Goal: Information Seeking & Learning: Check status

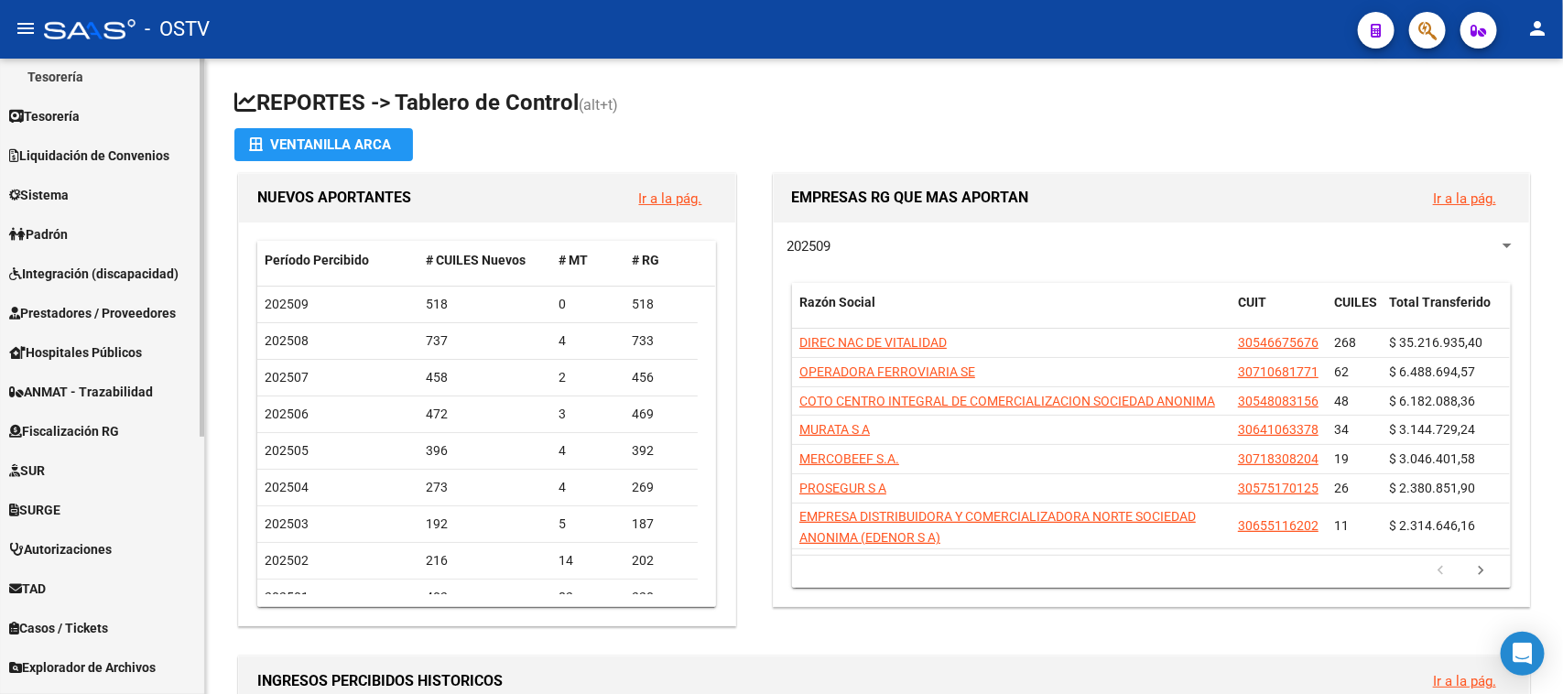
scroll to position [433, 0]
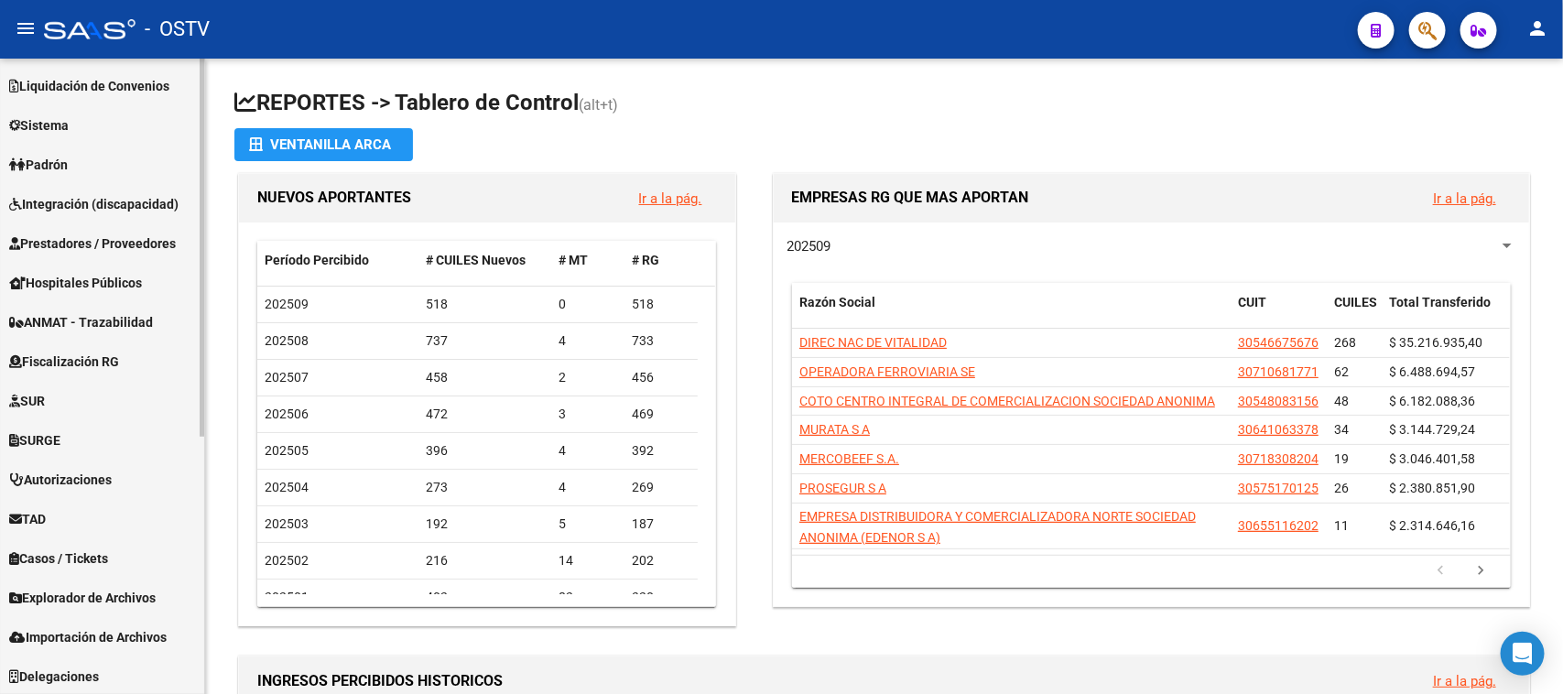
click at [200, 554] on div at bounding box center [202, 505] width 5 height 378
click at [80, 591] on span "Explorador de Archivos" at bounding box center [82, 598] width 146 height 20
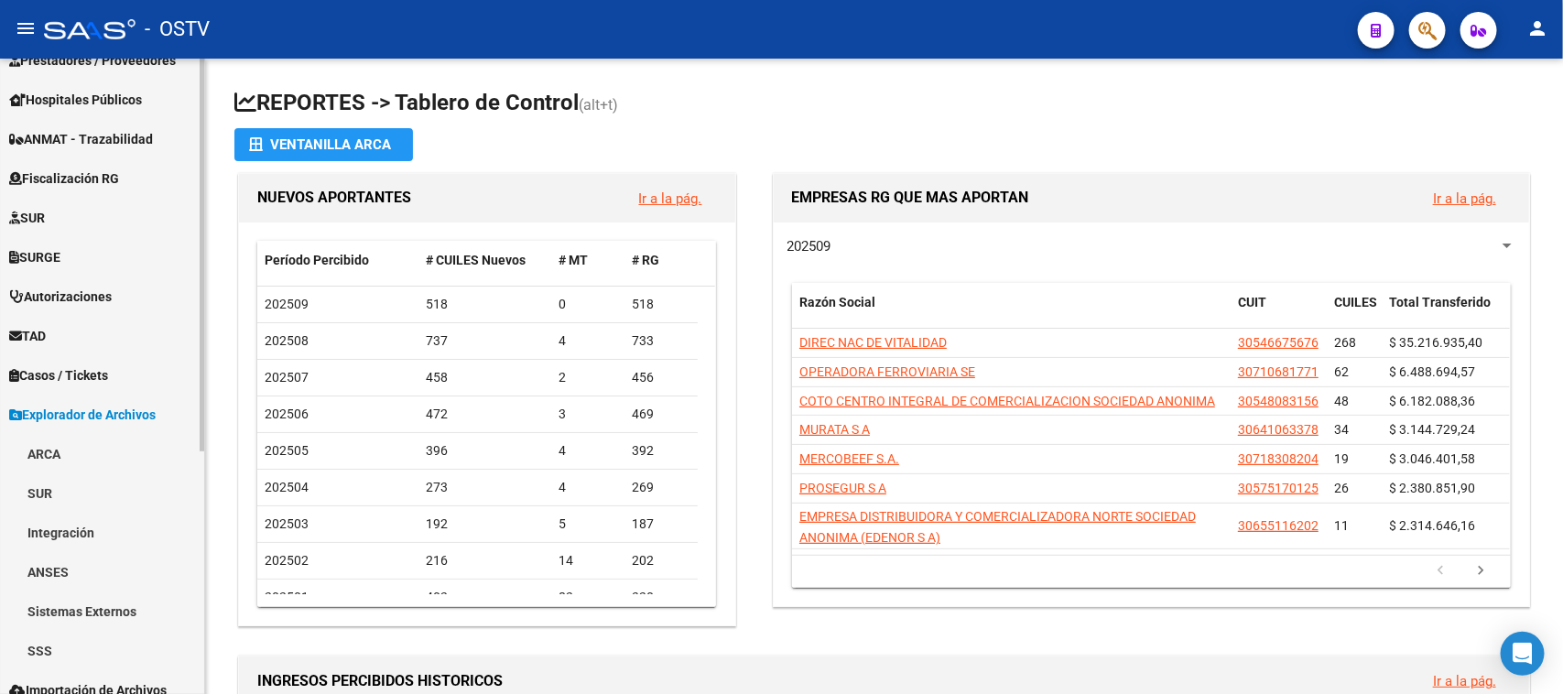
scroll to position [395, 0]
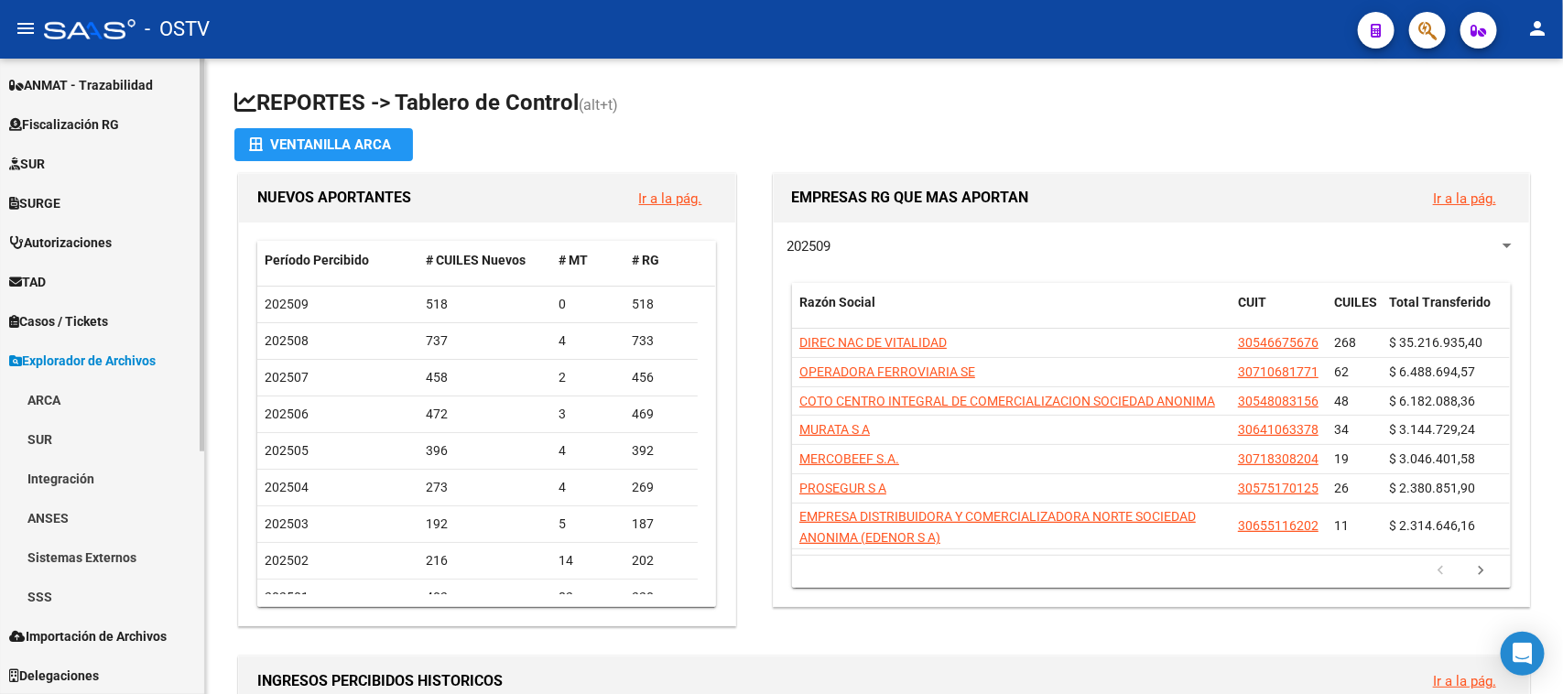
click at [200, 587] on div at bounding box center [202, 497] width 5 height 393
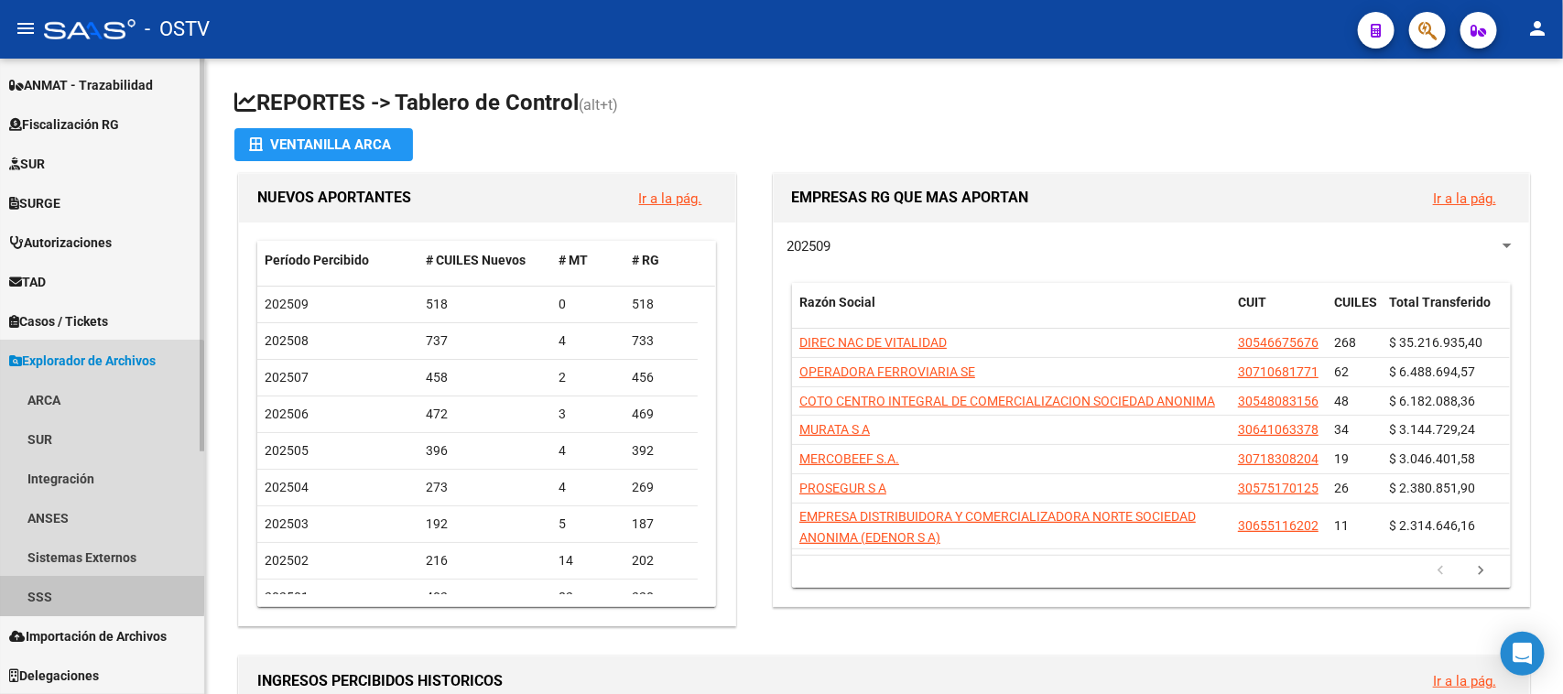
click at [67, 591] on link "SSS" at bounding box center [102, 596] width 204 height 39
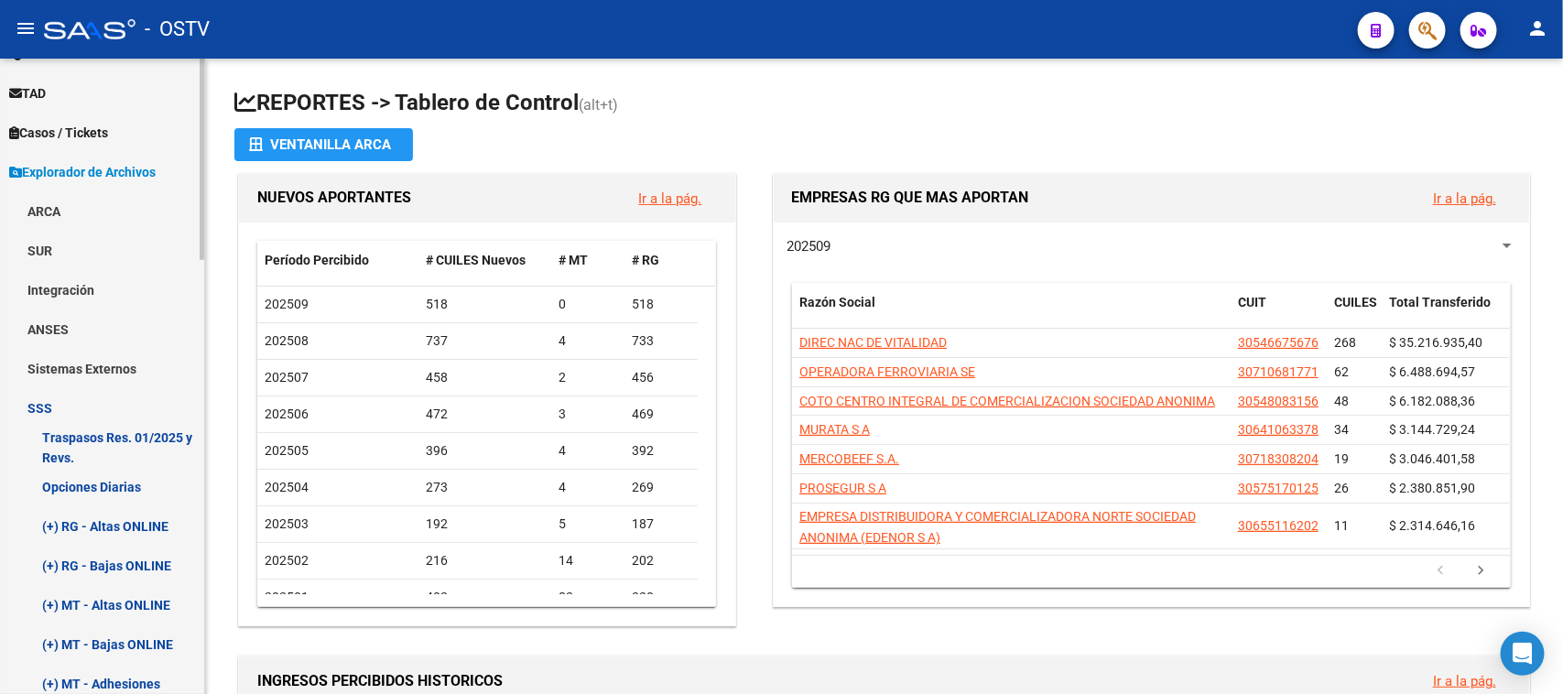
scroll to position [746, 0]
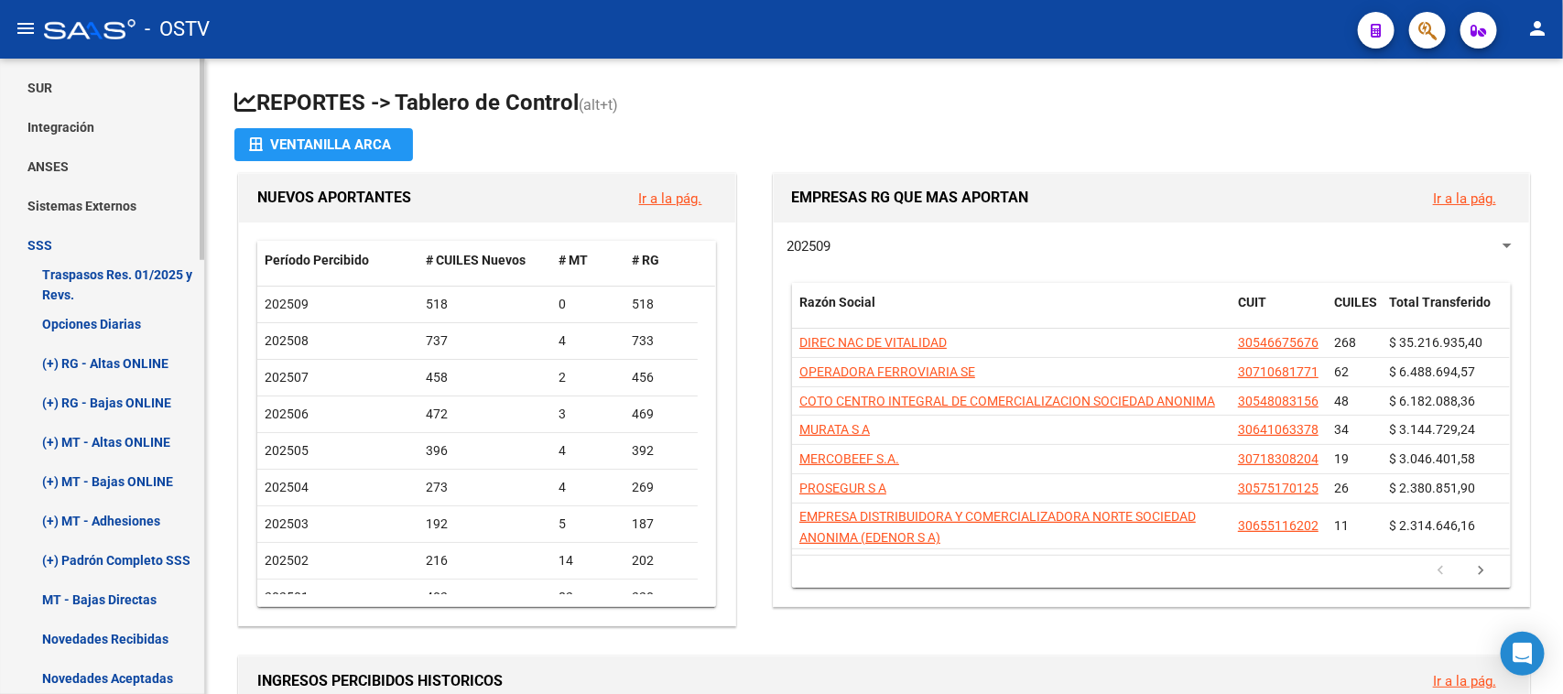
click at [195, 449] on div "Firma Express Inicio Calendario SSS Instructivos Contacto OS Reportes Tablero d…" at bounding box center [104, 319] width 209 height 2015
click at [119, 404] on link "(+) RG - Bajas ONLINE" at bounding box center [102, 402] width 204 height 39
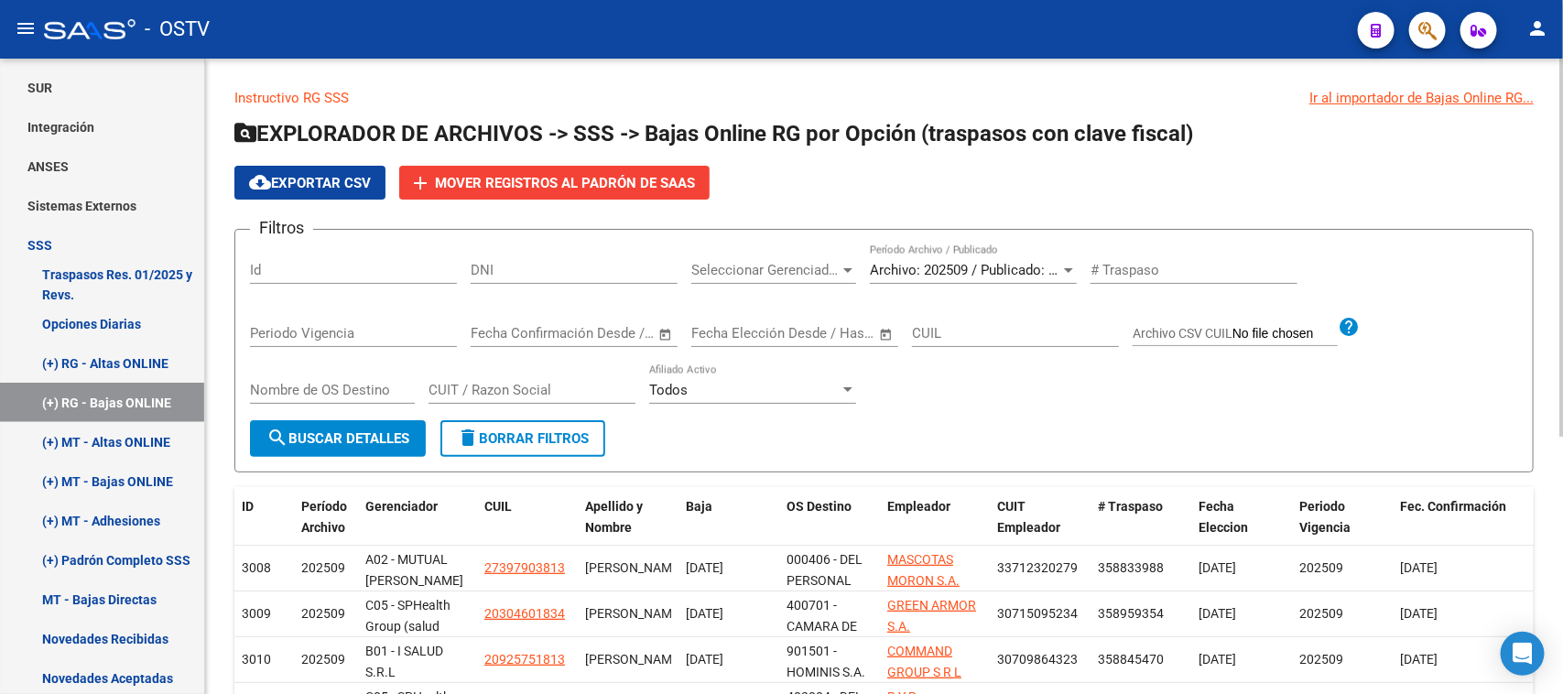
click at [1013, 266] on span "Archivo: 202509 / Publicado: 202508" at bounding box center [981, 270] width 222 height 16
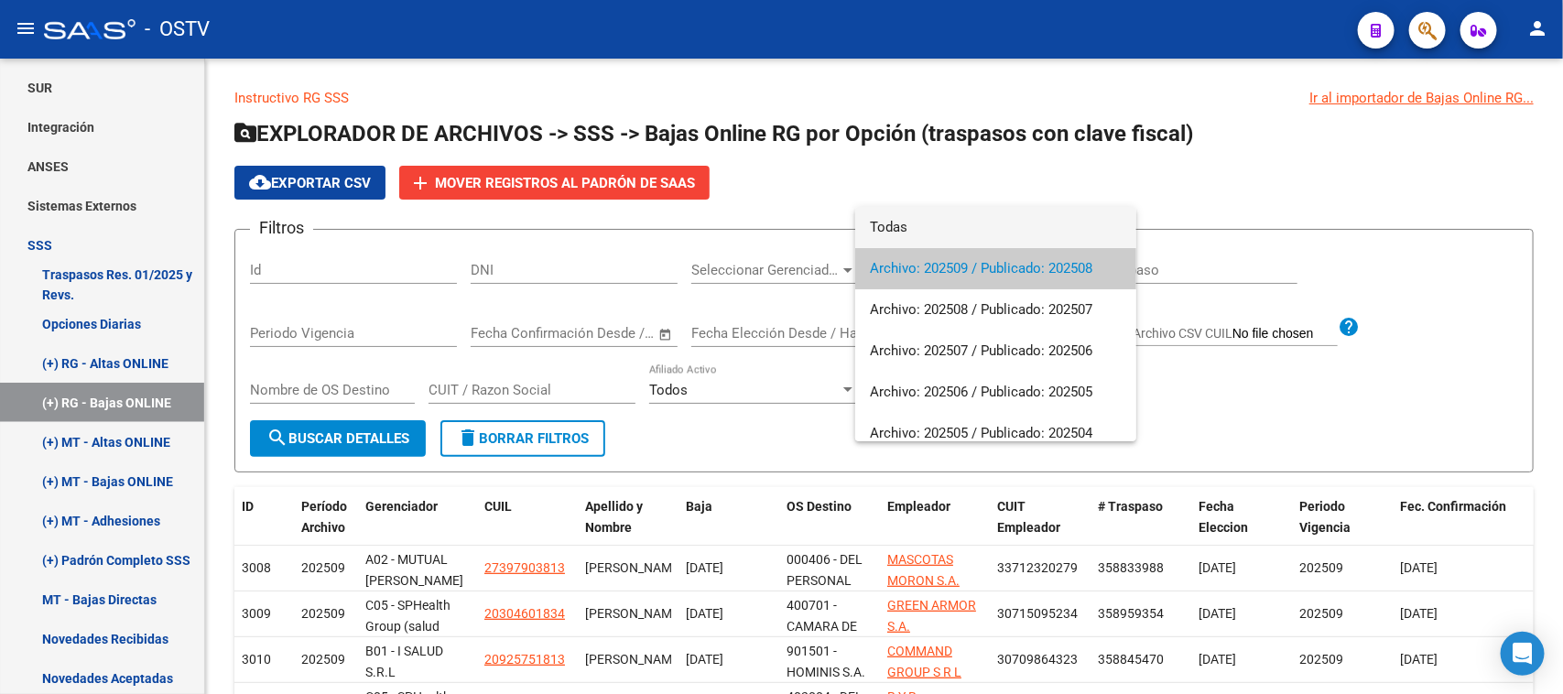
click at [1009, 231] on span "Todas" at bounding box center [996, 227] width 252 height 41
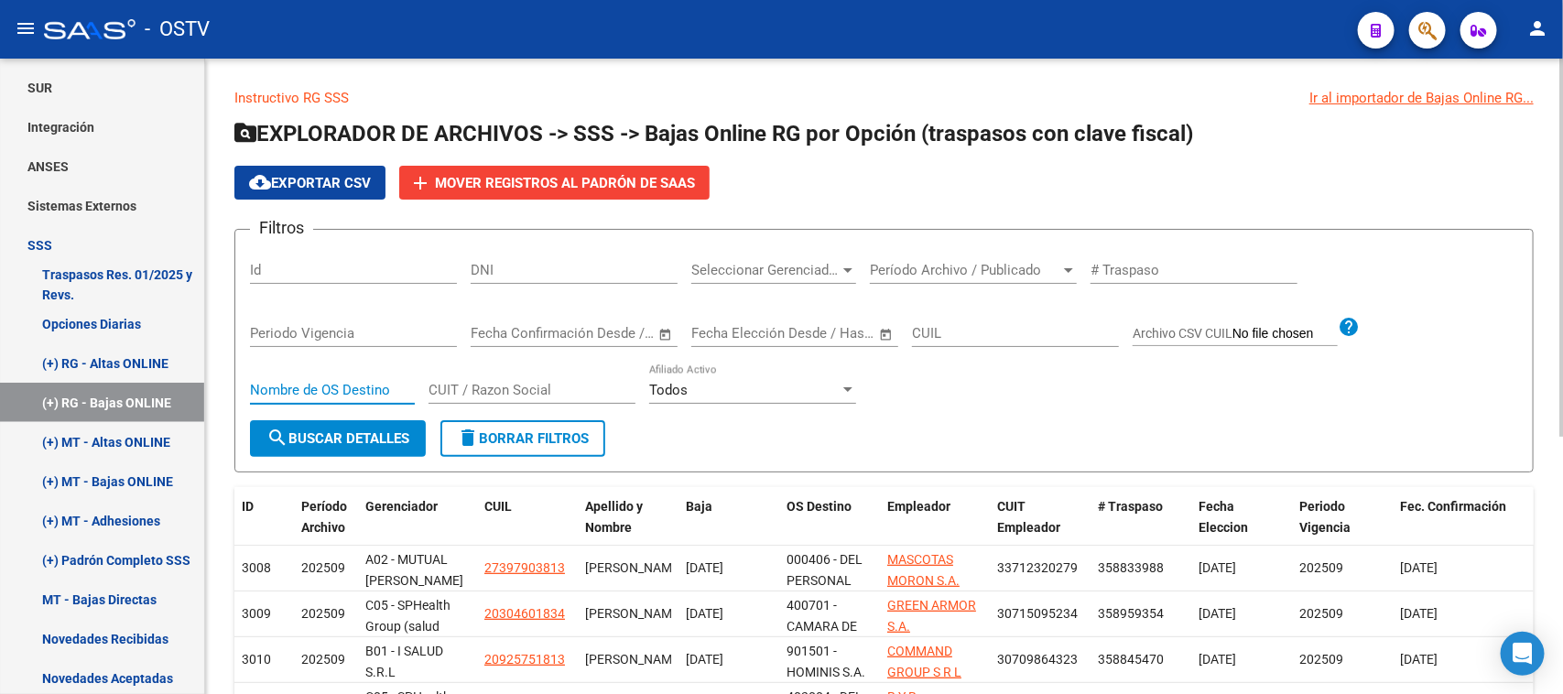
click at [372, 385] on input "Nombre de OS Destino" at bounding box center [332, 390] width 165 height 16
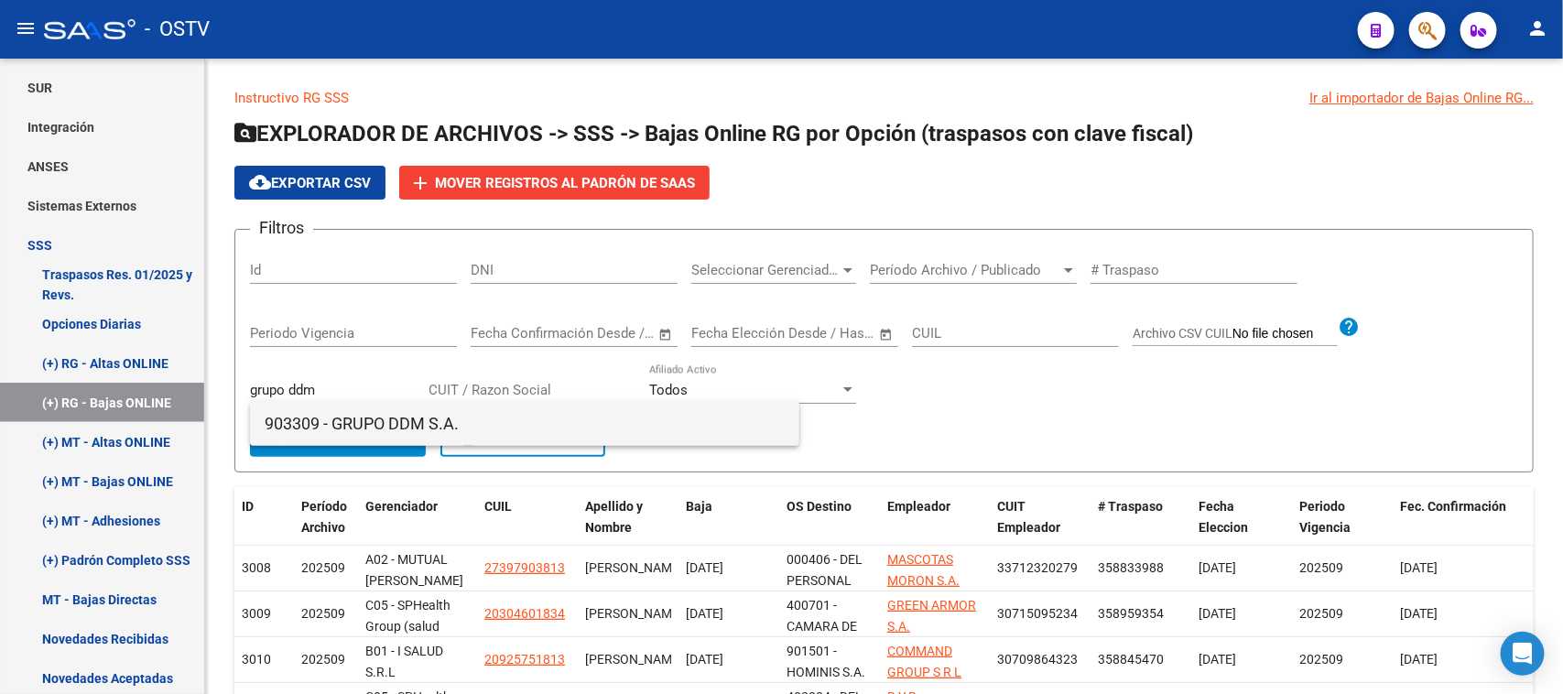
click at [374, 427] on span "903309 - GRUPO DDM S.A." at bounding box center [525, 424] width 520 height 44
type input "GRUPO DDM S.A."
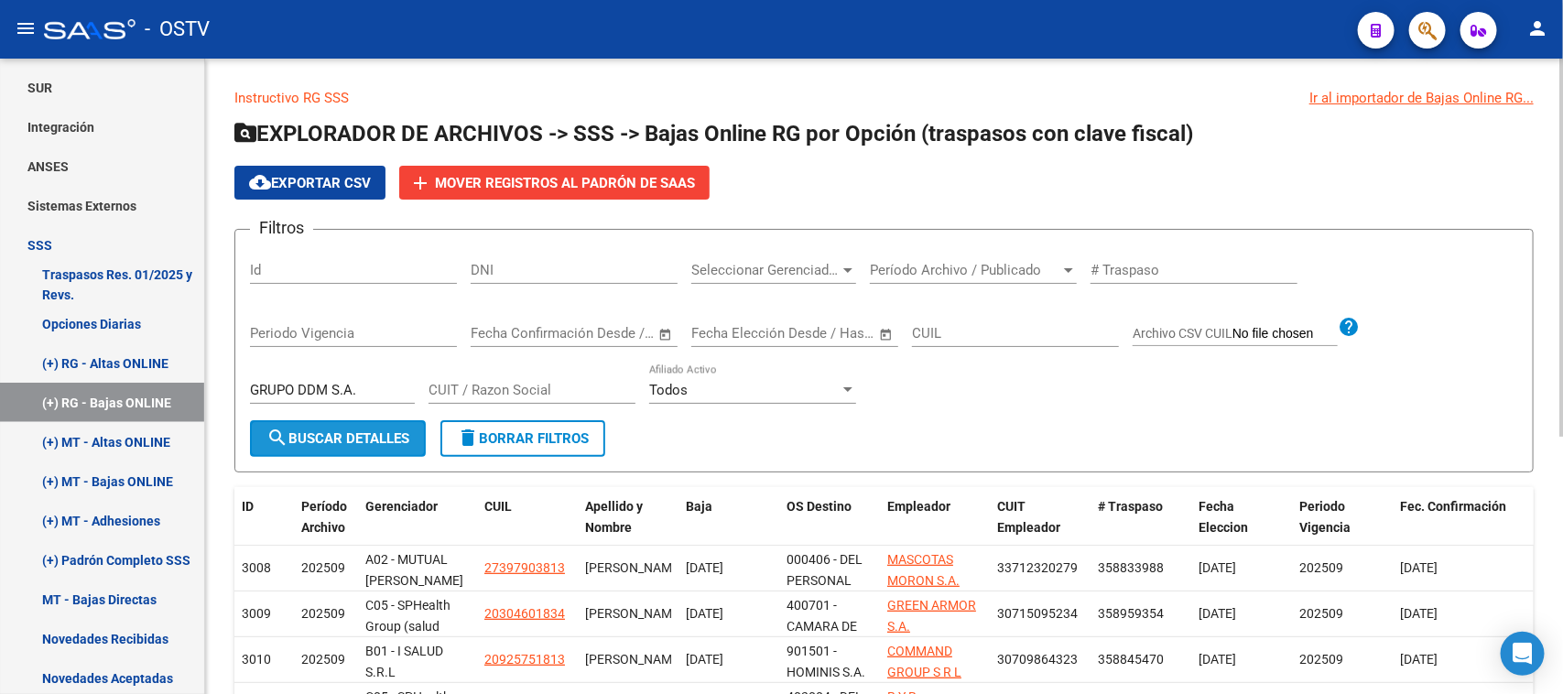
click at [364, 439] on span "search Buscar Detalles" at bounding box center [337, 438] width 143 height 16
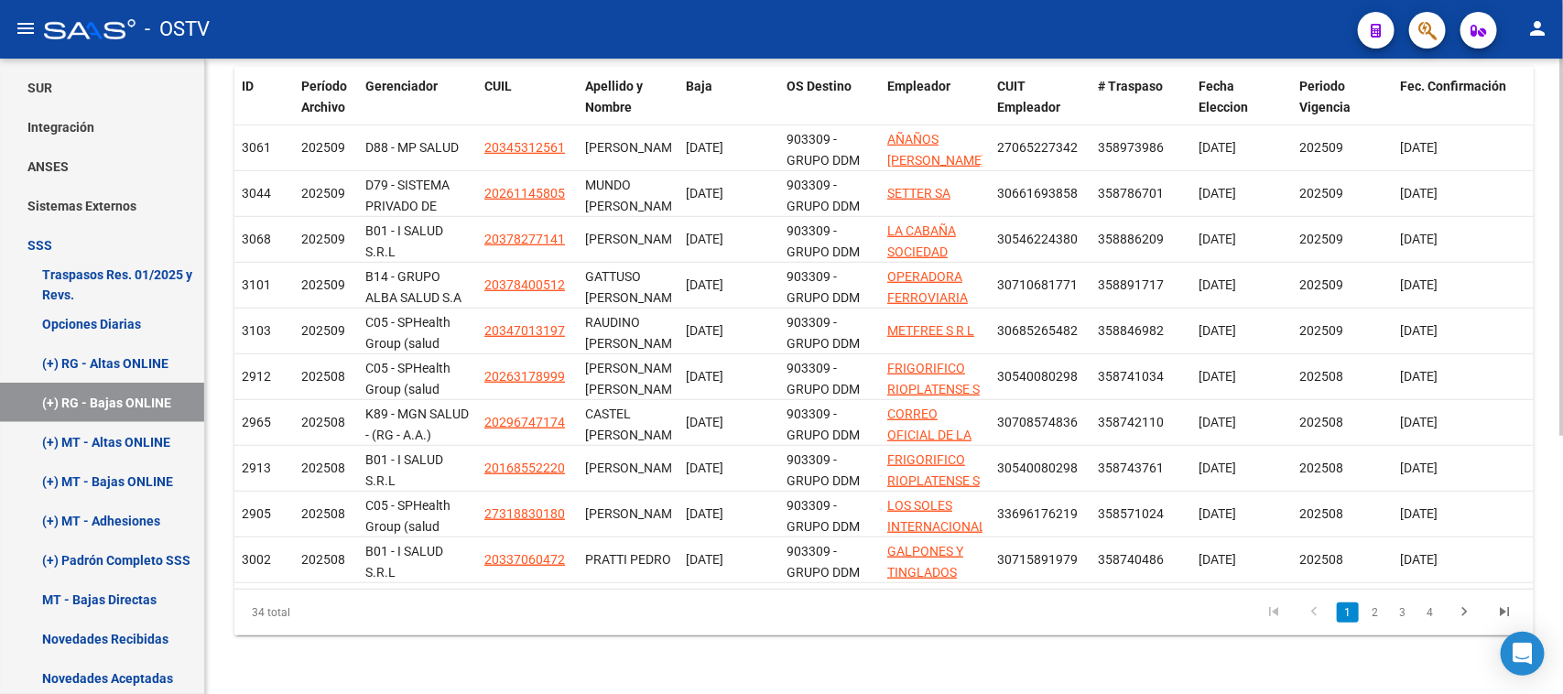
scroll to position [385, 0]
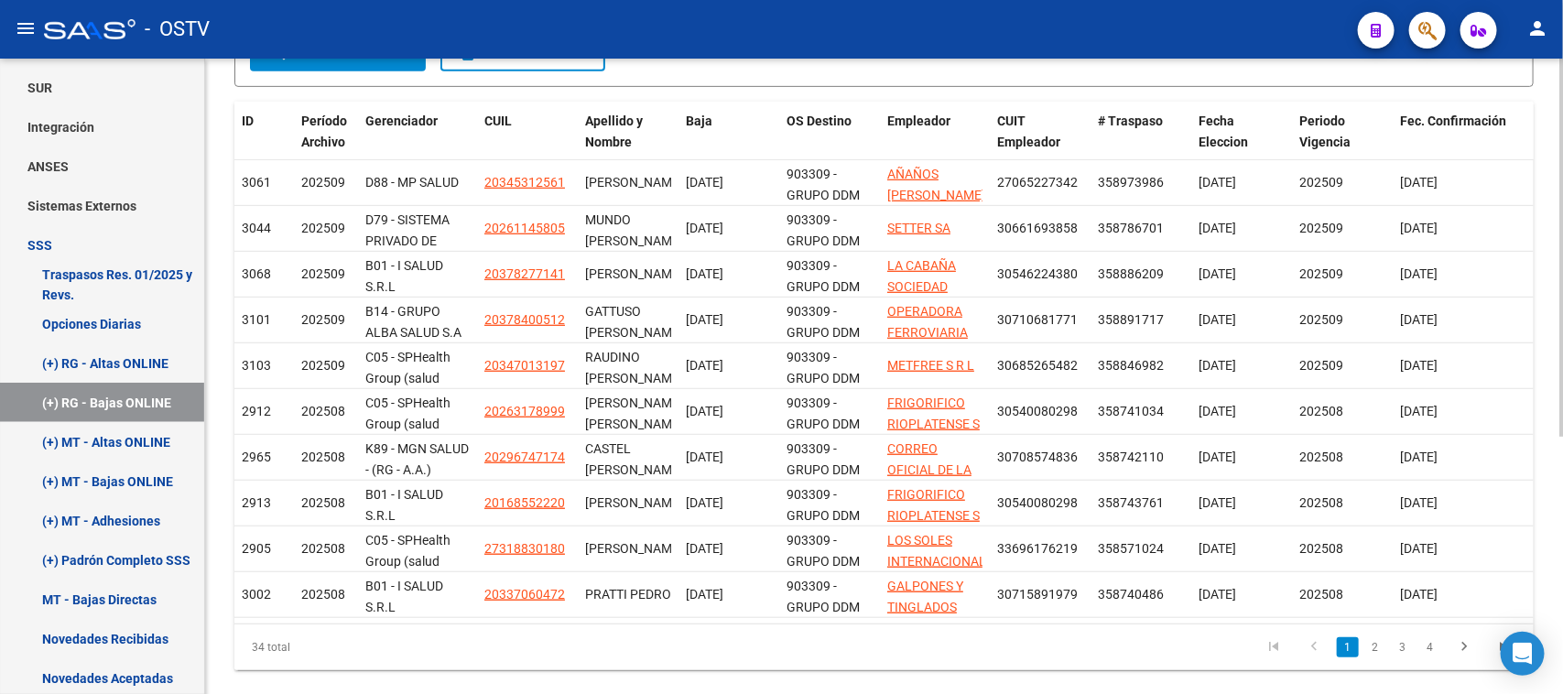
click at [1562, 488] on div at bounding box center [1561, 485] width 5 height 378
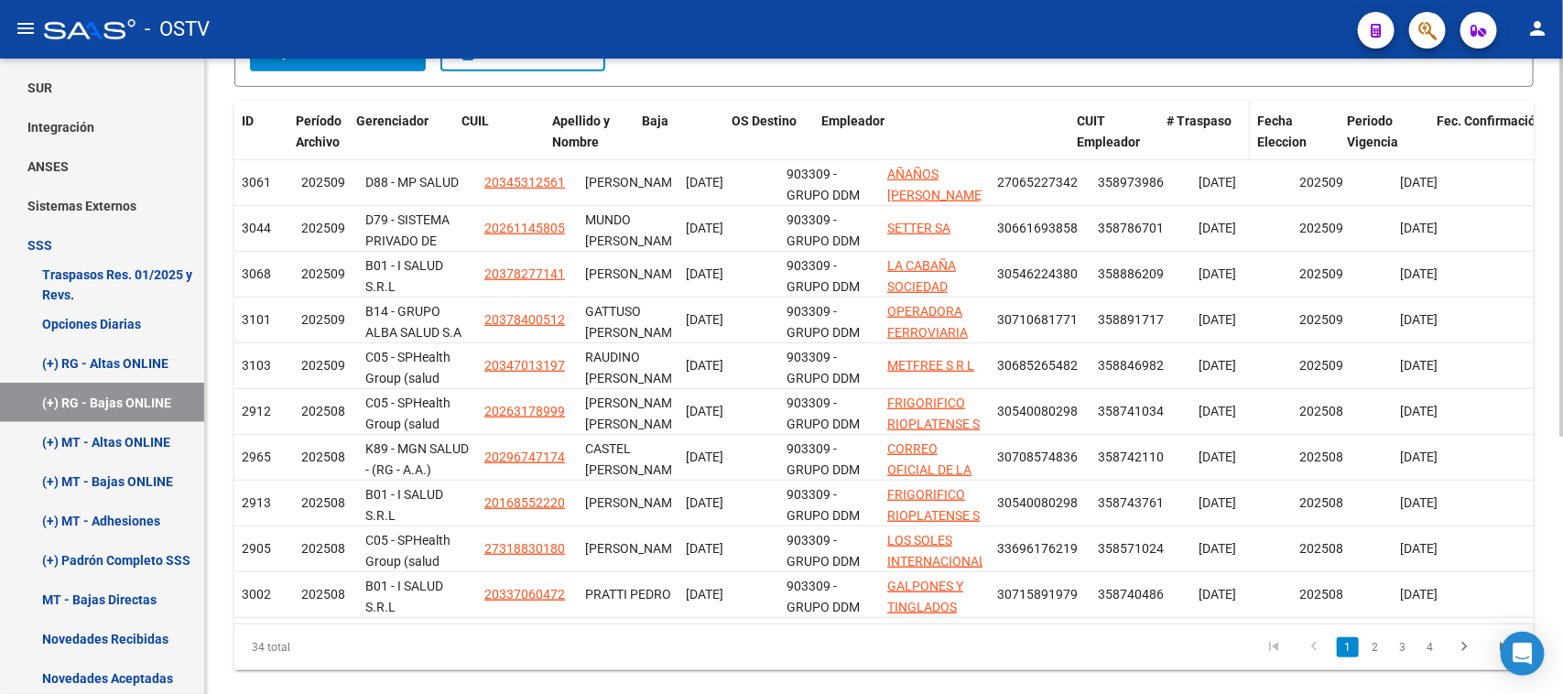
drag, startPoint x: 982, startPoint y: 128, endPoint x: 1208, endPoint y: 125, distance: 226.1
click at [1208, 125] on div "ID Período Archivo Gerenciador CUIL Apellido y Nombre Baja OS Destino Empleador…" at bounding box center [982, 132] width 1497 height 60
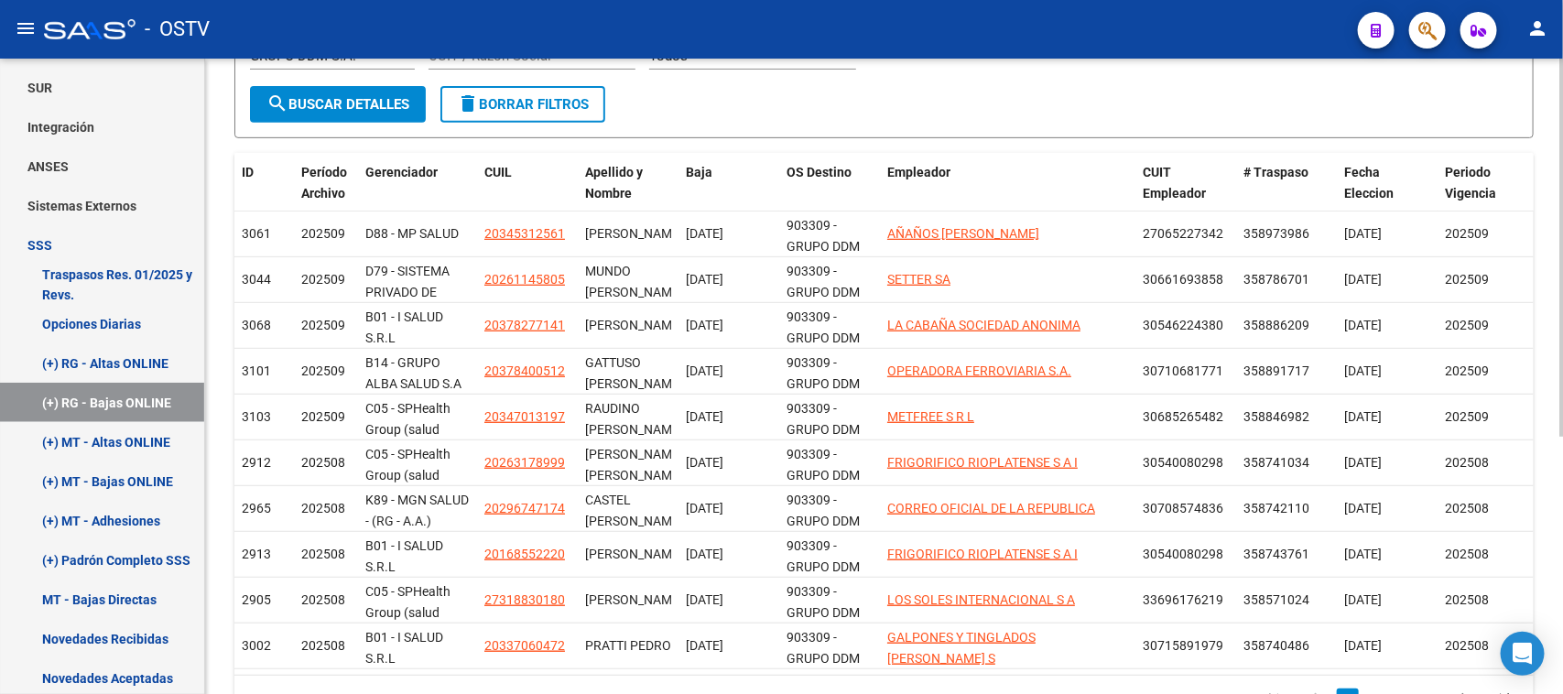
scroll to position [399, 0]
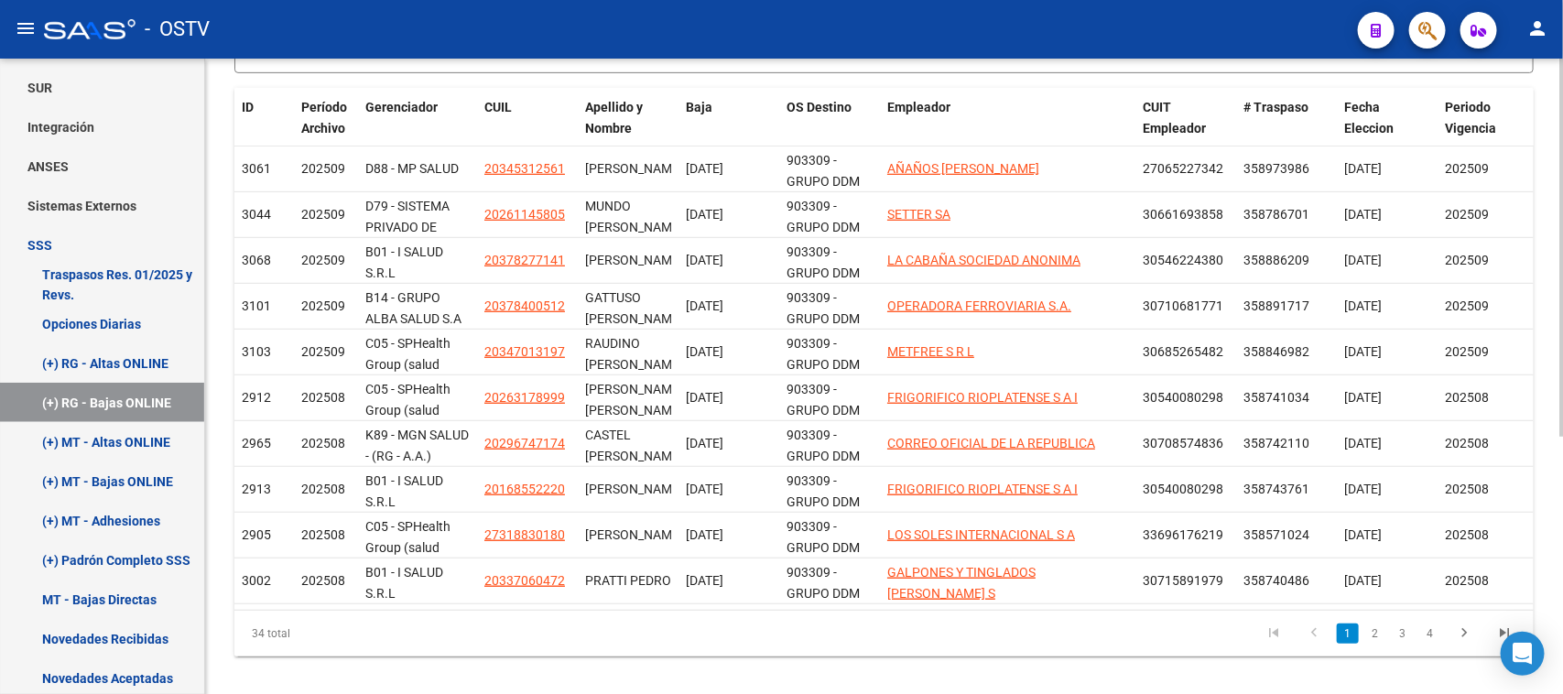
click at [1562, 384] on div at bounding box center [1561, 493] width 5 height 378
drag, startPoint x: 469, startPoint y: 102, endPoint x: 592, endPoint y: 111, distance: 123.9
click at [592, 111] on div "ID Período Archivo Gerenciador CUIL Apellido y Nombre Baja OS Destino Empleador…" at bounding box center [1055, 118] width 1642 height 60
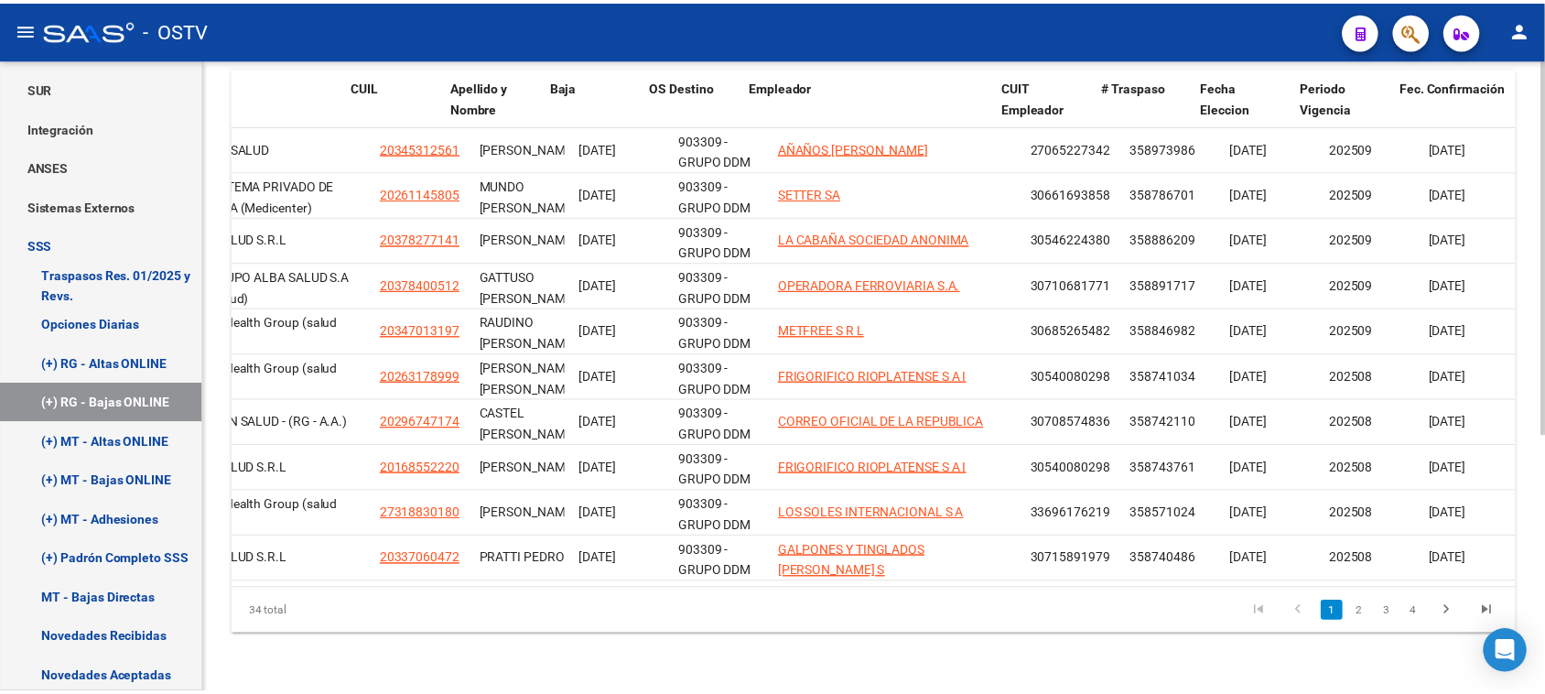
scroll to position [0, 215]
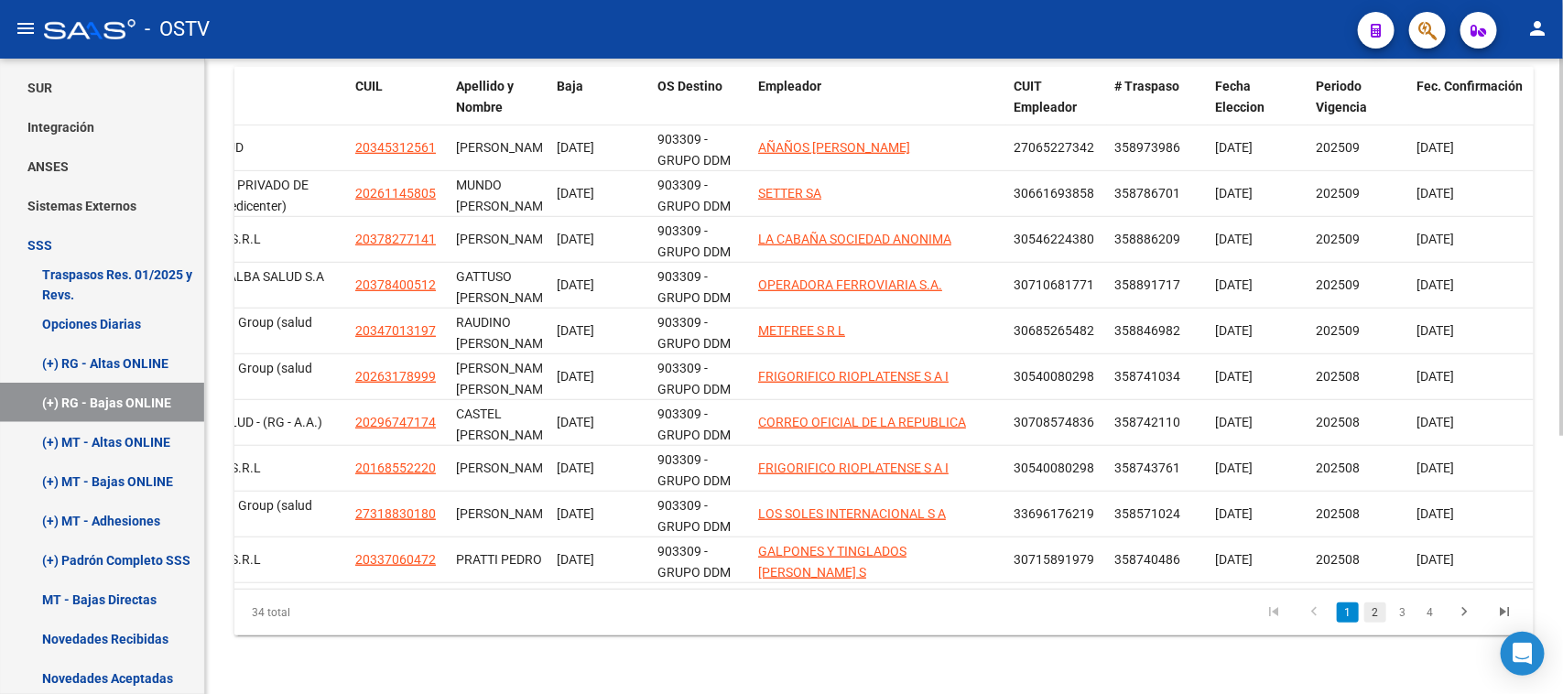
click at [1378, 618] on link "2" at bounding box center [1375, 612] width 22 height 20
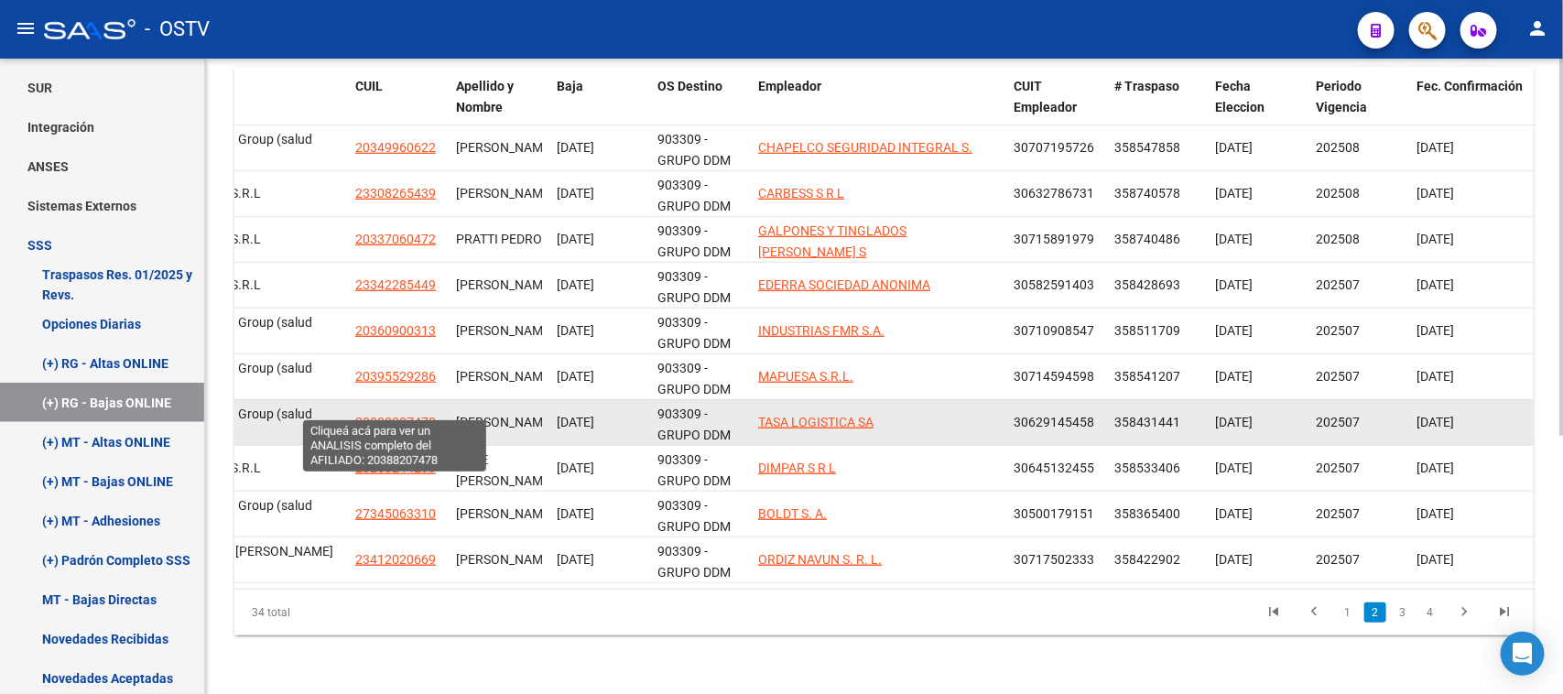
click at [413, 415] on span "20388207478" at bounding box center [395, 422] width 81 height 15
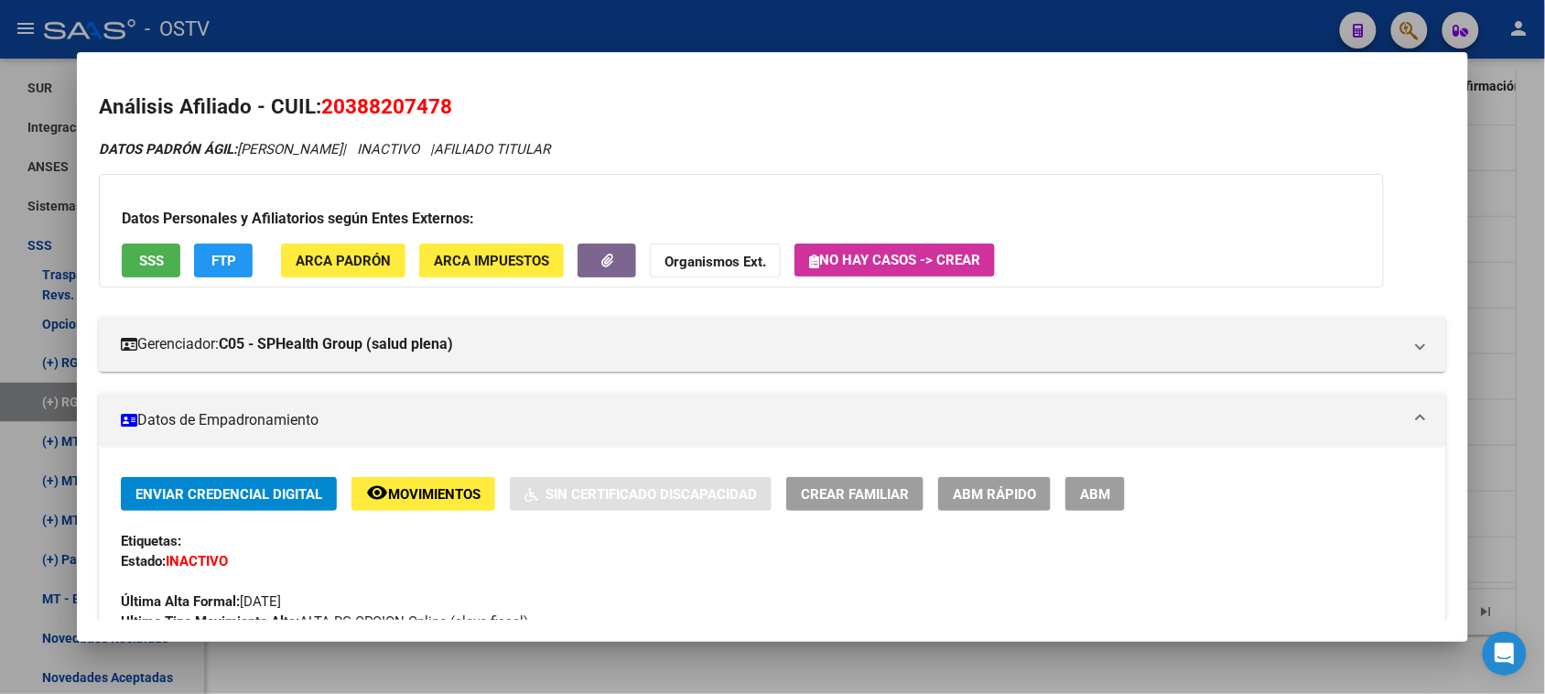
scroll to position [1000, 0]
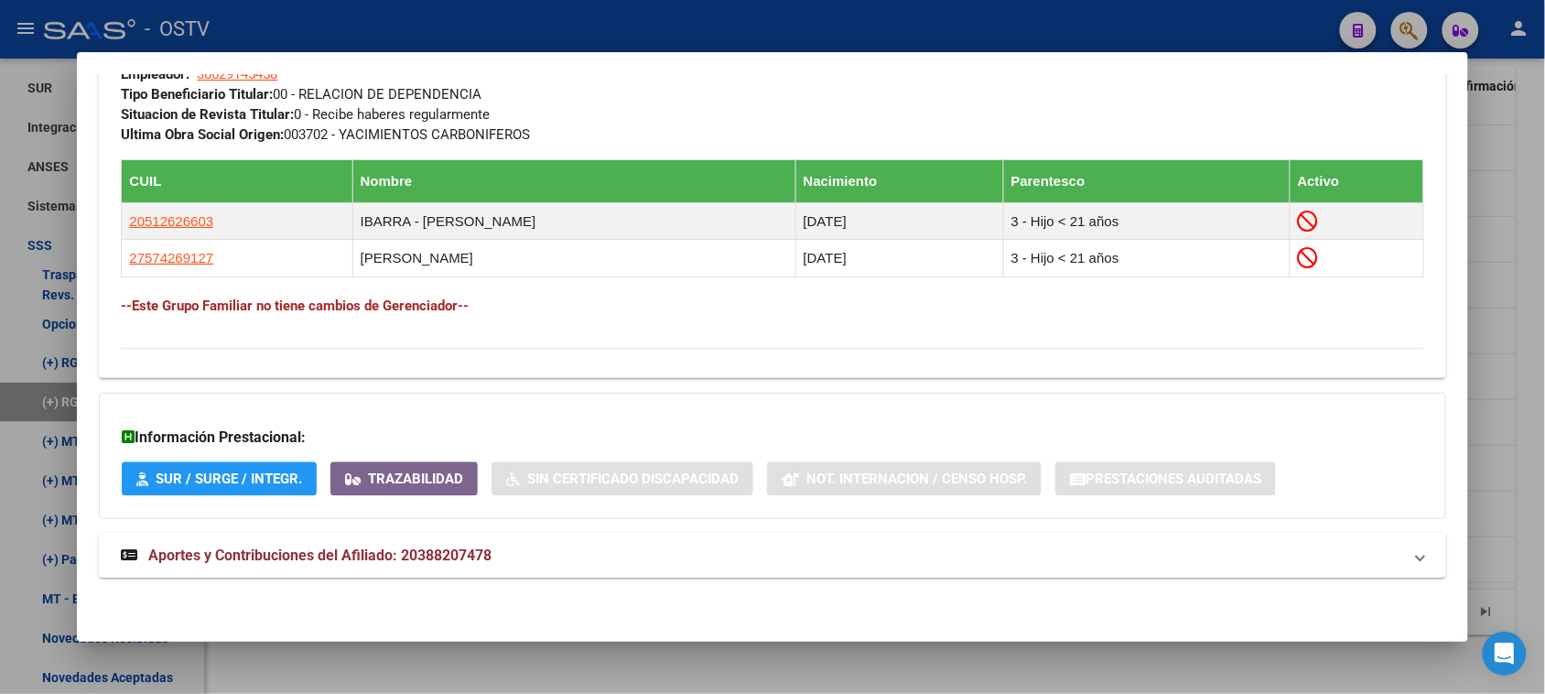
click at [453, 552] on span "Aportes y Contribuciones del Afiliado: 20388207478" at bounding box center [319, 555] width 343 height 17
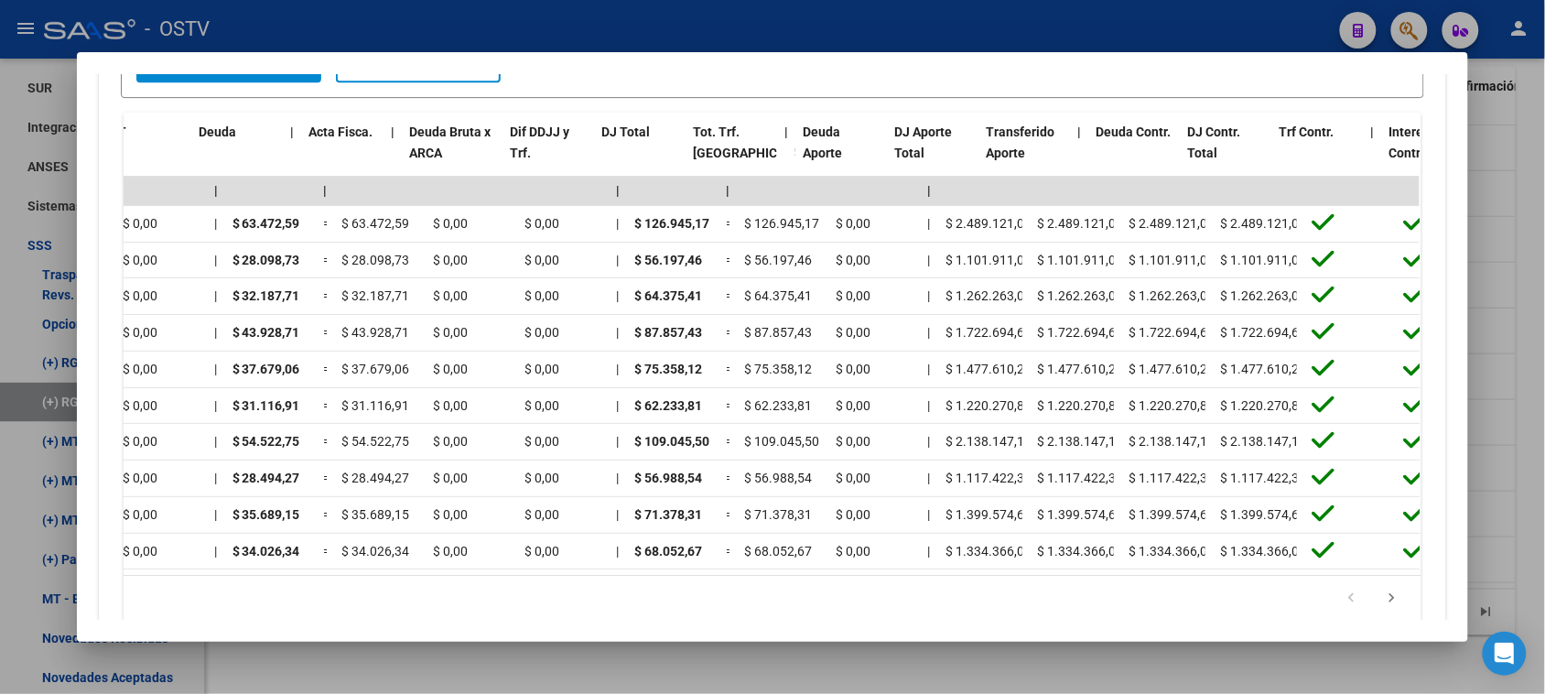
scroll to position [0, 0]
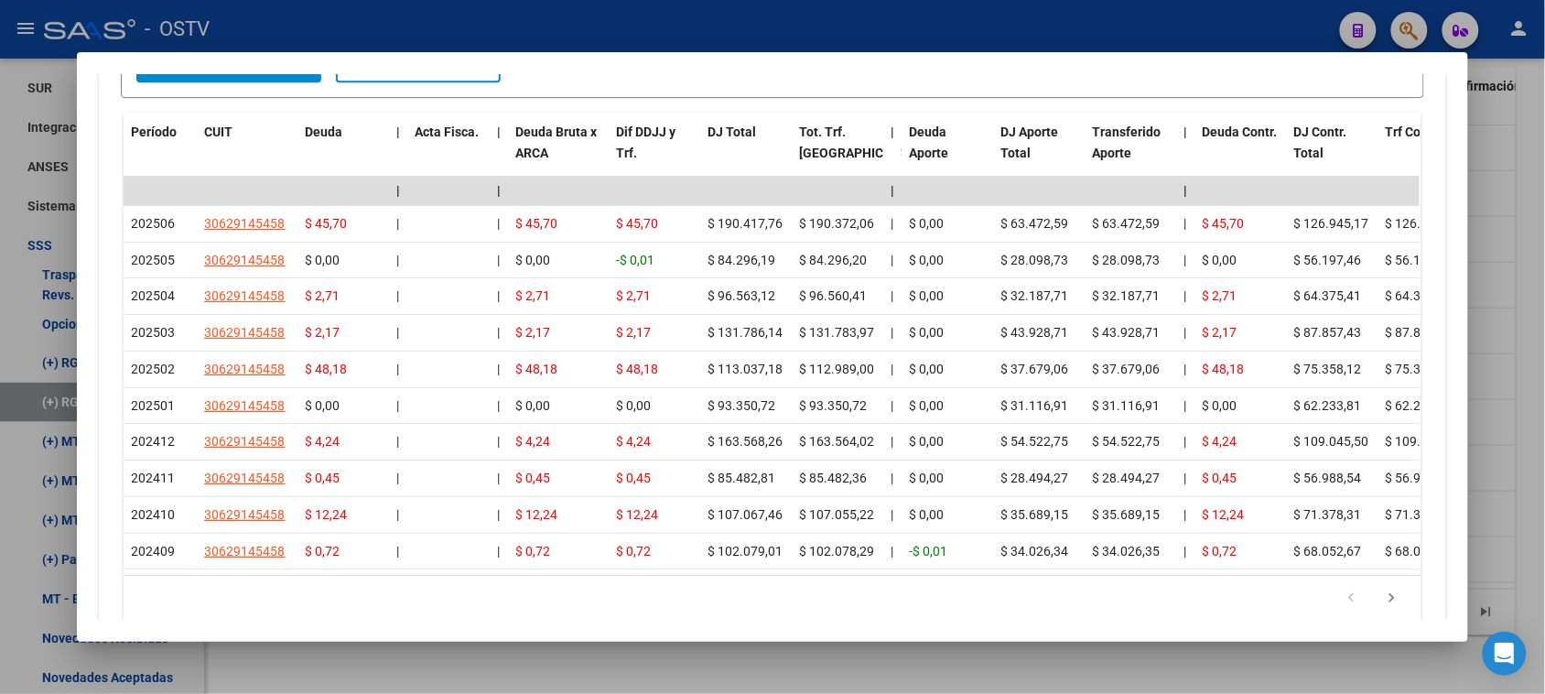
click at [352, 666] on div at bounding box center [772, 347] width 1545 height 694
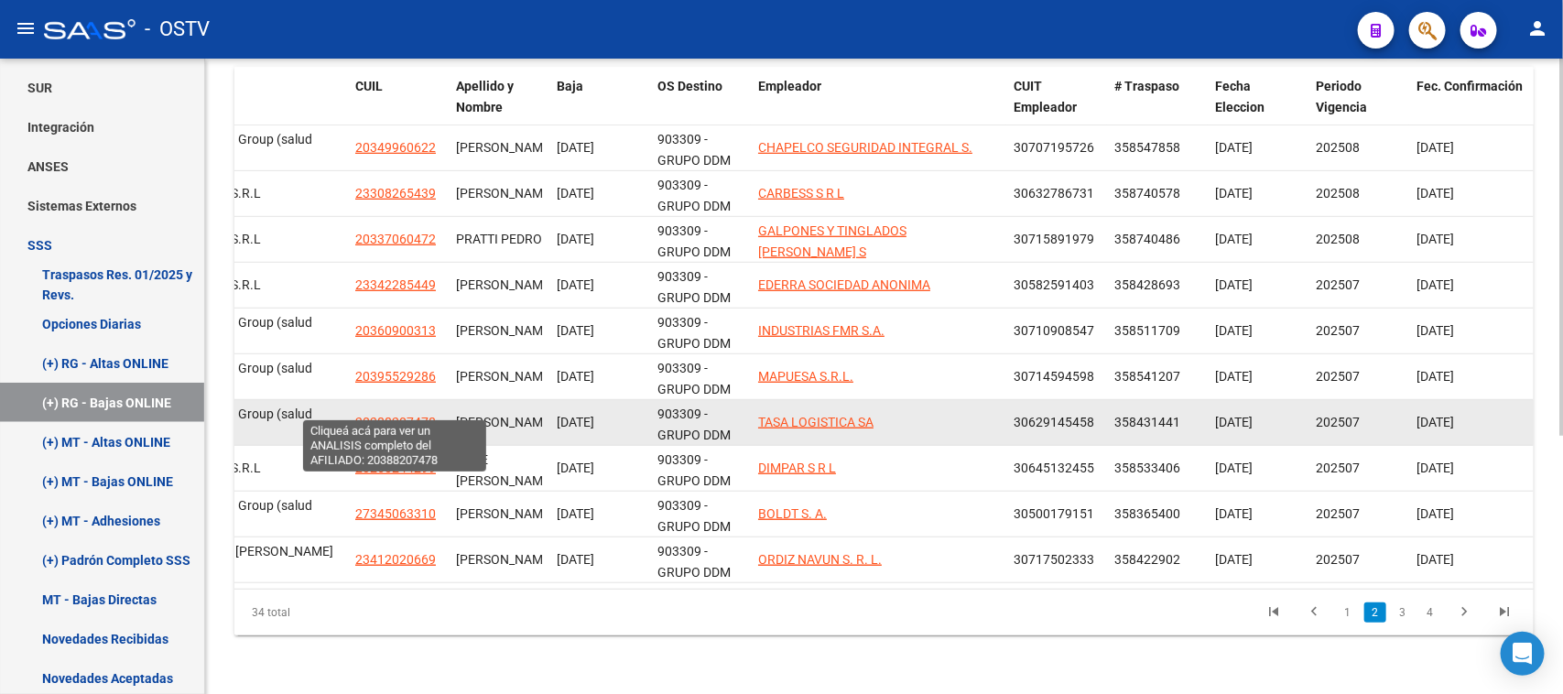
click at [387, 415] on span "20388207478" at bounding box center [395, 422] width 81 height 15
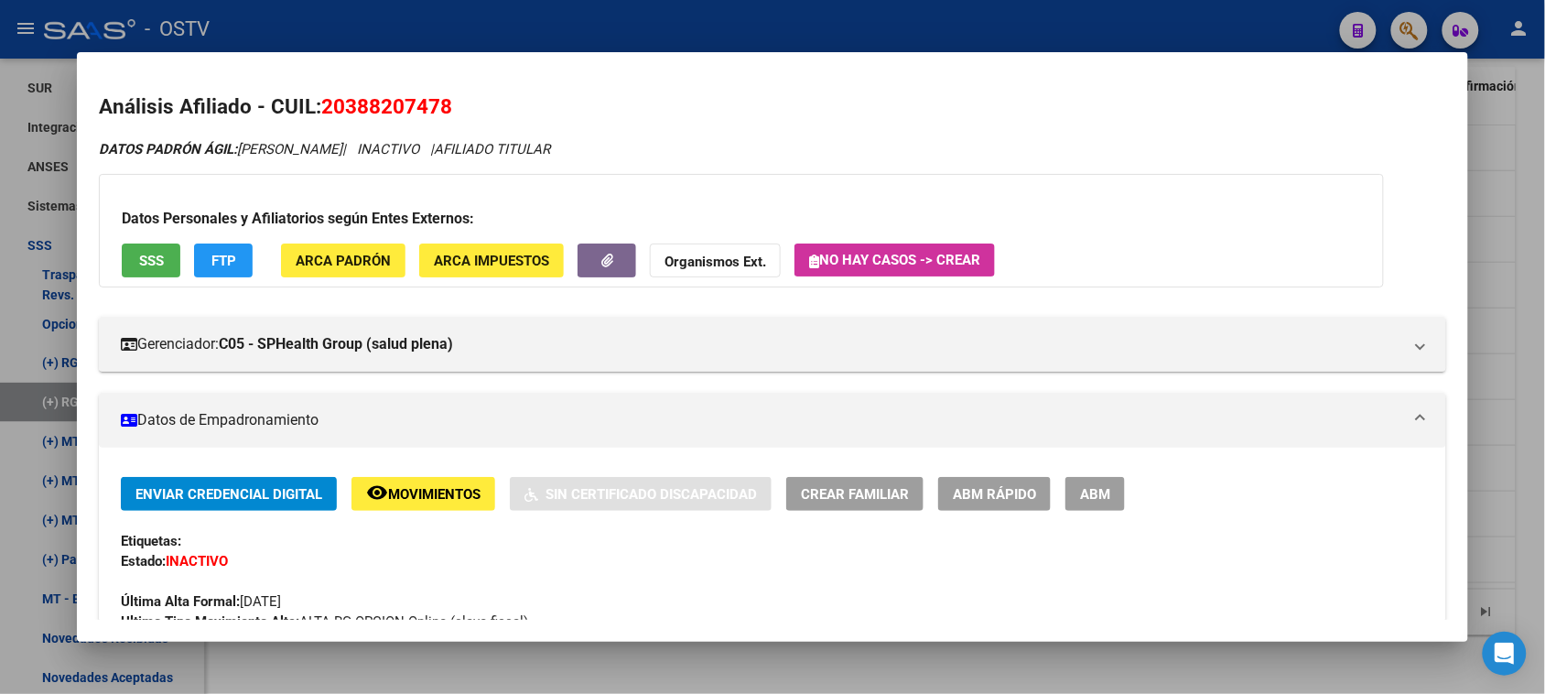
scroll to position [1000, 0]
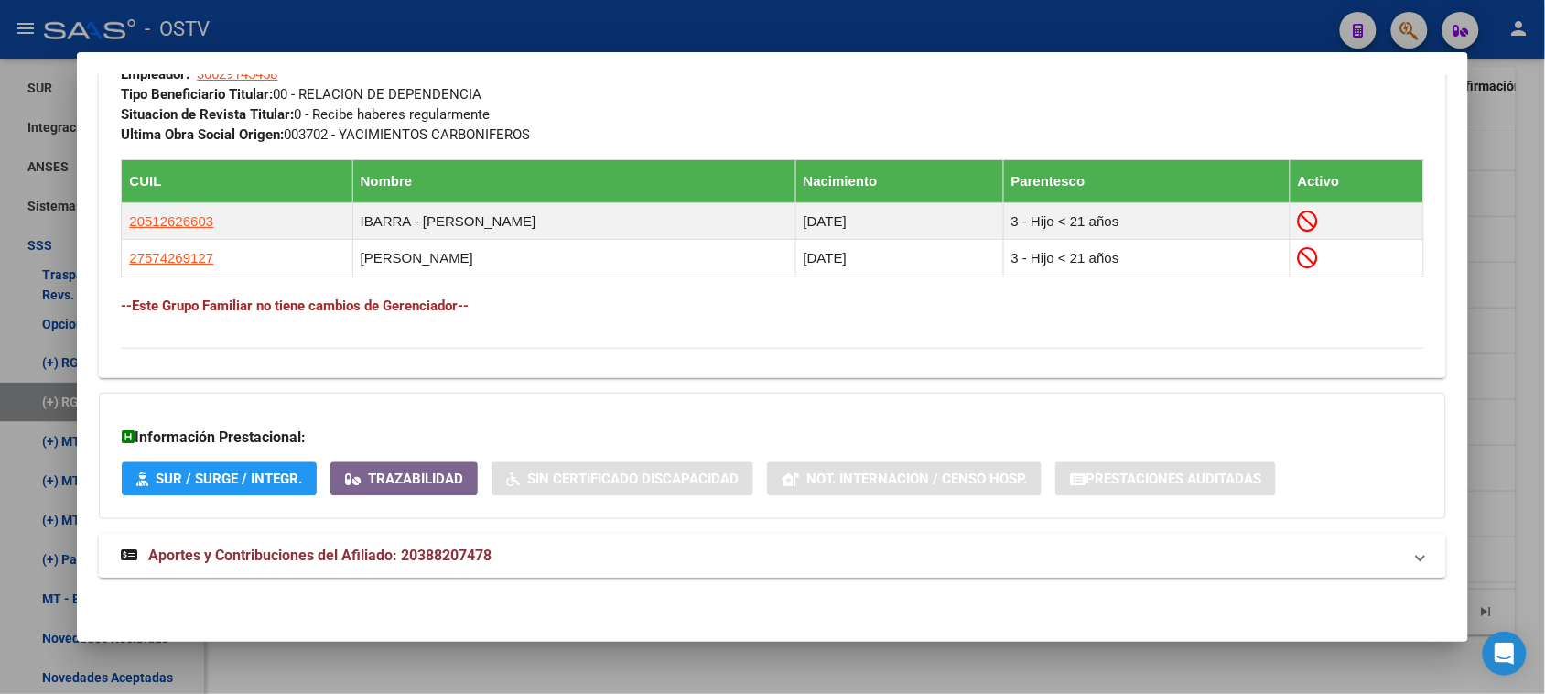
click at [349, 557] on span "Aportes y Contribuciones del Afiliado: 20388207478" at bounding box center [319, 555] width 343 height 17
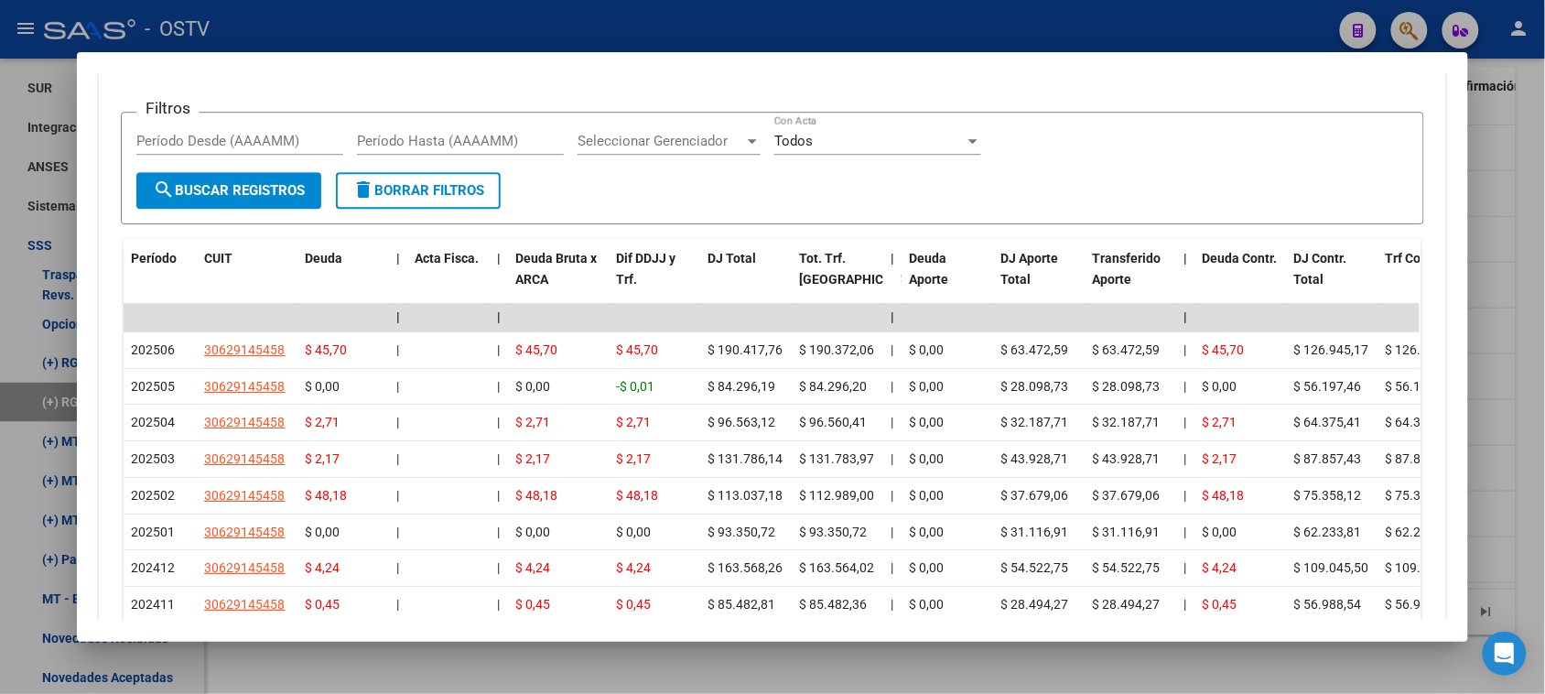
scroll to position [1691, 0]
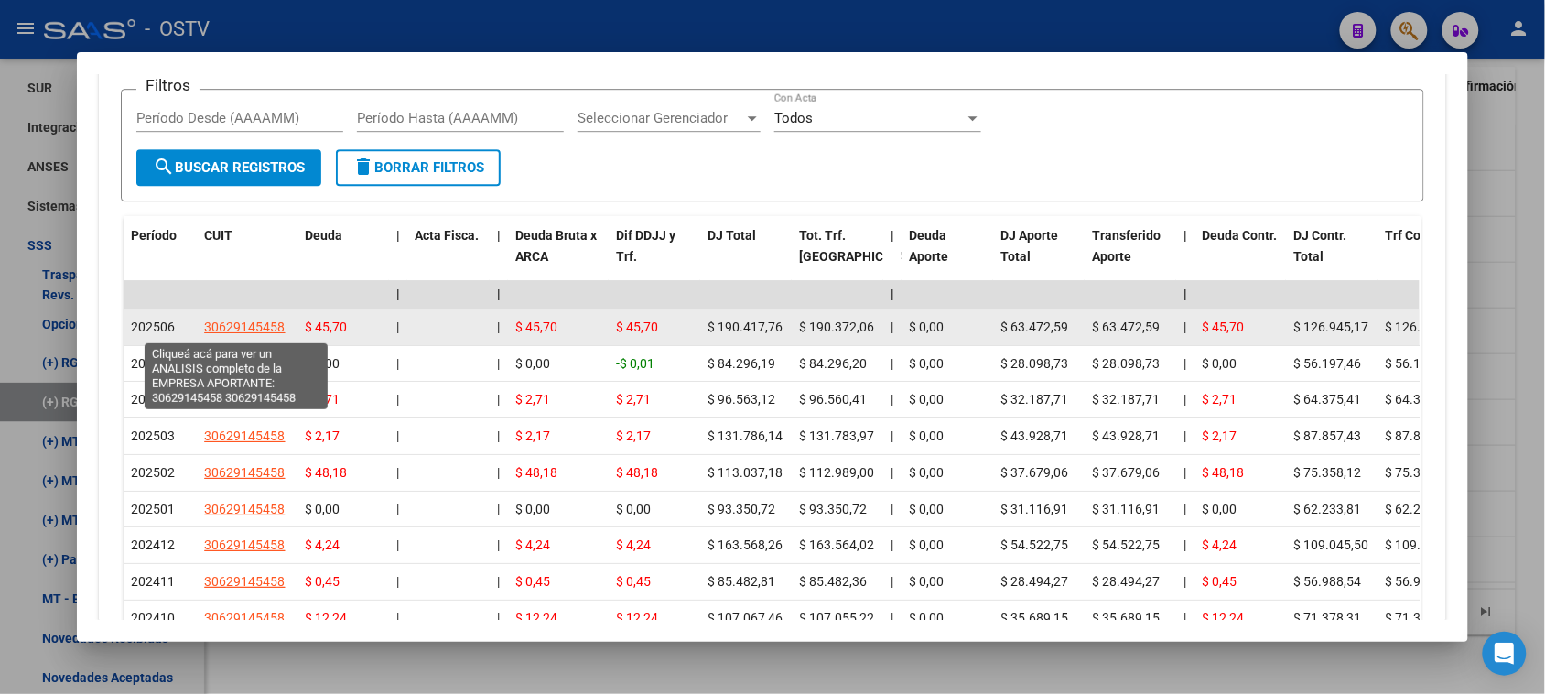
click at [221, 330] on span "30629145458" at bounding box center [244, 326] width 81 height 15
type textarea "30629145458"
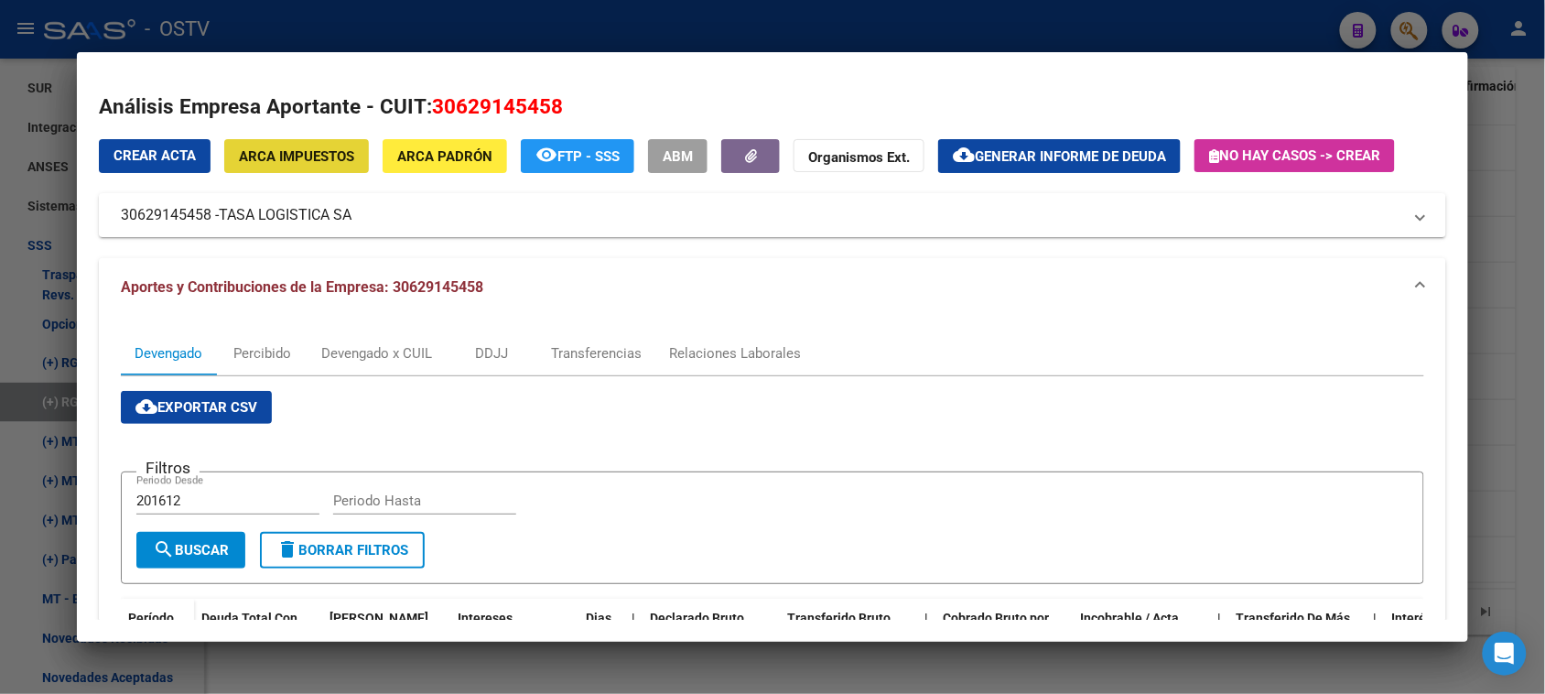
click at [271, 152] on span "ARCA Impuestos" at bounding box center [296, 156] width 115 height 16
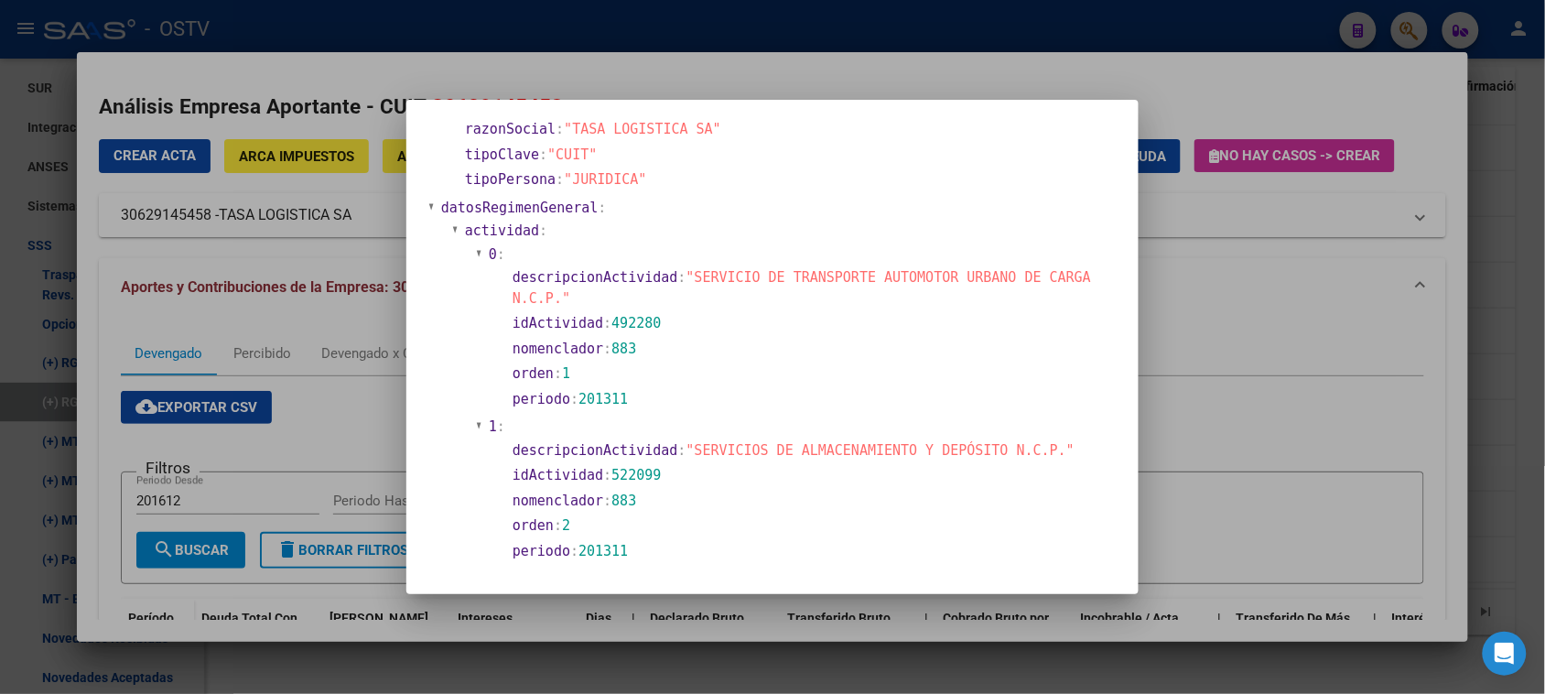
scroll to position [0, 0]
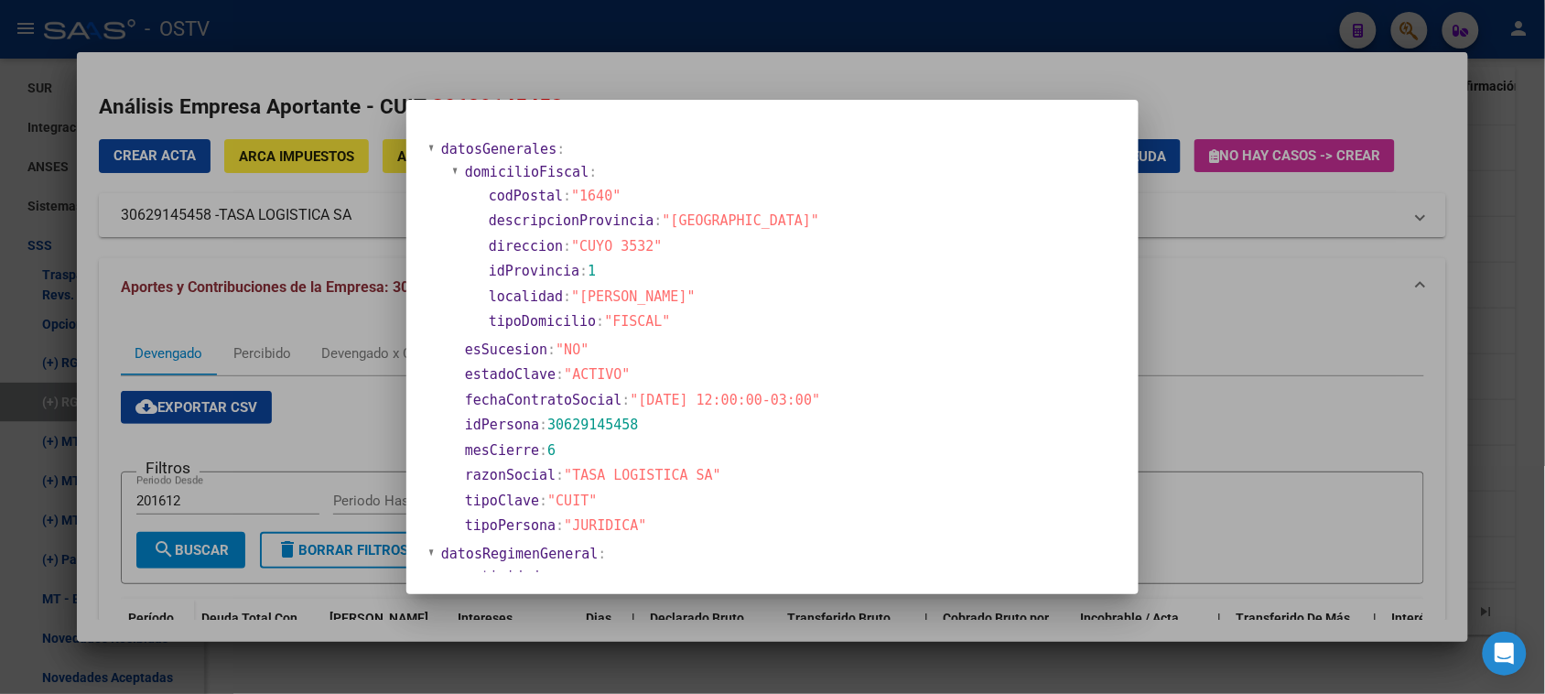
drag, startPoint x: 1165, startPoint y: 211, endPoint x: 1499, endPoint y: 276, distance: 339.7
click at [1167, 211] on div at bounding box center [772, 347] width 1545 height 694
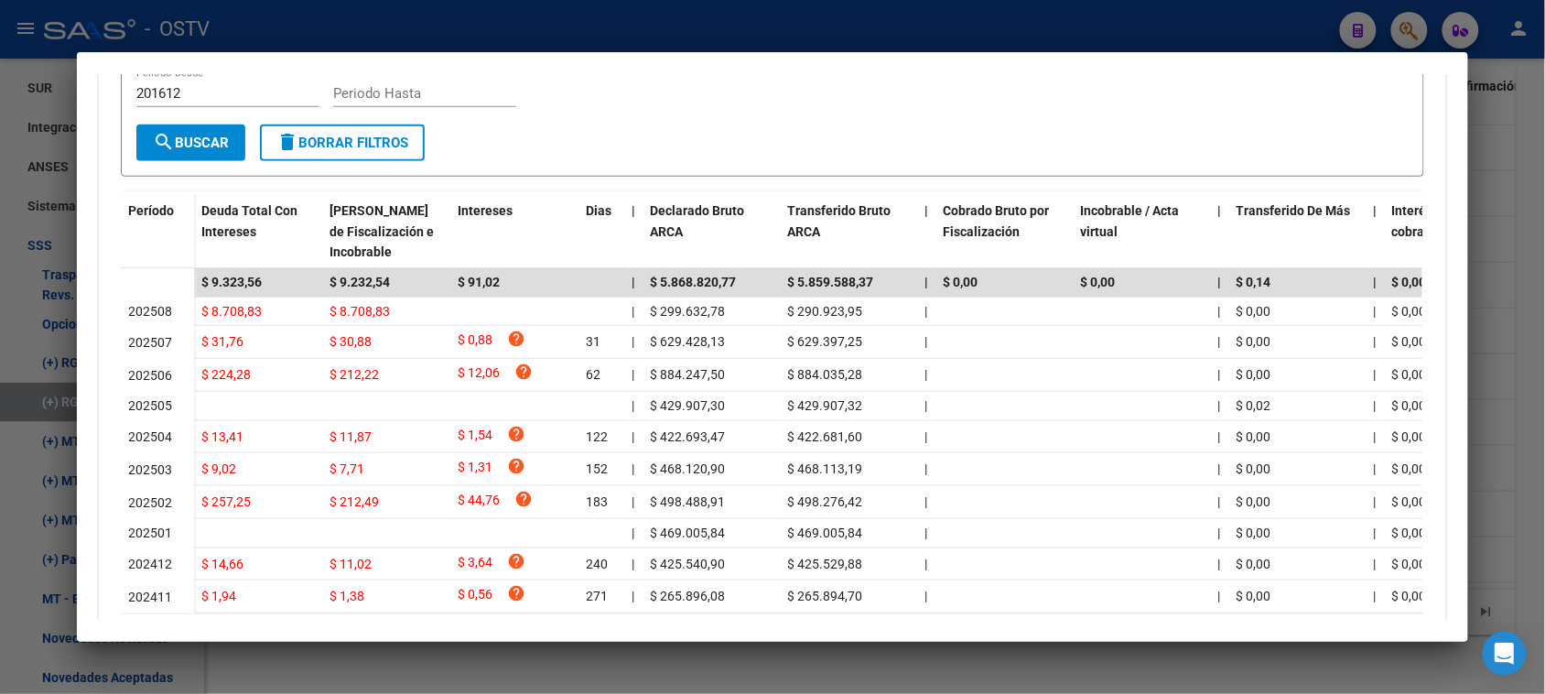
scroll to position [472, 0]
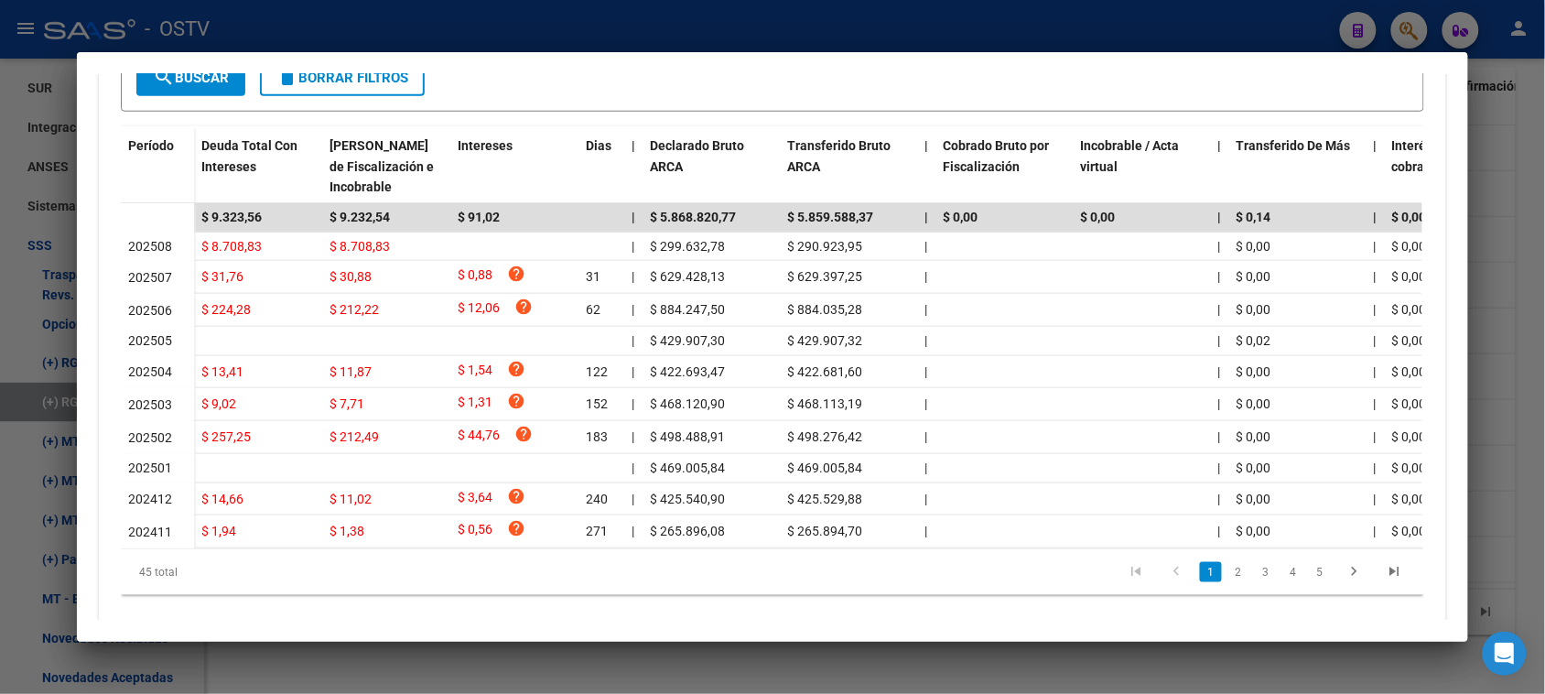
click at [1000, 653] on div at bounding box center [772, 347] width 1545 height 694
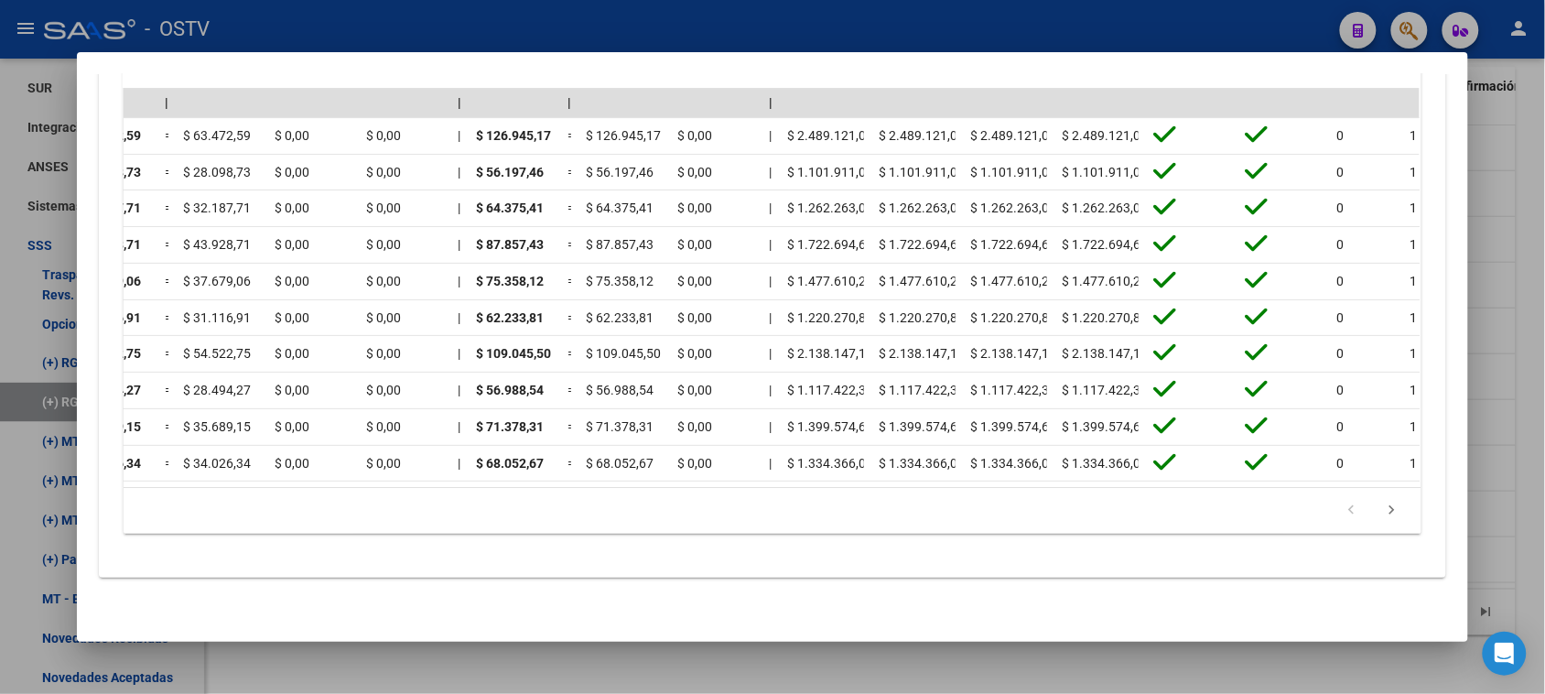
scroll to position [0, 0]
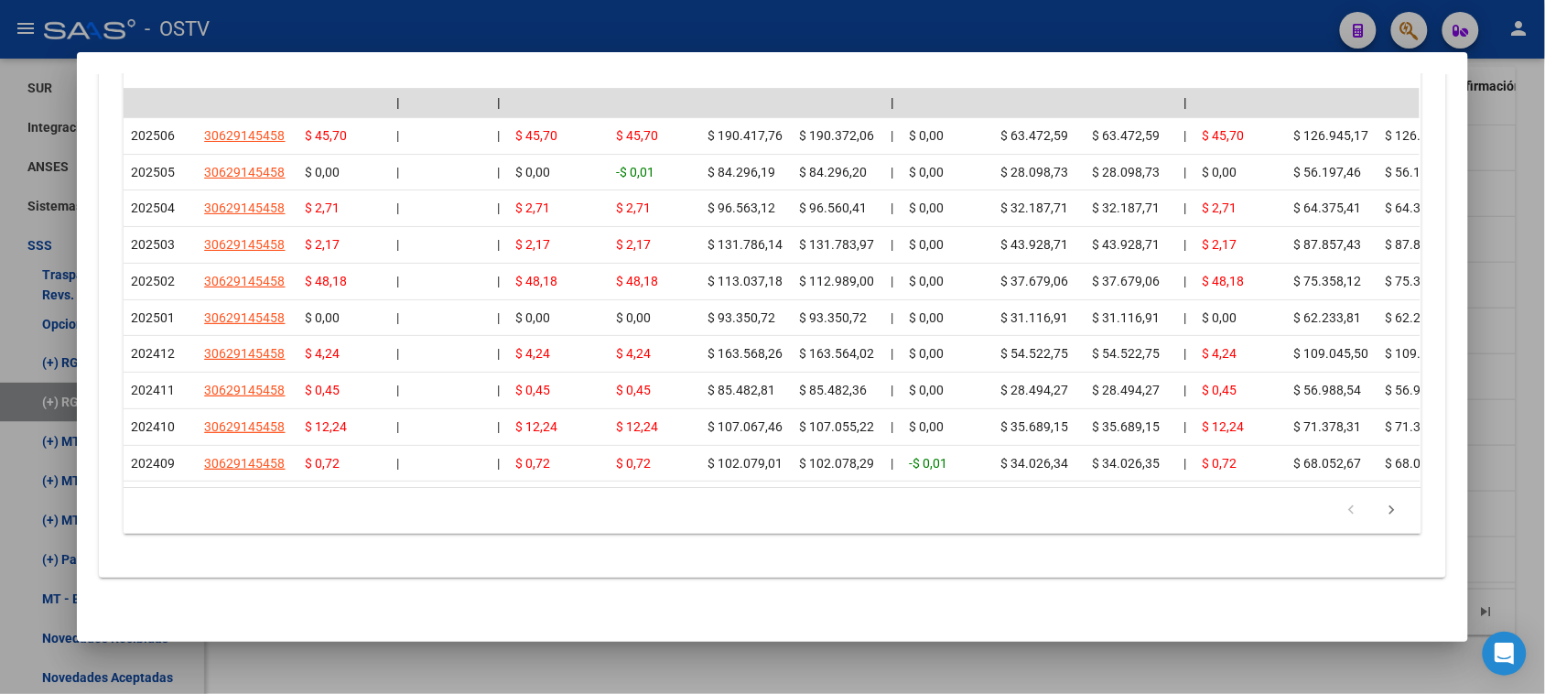
click at [332, 655] on div at bounding box center [772, 347] width 1545 height 694
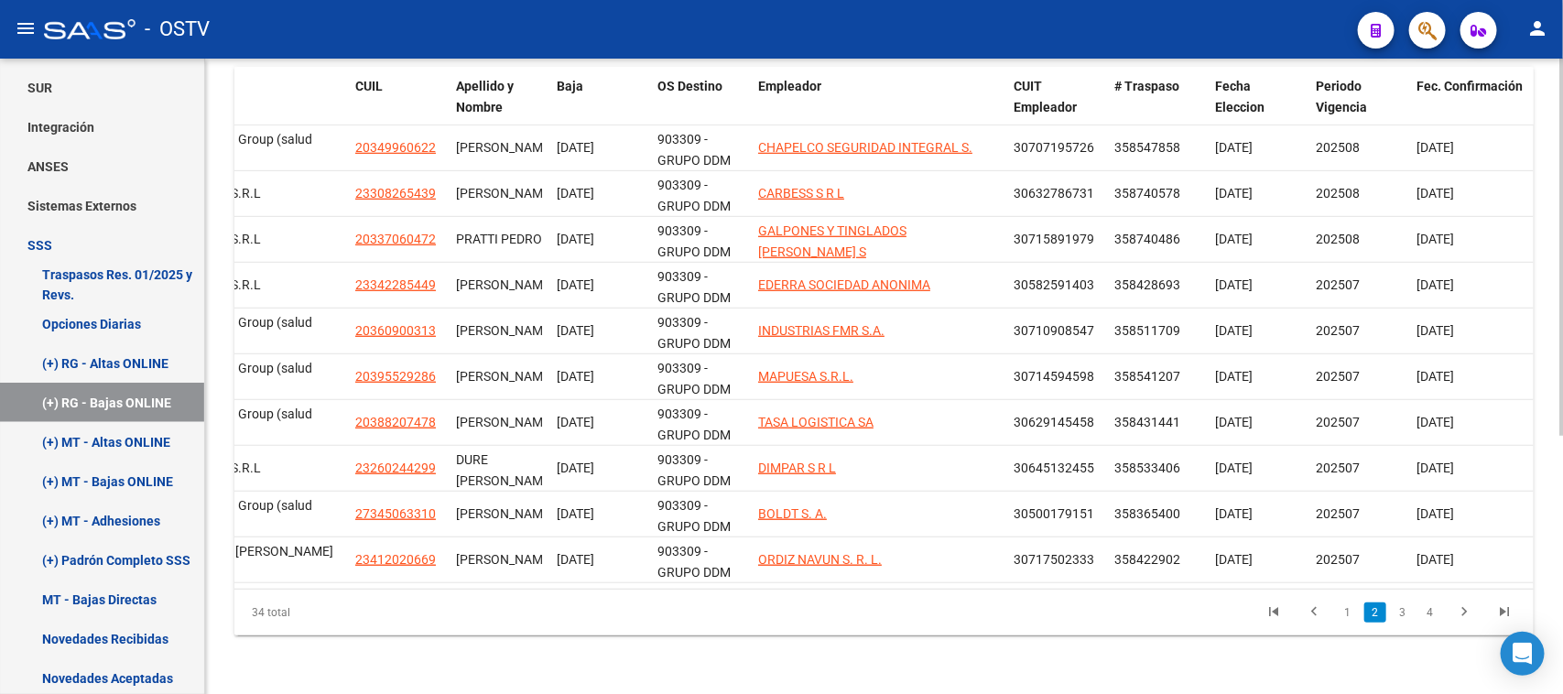
click at [316, 655] on div "Instructivo RG SSS Ir al importador de Bajas Online RG... EXPLORADOR DE ARCHIVO…" at bounding box center [884, 166] width 1358 height 1056
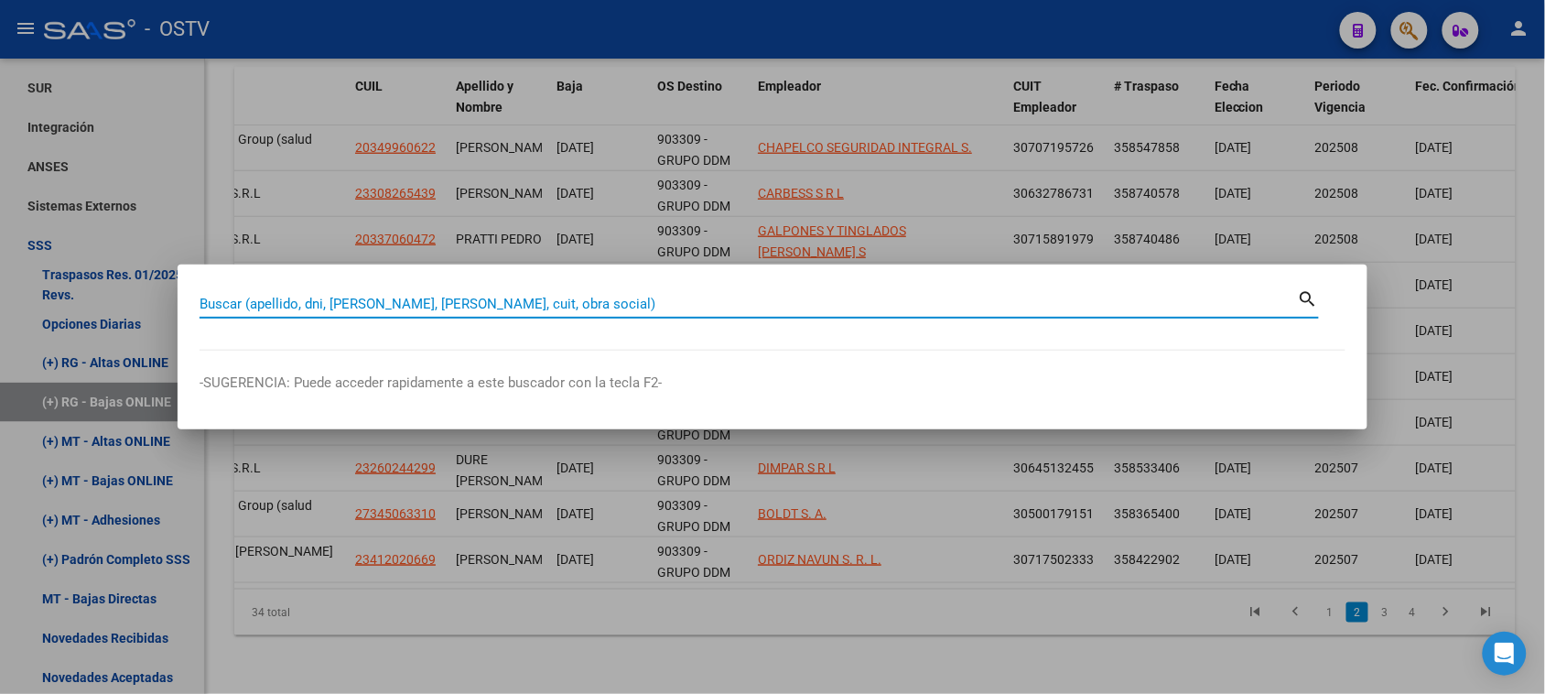
paste input "28846300"
type input "28846300"
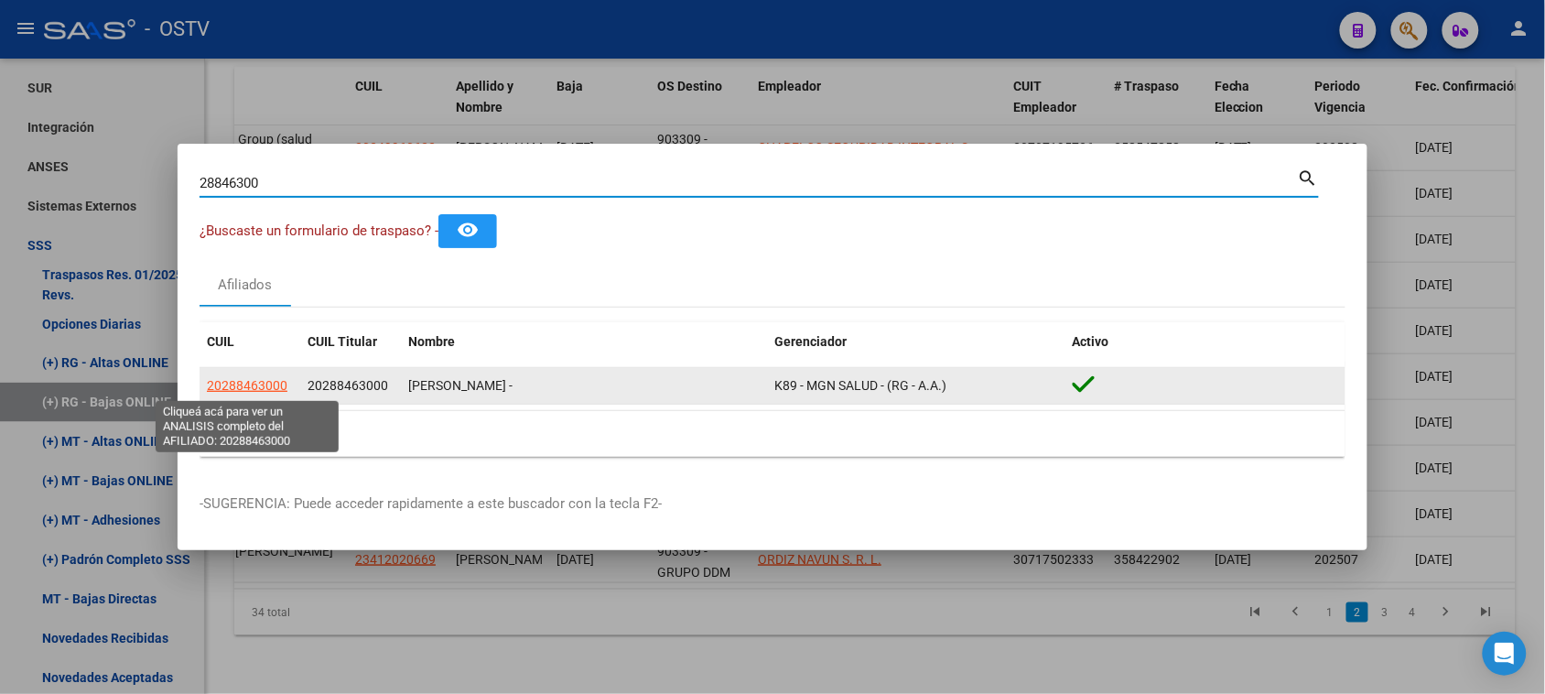
click at [248, 383] on span "20288463000" at bounding box center [247, 385] width 81 height 15
type textarea "20288463000"
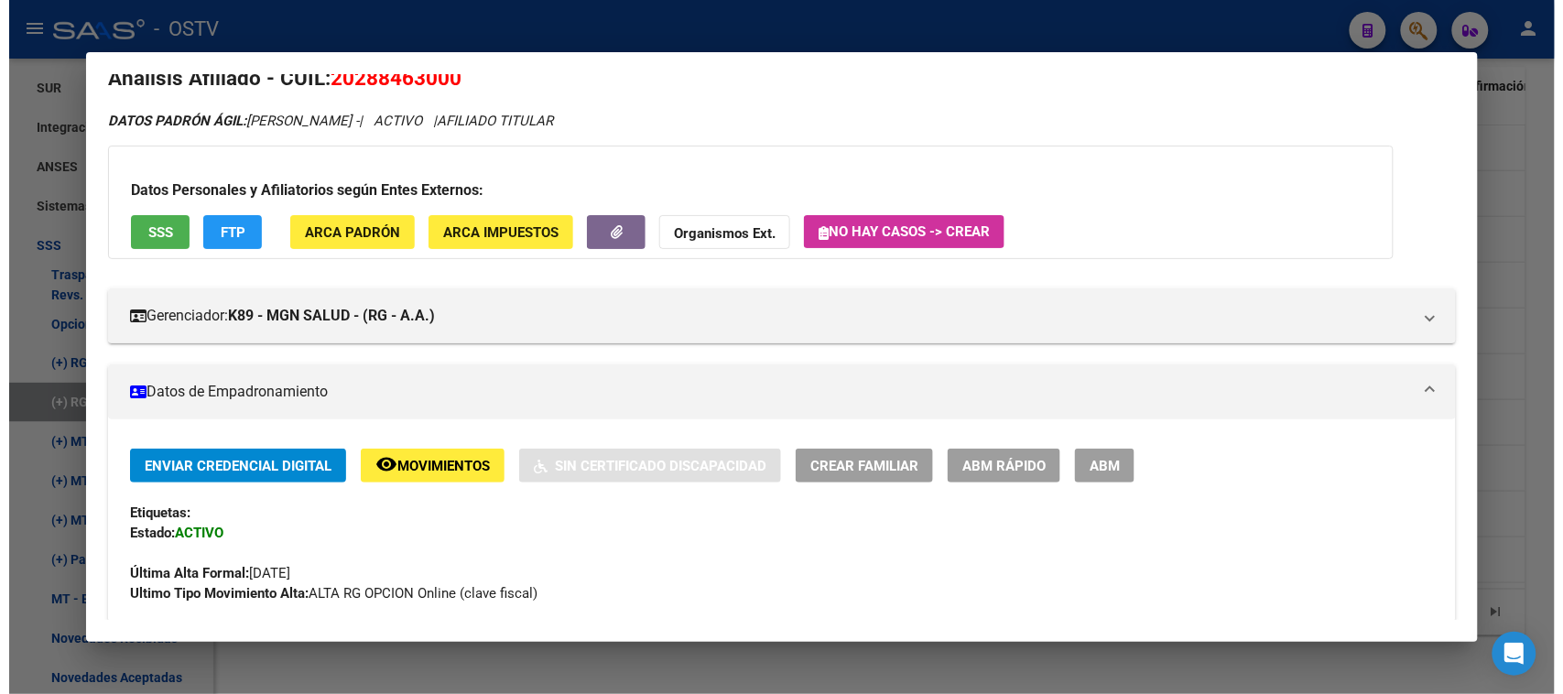
scroll to position [9, 0]
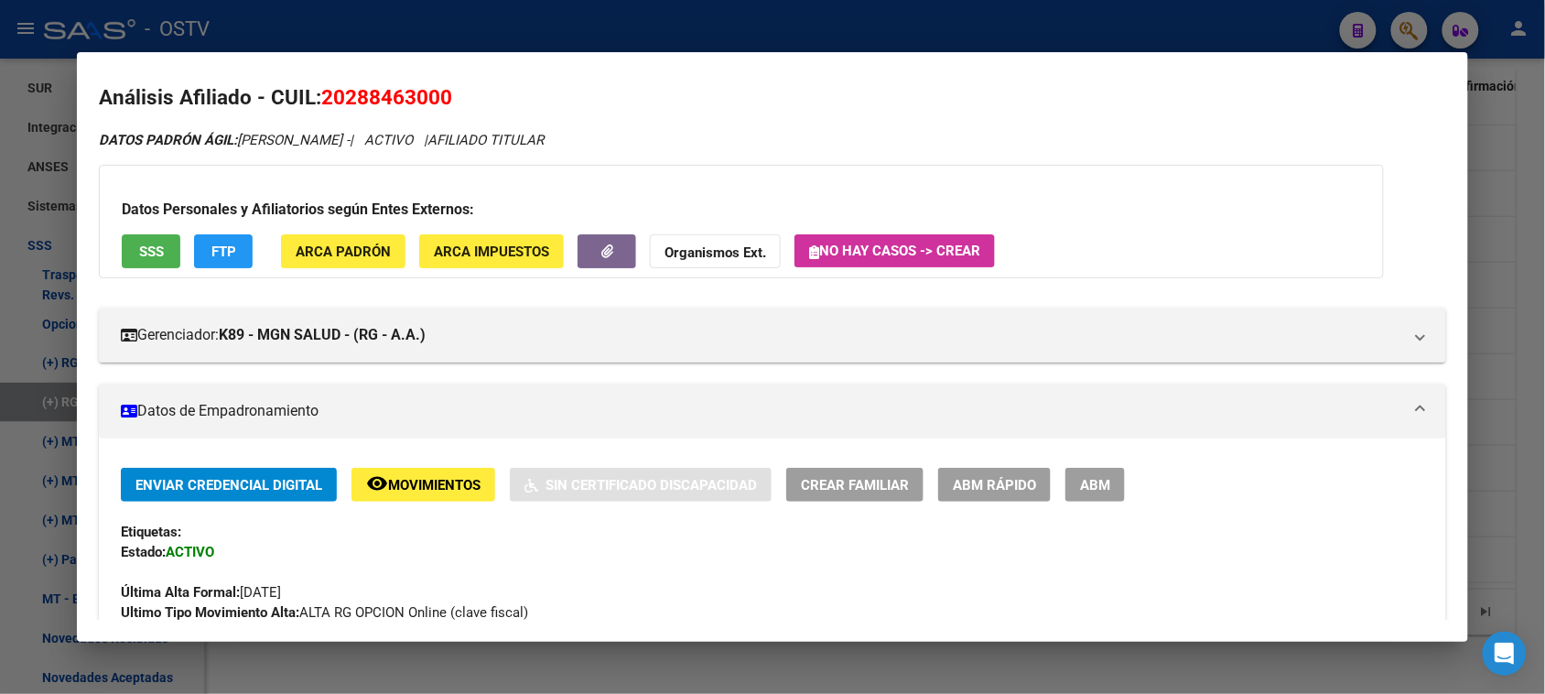
click at [323, 666] on div at bounding box center [772, 347] width 1545 height 694
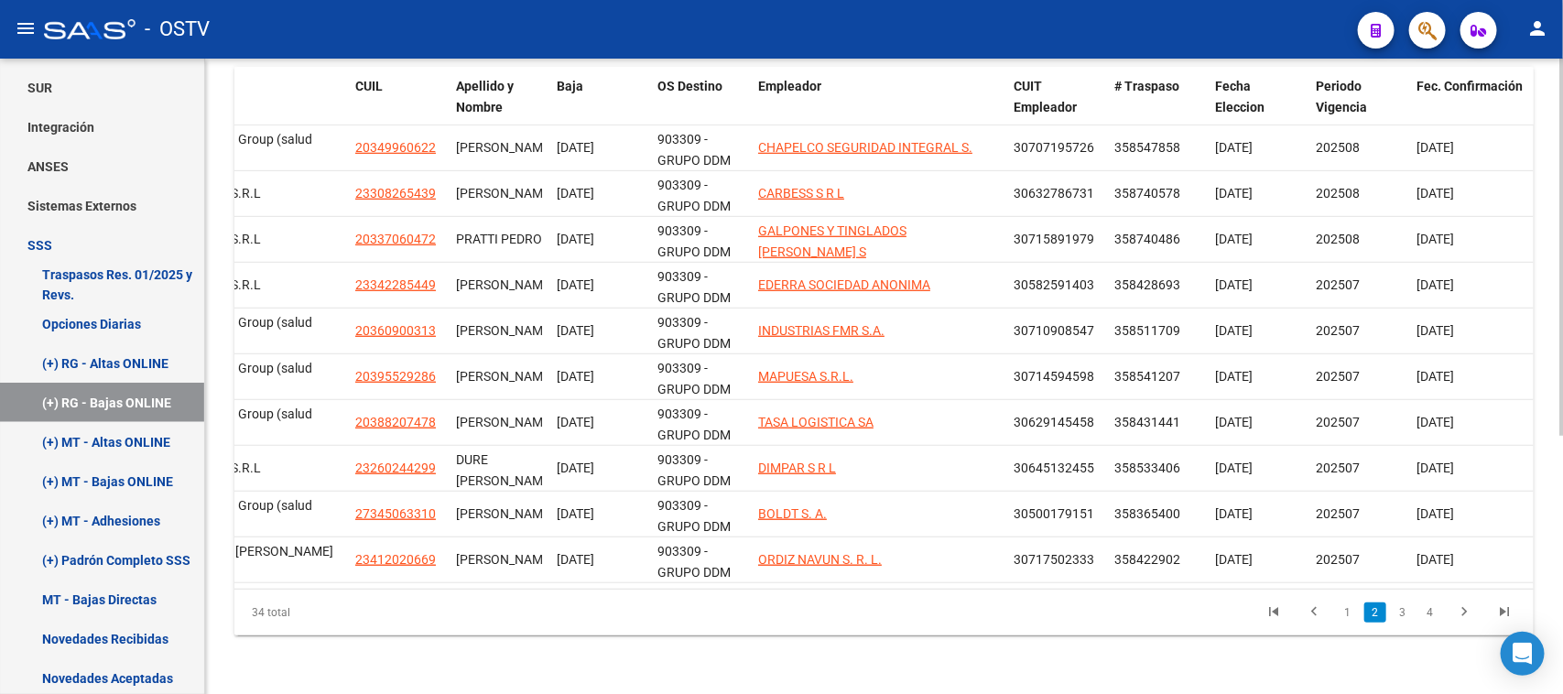
drag, startPoint x: 1557, startPoint y: 492, endPoint x: 1549, endPoint y: 280, distance: 211.6
click at [1549, 280] on div "Instructivo RG SSS Ir al importador de Bajas Online RG... EXPLORADOR DE ARCHIVO…" at bounding box center [884, 166] width 1358 height 1056
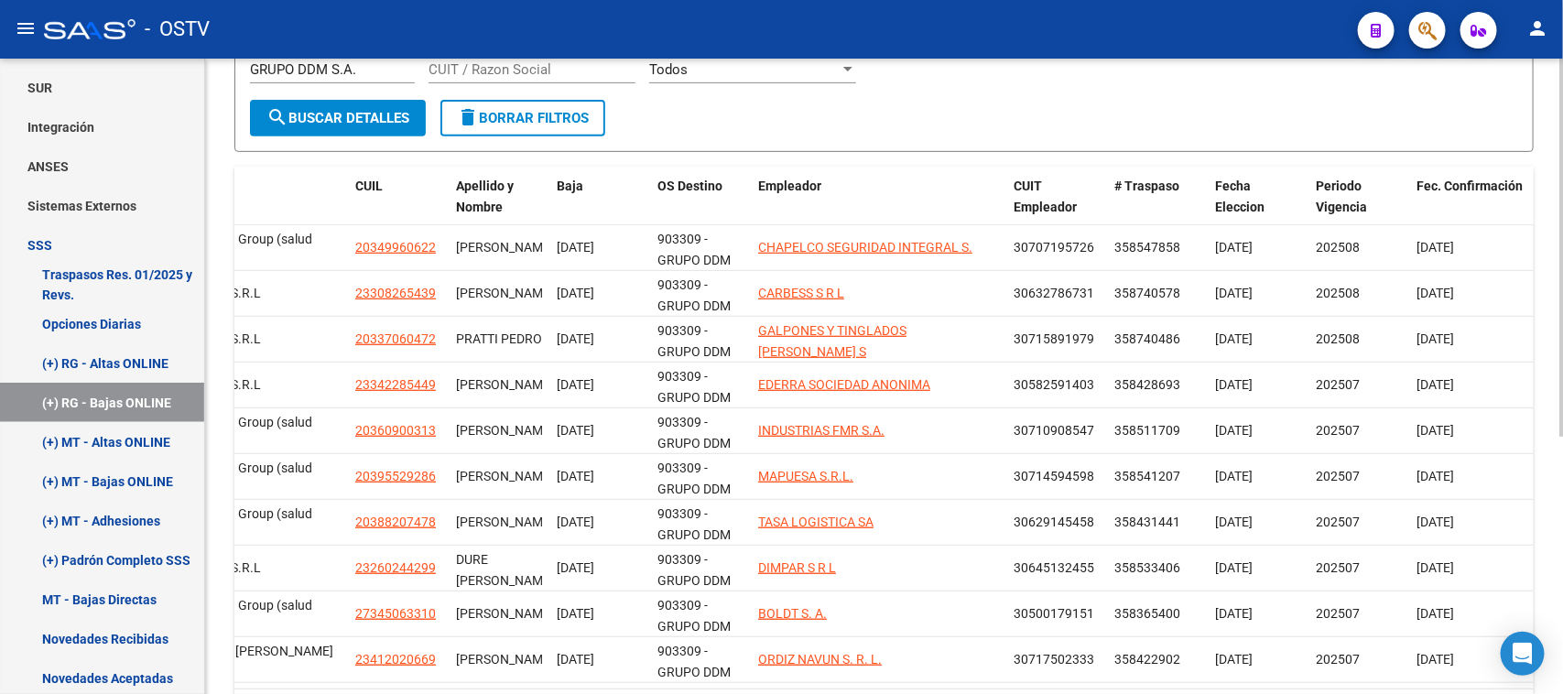
scroll to position [0, 0]
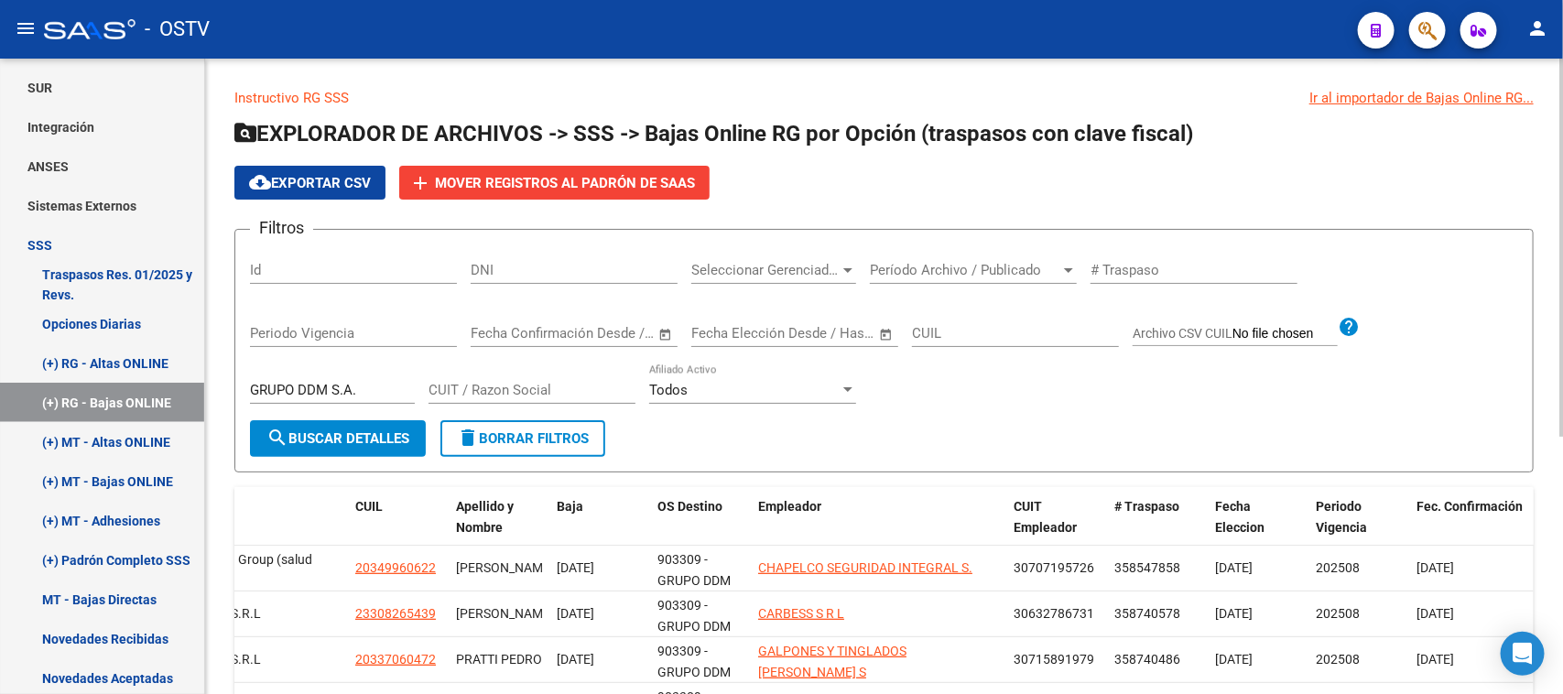
click at [1562, 129] on div at bounding box center [1561, 248] width 5 height 378
click at [531, 435] on span "delete Borrar Filtros" at bounding box center [523, 438] width 132 height 16
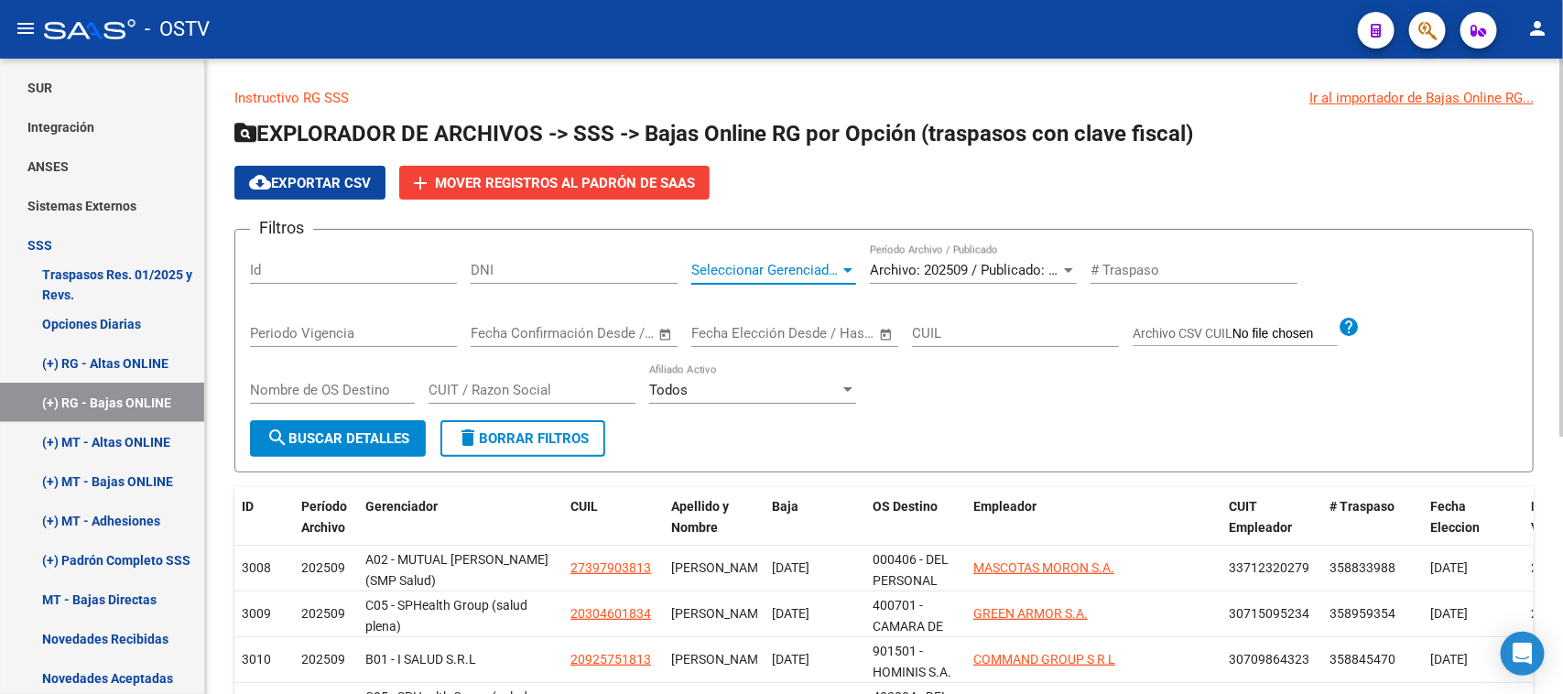
click at [725, 262] on span "Seleccionar Gerenciador" at bounding box center [765, 270] width 148 height 16
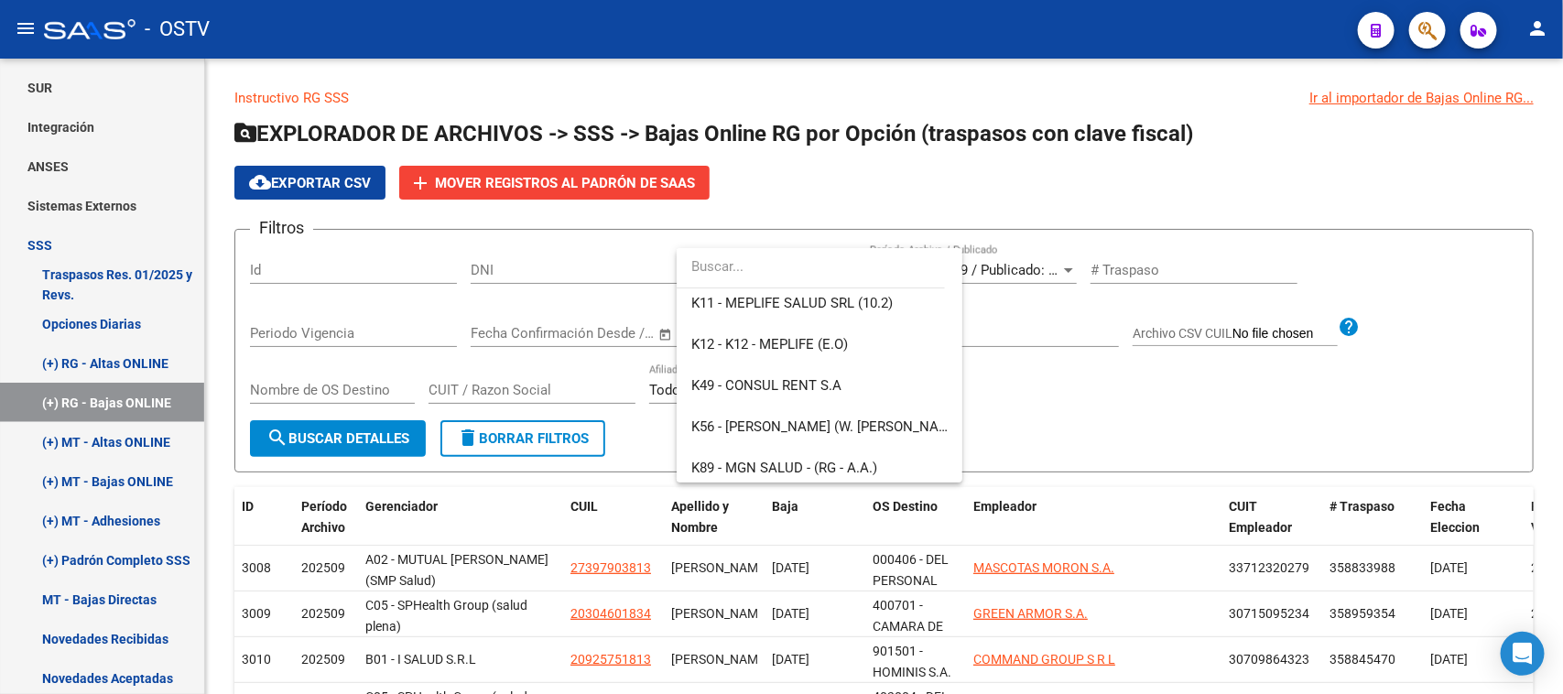
scroll to position [1256, 0]
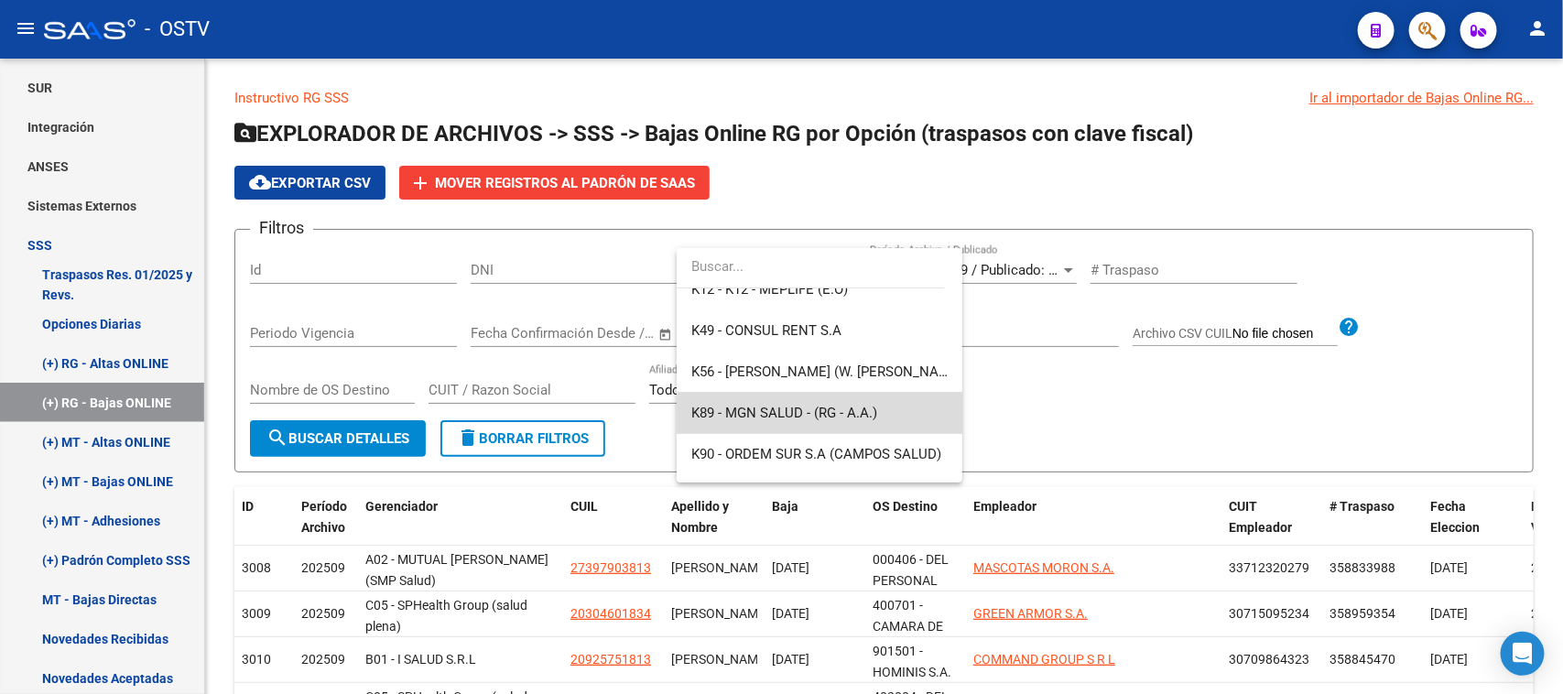
click at [893, 417] on span "K89 - MGN SALUD - (RG - A.A.)" at bounding box center [819, 413] width 256 height 41
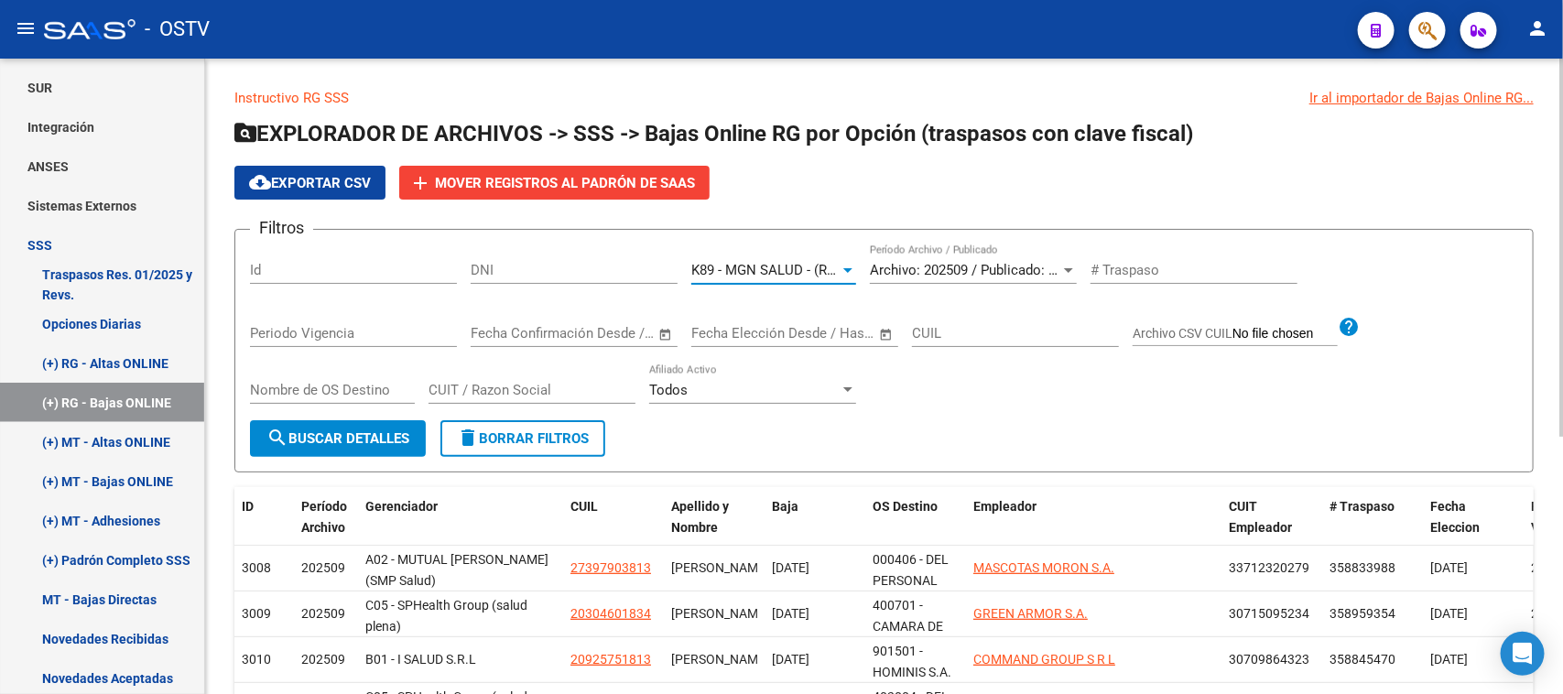
click at [359, 431] on span "search Buscar Detalles" at bounding box center [337, 438] width 143 height 16
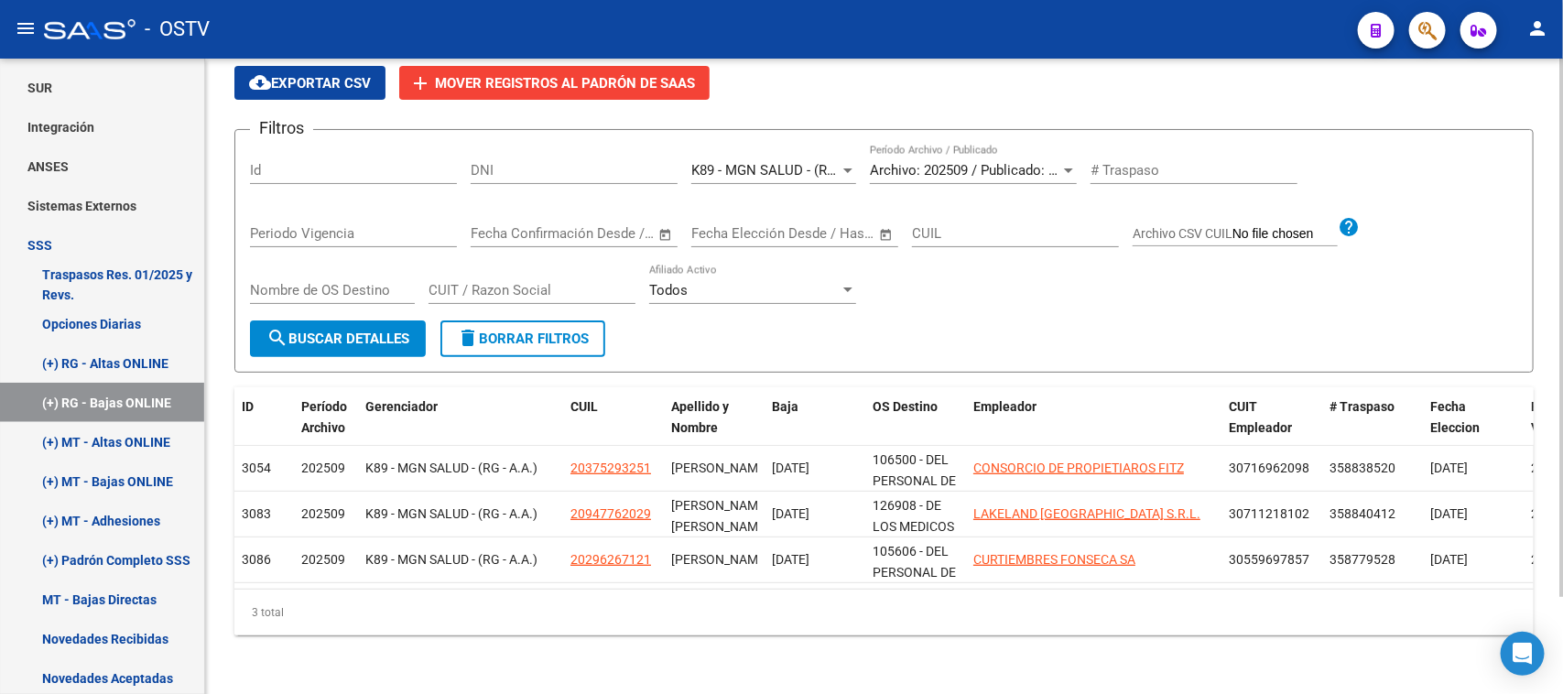
scroll to position [5, 0]
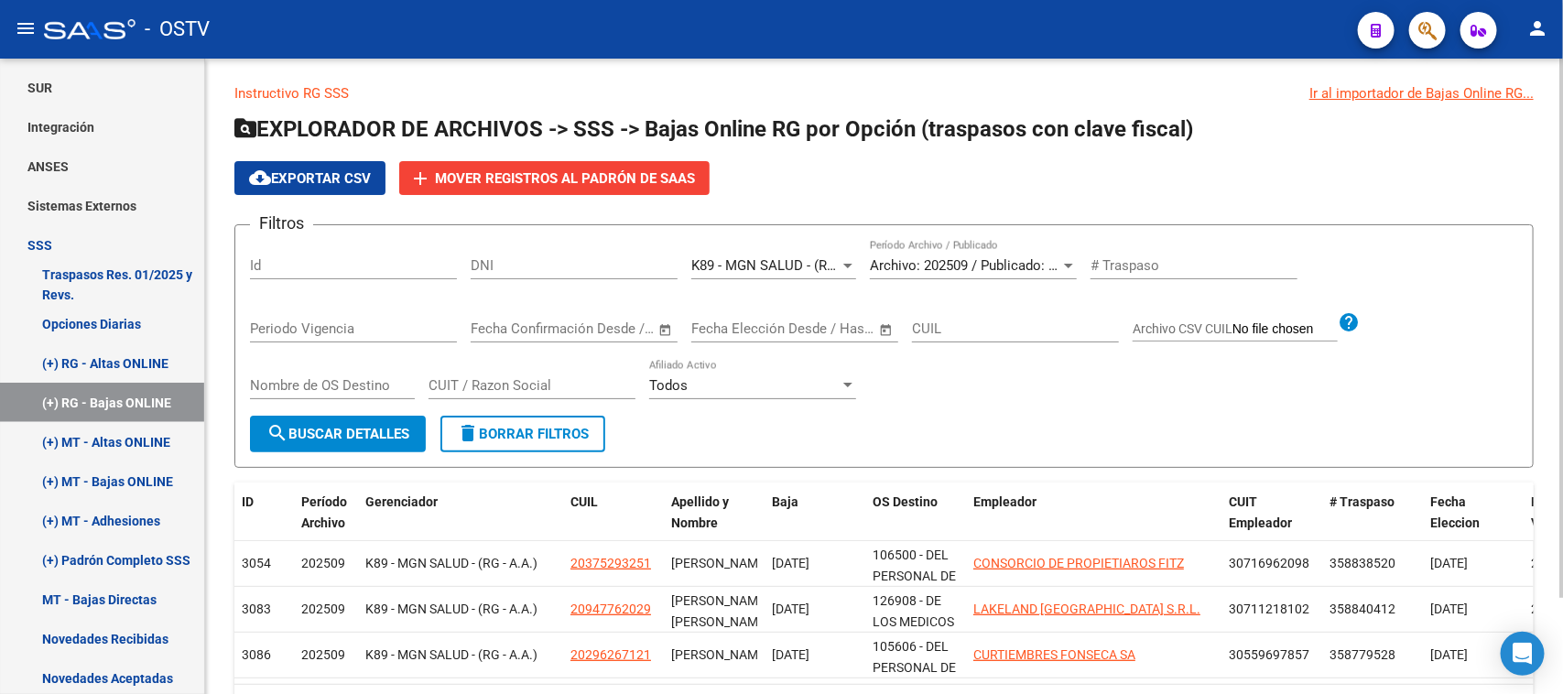
click at [1562, 221] on div at bounding box center [1561, 332] width 5 height 539
click at [930, 267] on span "Archivo: 202509 / Publicado: 202508" at bounding box center [981, 265] width 222 height 16
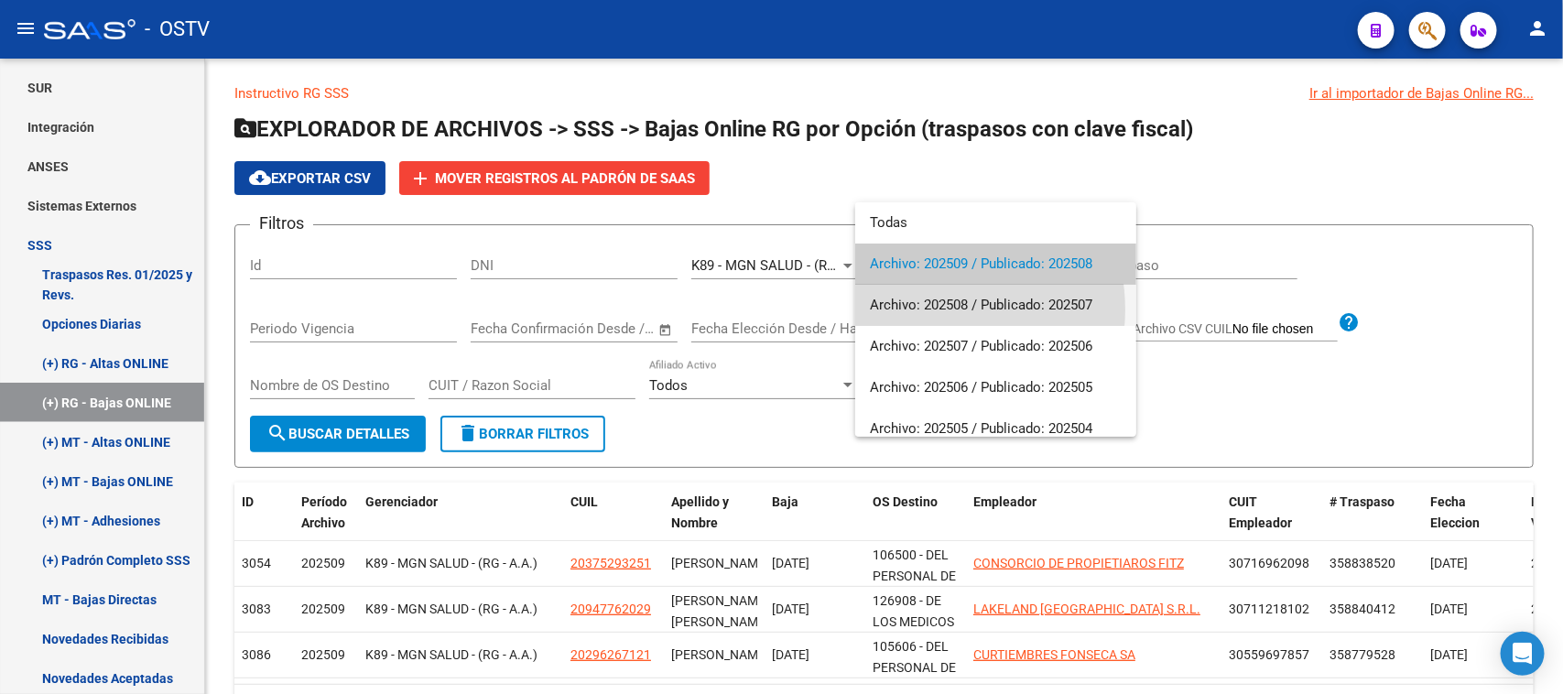
click at [925, 309] on span "Archivo: 202508 / Publicado: 202507" at bounding box center [996, 305] width 252 height 41
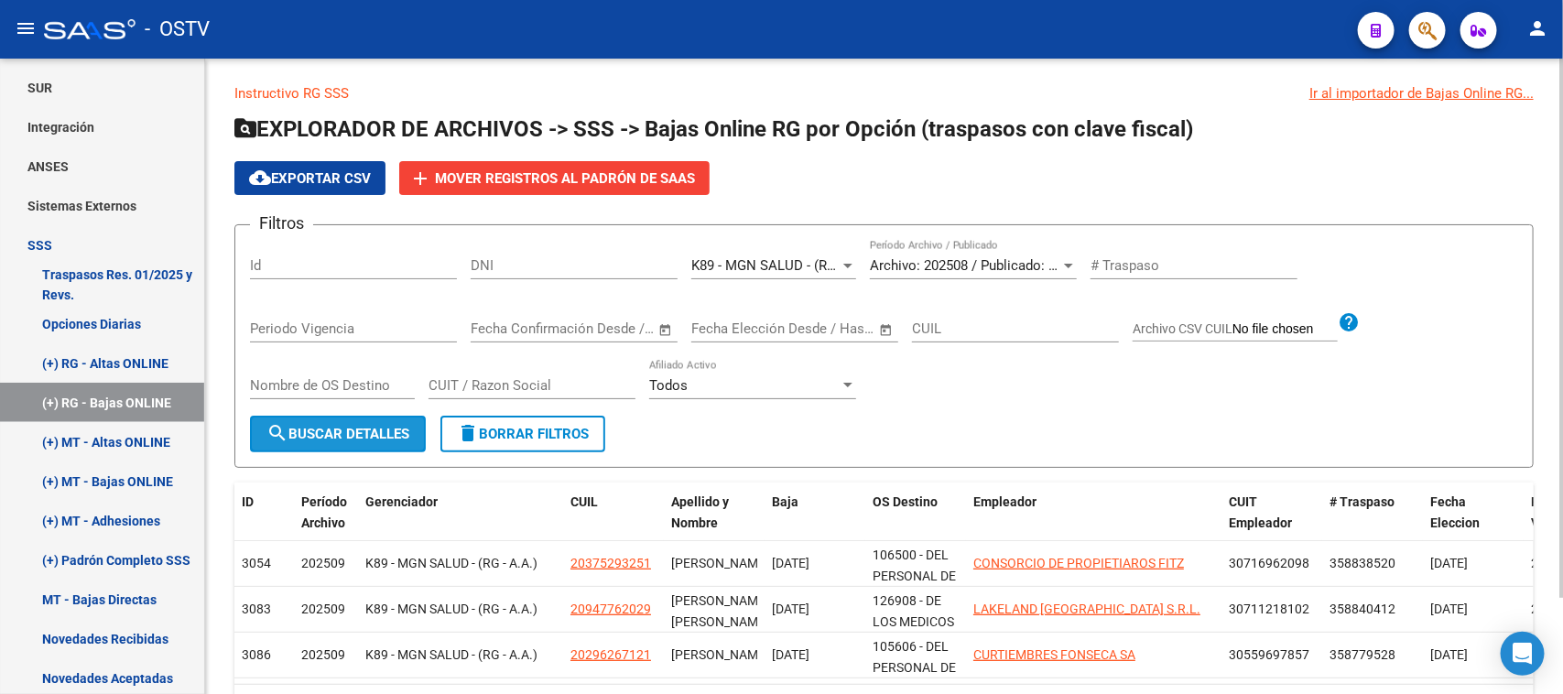
click at [377, 437] on span "search Buscar Detalles" at bounding box center [337, 434] width 143 height 16
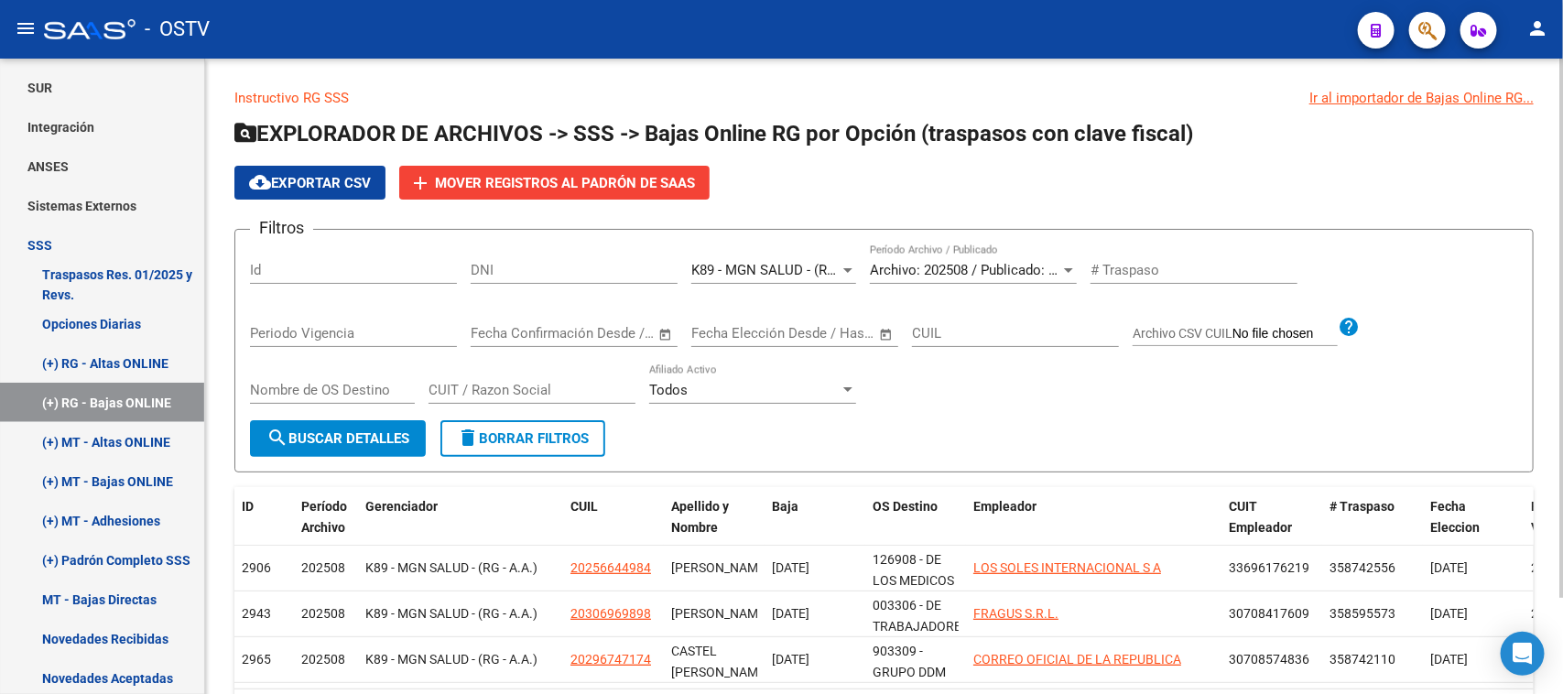
scroll to position [114, 0]
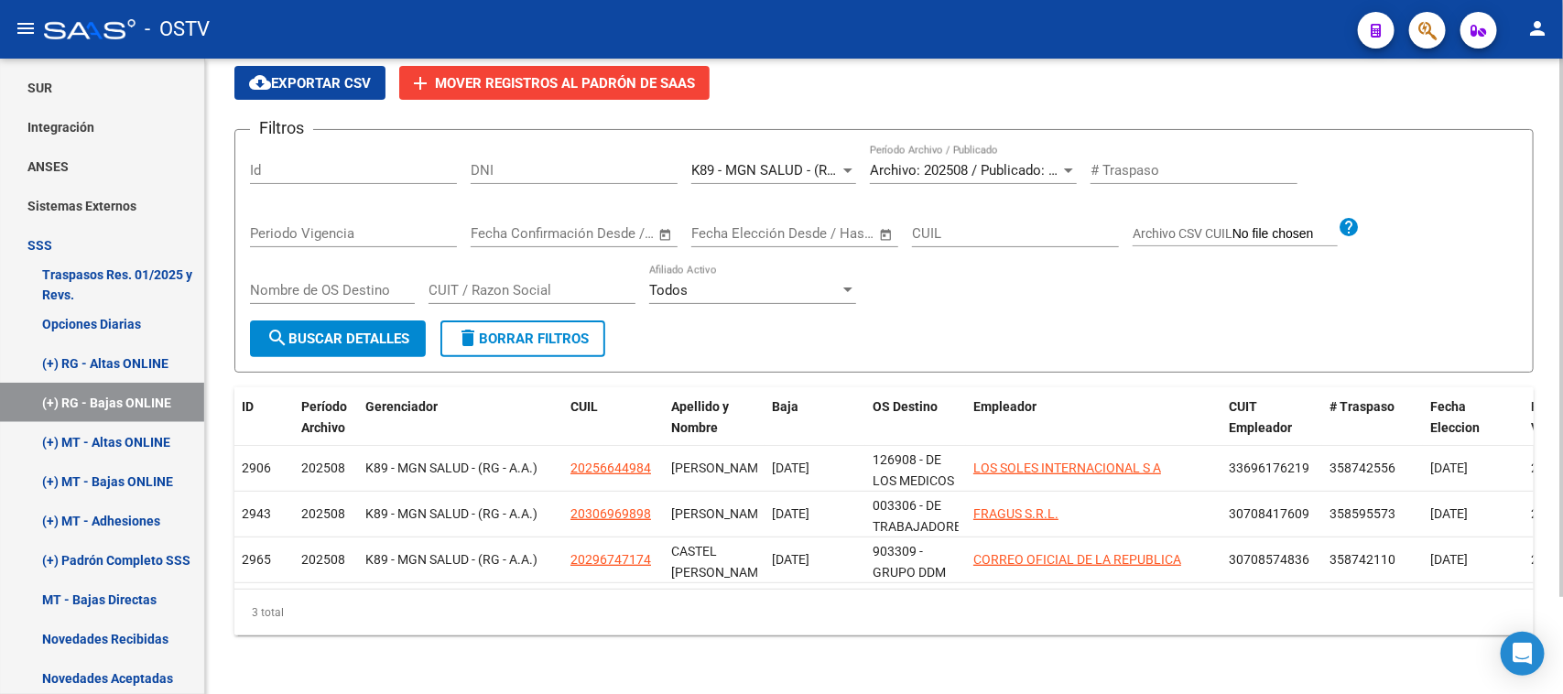
click at [1562, 465] on div at bounding box center [1561, 424] width 5 height 539
click at [376, 330] on span "search Buscar Detalles" at bounding box center [337, 338] width 143 height 16
click at [111, 369] on link "(+) RG - Altas ONLINE" at bounding box center [102, 362] width 204 height 39
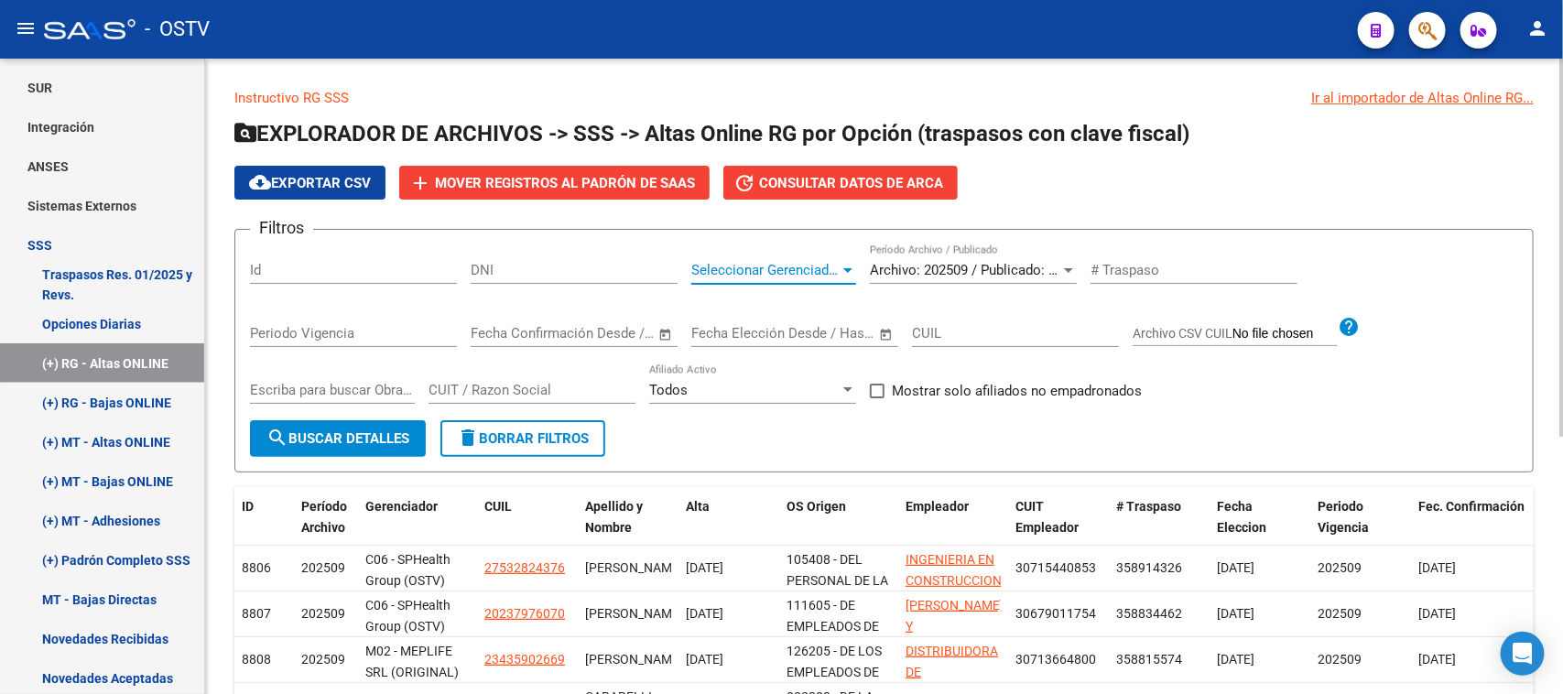
click at [785, 267] on span "Seleccionar Gerenciador" at bounding box center [765, 270] width 148 height 16
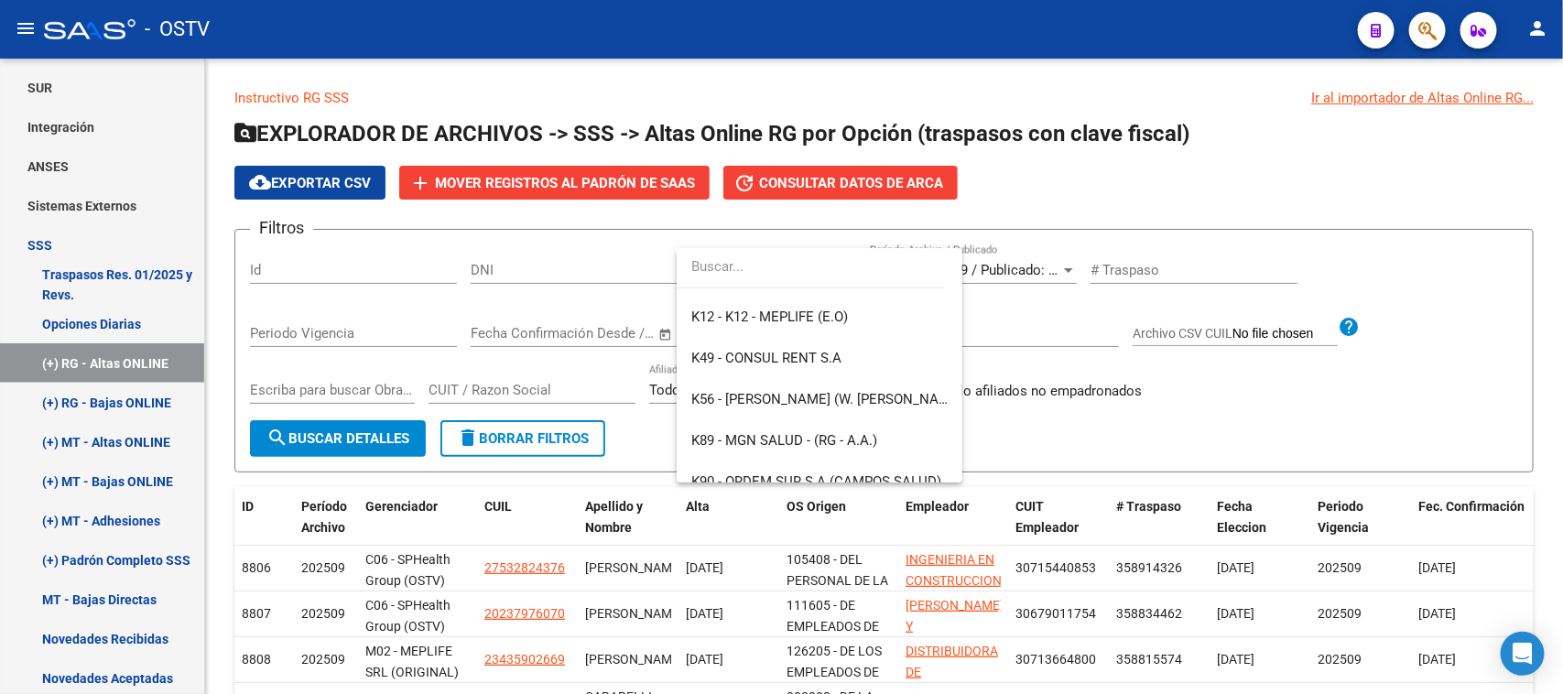
scroll to position [1247, 0]
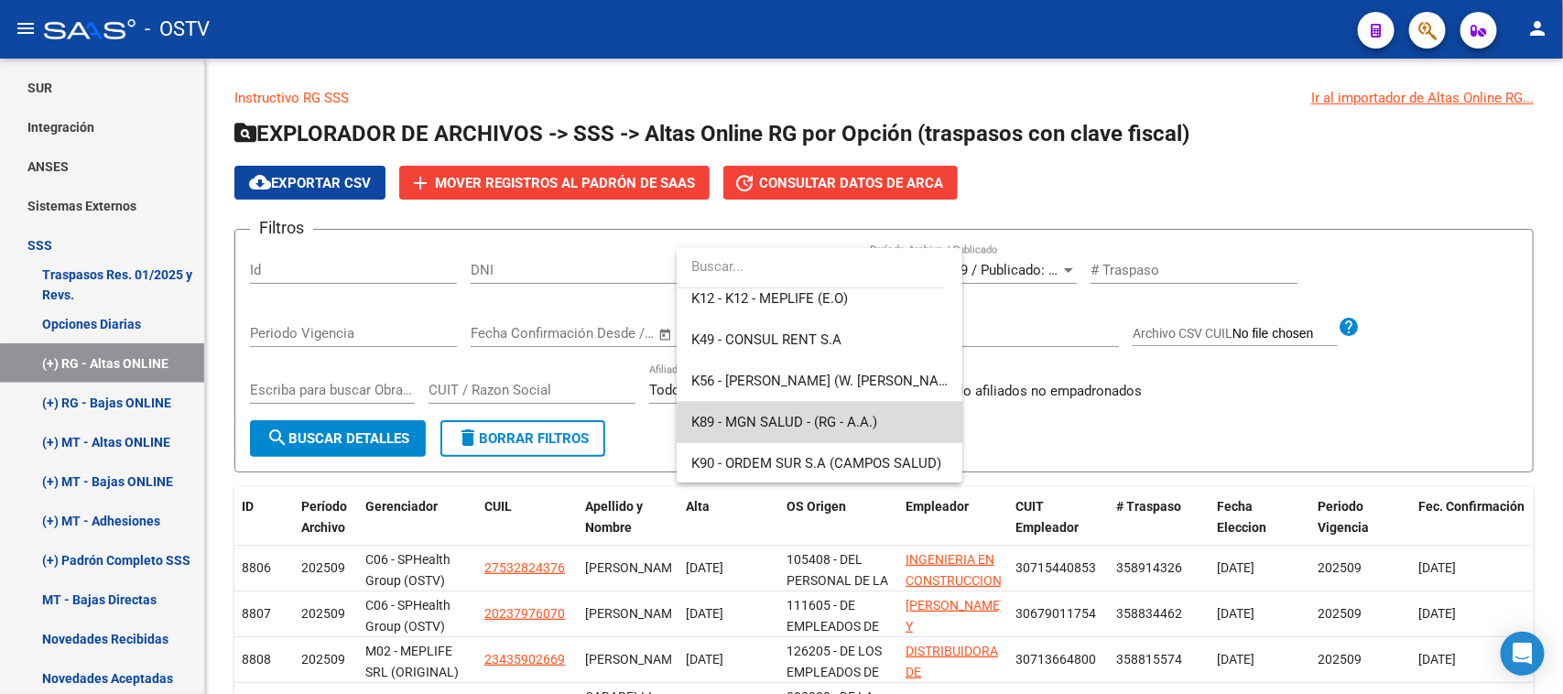
click at [911, 428] on span "K89 - MGN SALUD - (RG - A.A.)" at bounding box center [819, 422] width 256 height 41
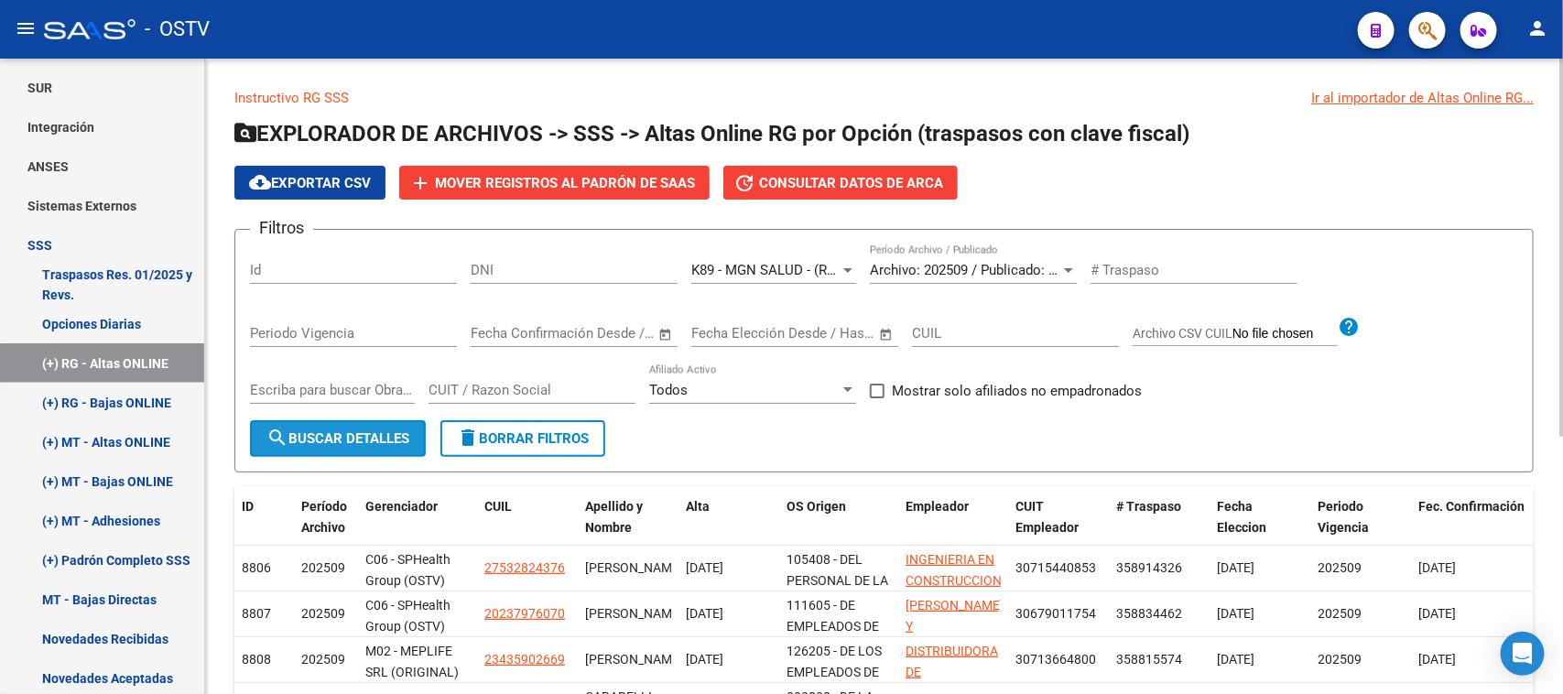
click at [368, 430] on span "search Buscar Detalles" at bounding box center [337, 438] width 143 height 16
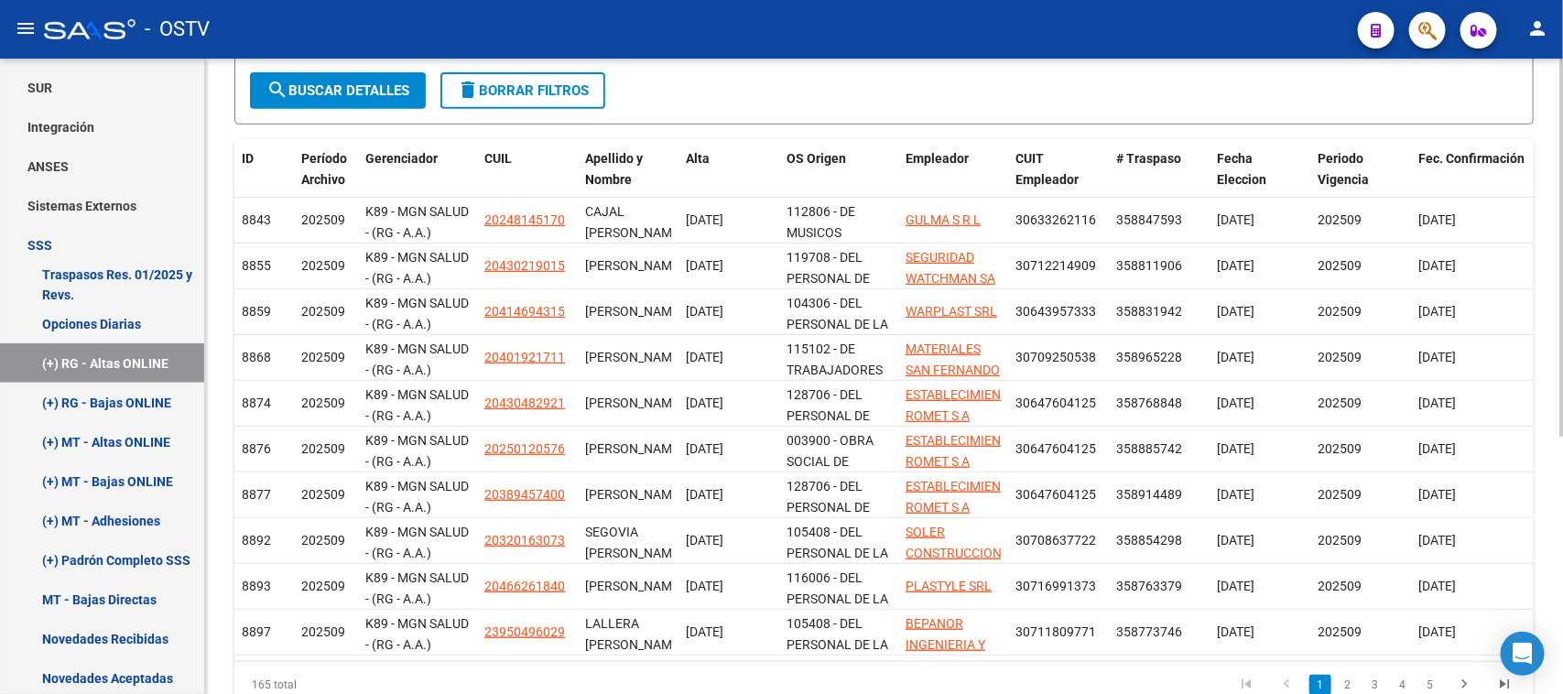
scroll to position [384, 0]
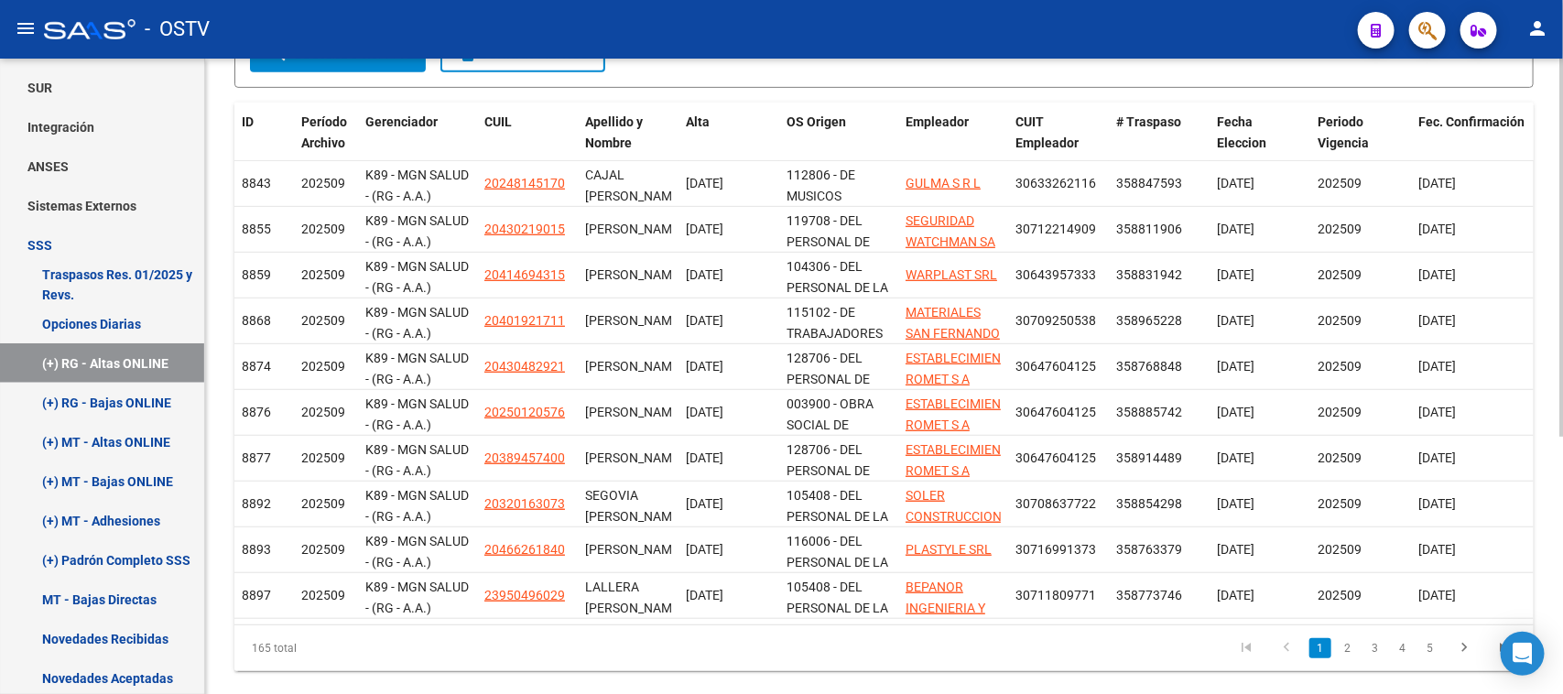
click at [1557, 367] on div "Instructivo RG SSS Ir al importador de Altas Online RG... EXPLORADOR DE ARCHIVO…" at bounding box center [886, 202] width 1362 height 1056
click at [926, 114] on span "Empleador" at bounding box center [936, 121] width 63 height 15
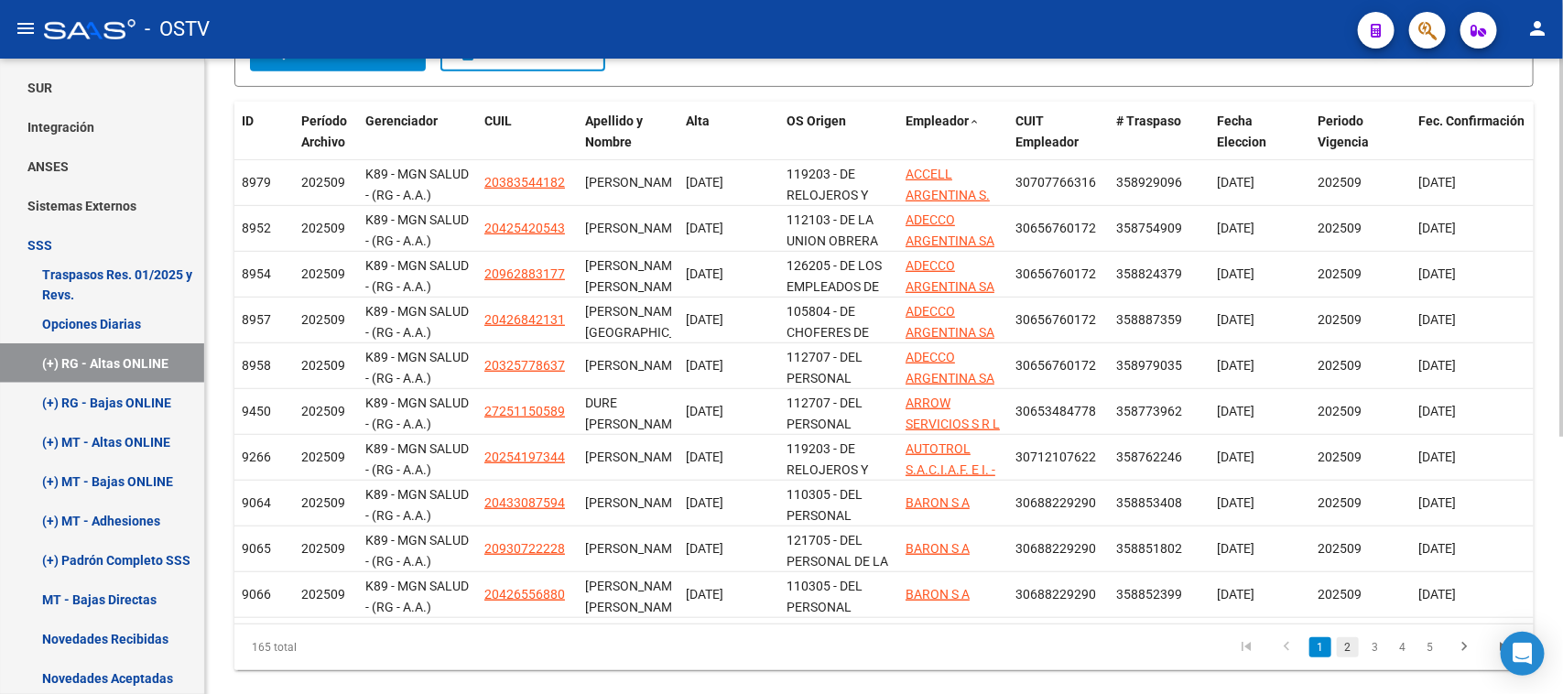
click at [1356, 657] on link "2" at bounding box center [1348, 647] width 22 height 20
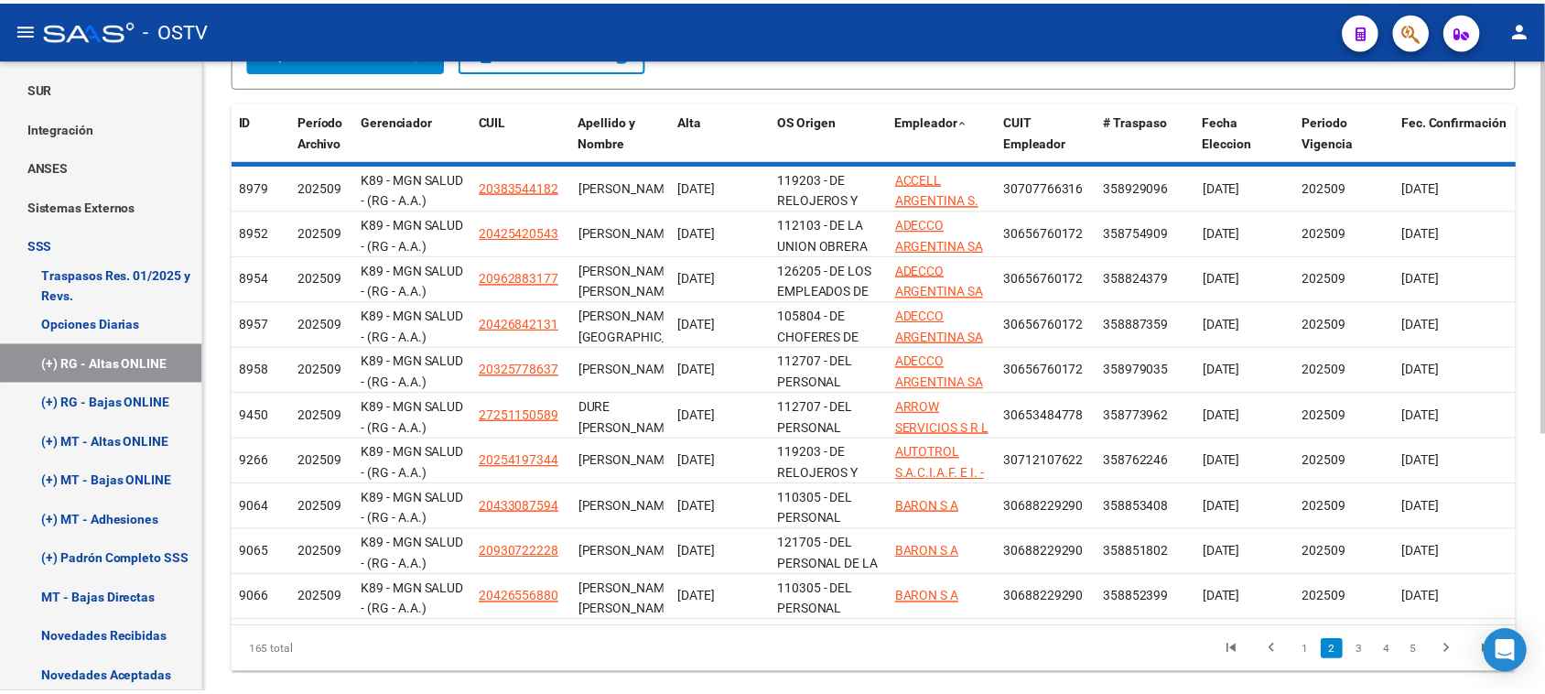
scroll to position [386, 0]
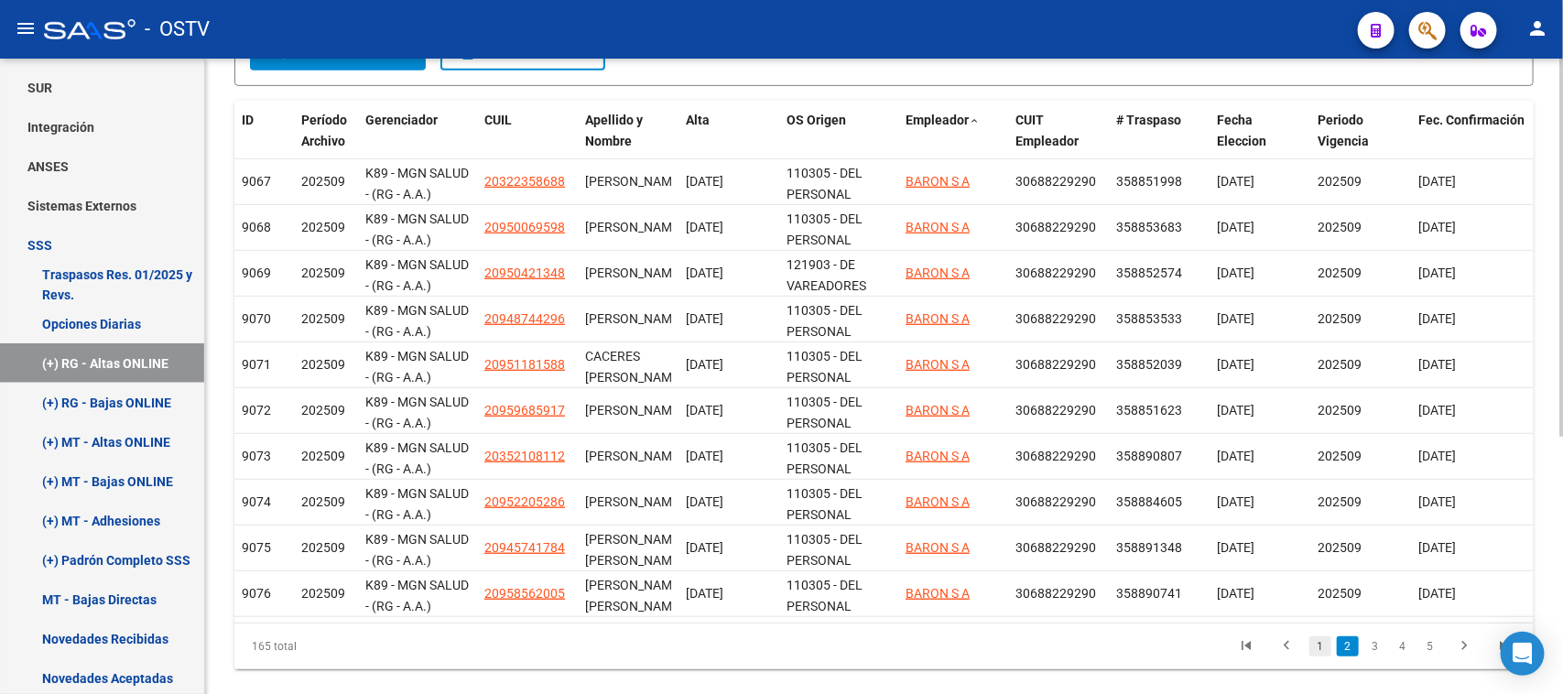
click at [1316, 656] on link "1" at bounding box center [1320, 646] width 22 height 20
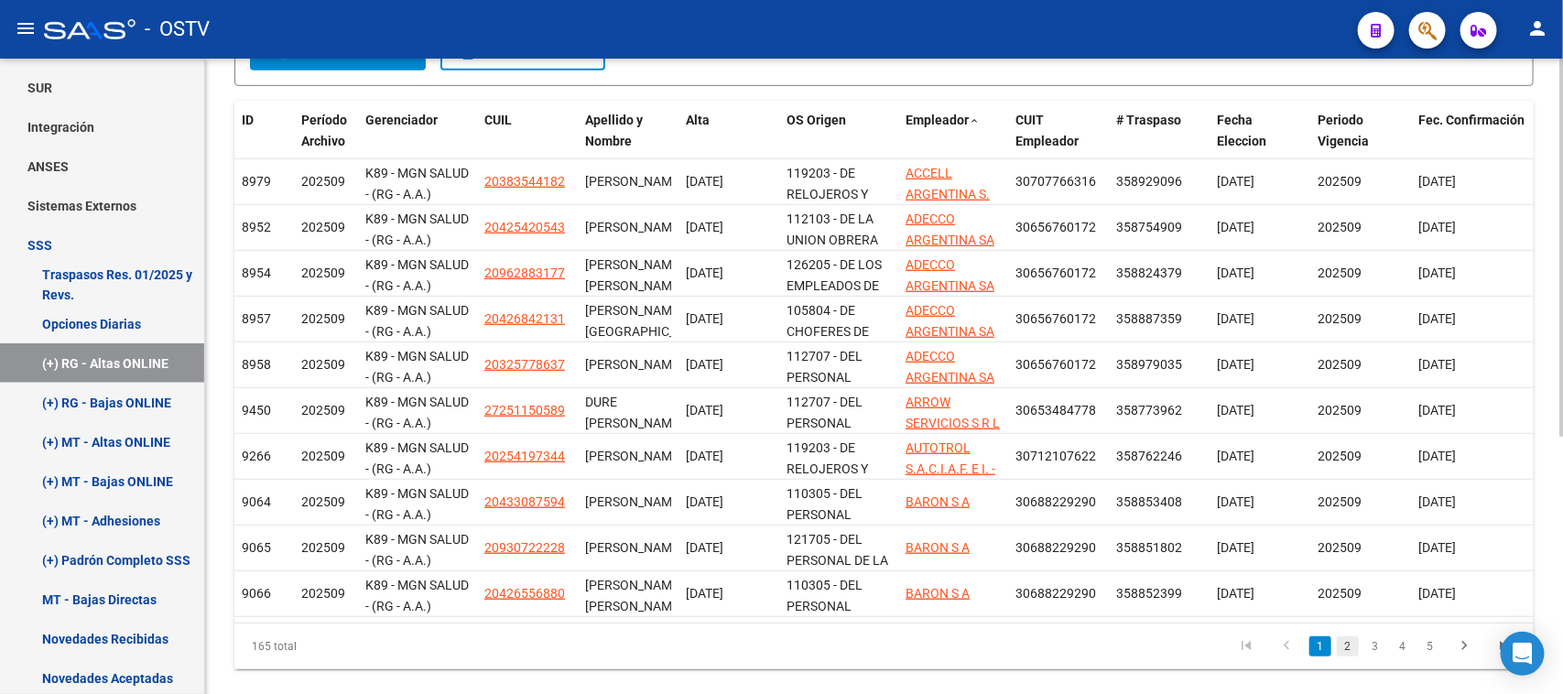
click at [1348, 656] on link "2" at bounding box center [1348, 646] width 22 height 20
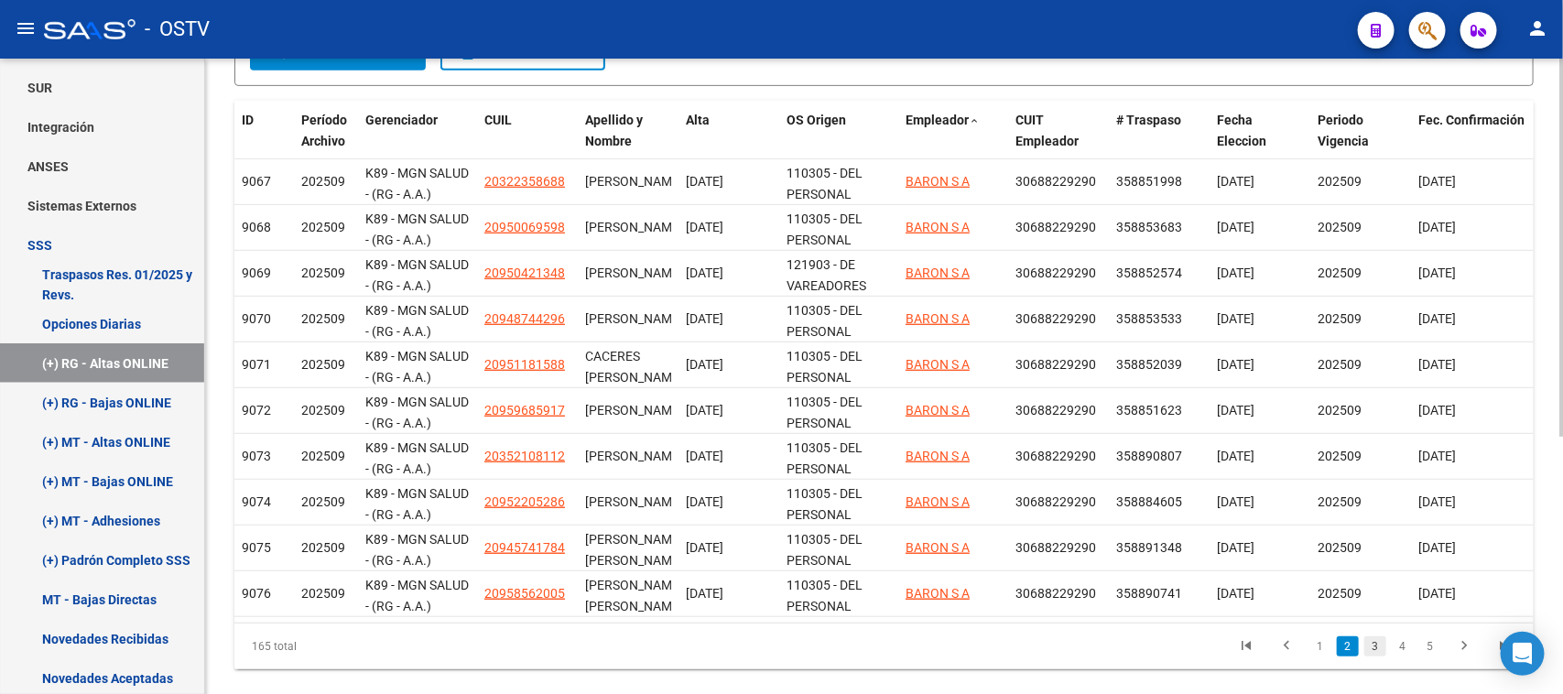
click at [1371, 656] on link "3" at bounding box center [1375, 646] width 22 height 20
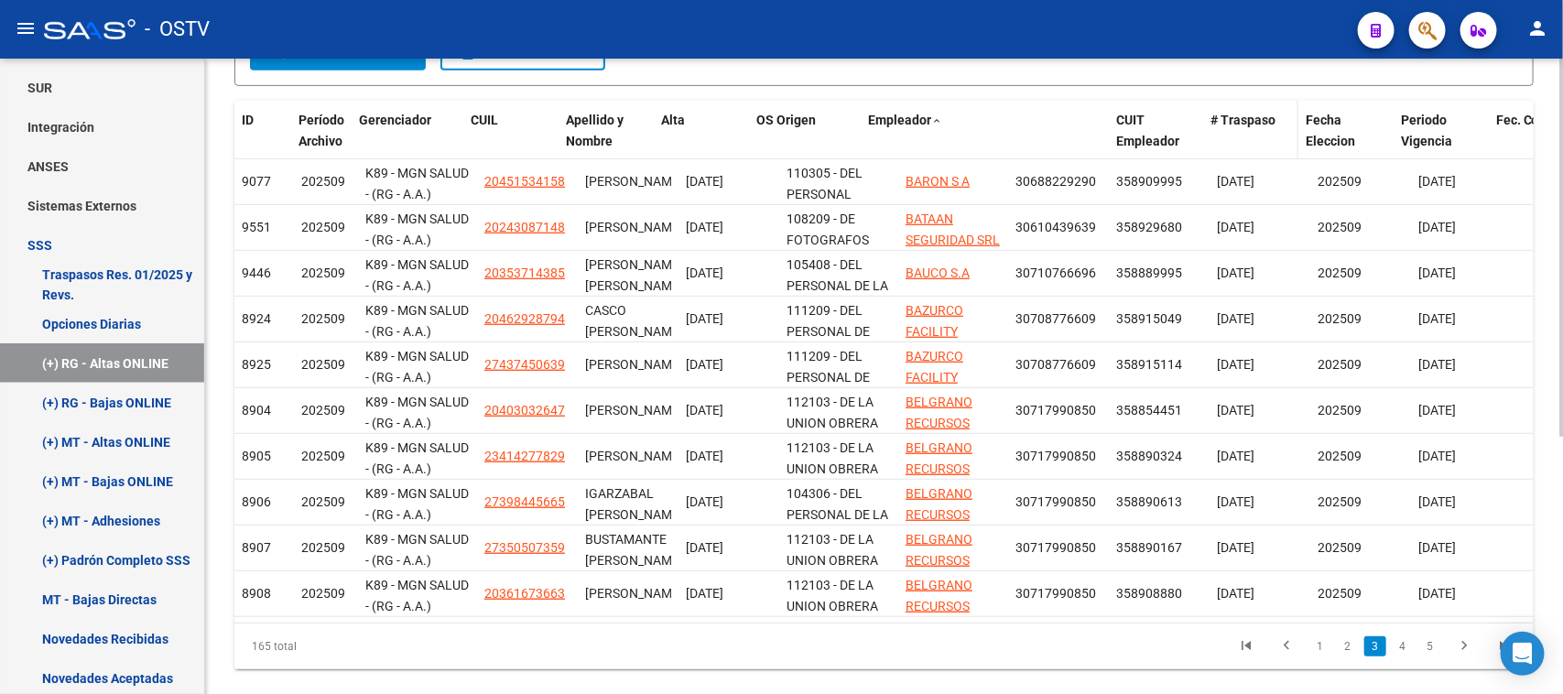
drag, startPoint x: 1005, startPoint y: 129, endPoint x: 1199, endPoint y: 143, distance: 194.6
click at [1199, 143] on div "ID Período Archivo Gerenciador CUIL Apellido y Nombre Alta OS Origen Empleador …" at bounding box center [1538, 141] width 2609 height 81
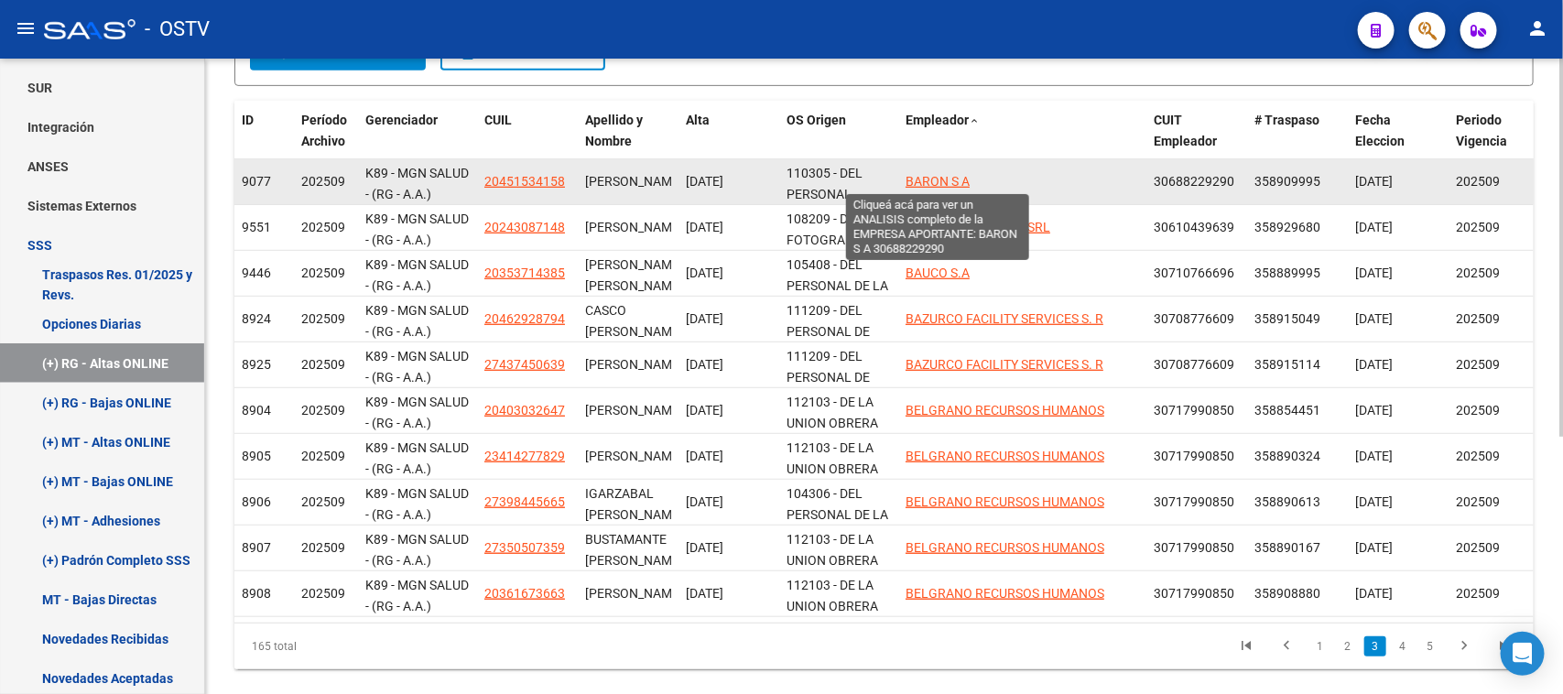
click at [930, 181] on span "BARON S A" at bounding box center [937, 181] width 64 height 15
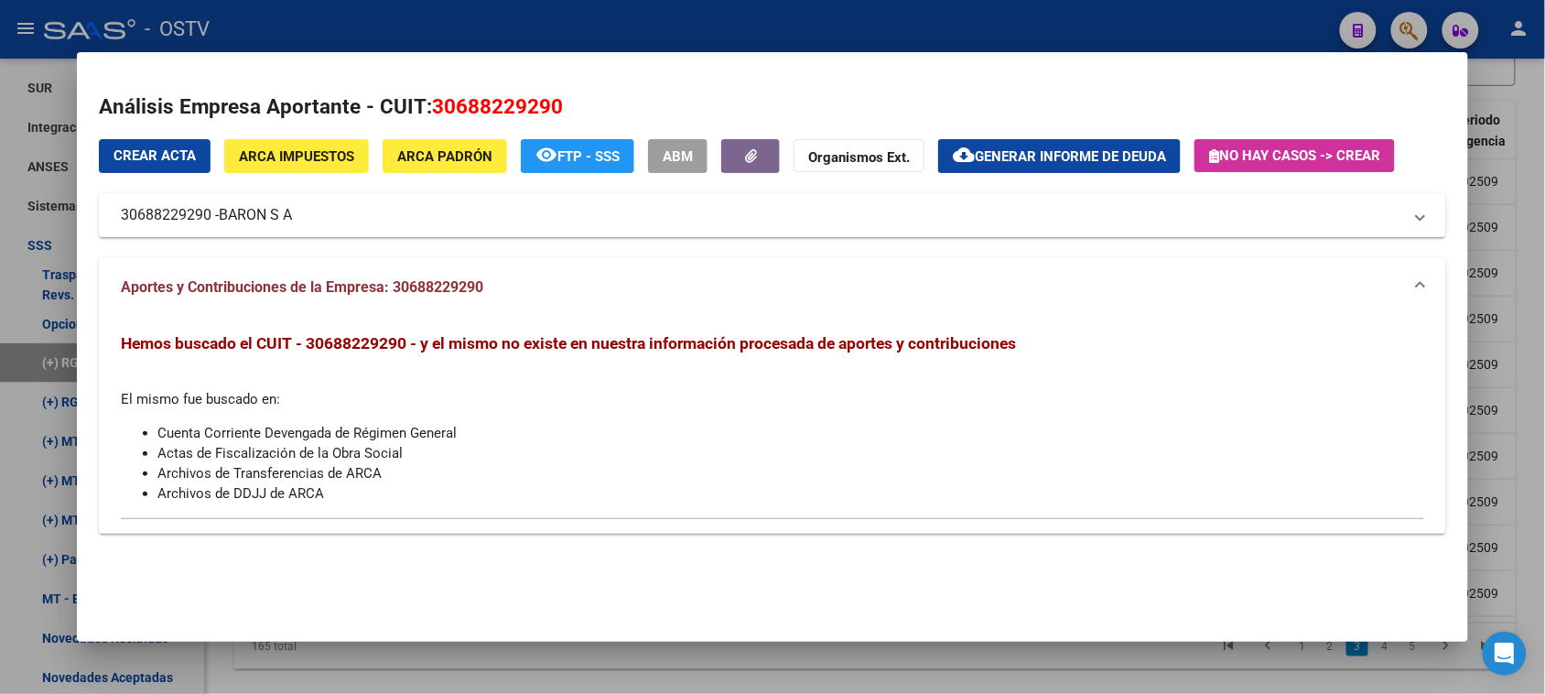
click at [288, 151] on span "ARCA Impuestos" at bounding box center [296, 156] width 115 height 16
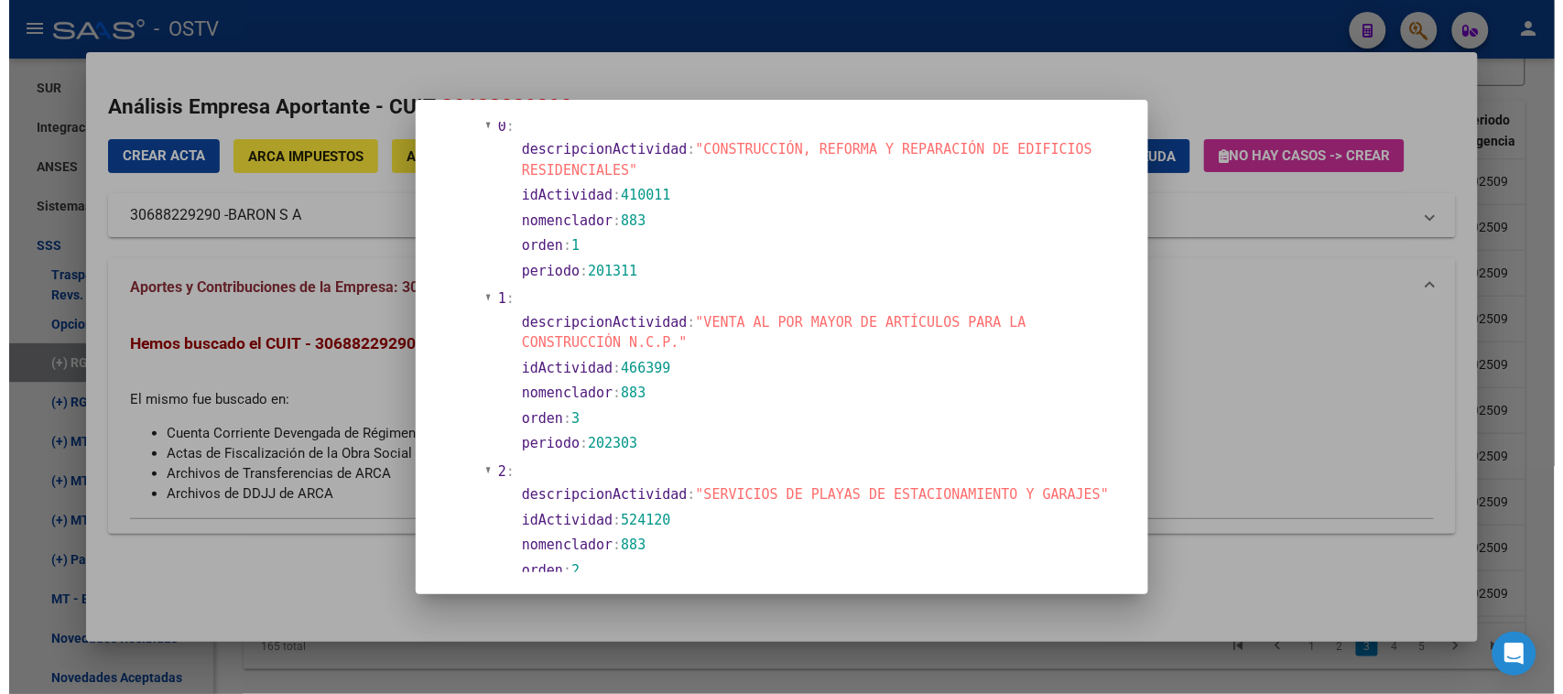
scroll to position [493, 0]
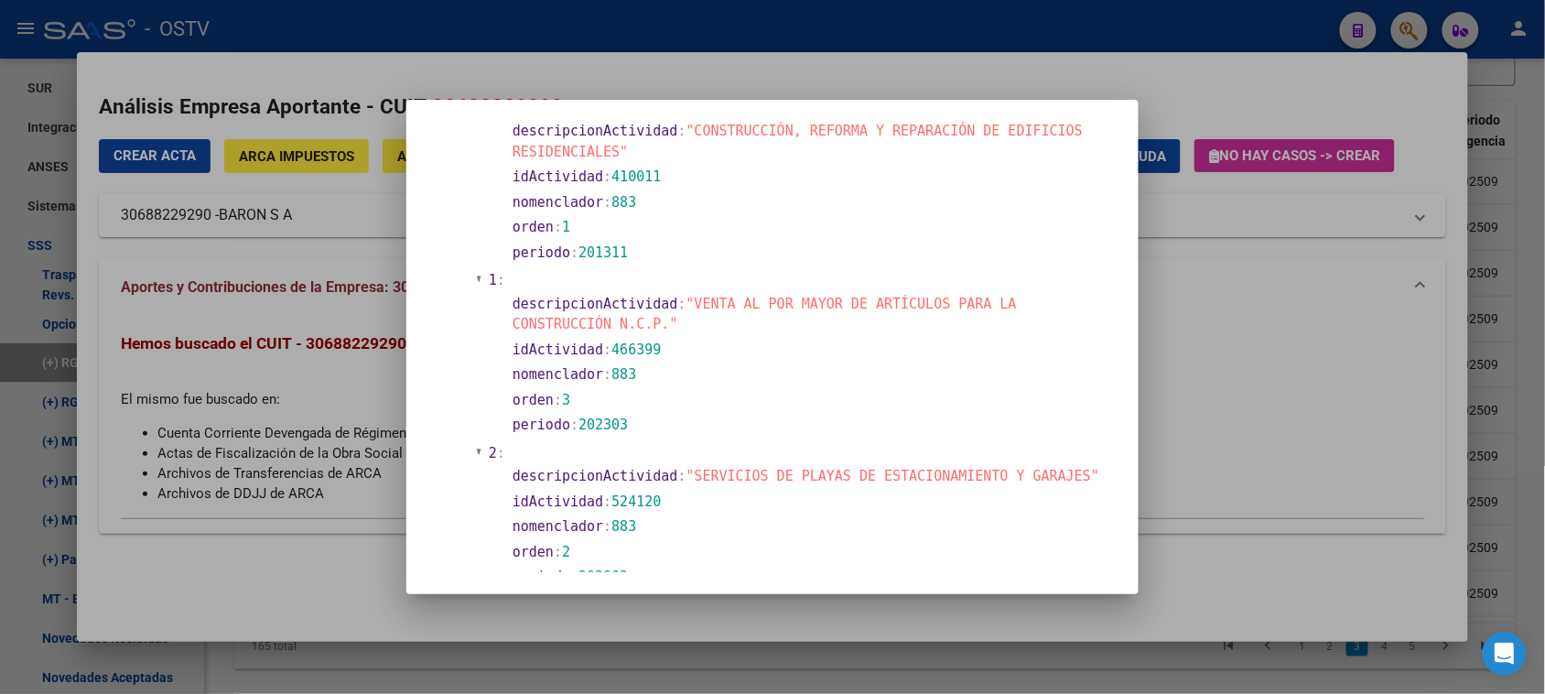
click at [1152, 298] on div at bounding box center [772, 347] width 1545 height 694
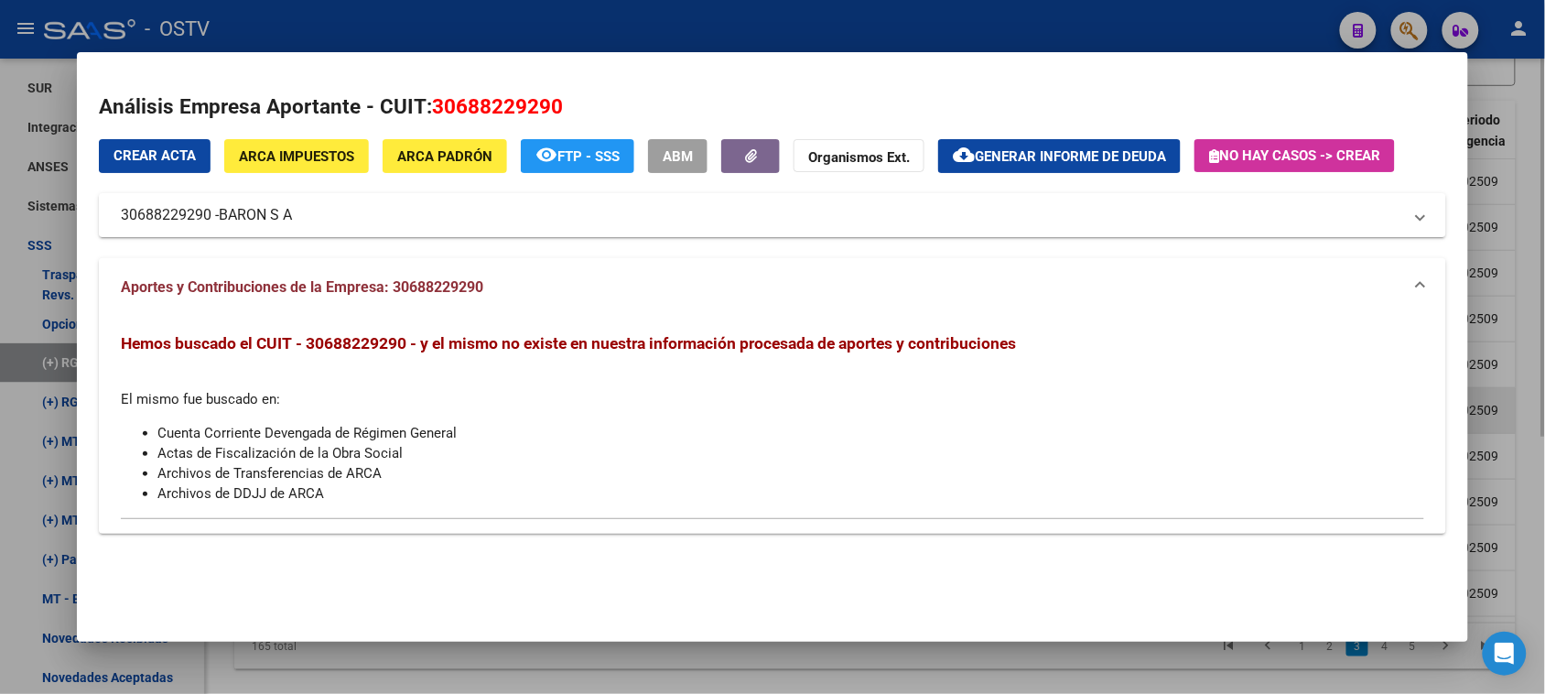
click at [1509, 384] on div at bounding box center [772, 347] width 1545 height 694
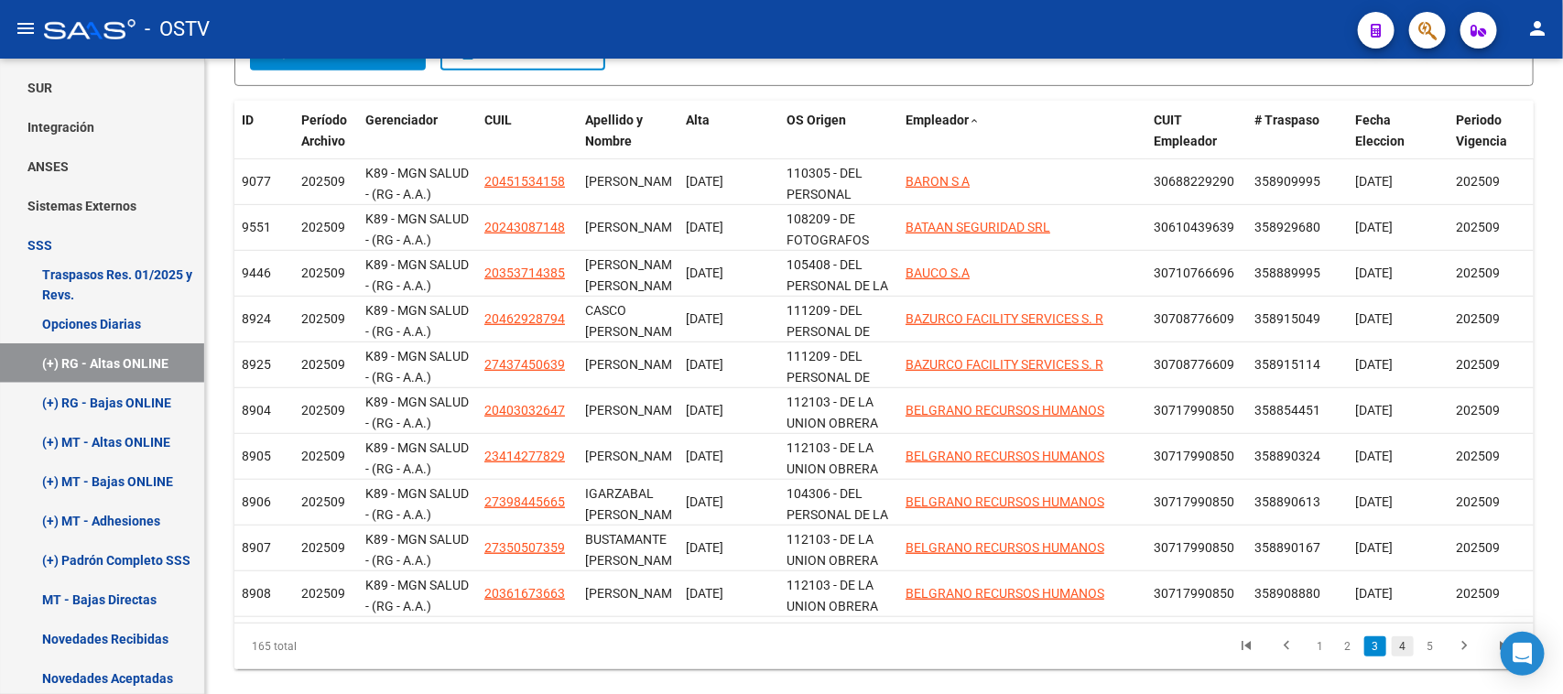
click at [1402, 656] on link "4" at bounding box center [1403, 646] width 22 height 20
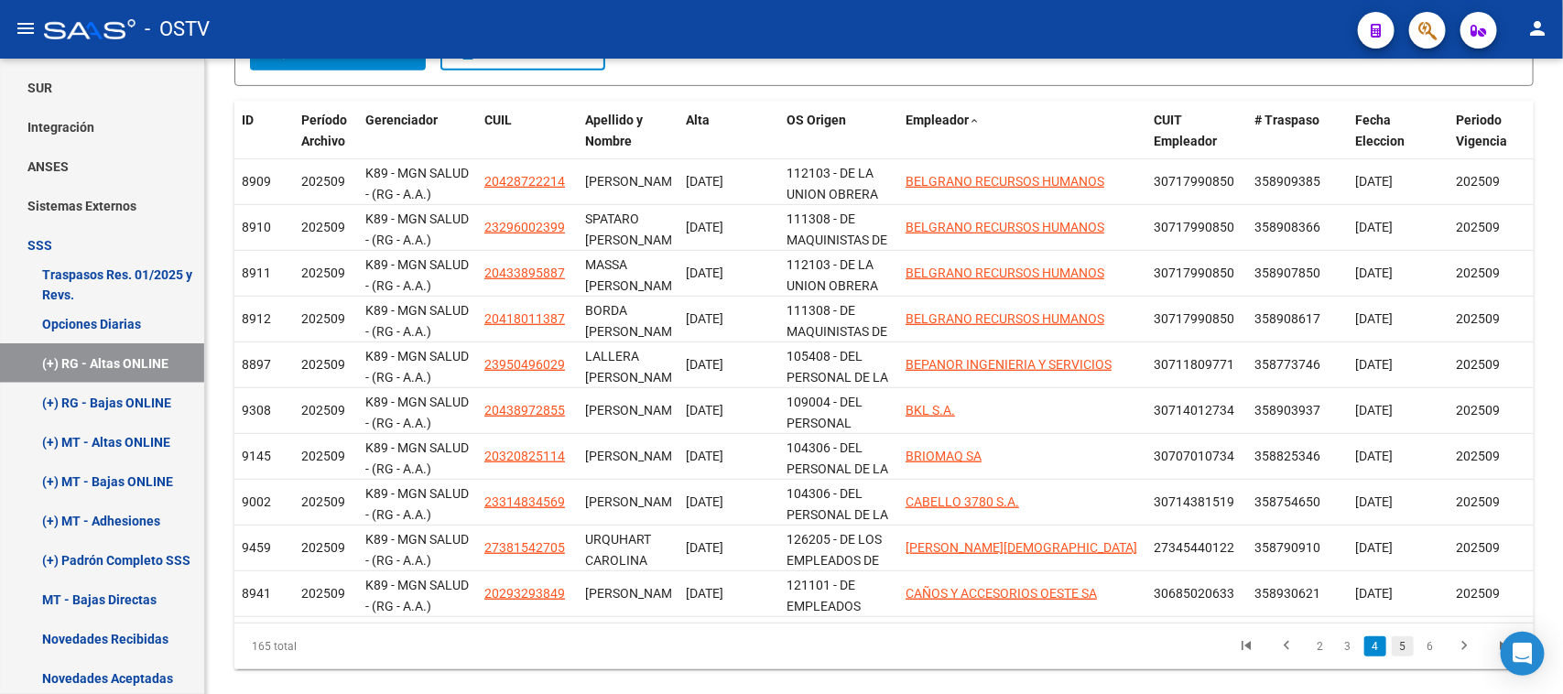
click at [1401, 656] on link "5" at bounding box center [1403, 646] width 22 height 20
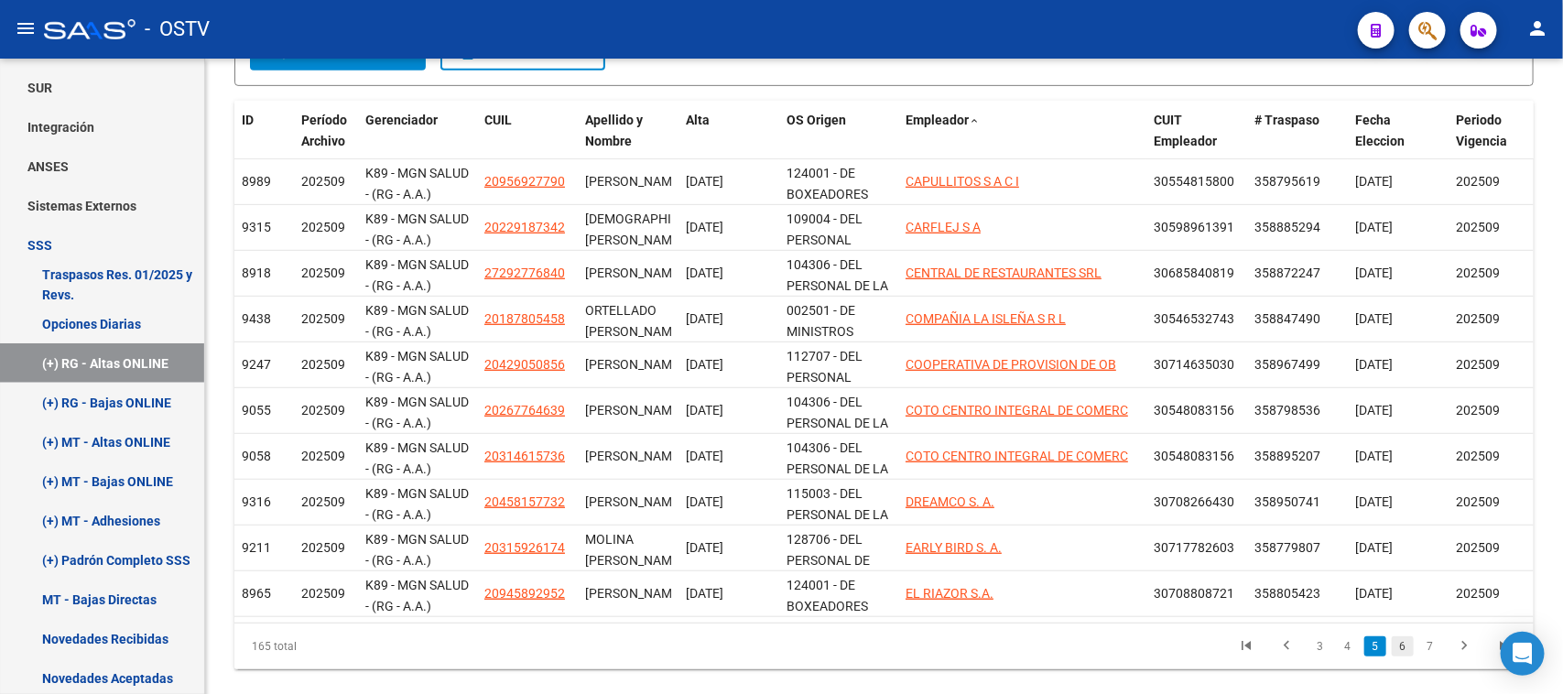
click at [1403, 656] on link "6" at bounding box center [1403, 646] width 22 height 20
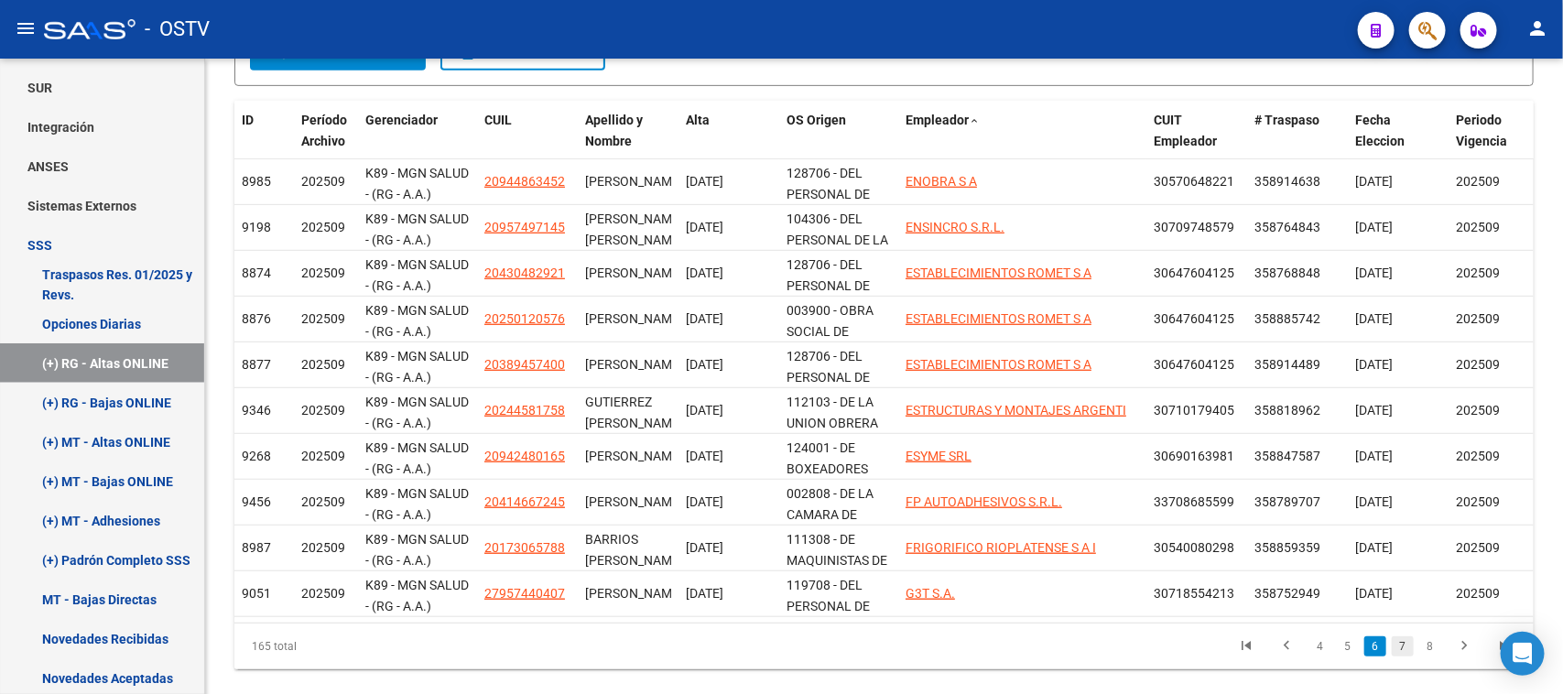
click at [1401, 656] on link "7" at bounding box center [1403, 646] width 22 height 20
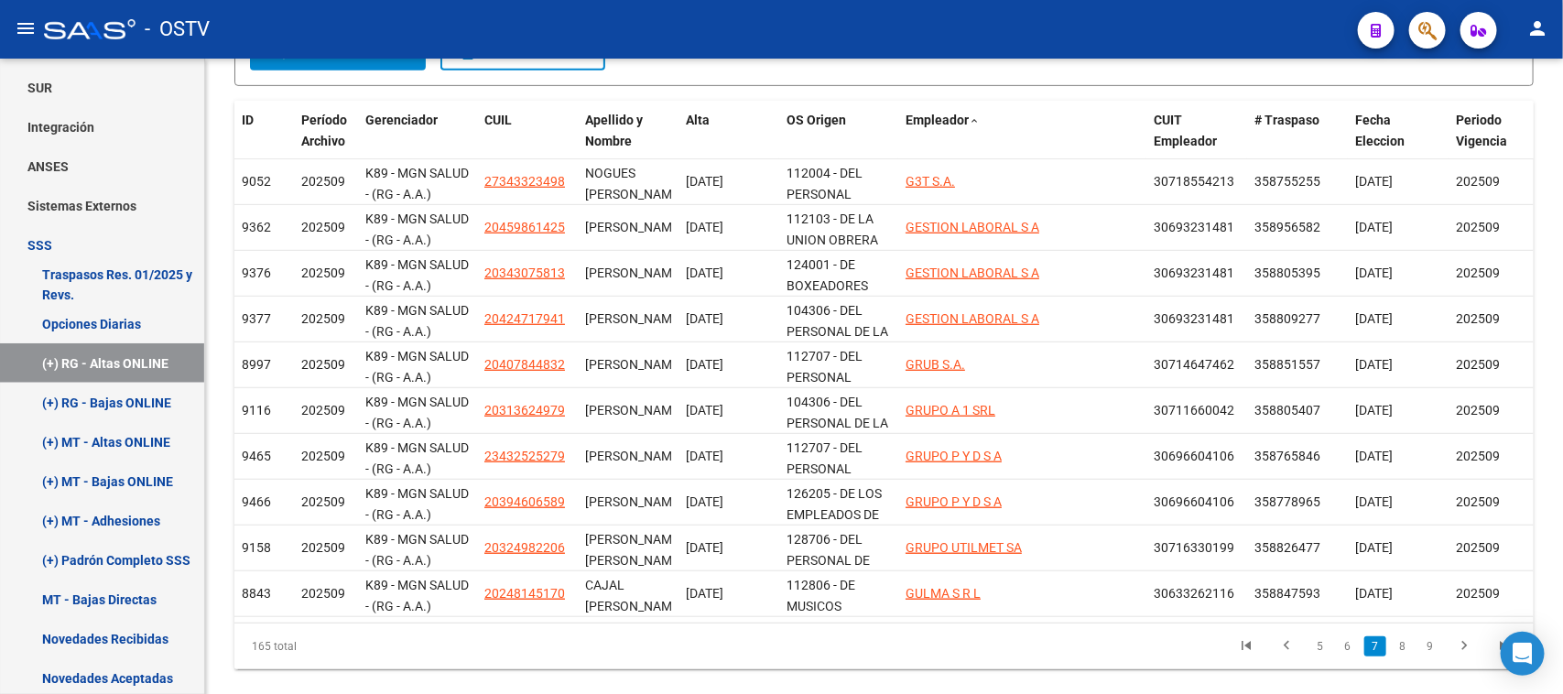
click at [1401, 656] on link "8" at bounding box center [1403, 646] width 22 height 20
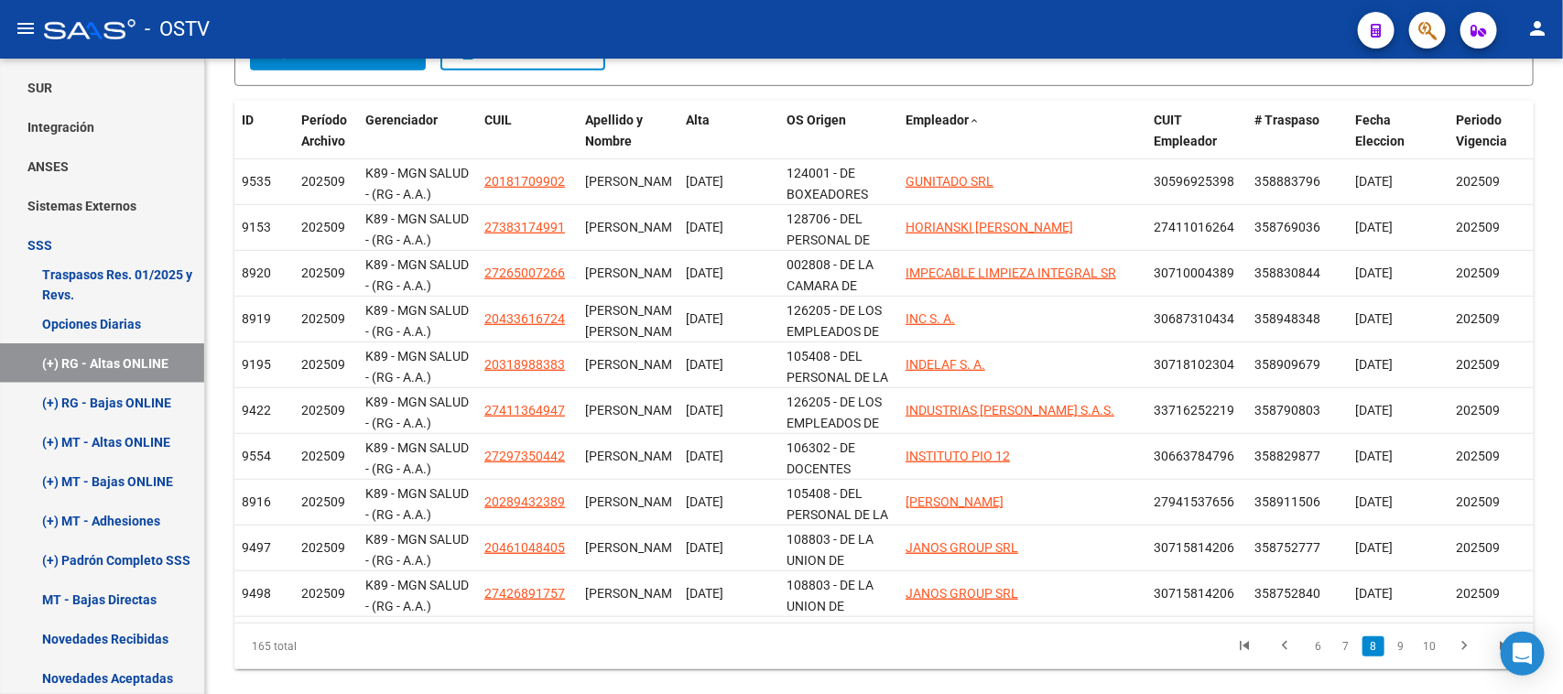
click at [1401, 656] on link "9" at bounding box center [1401, 646] width 22 height 20
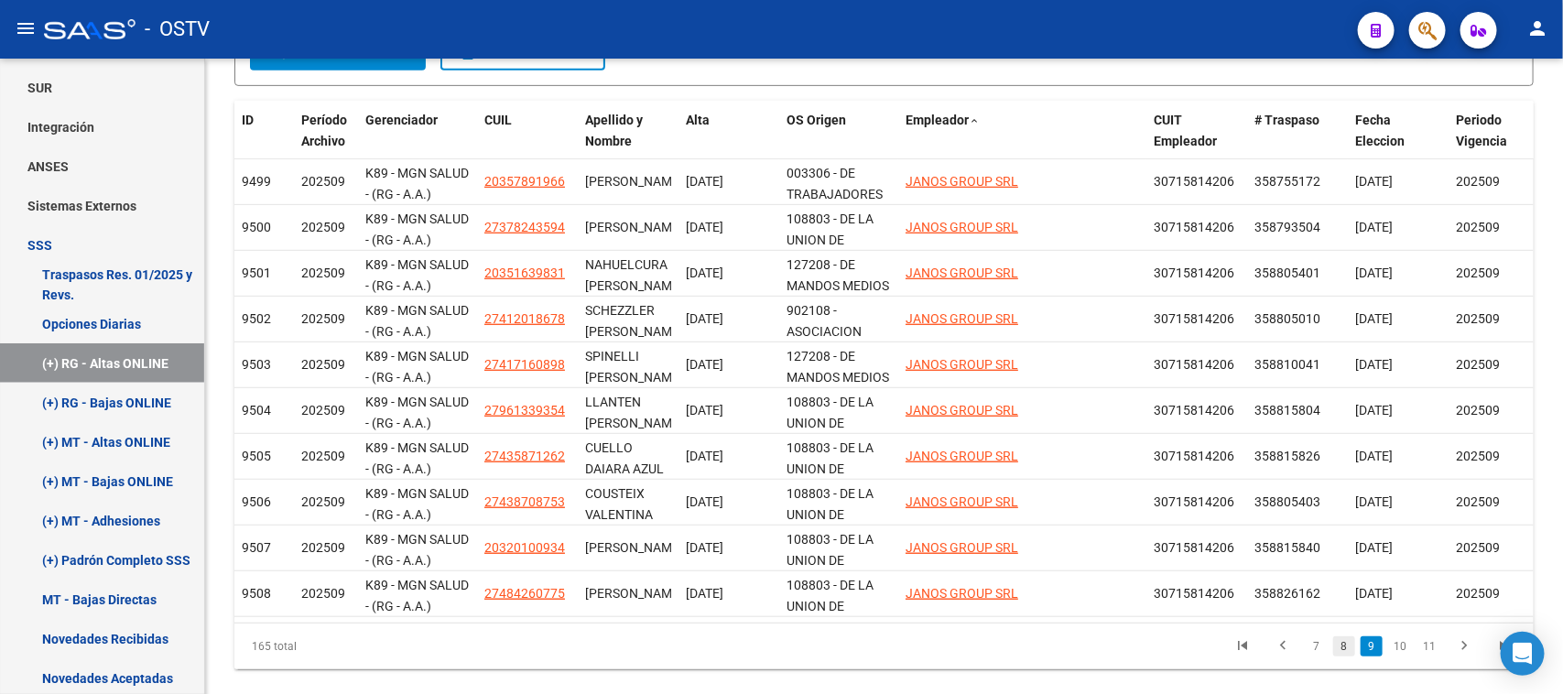
click at [1343, 656] on link "8" at bounding box center [1344, 646] width 22 height 20
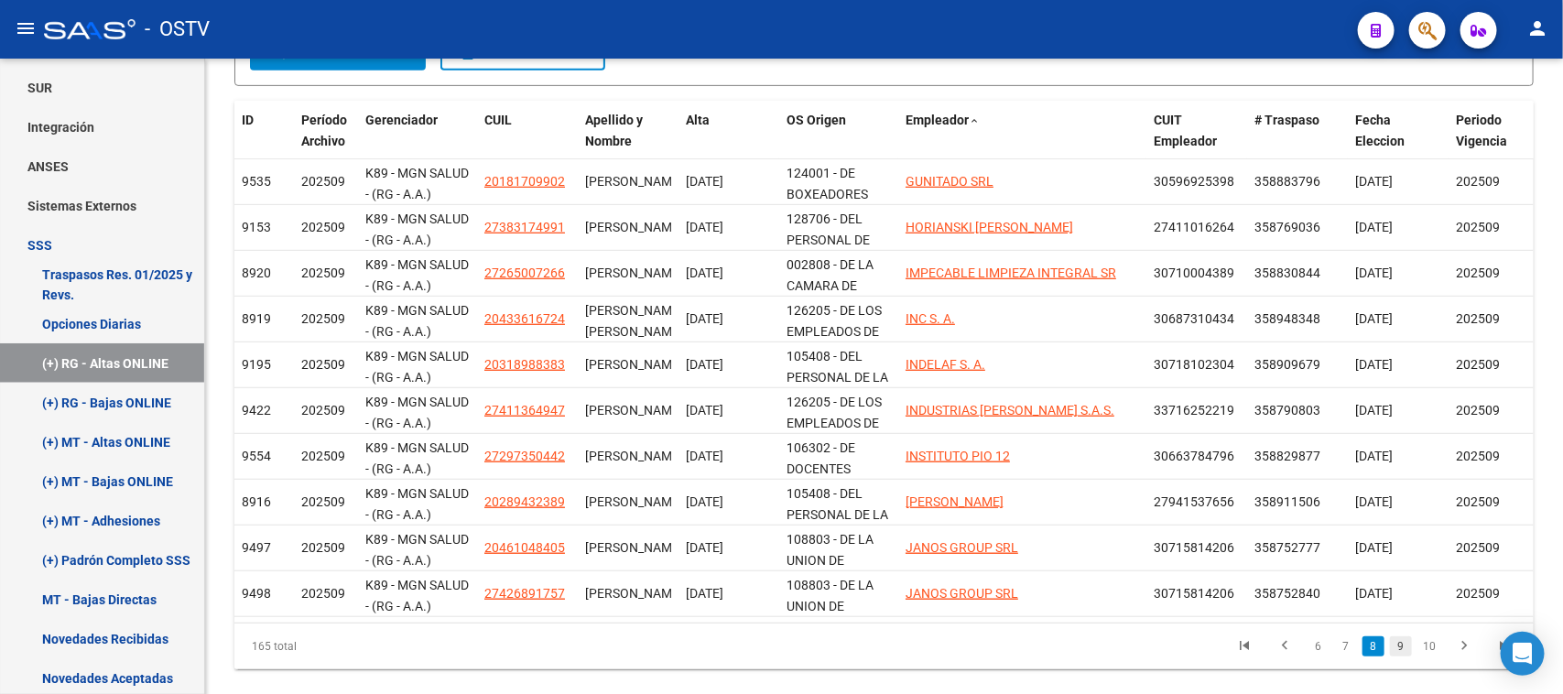
click at [1397, 656] on link "9" at bounding box center [1401, 646] width 22 height 20
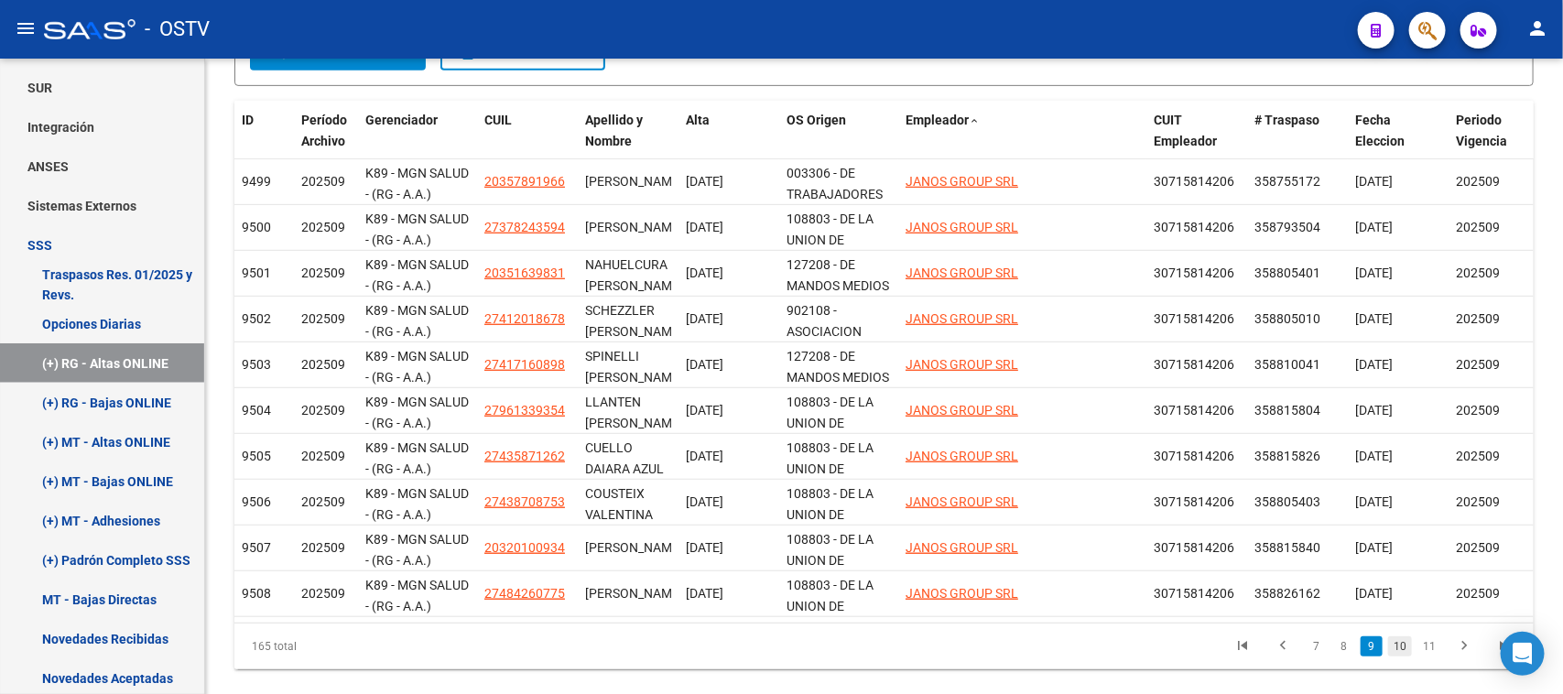
click at [1403, 656] on link "10" at bounding box center [1400, 646] width 24 height 20
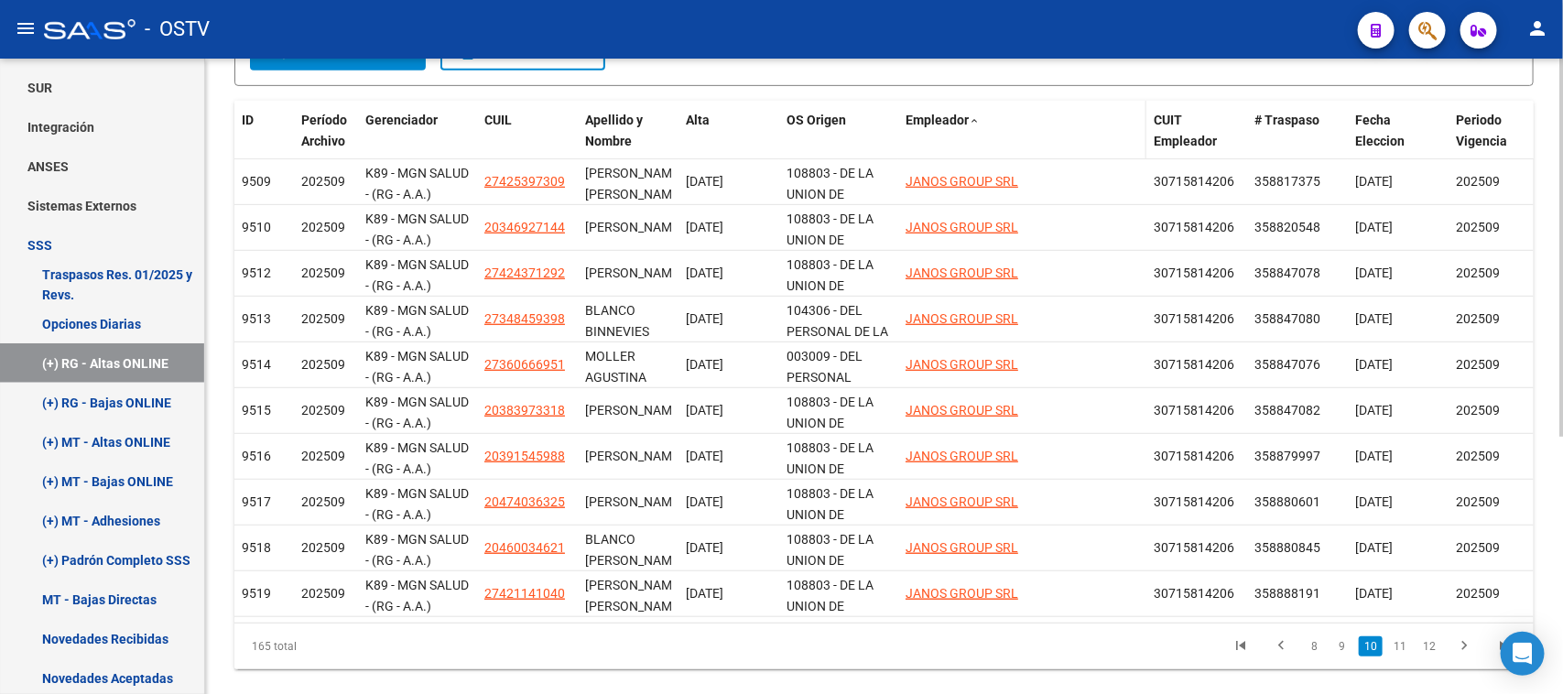
drag, startPoint x: 893, startPoint y: 137, endPoint x: 1031, endPoint y: 134, distance: 138.3
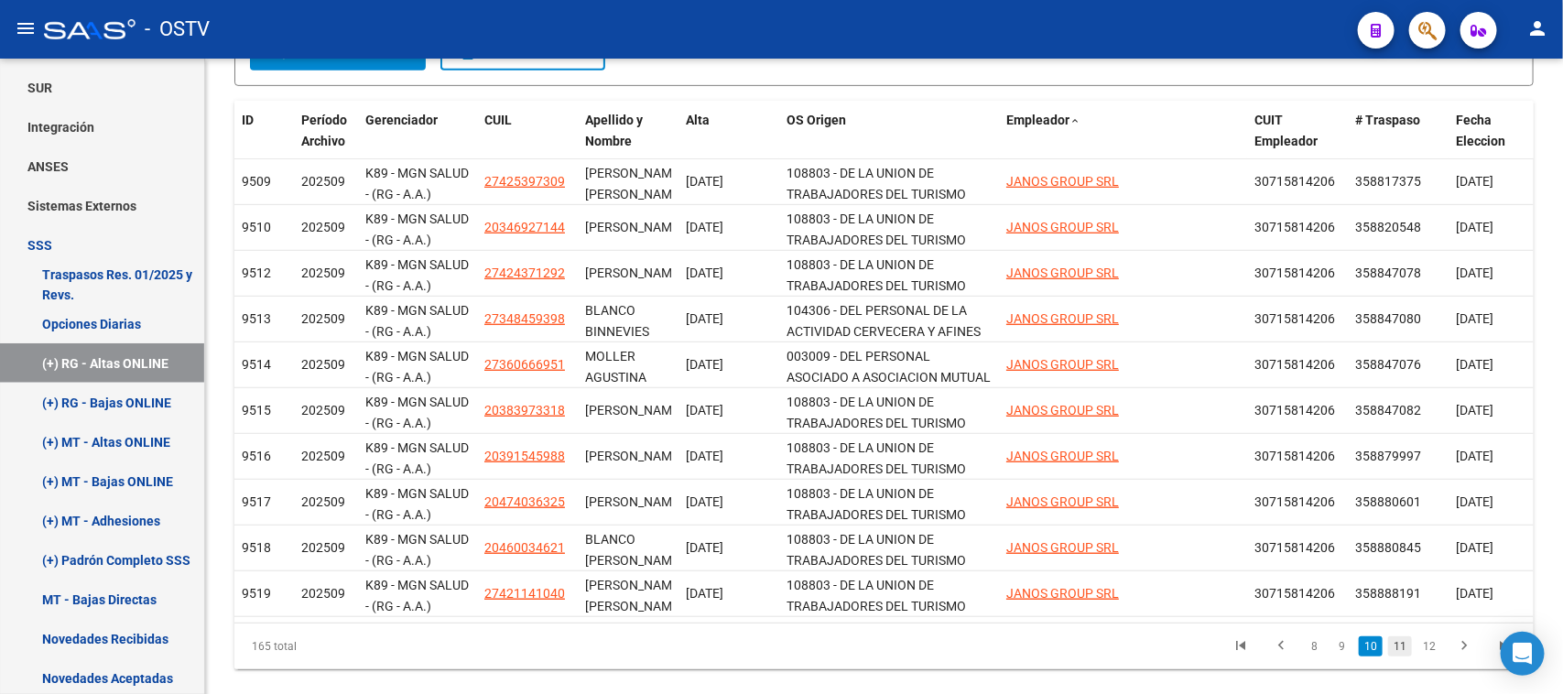
click at [1401, 656] on link "11" at bounding box center [1400, 646] width 24 height 20
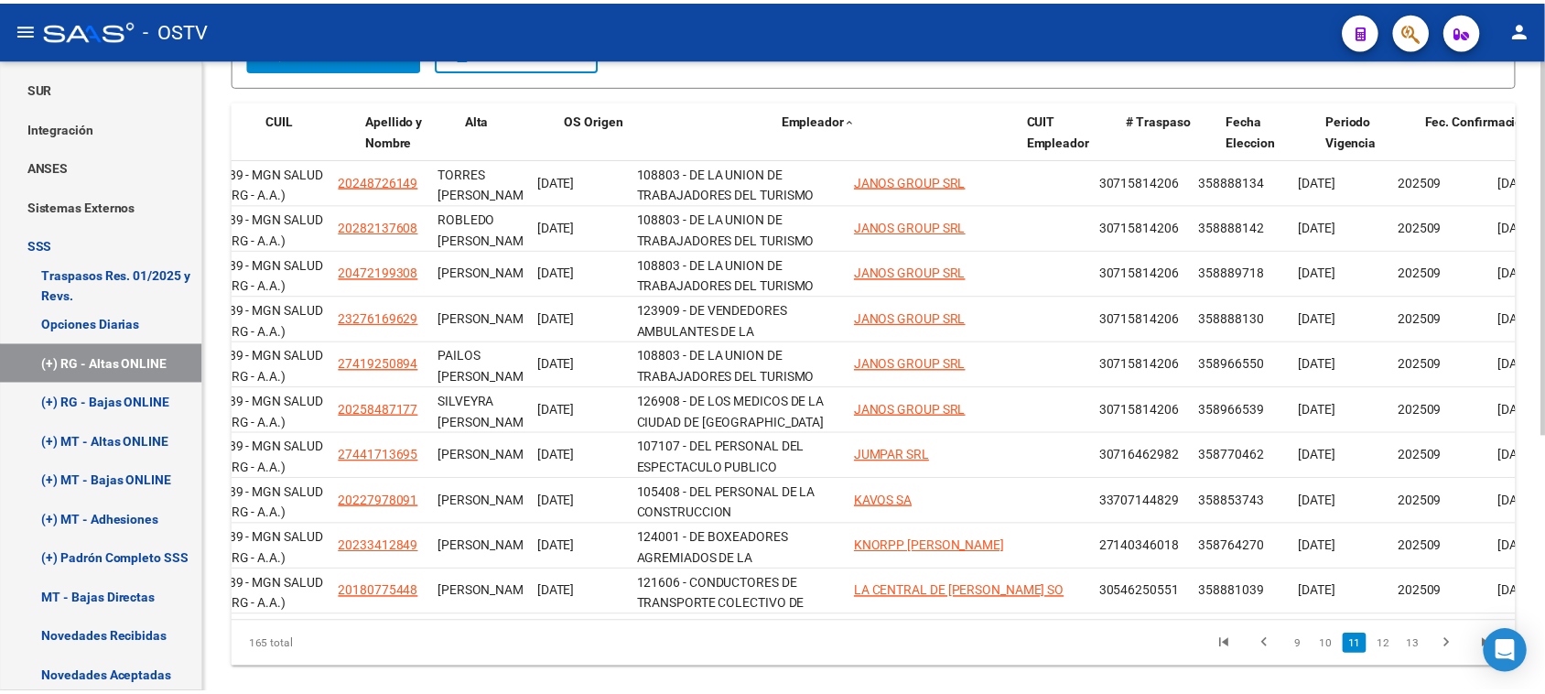
scroll to position [0, 215]
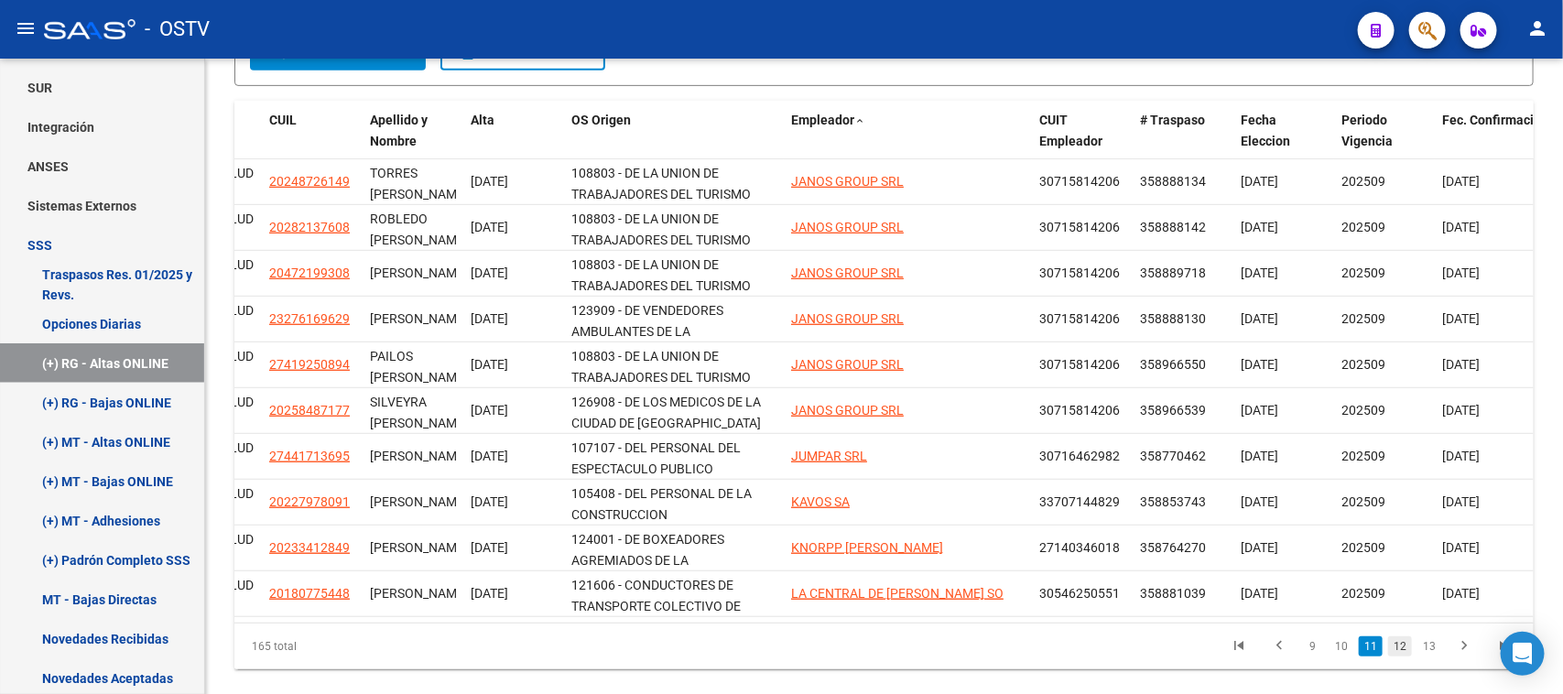
click at [1402, 656] on link "12" at bounding box center [1400, 646] width 24 height 20
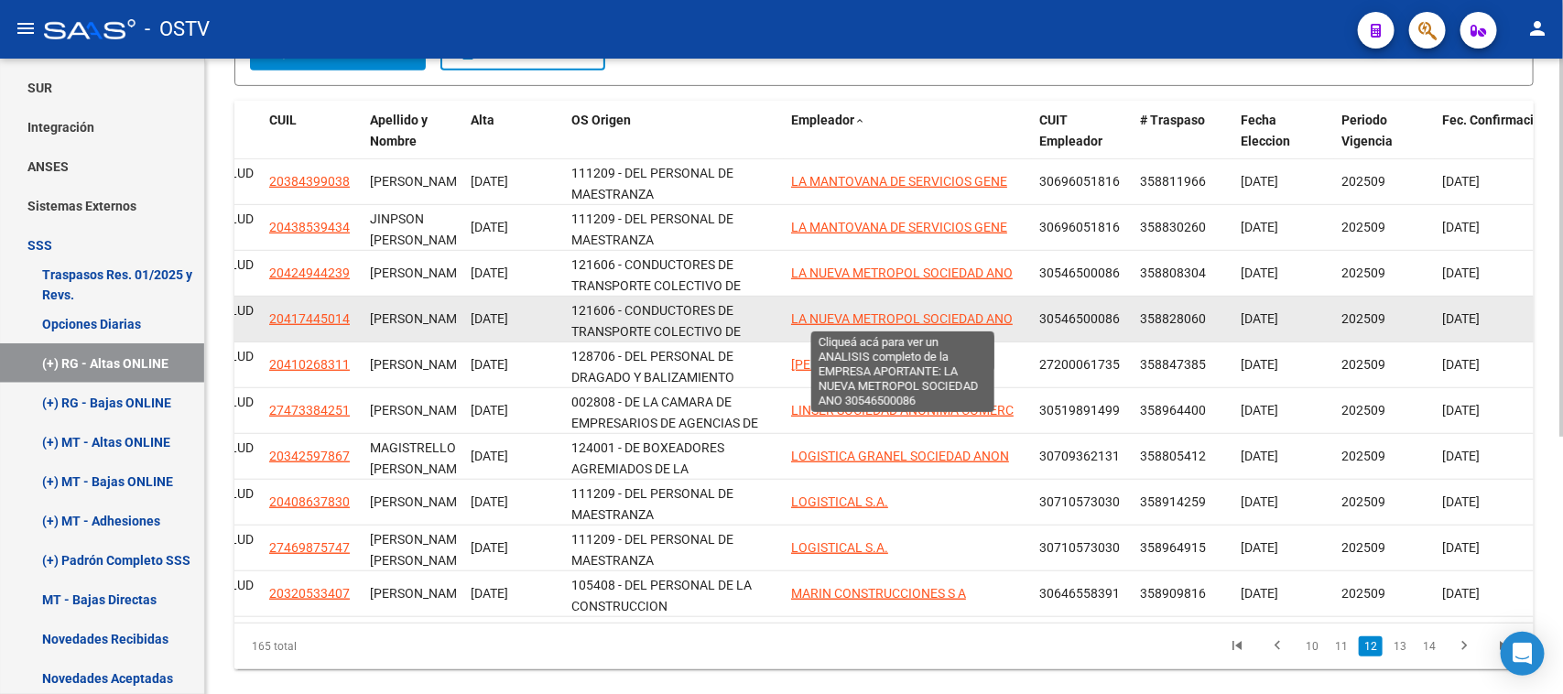
click at [845, 319] on span "LA NUEVA METROPOL SOCIEDAD ANO" at bounding box center [902, 318] width 222 height 15
type textarea "30546500086"
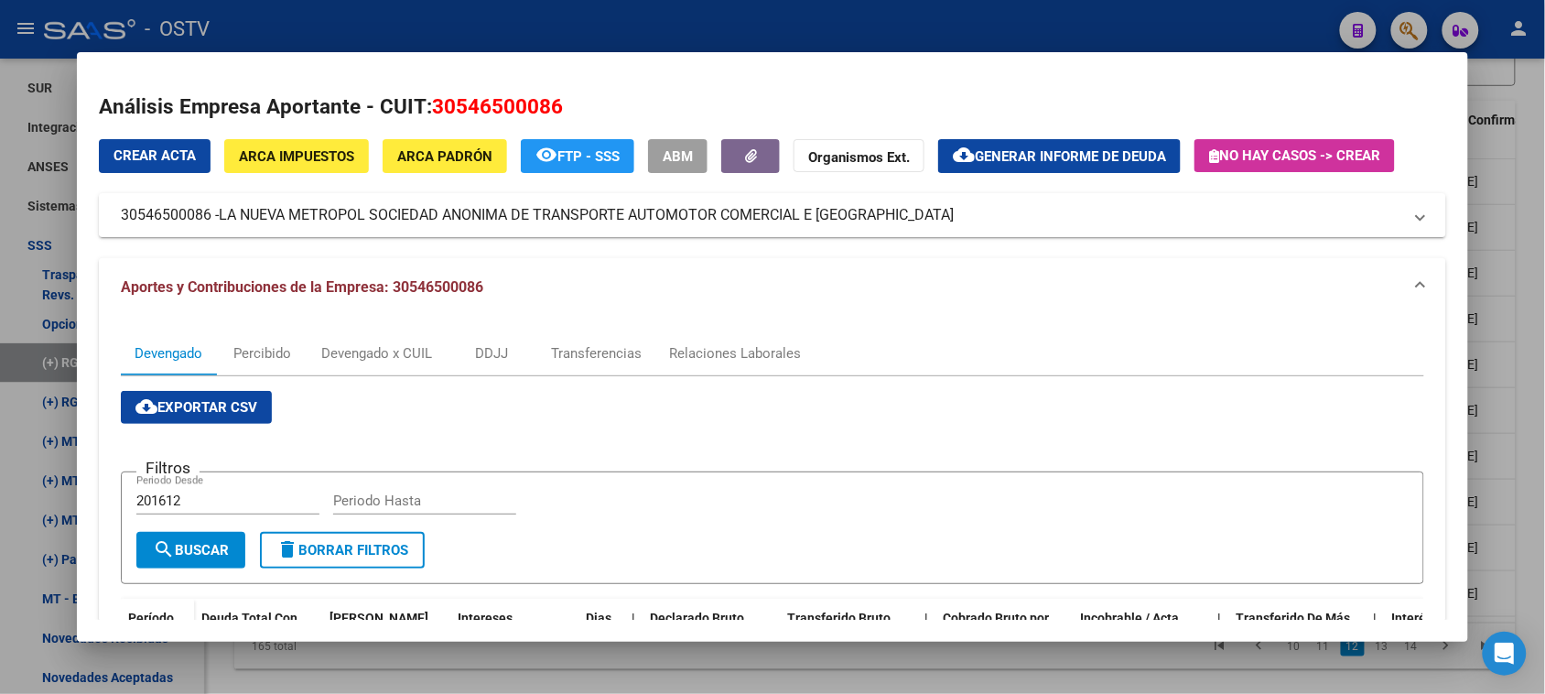
click at [291, 157] on span "ARCA Impuestos" at bounding box center [296, 156] width 115 height 16
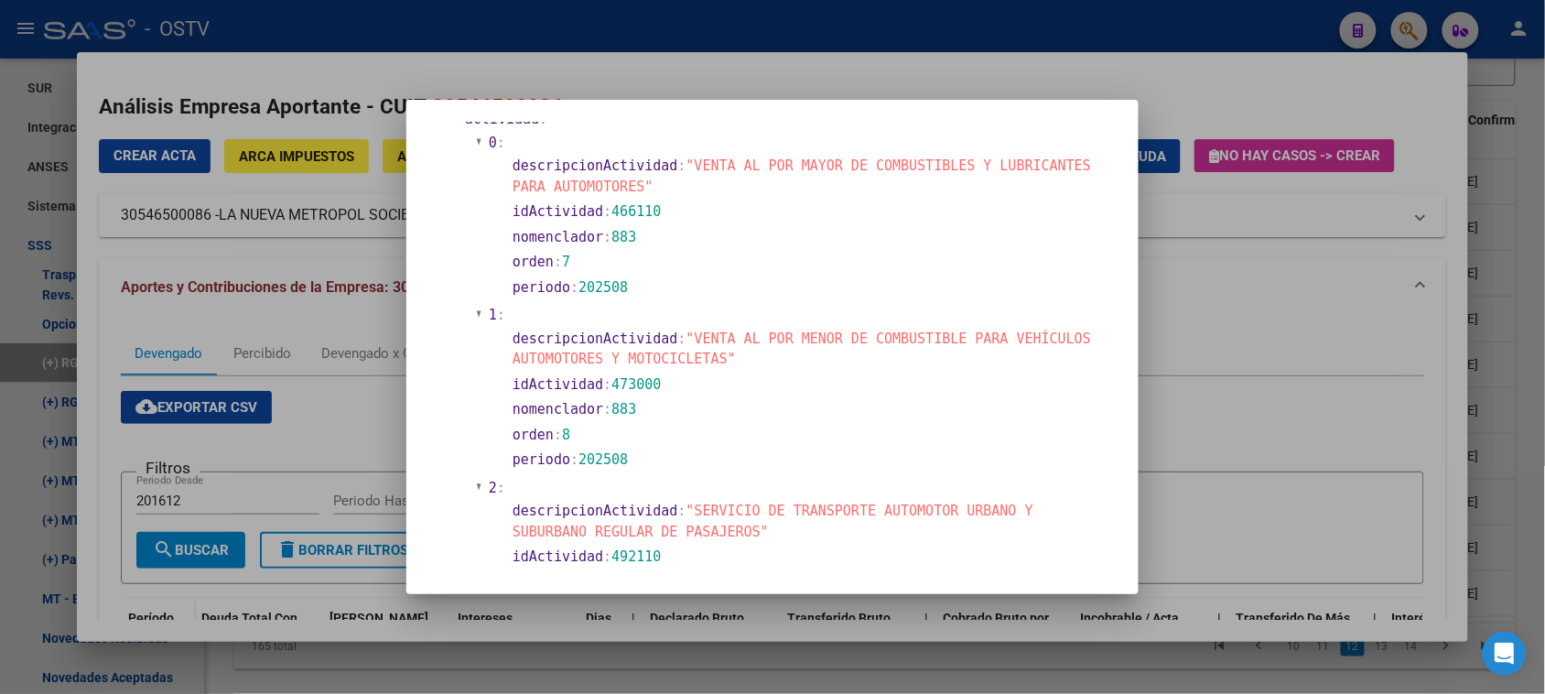
scroll to position [485, 0]
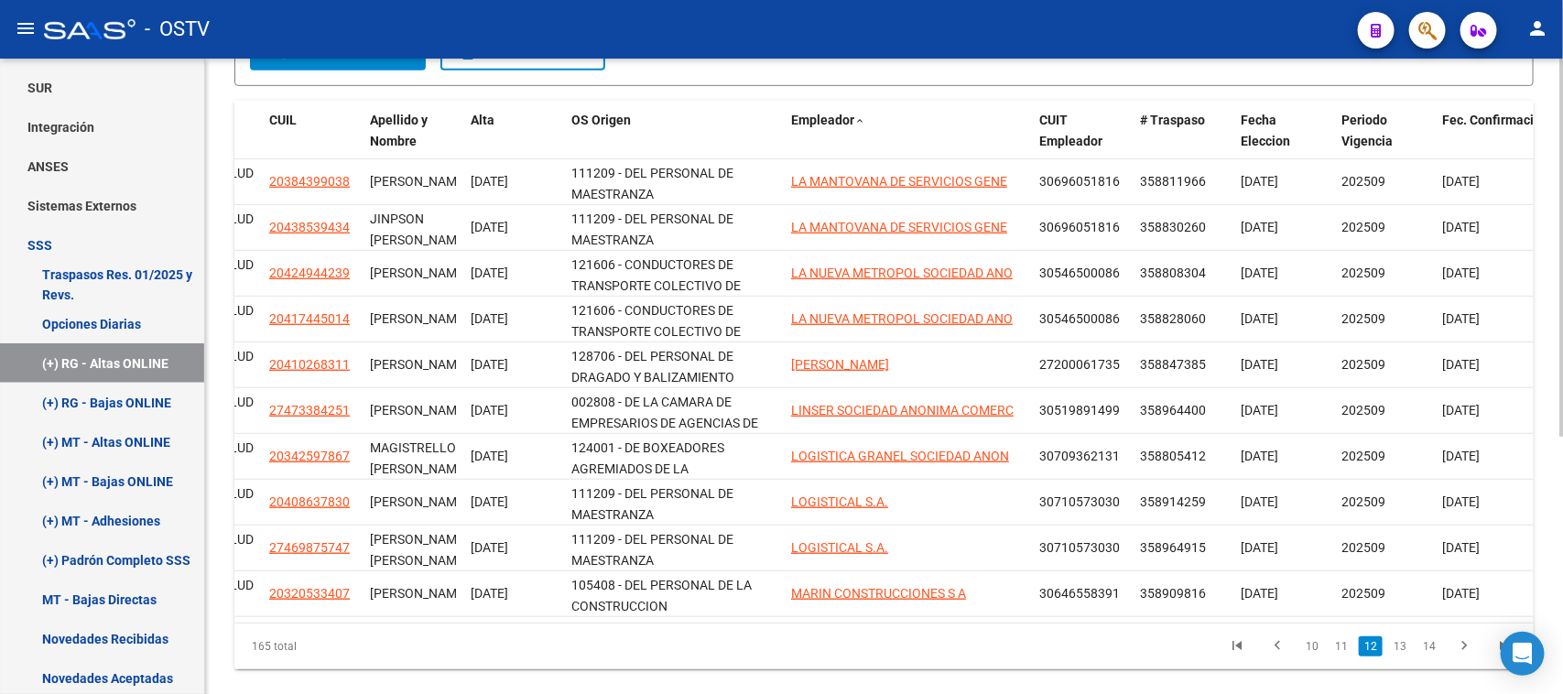
click at [221, 135] on div "Instructivo RG SSS Ir al importador de Altas Online RG... EXPLORADOR DE ARCHIVO…" at bounding box center [884, 200] width 1358 height 1056
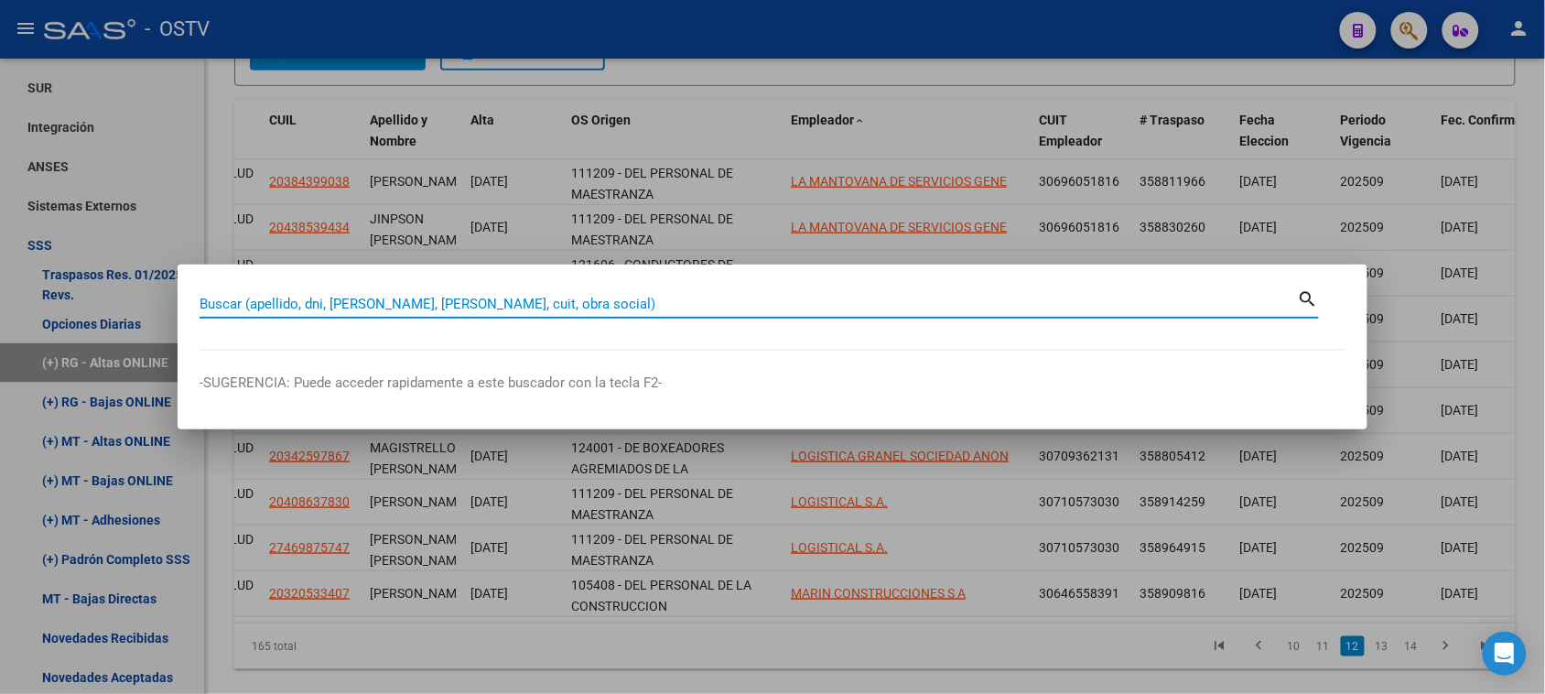
paste input "38458579"
type input "38458579"
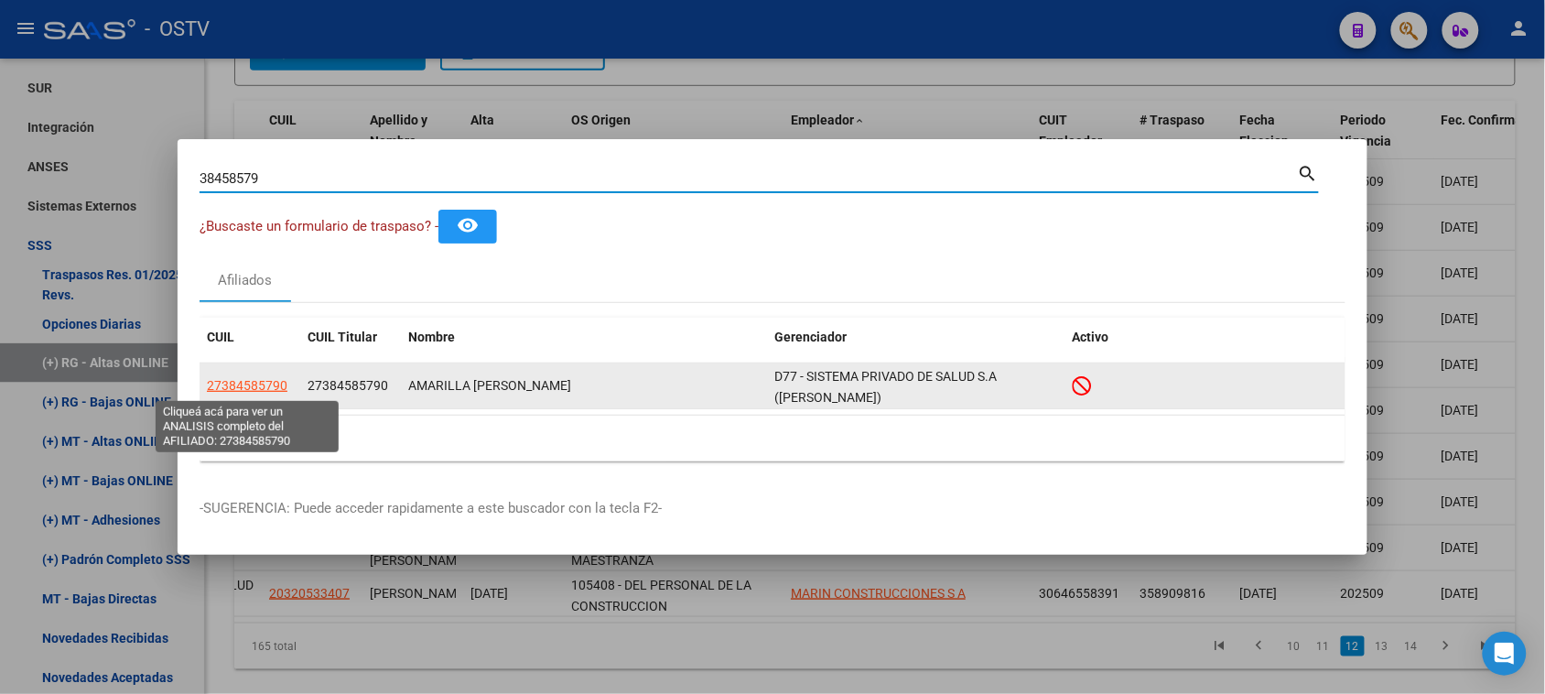
click at [256, 382] on span "27384585790" at bounding box center [247, 385] width 81 height 15
type textarea "27384585790"
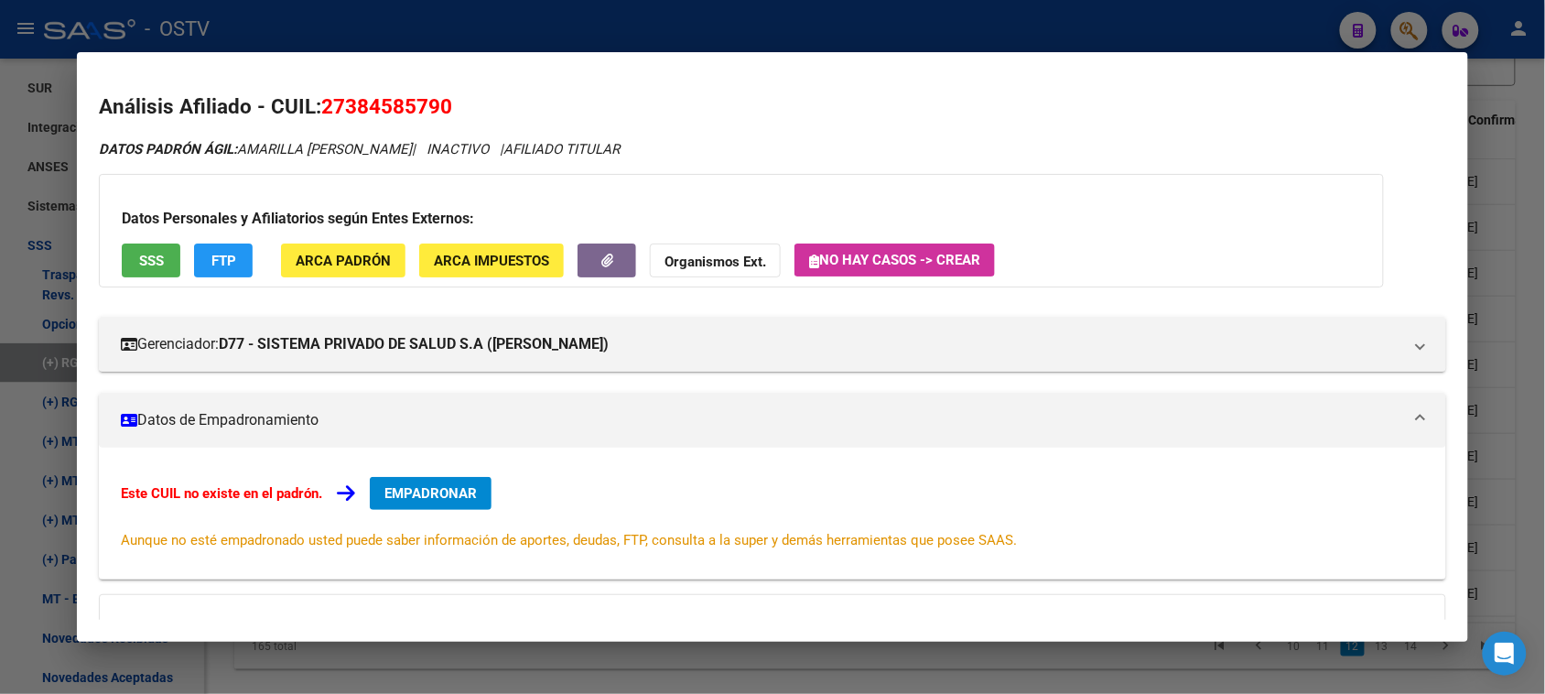
scroll to position [199, 0]
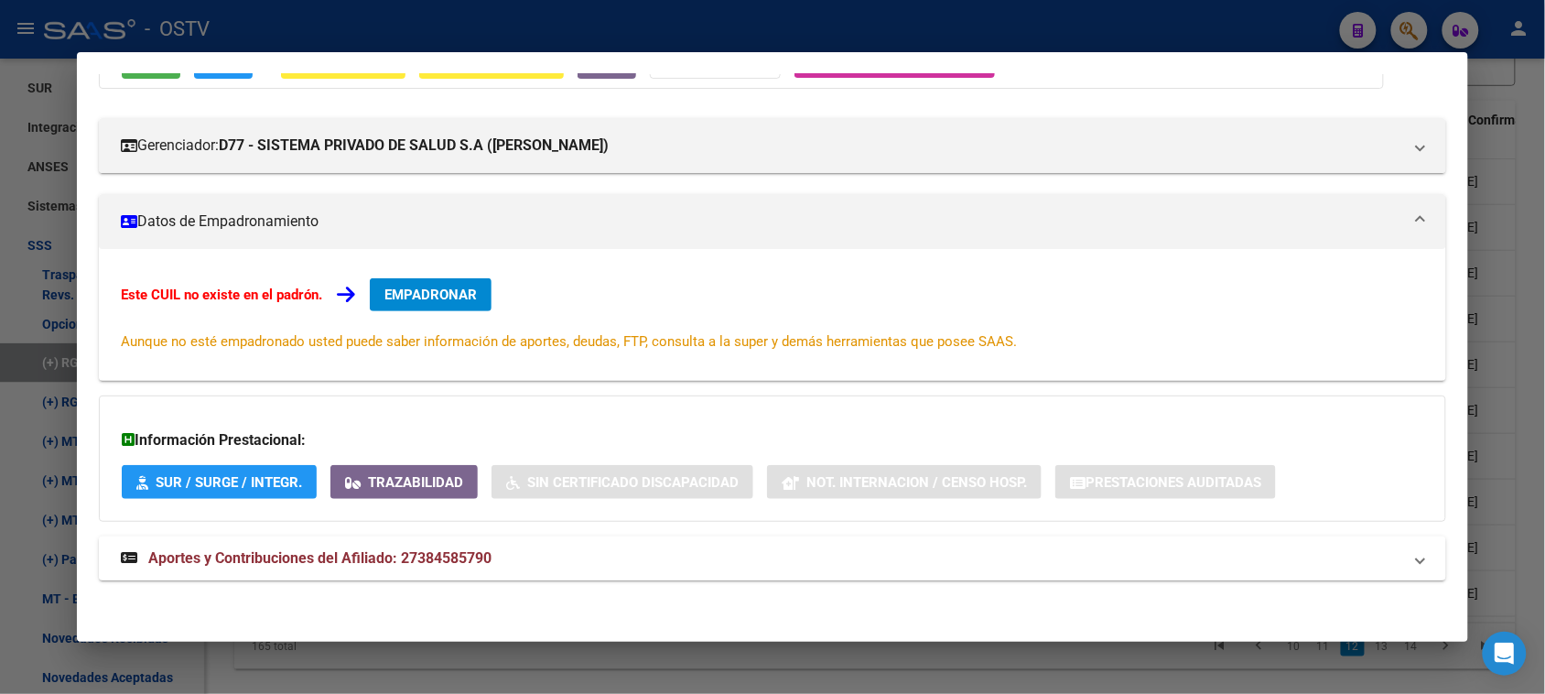
click at [444, 557] on span "Aportes y Contribuciones del Afiliado: 27384585790" at bounding box center [319, 557] width 343 height 17
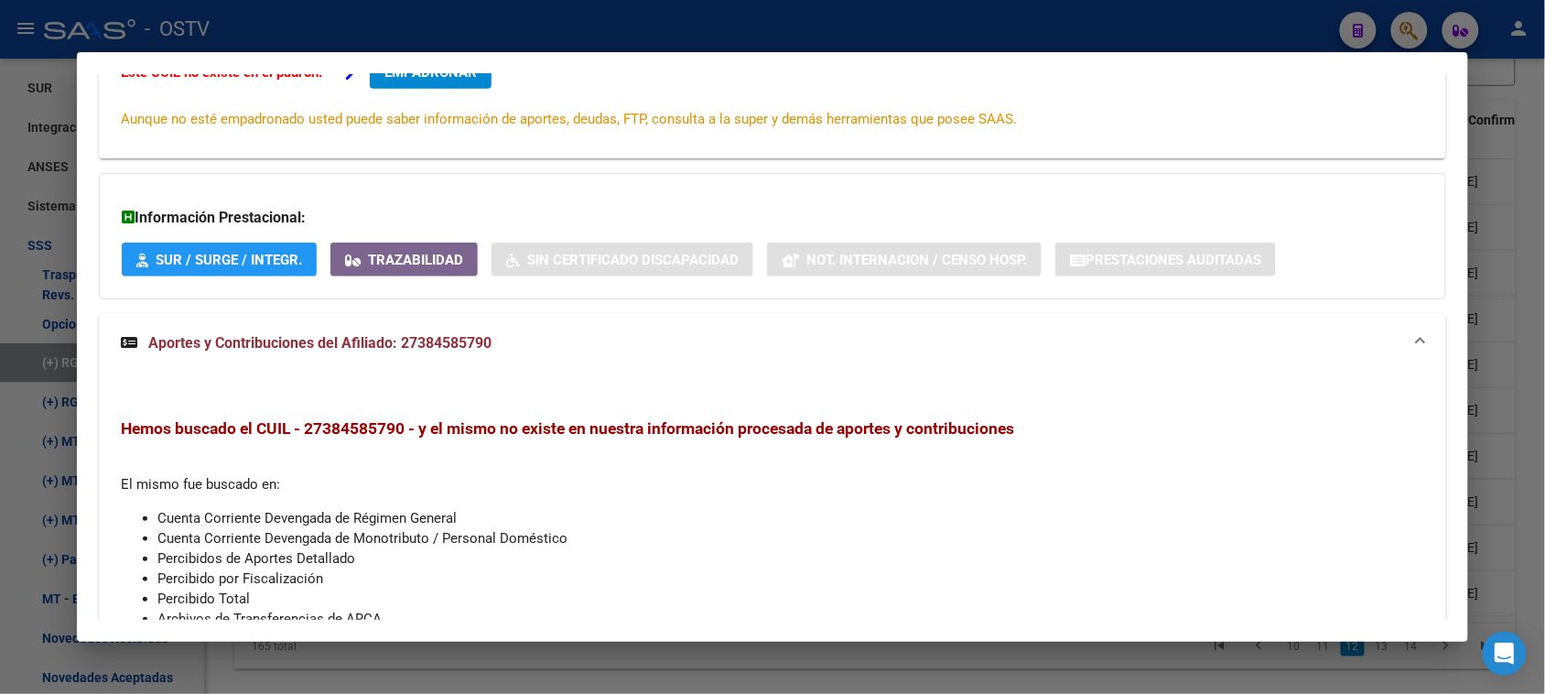
scroll to position [462, 0]
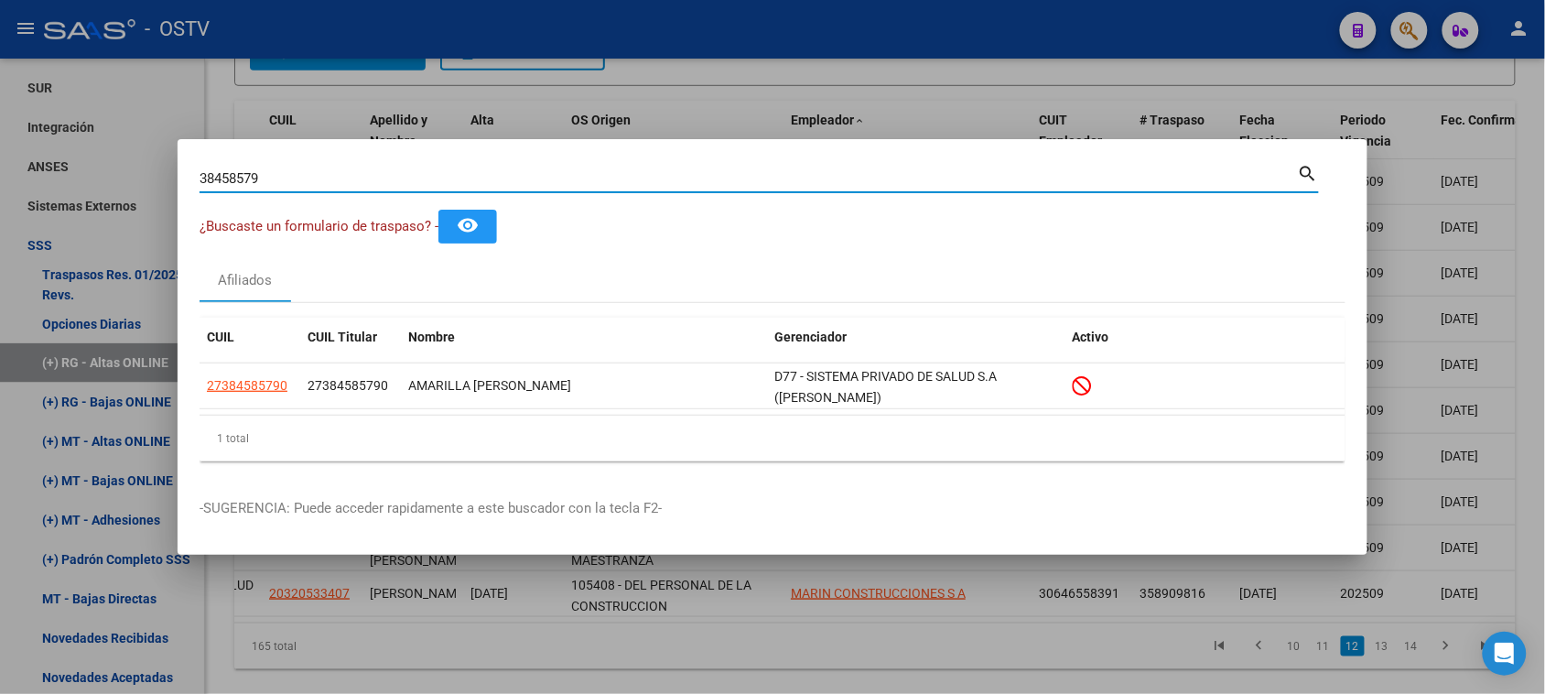
click at [287, 179] on input "38458579" at bounding box center [749, 178] width 1099 height 16
paste input "34750162"
type input "34750162"
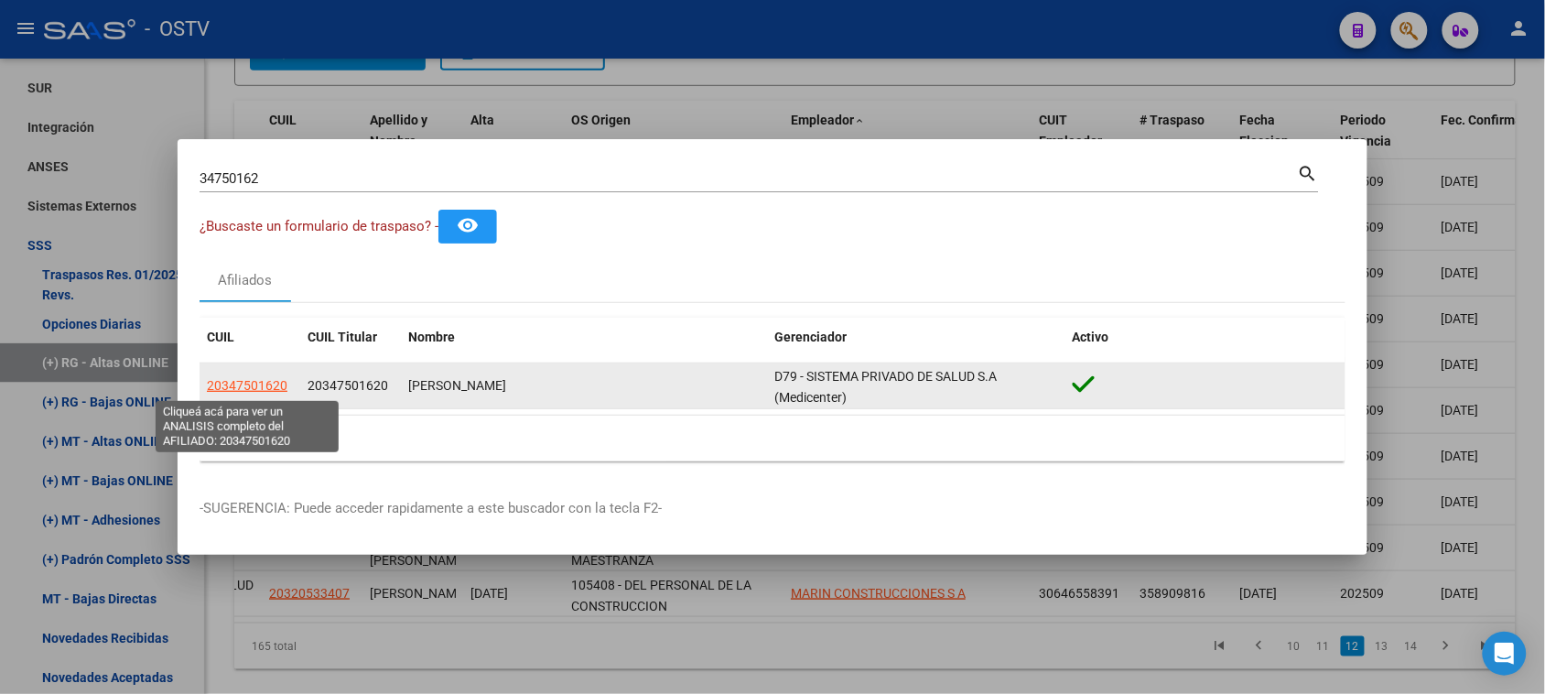
click at [259, 384] on span "20347501620" at bounding box center [247, 385] width 81 height 15
type textarea "20347501620"
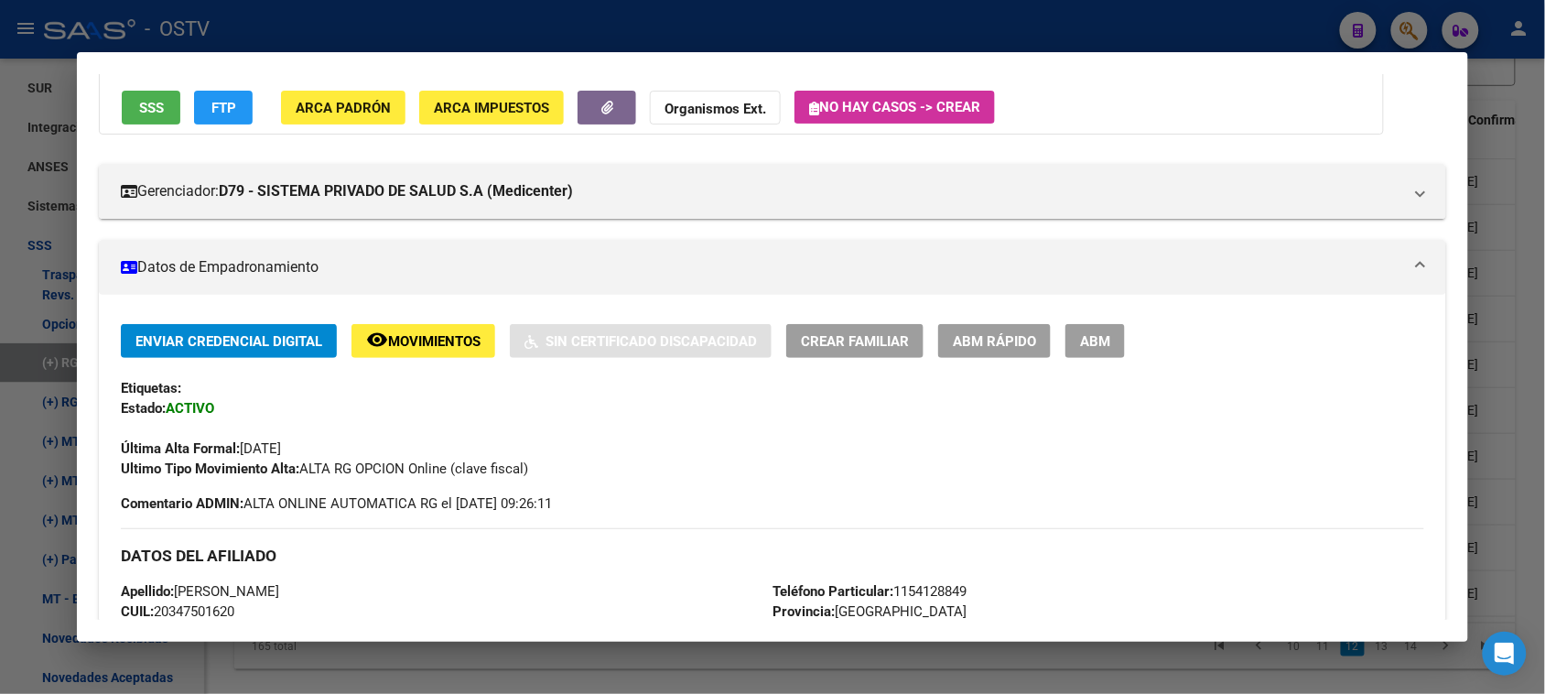
scroll to position [96, 0]
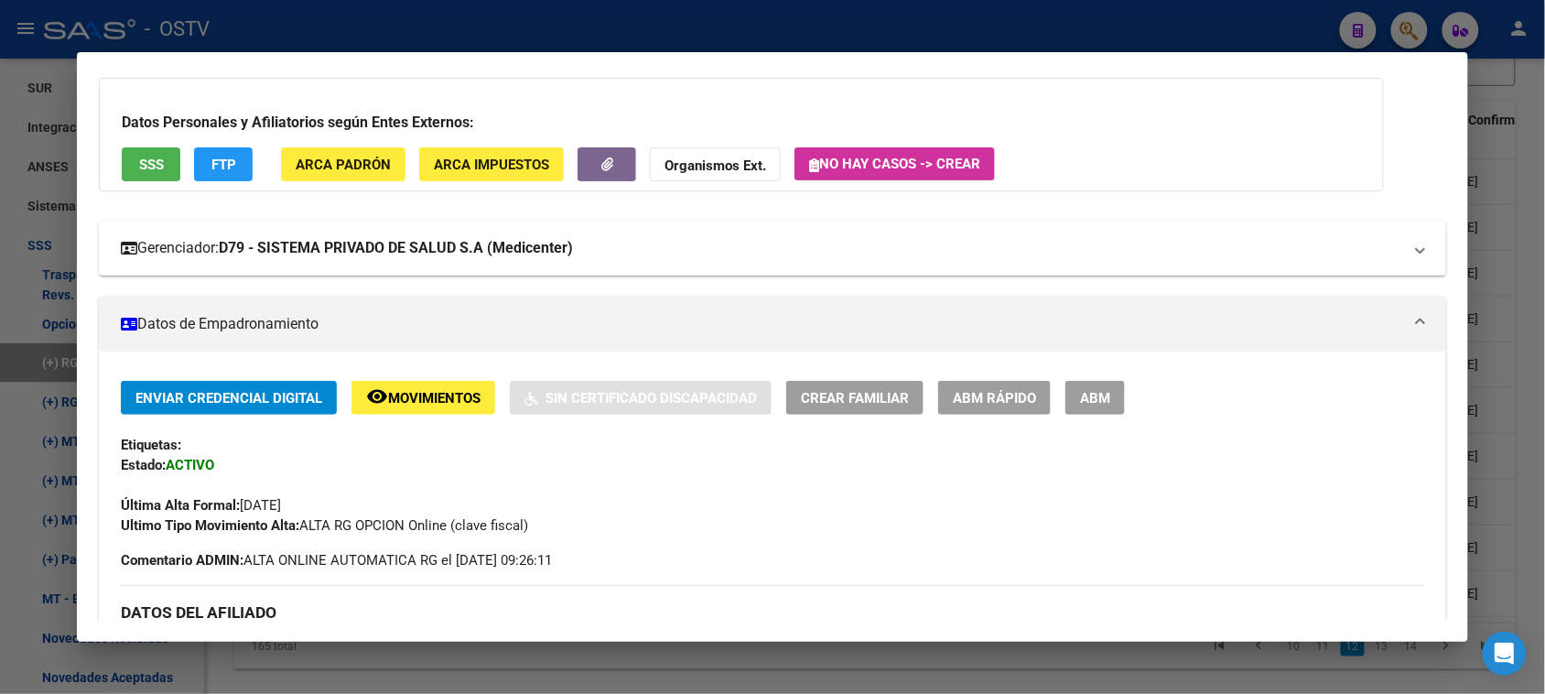
click at [523, 264] on mat-expansion-panel-header "Gerenciador: D79 - SISTEMA PRIVADO DE SALUD S.A (Medicenter)" at bounding box center [772, 248] width 1347 height 55
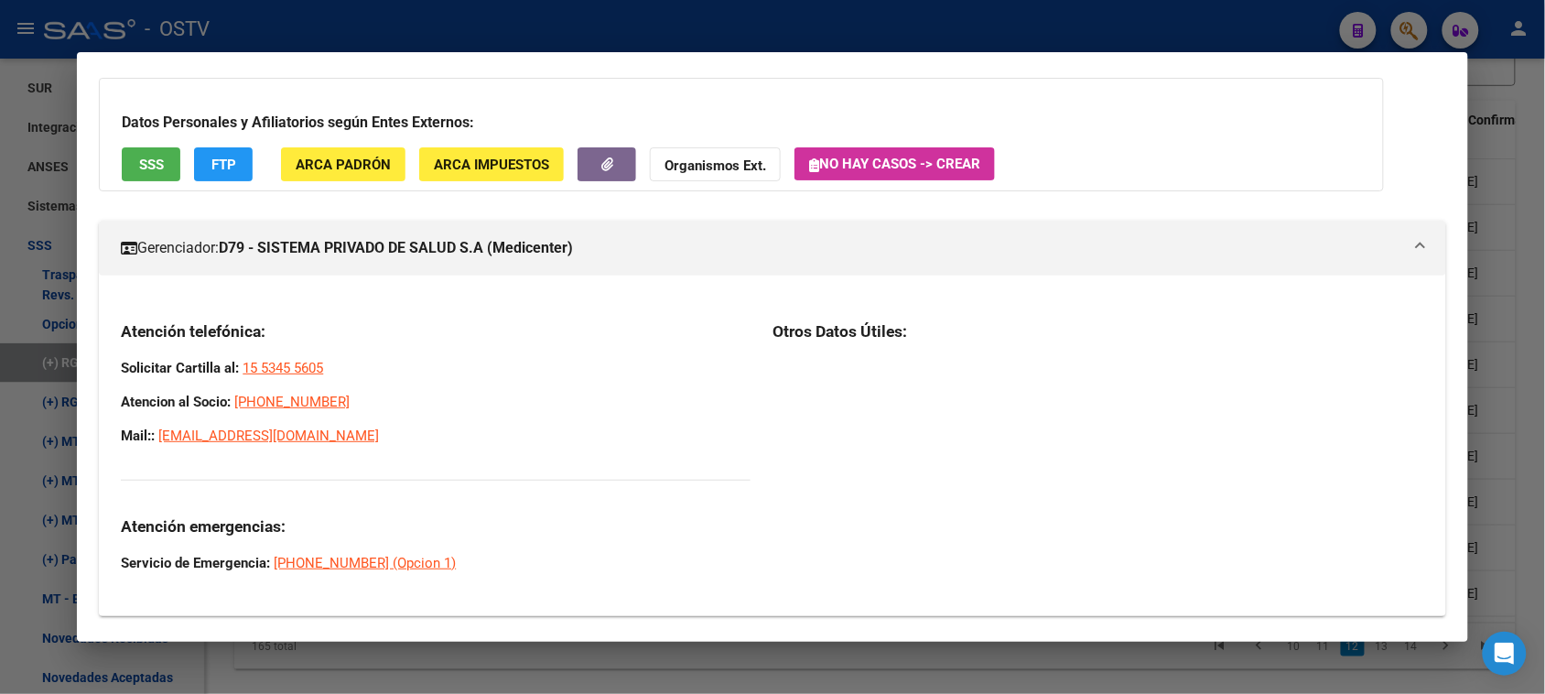
drag, startPoint x: 111, startPoint y: 330, endPoint x: 395, endPoint y: 446, distance: 307.2
click at [395, 446] on div "Atención telefónica: Solicitar Cartilla al: 15 5345 5605 Atencion al Socio: [PH…" at bounding box center [772, 453] width 1347 height 296
copy div "Atención telefónica: Solicitar Cartilla al: 15 5345 5605 Atencion al Socio: [PH…"
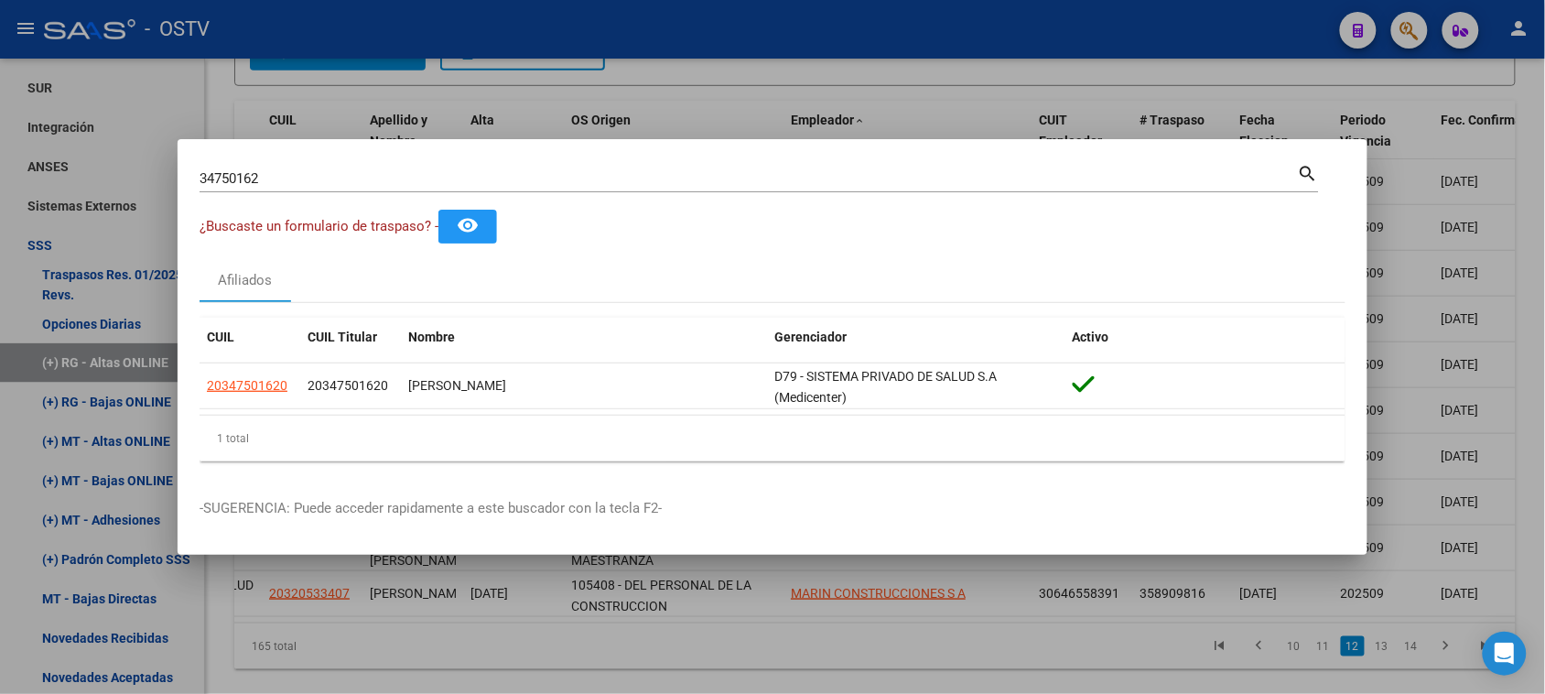
click at [275, 184] on input "34750162" at bounding box center [749, 178] width 1099 height 16
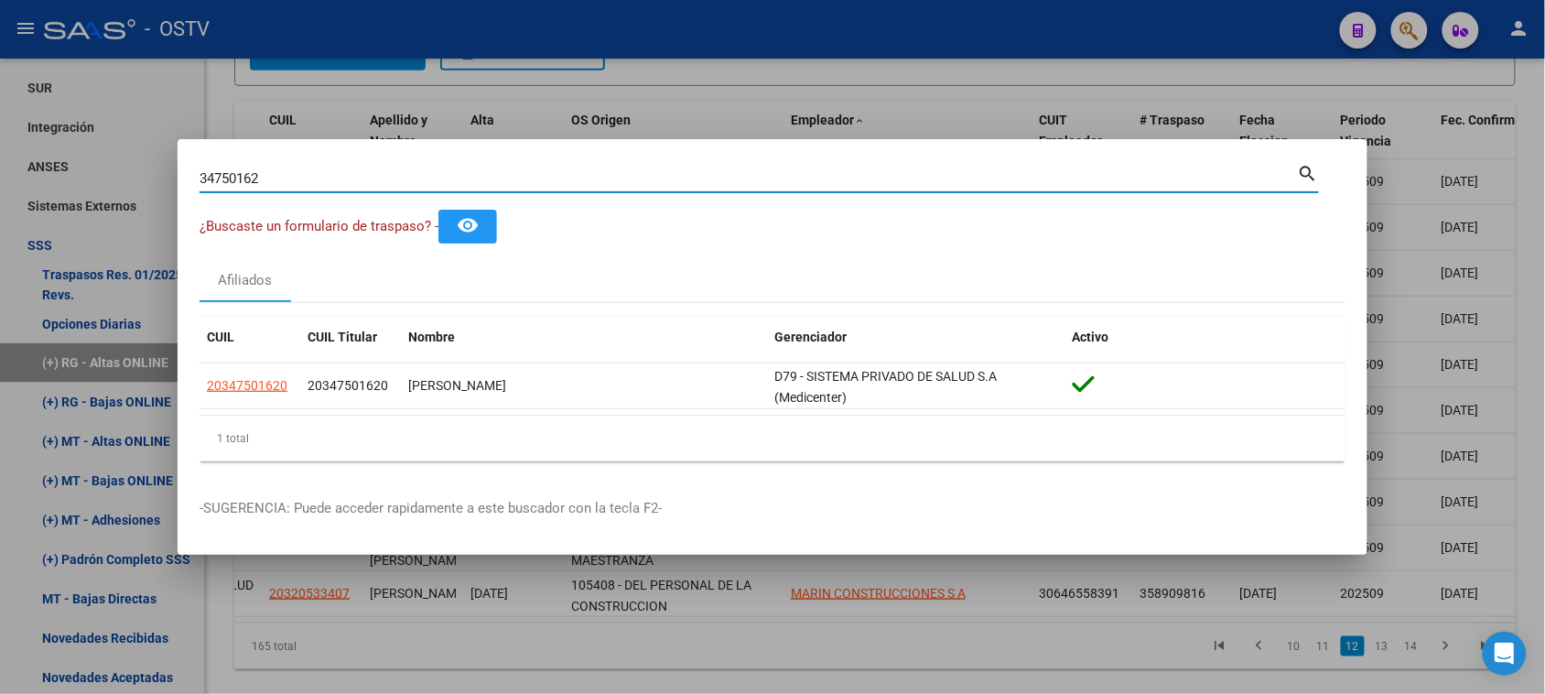
click at [275, 184] on input "34750162" at bounding box center [749, 178] width 1099 height 16
paste input "35973522"
type input "35973522"
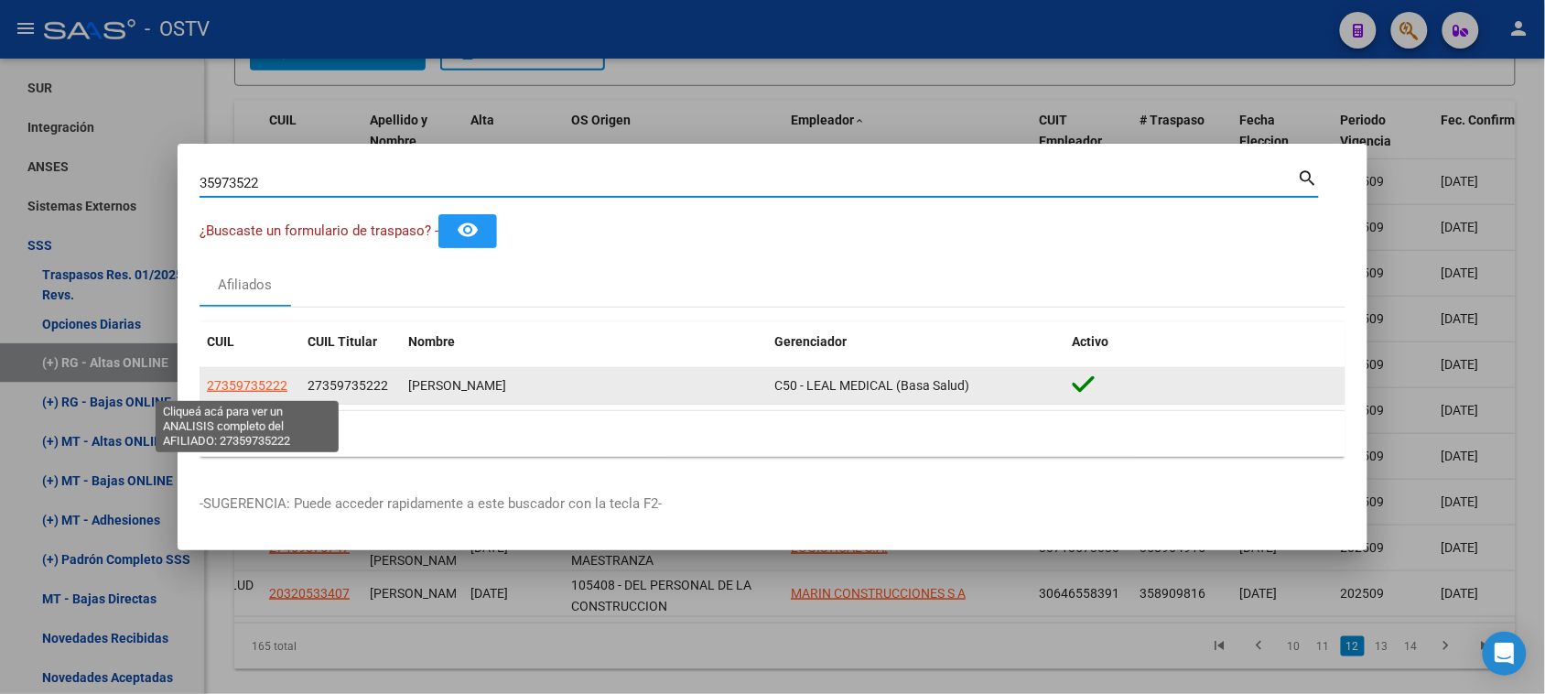
click at [236, 390] on span "27359735222" at bounding box center [247, 385] width 81 height 15
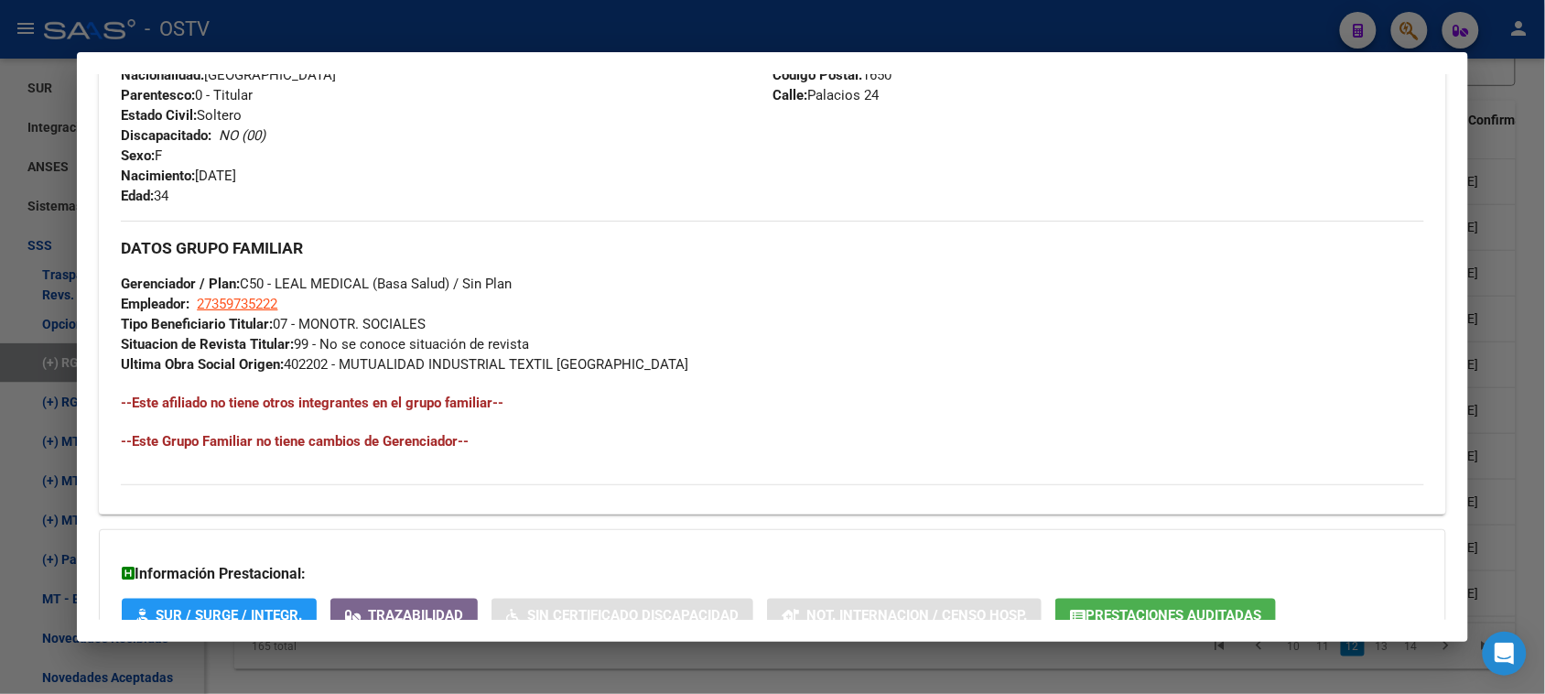
scroll to position [863, 0]
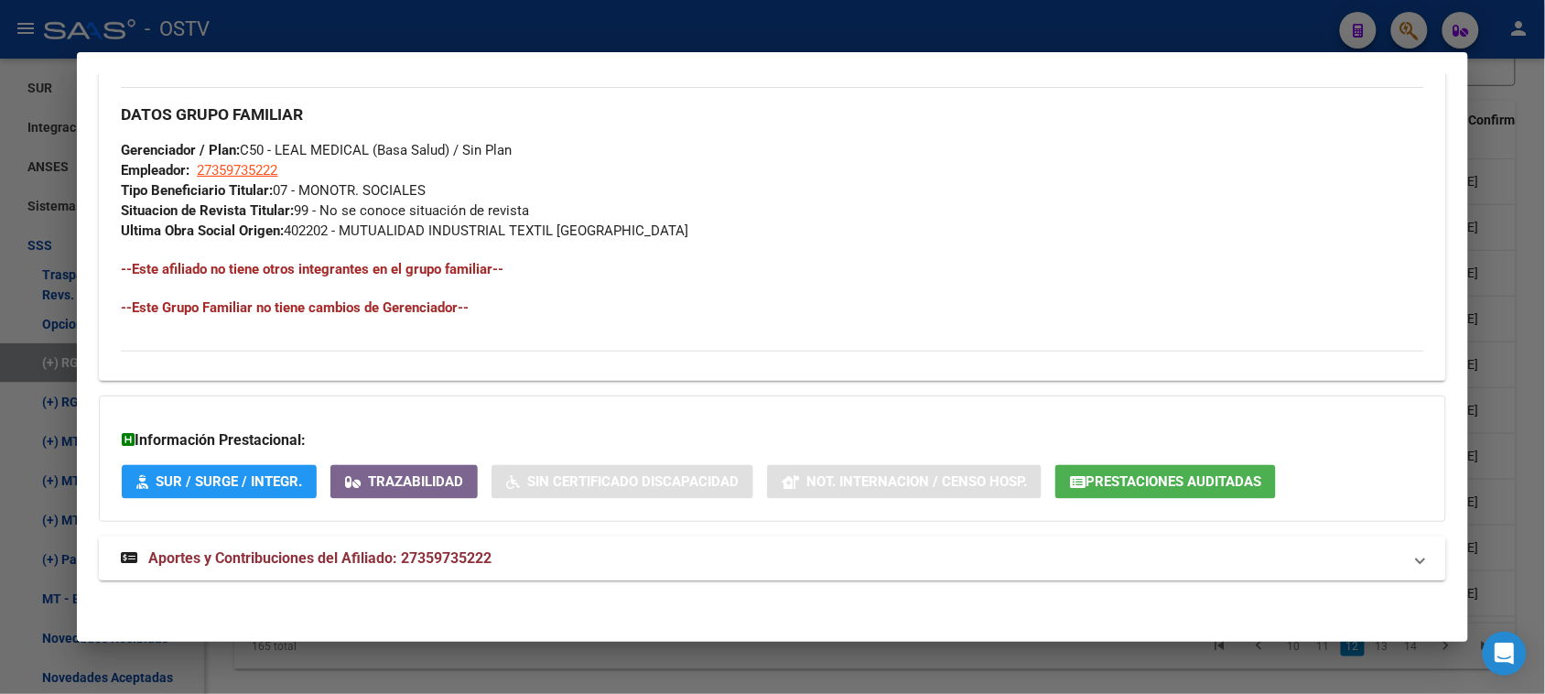
click at [557, 557] on mat-panel-title "Aportes y Contribuciones del Afiliado: 27359735222" at bounding box center [761, 558] width 1281 height 22
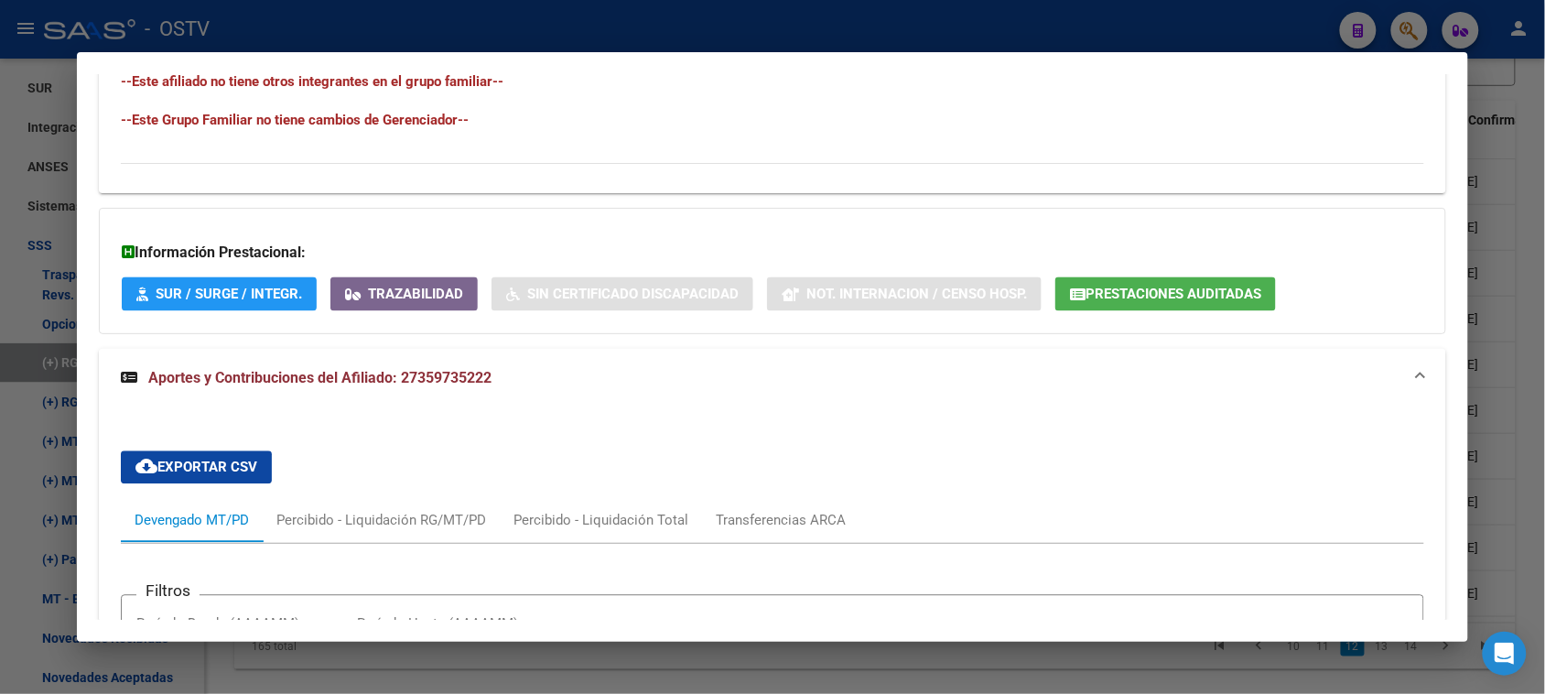
scroll to position [47, 0]
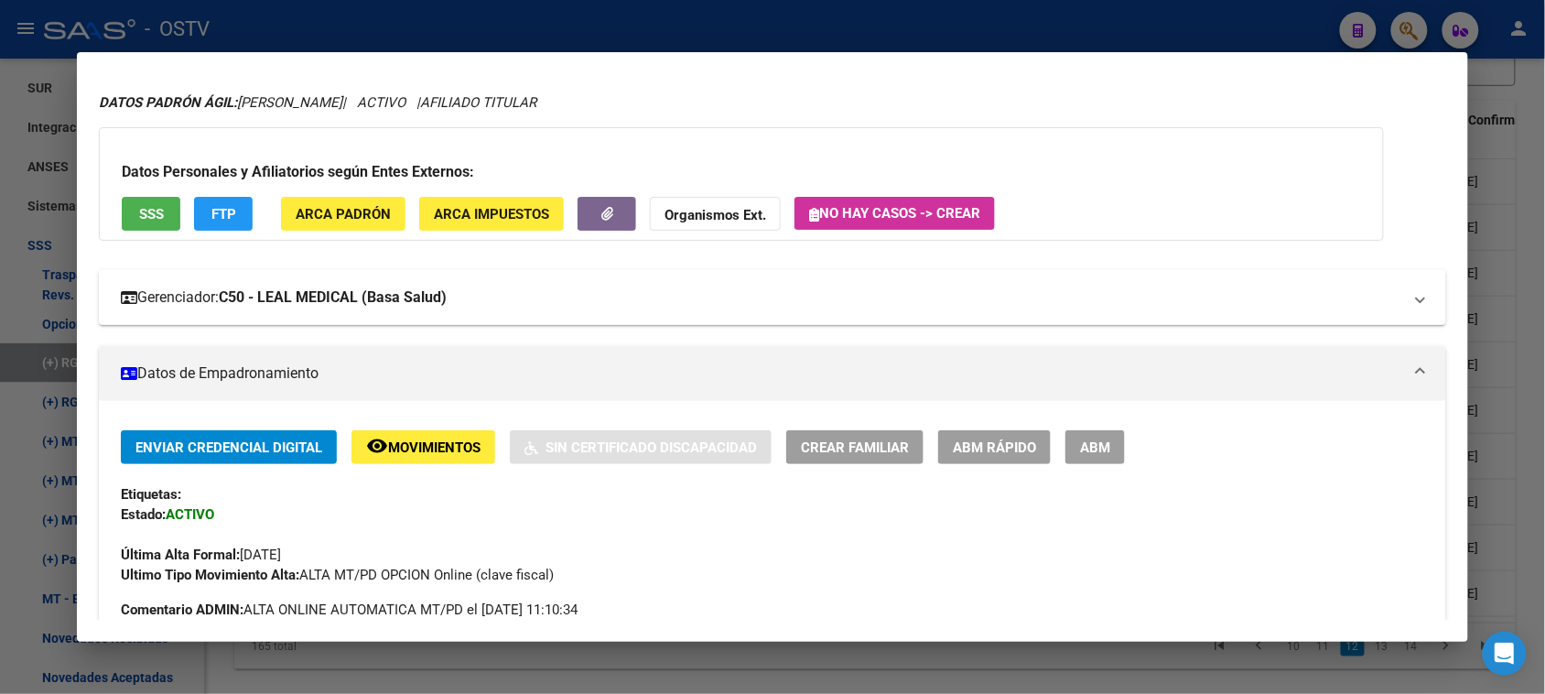
click at [436, 290] on strong "C50 - LEAL MEDICAL (Basa Salud)" at bounding box center [333, 298] width 228 height 22
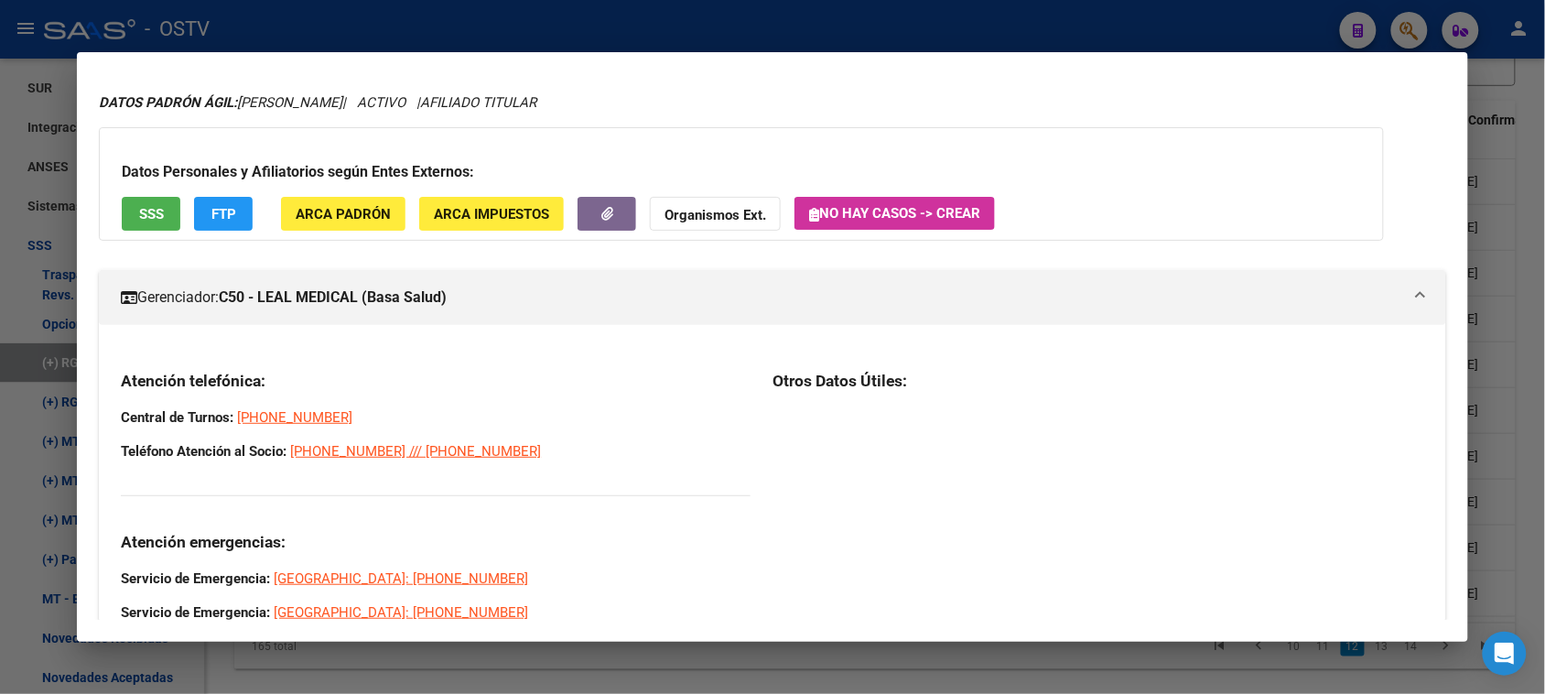
drag, startPoint x: 449, startPoint y: 460, endPoint x: 517, endPoint y: 464, distance: 67.9
click at [517, 464] on div "Atención telefónica: Central de Turnos: [PHONE_NUMBER] Teléfono Atención al Soc…" at bounding box center [436, 514] width 630 height 286
copy div "Atención telefónica: Central de Turnos: [PHONE_NUMBER]"
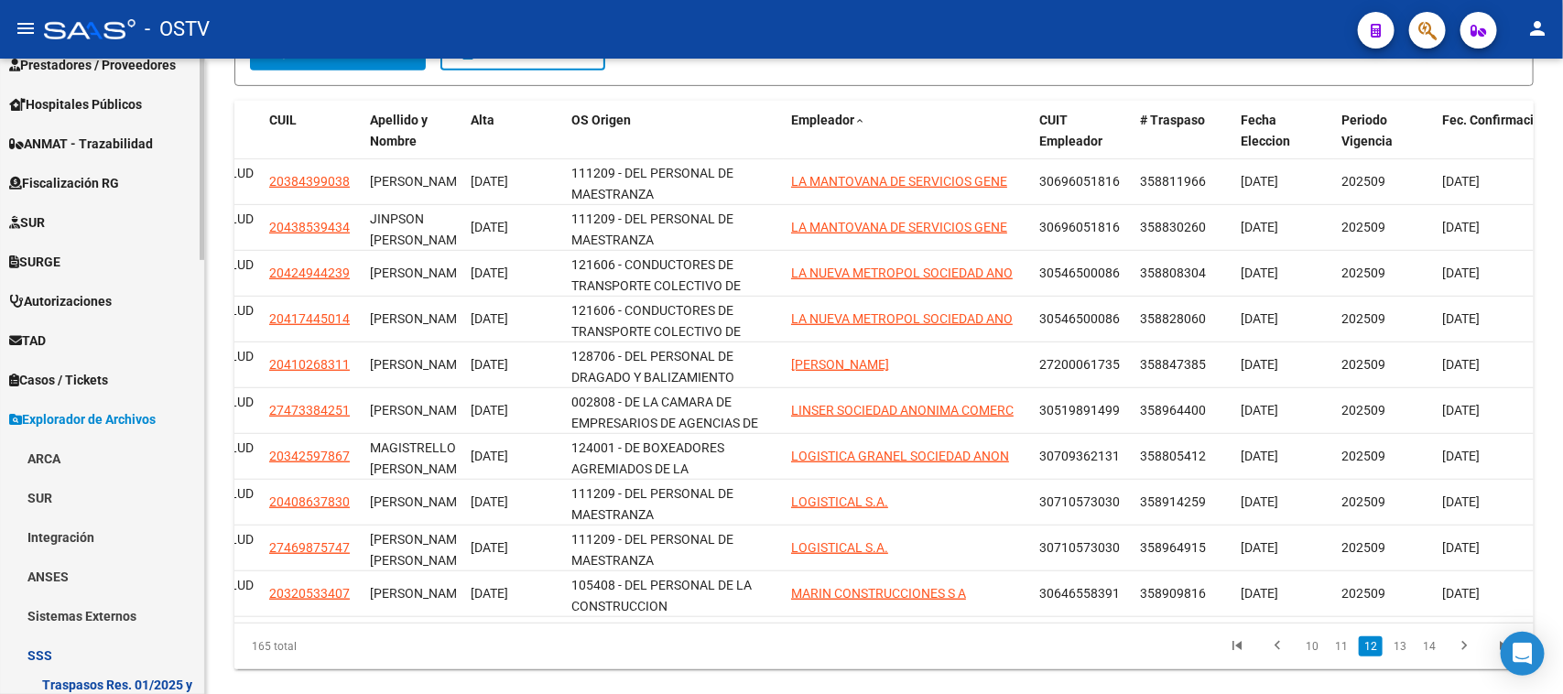
scroll to position [286, 0]
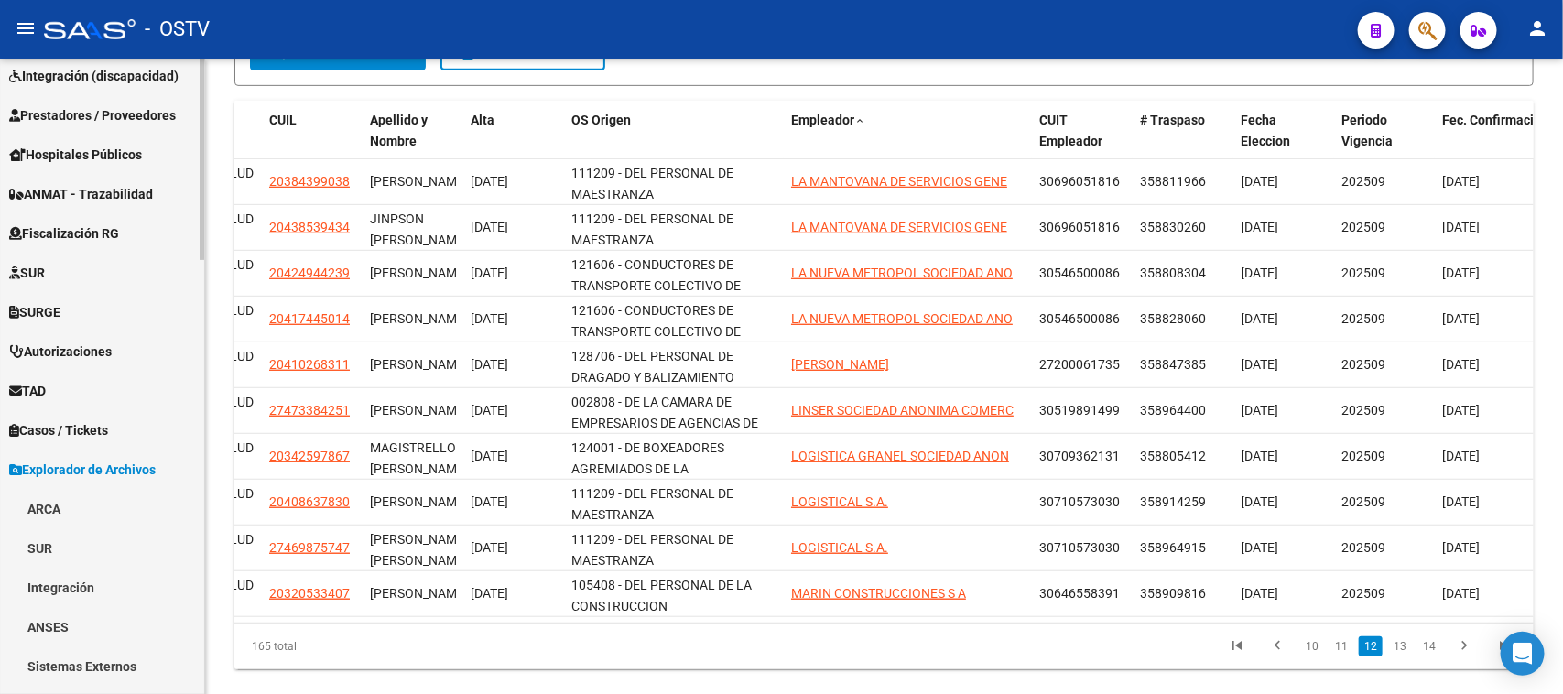
click at [200, 176] on div at bounding box center [202, 248] width 5 height 201
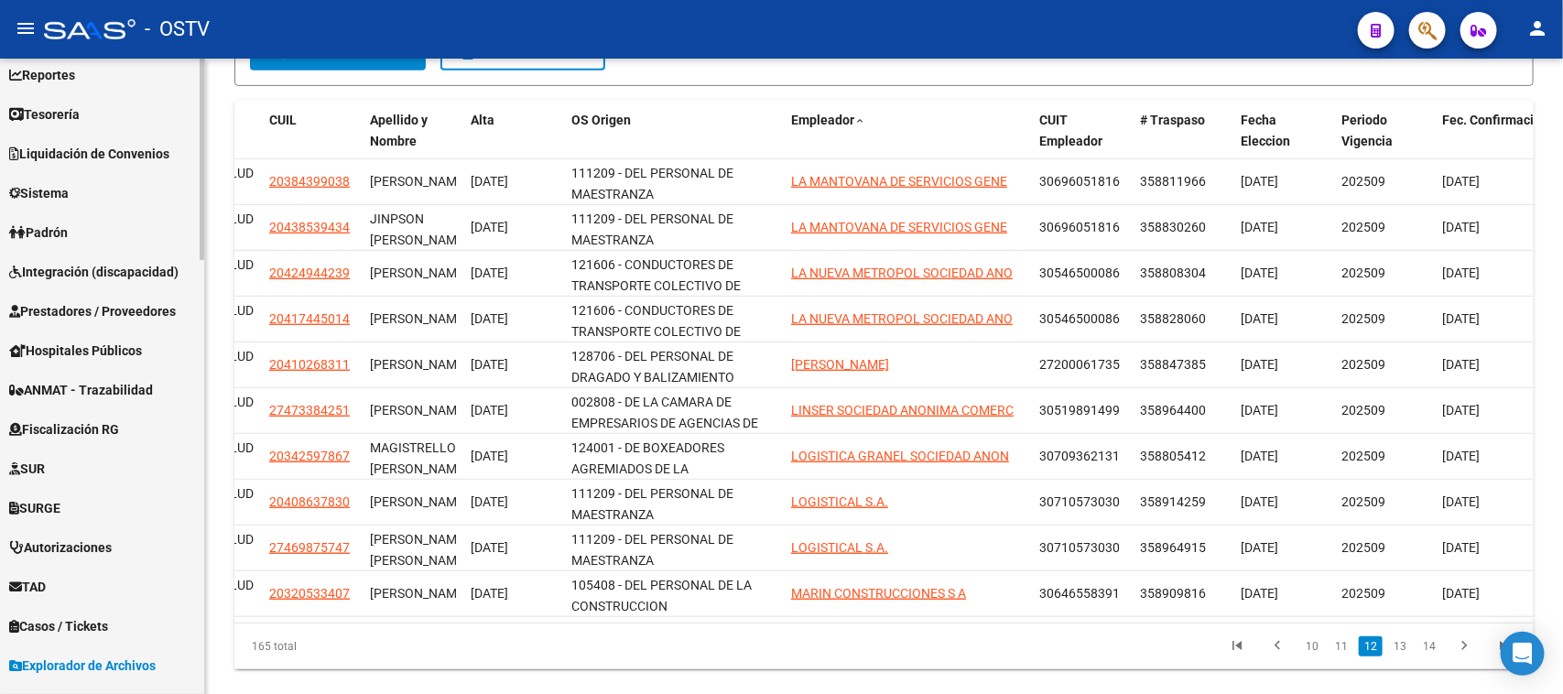
click at [203, 146] on div at bounding box center [202, 187] width 5 height 201
click at [62, 225] on span "Padrón" at bounding box center [38, 232] width 59 height 20
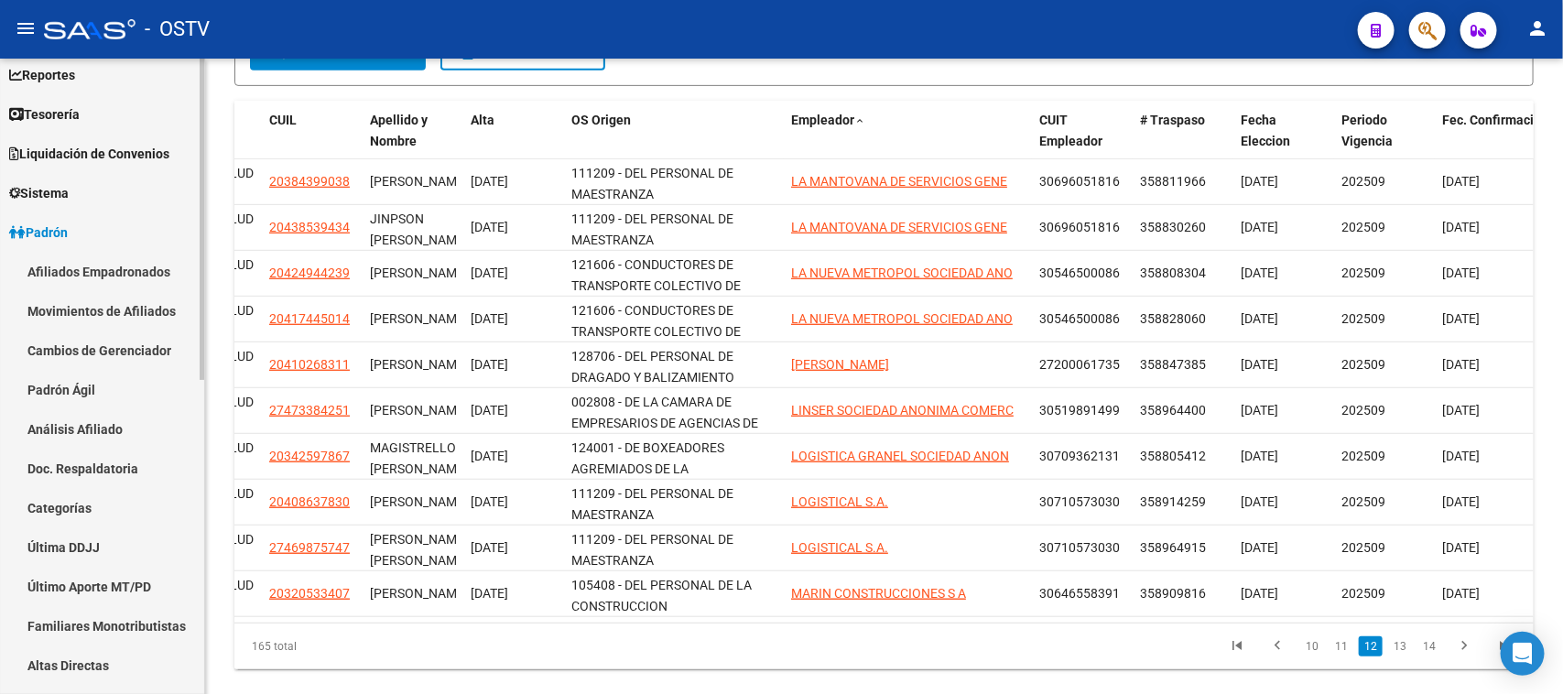
click at [90, 277] on link "Afiliados Empadronados" at bounding box center [102, 271] width 204 height 39
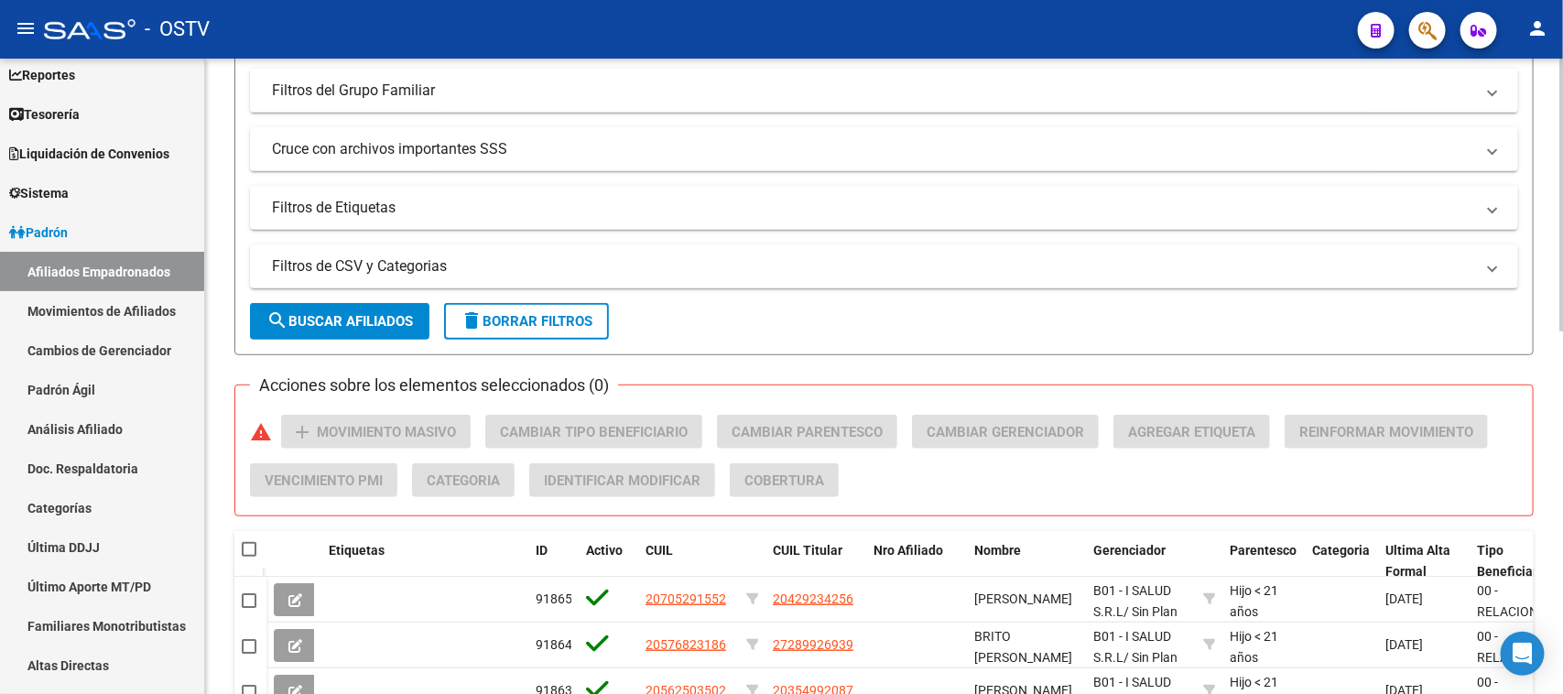
scroll to position [103, 0]
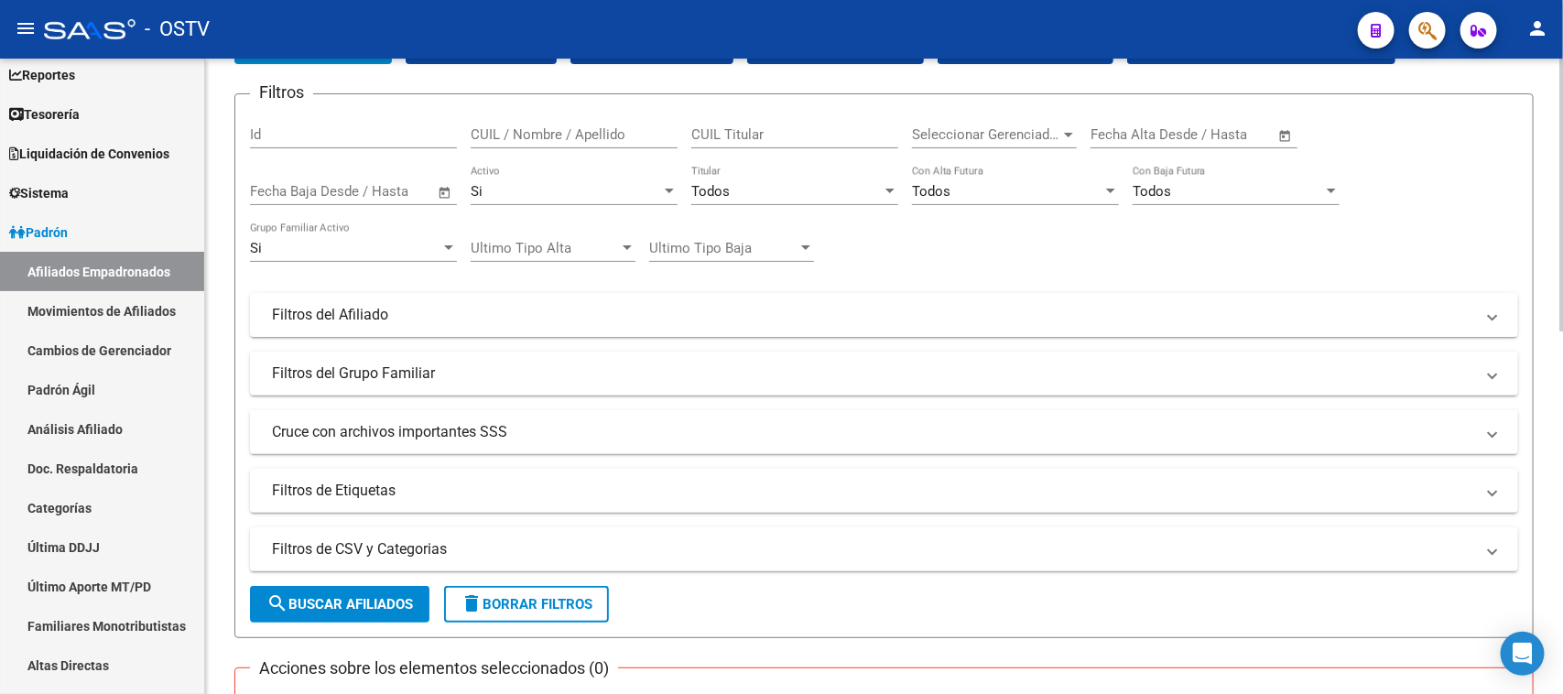
click at [1553, 179] on div "PADRON -> Afiliados Empadronados (alt+a) add Crear Afiliado file_download Expor…" at bounding box center [886, 688] width 1362 height 1467
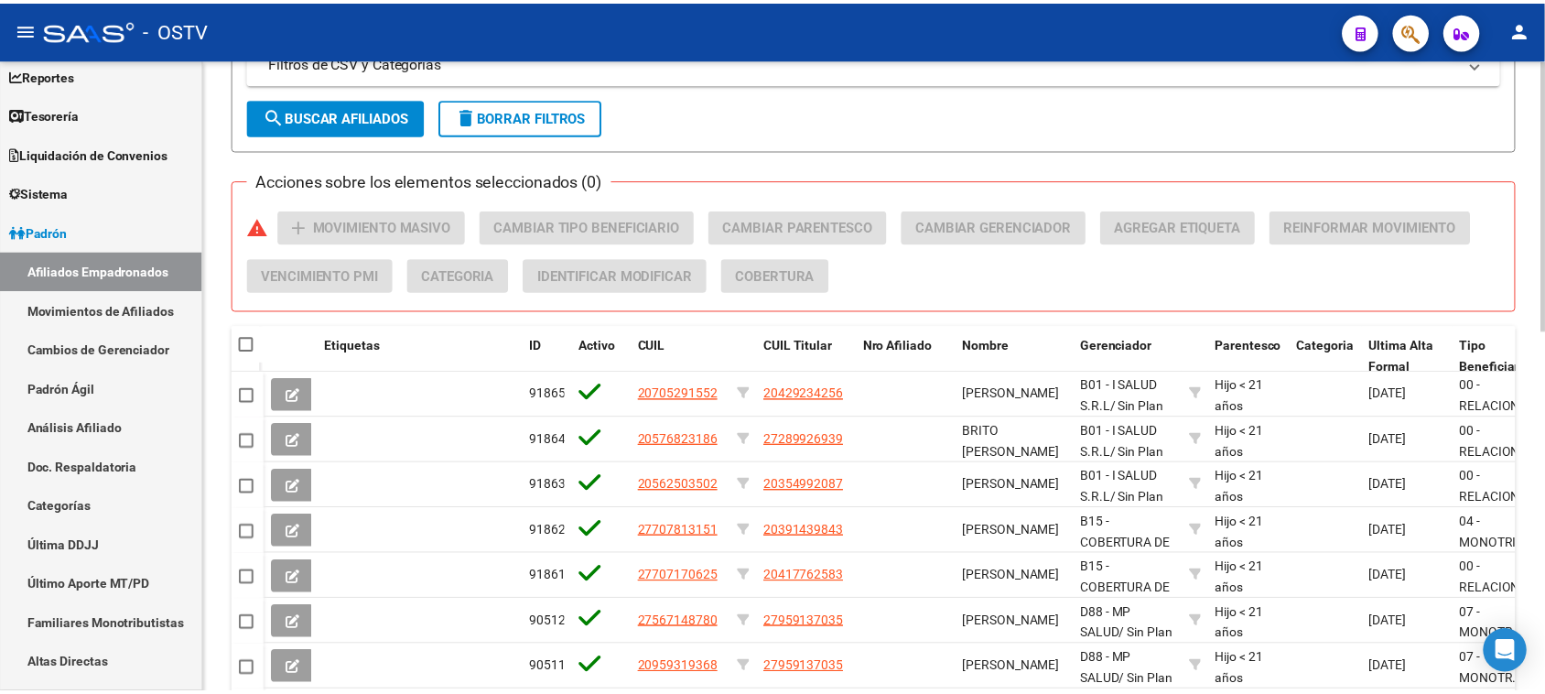
scroll to position [595, 0]
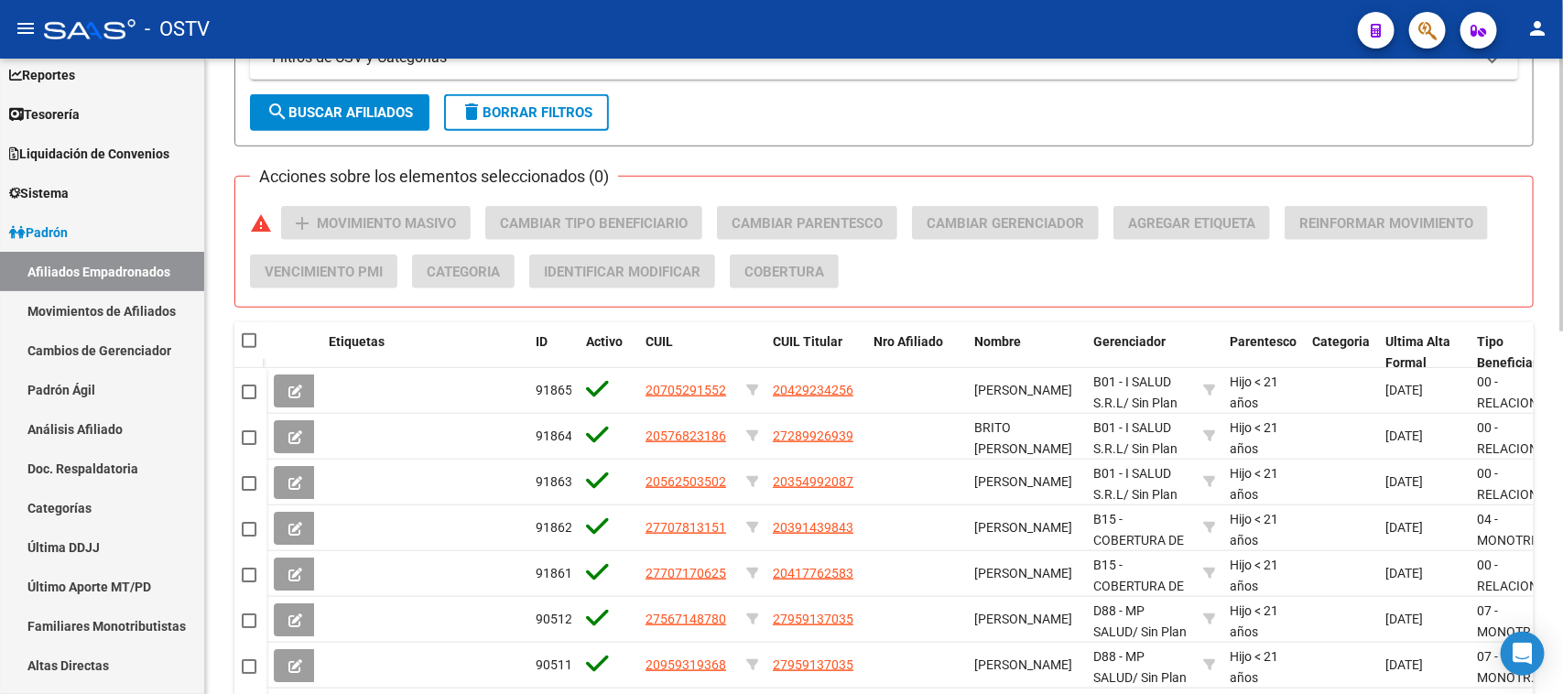
click at [1556, 413] on div "PADRON -> Afiliados Empadronados (alt+a) add Crear Afiliado file_download Expor…" at bounding box center [886, 197] width 1362 height 1467
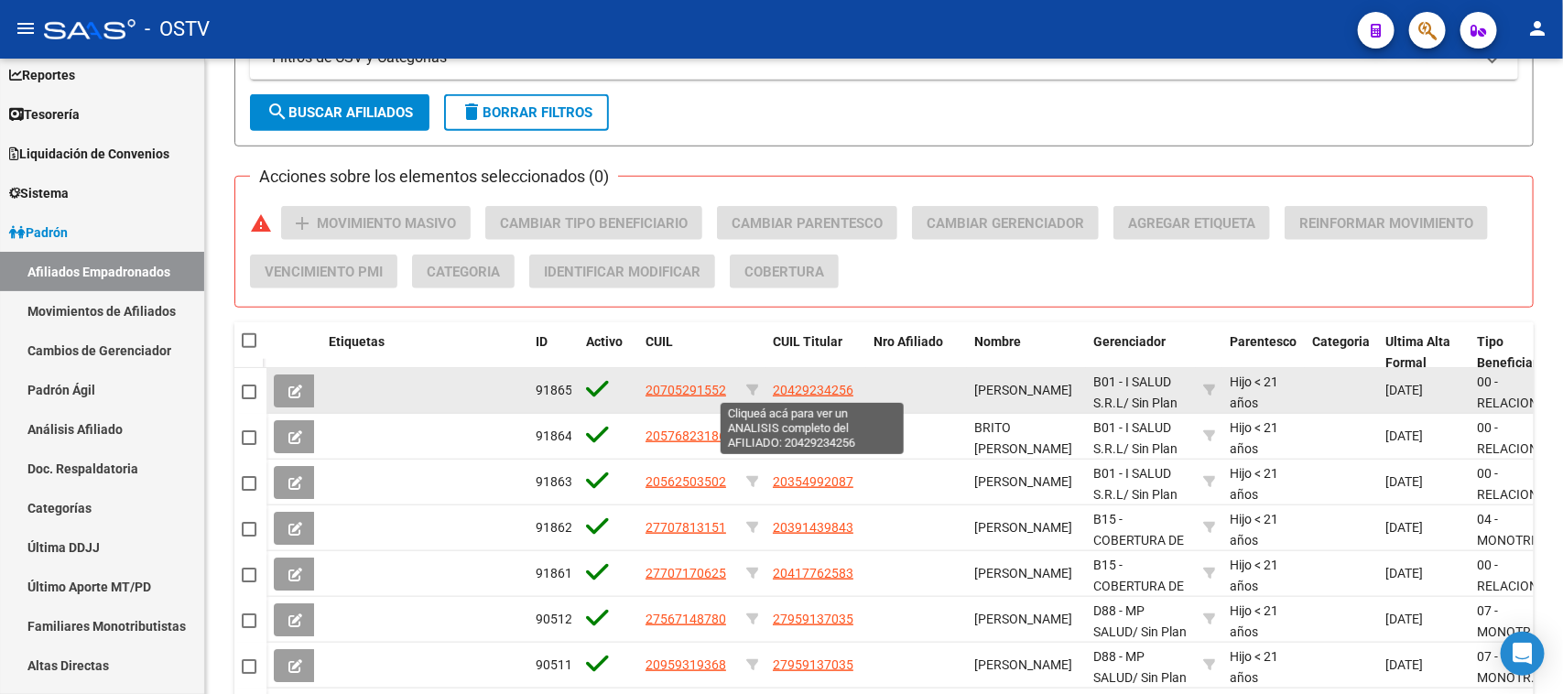
click at [810, 387] on span "20429234256" at bounding box center [813, 390] width 81 height 15
type textarea "20429234256"
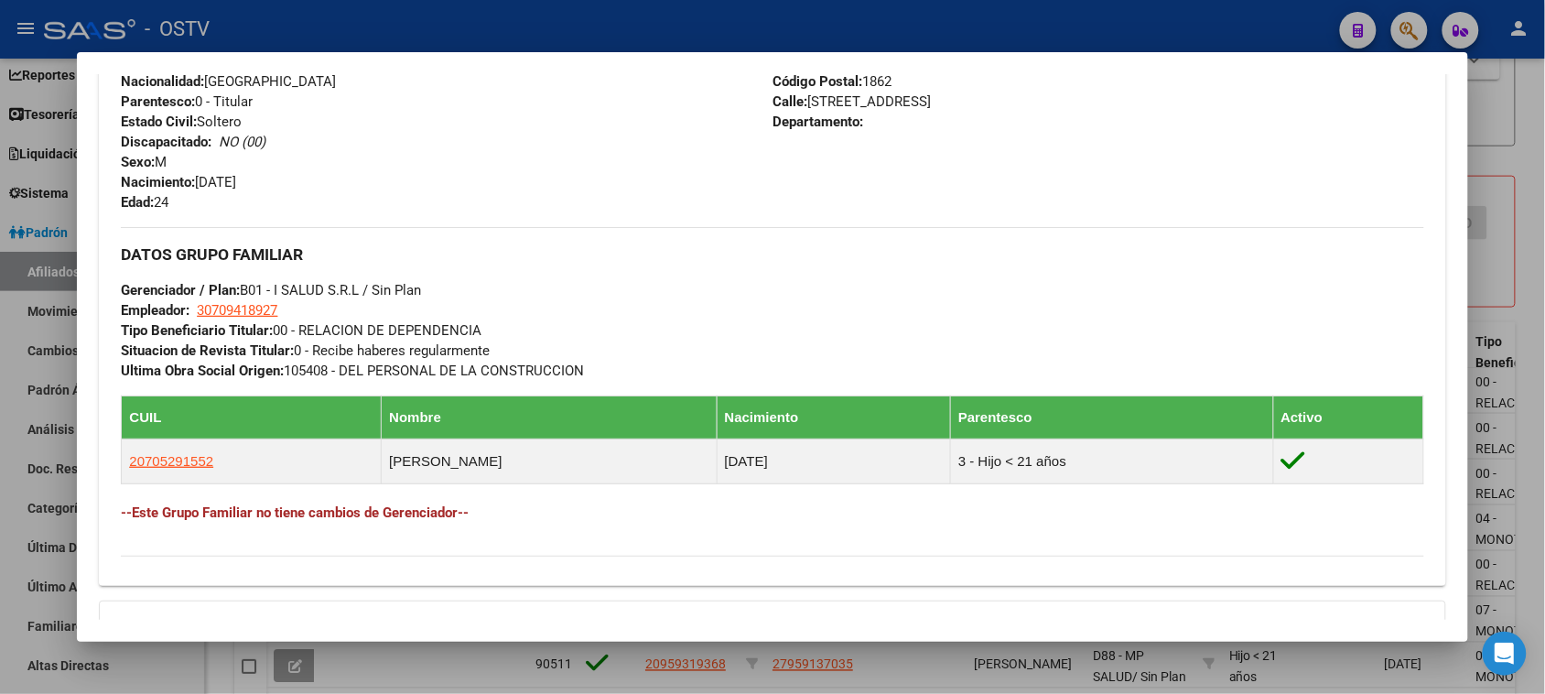
scroll to position [930, 0]
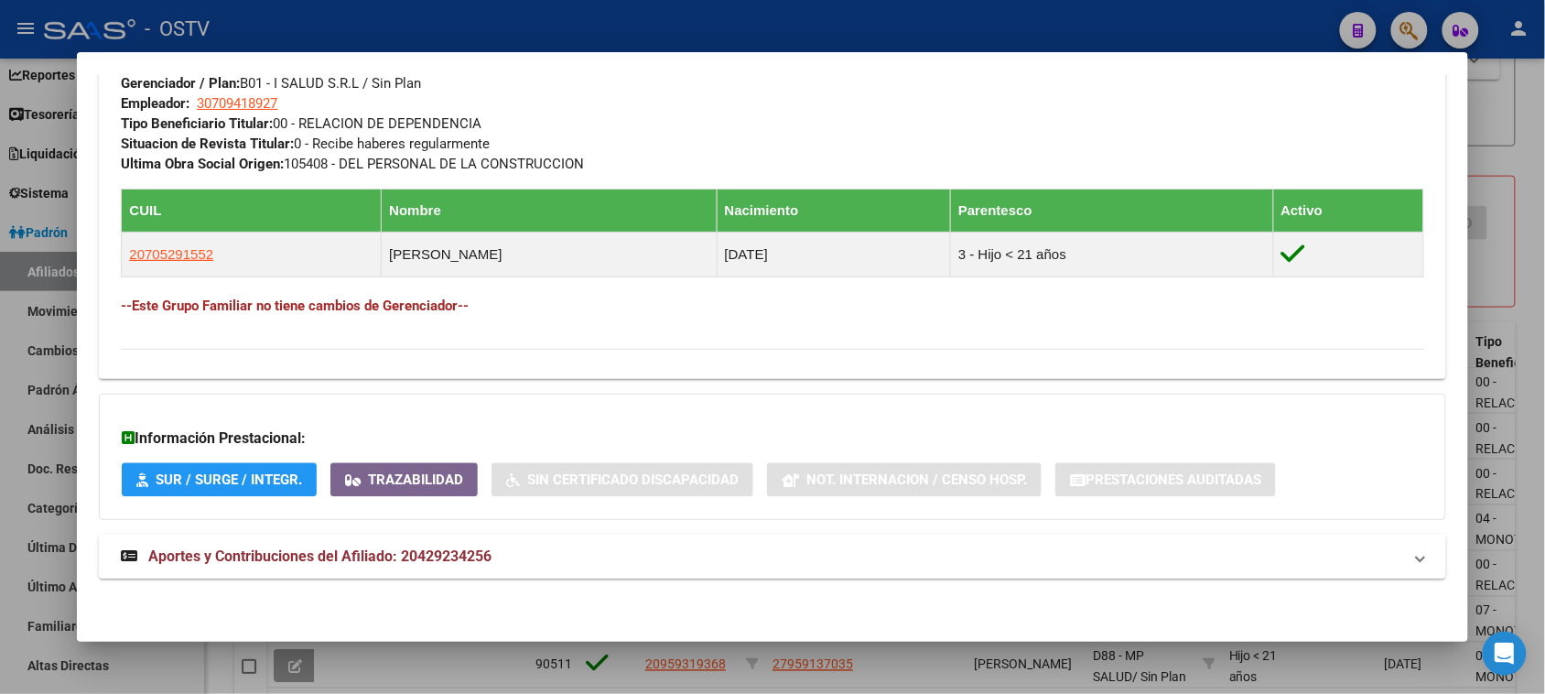
click at [517, 561] on mat-panel-title "Aportes y Contribuciones del Afiliado: 20429234256" at bounding box center [761, 557] width 1281 height 22
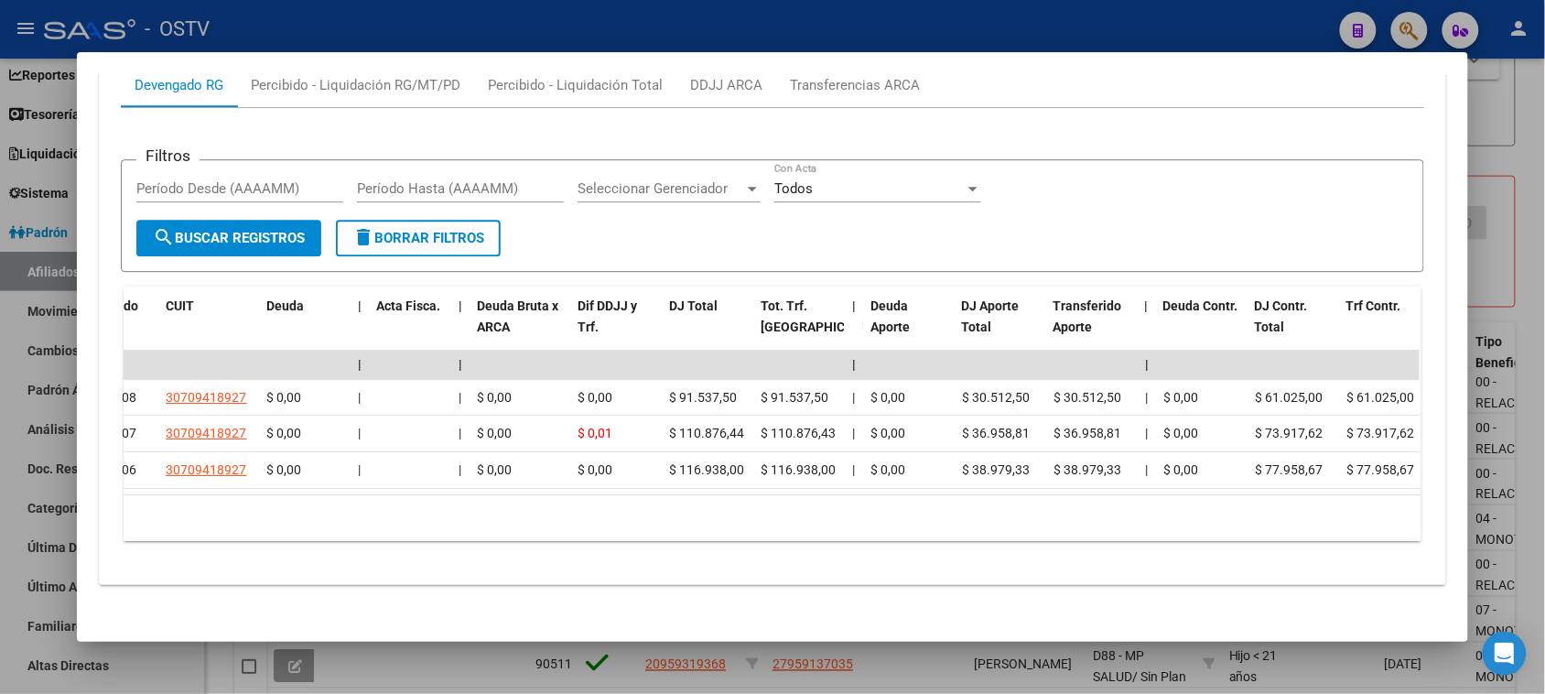
scroll to position [0, 0]
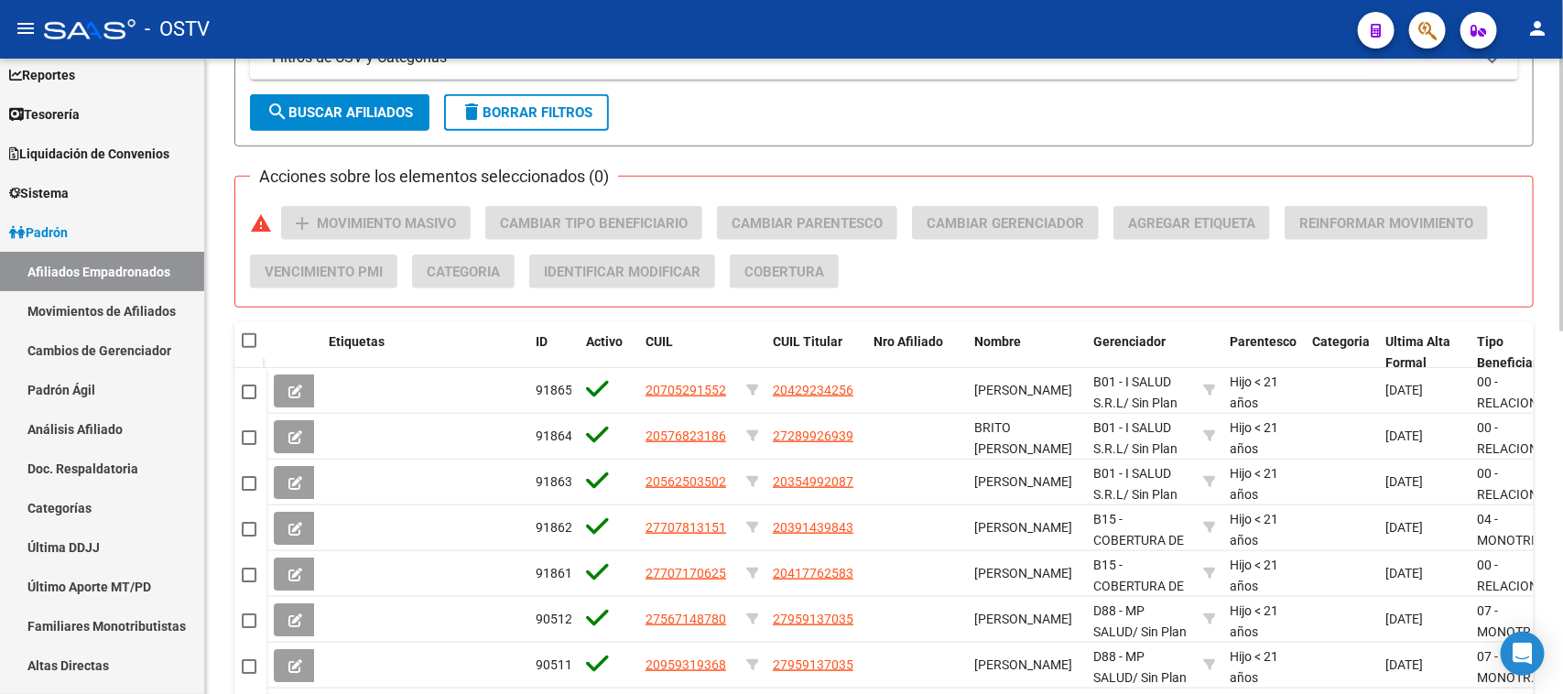
click at [215, 287] on div "PADRON -> Afiliados Empadronados (alt+a) add Crear Afiliado file_download Expor…" at bounding box center [884, 197] width 1358 height 1467
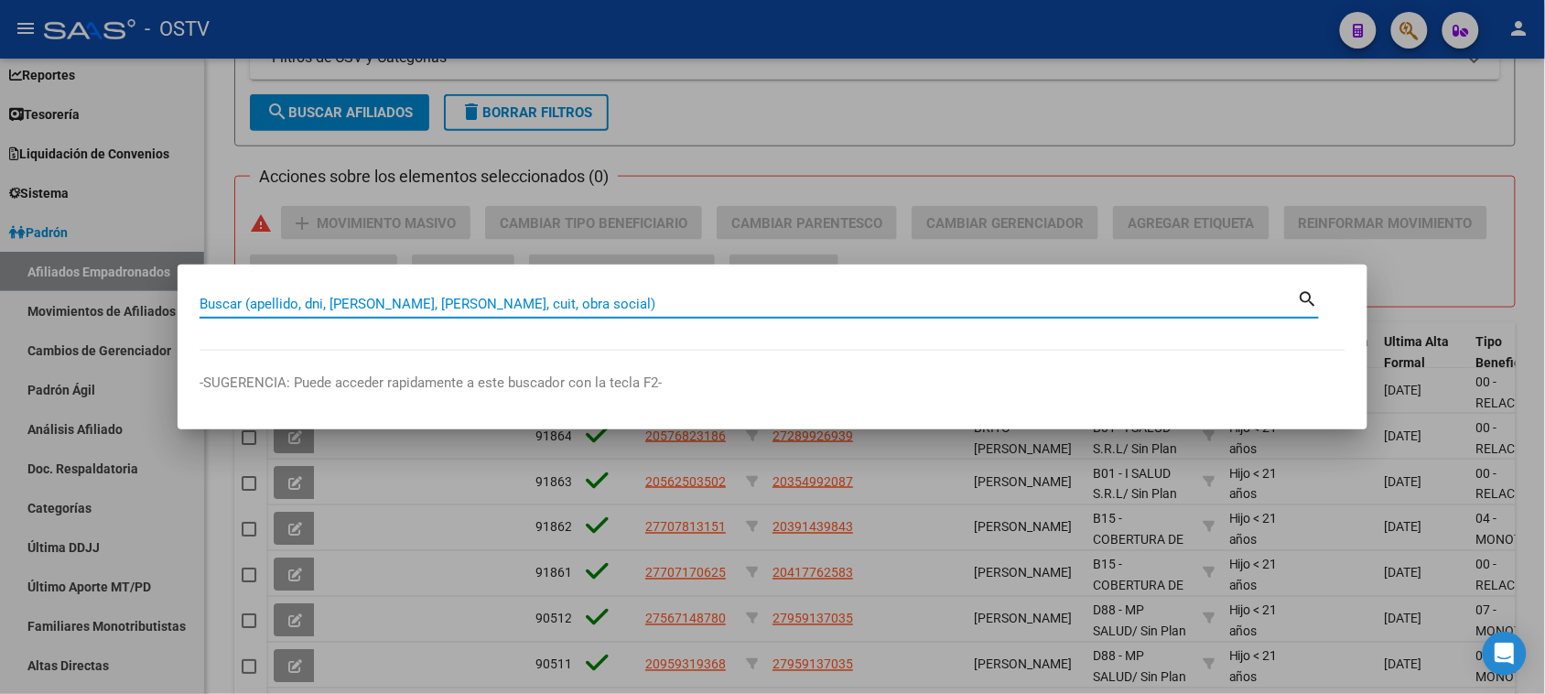
paste input "43310353"
type input "43310353"
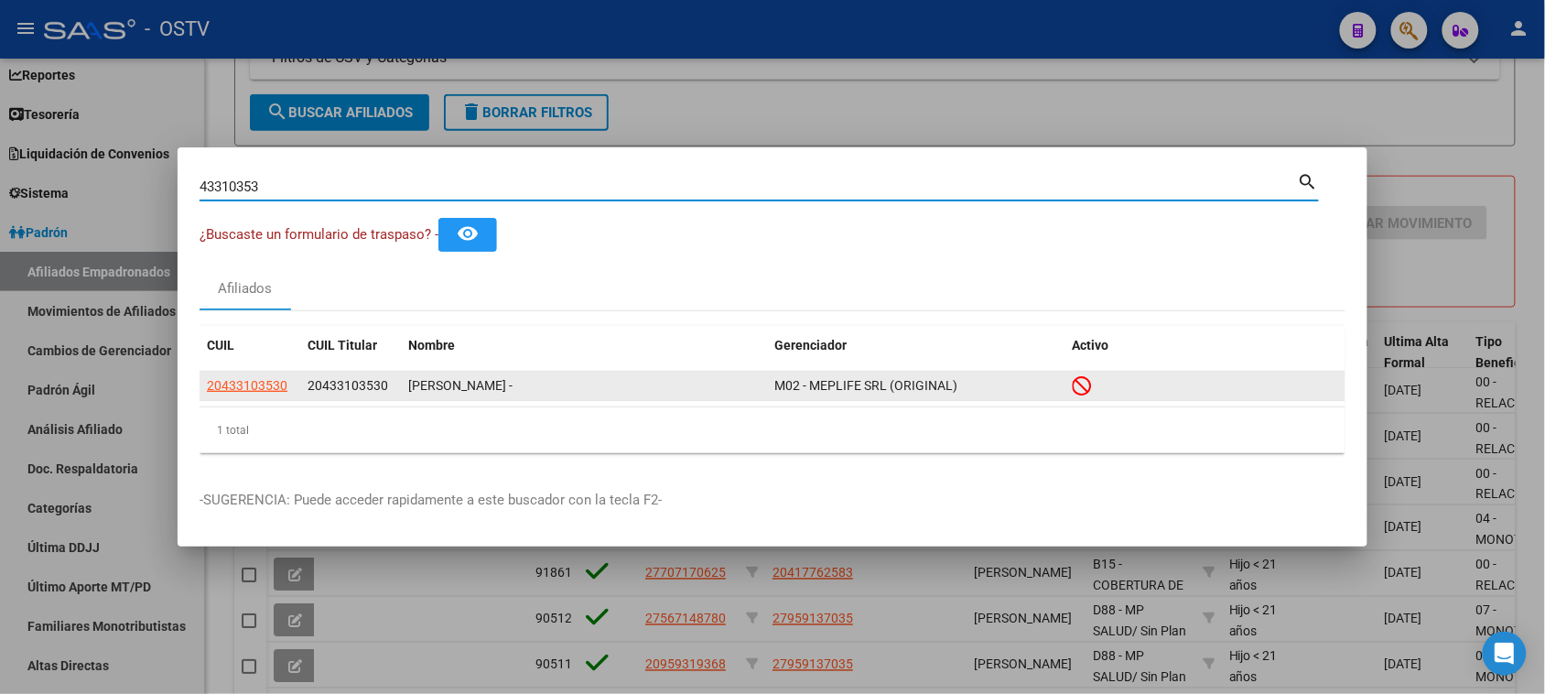
click at [258, 386] on span "20433103530" at bounding box center [247, 385] width 81 height 15
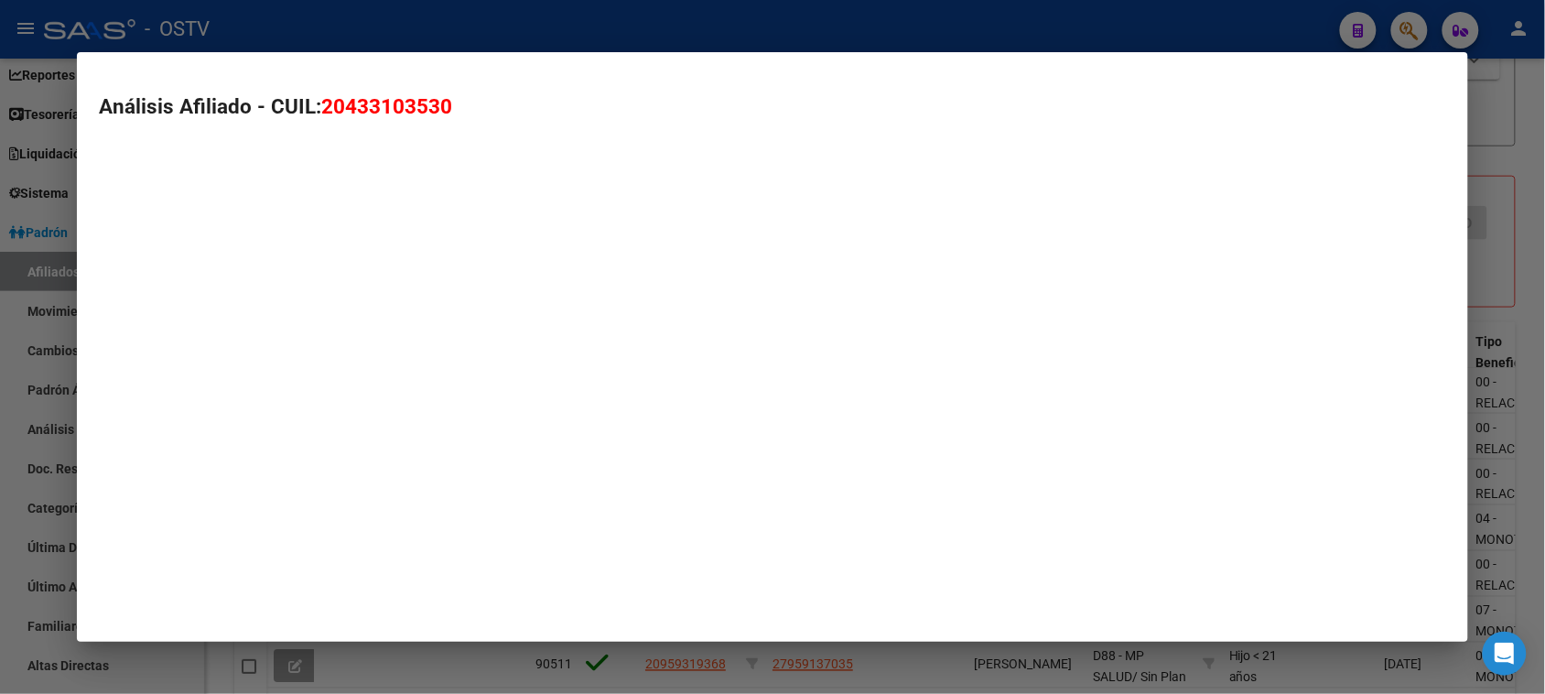
type textarea "20433103530"
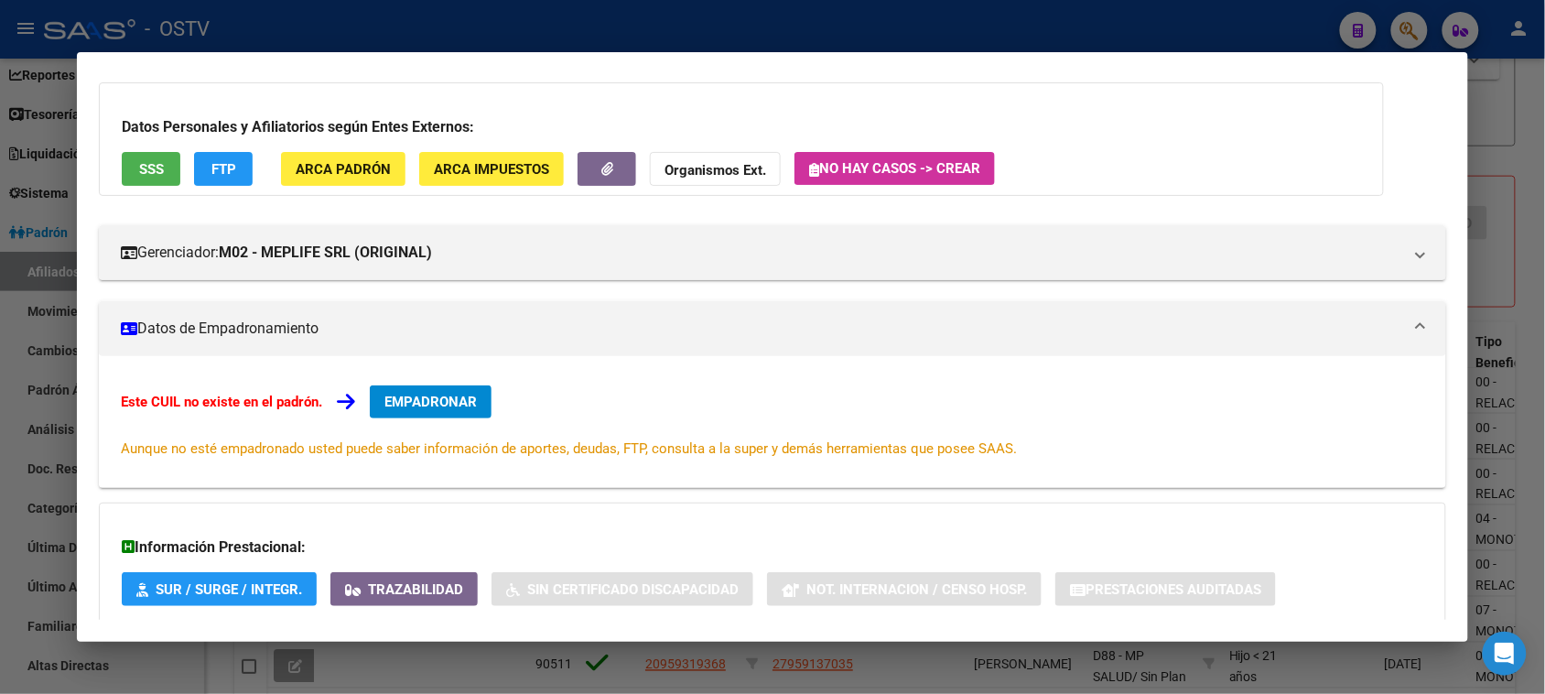
scroll to position [199, 0]
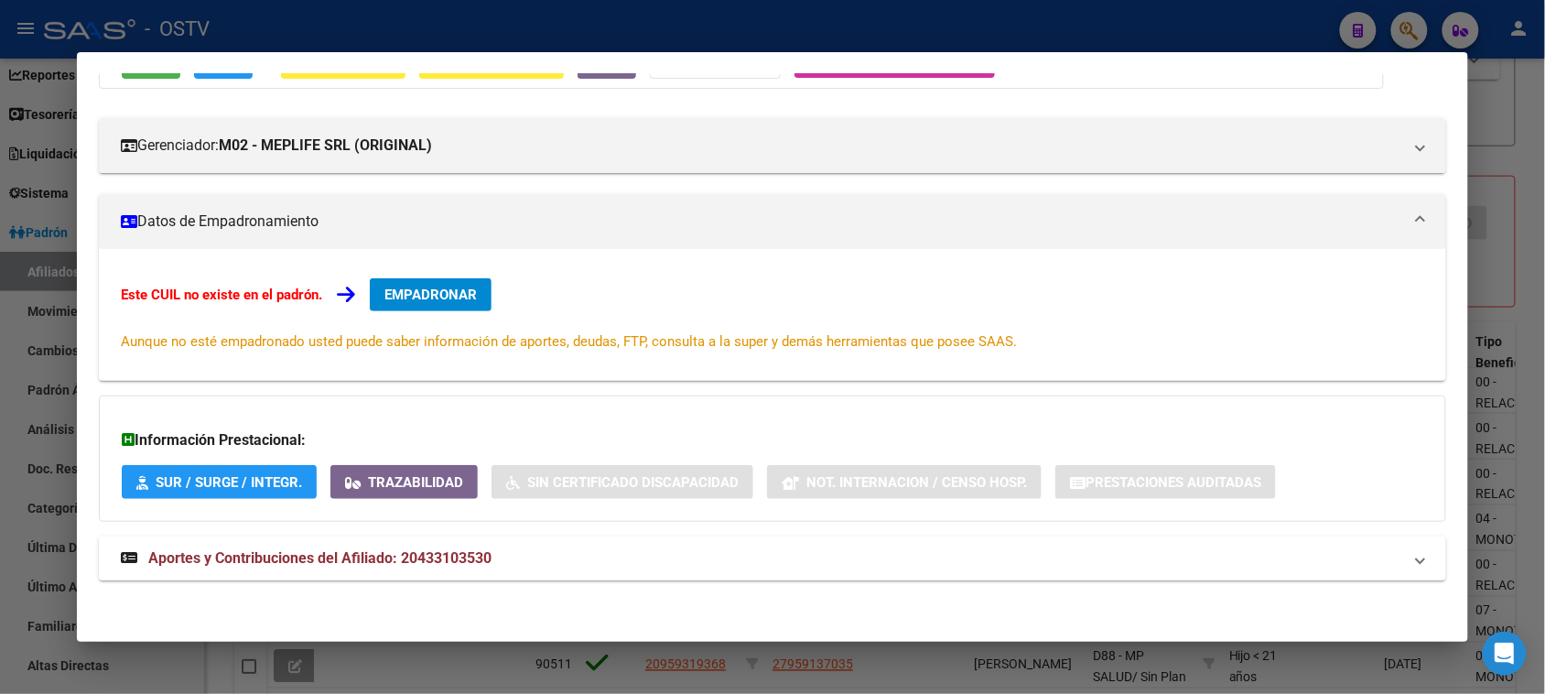
click at [437, 564] on span "Aportes y Contribuciones del Afiliado: 20433103530" at bounding box center [319, 557] width 343 height 17
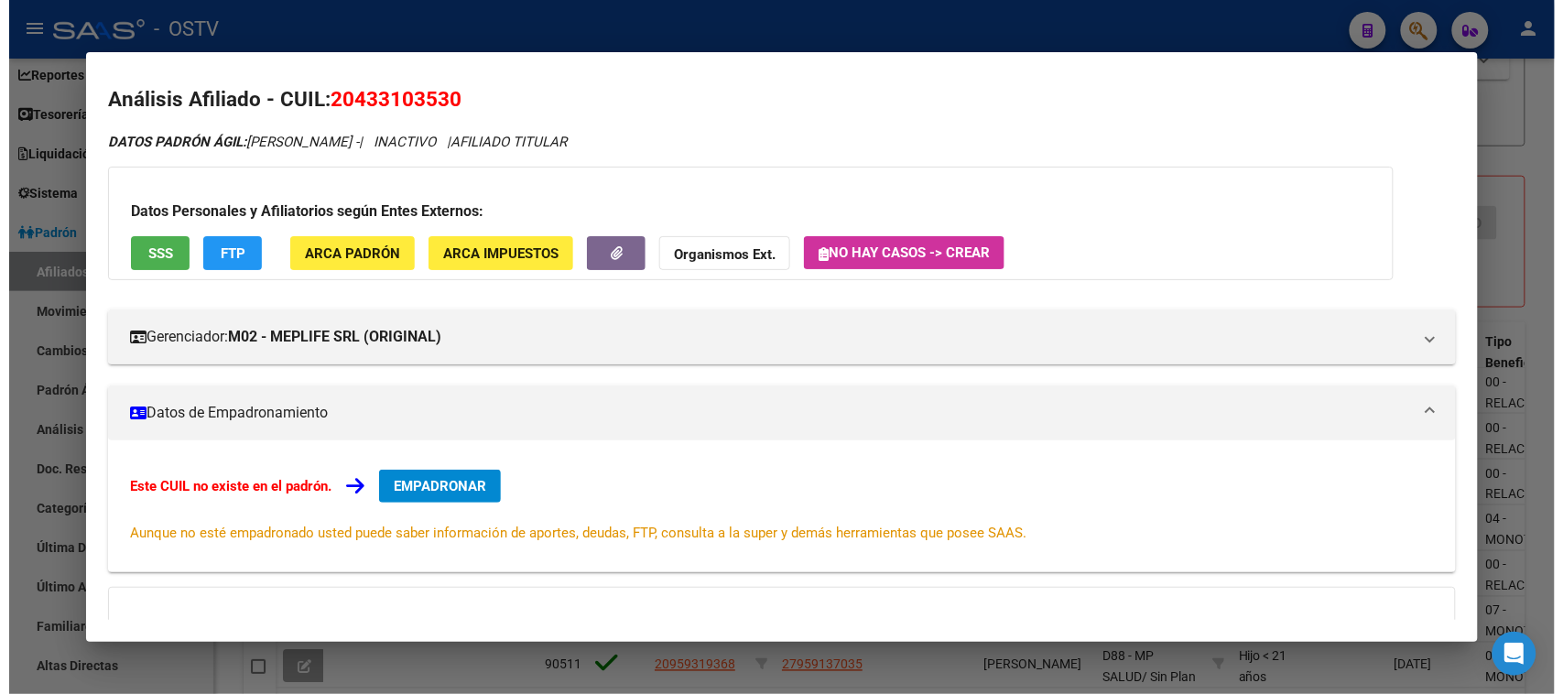
scroll to position [0, 0]
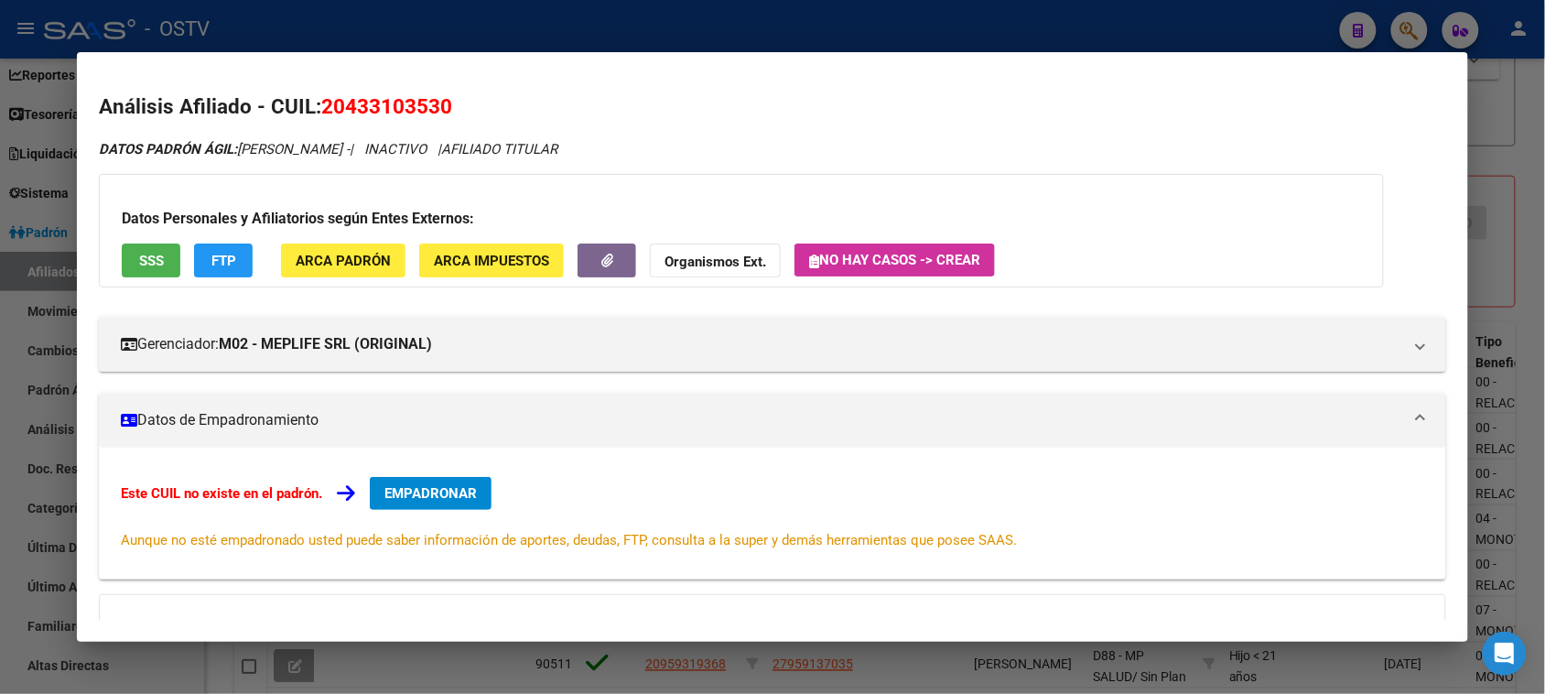
click at [198, 653] on div at bounding box center [772, 347] width 1545 height 694
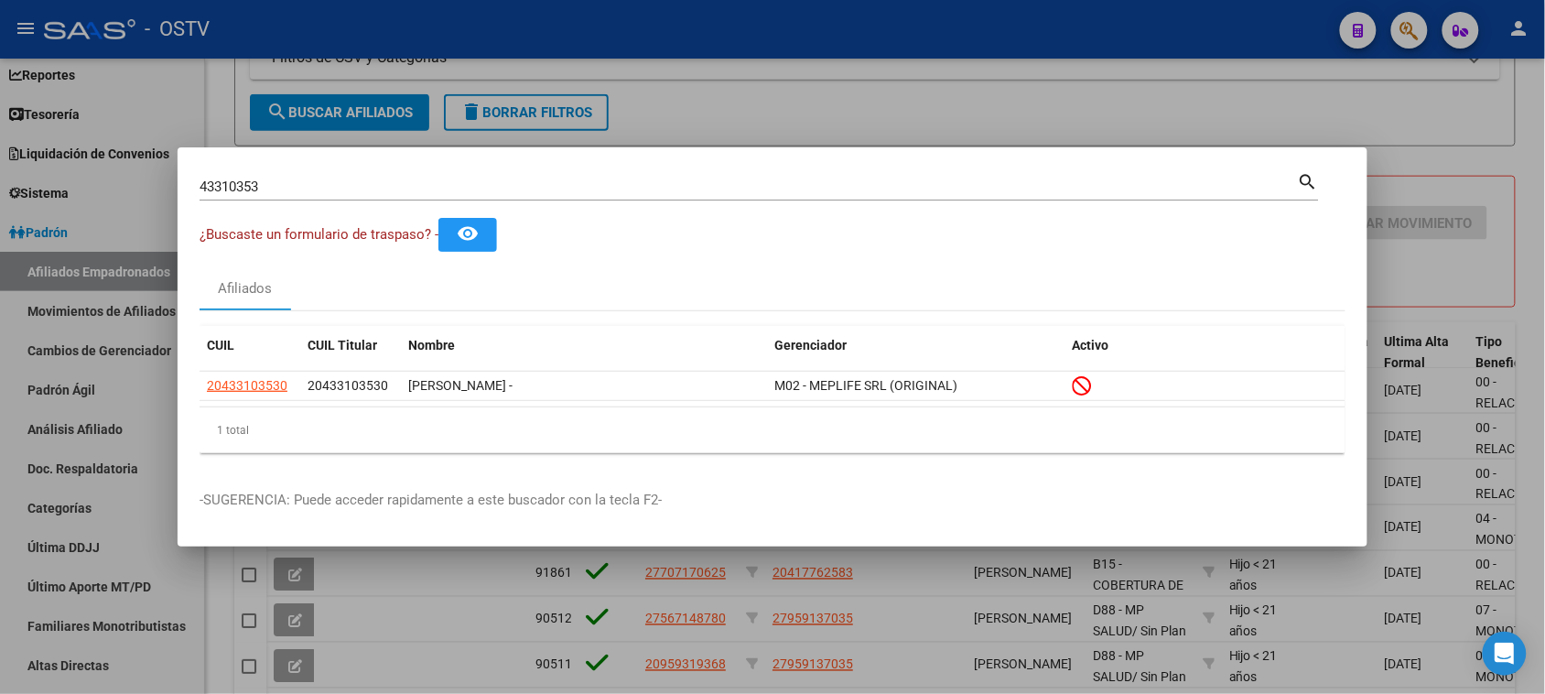
click at [206, 650] on div at bounding box center [772, 347] width 1545 height 694
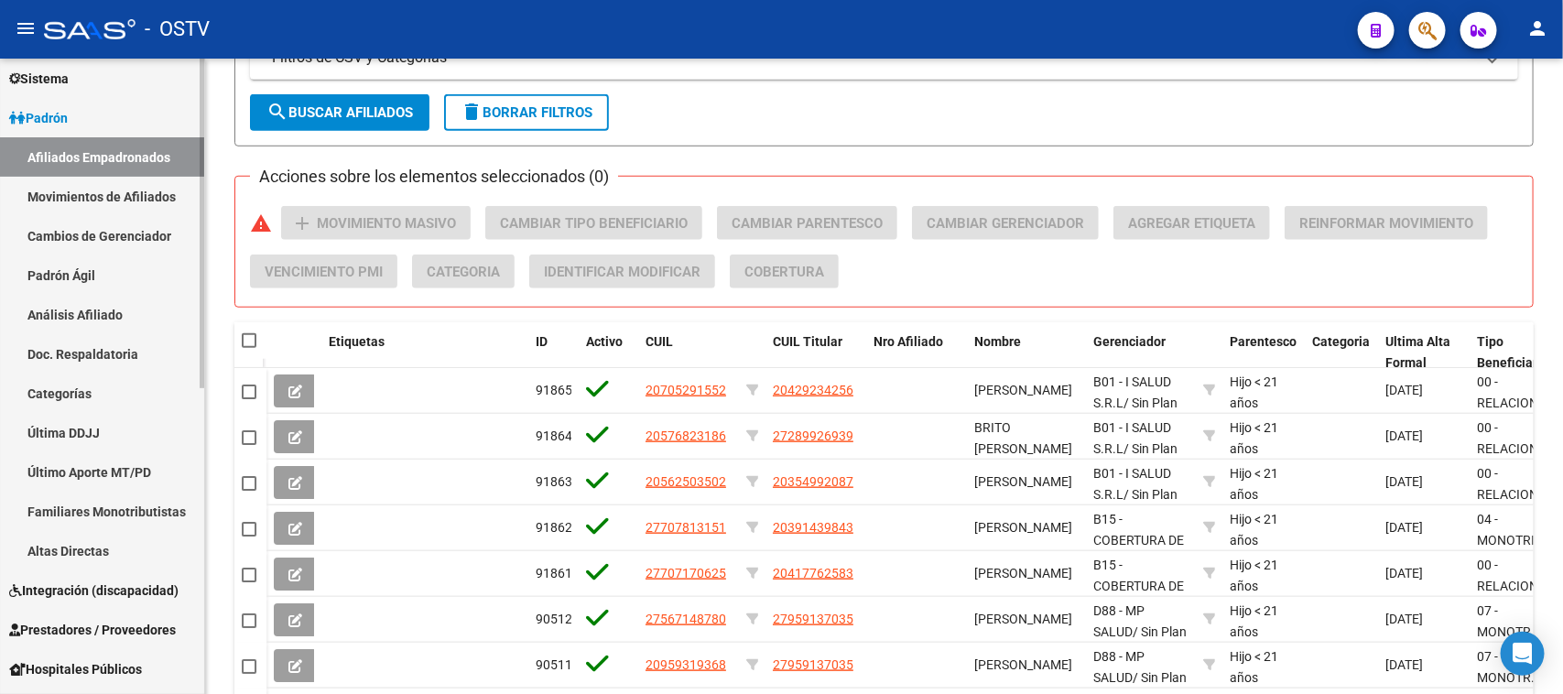
scroll to position [218, 0]
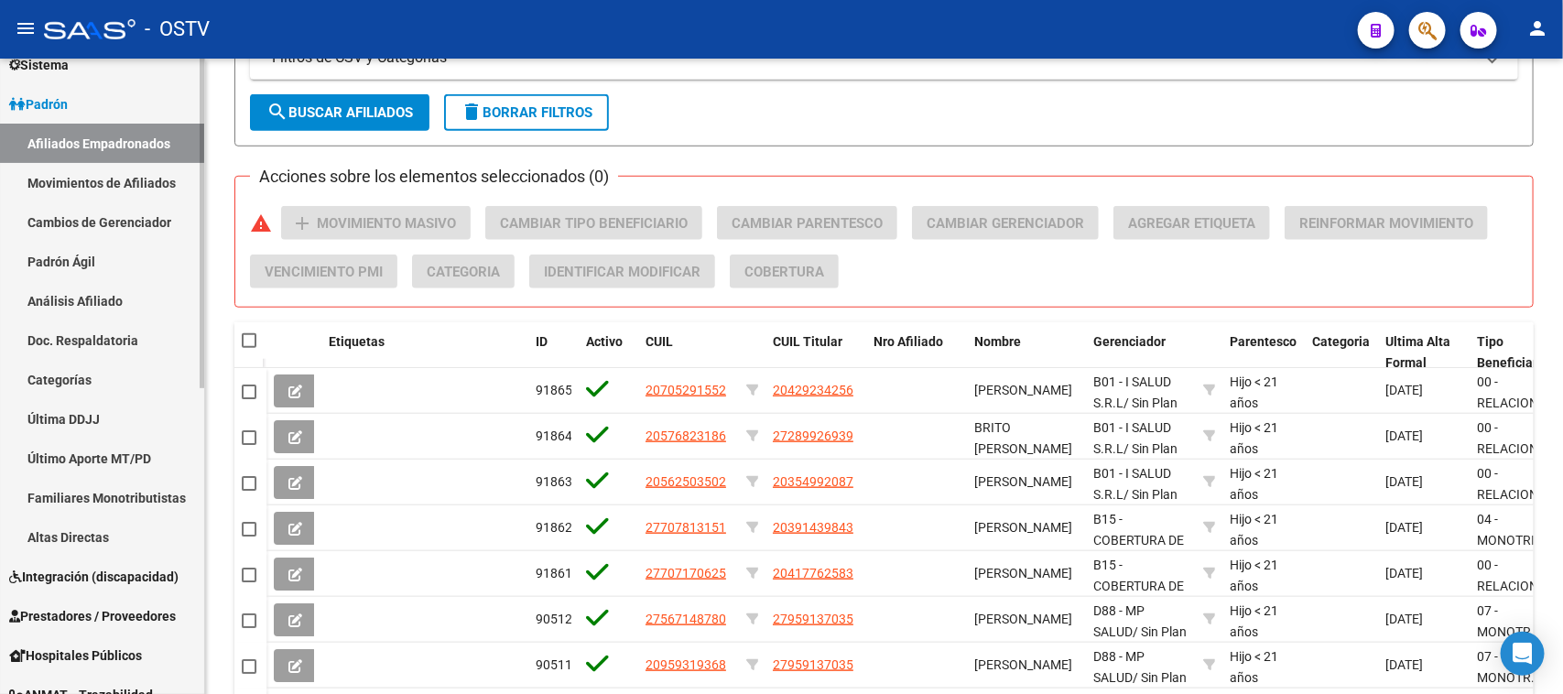
click at [204, 456] on mat-sidenav "Firma Express Inicio Calendario SSS Instructivos Contacto OS Reportes Tablero d…" at bounding box center [102, 376] width 205 height 635
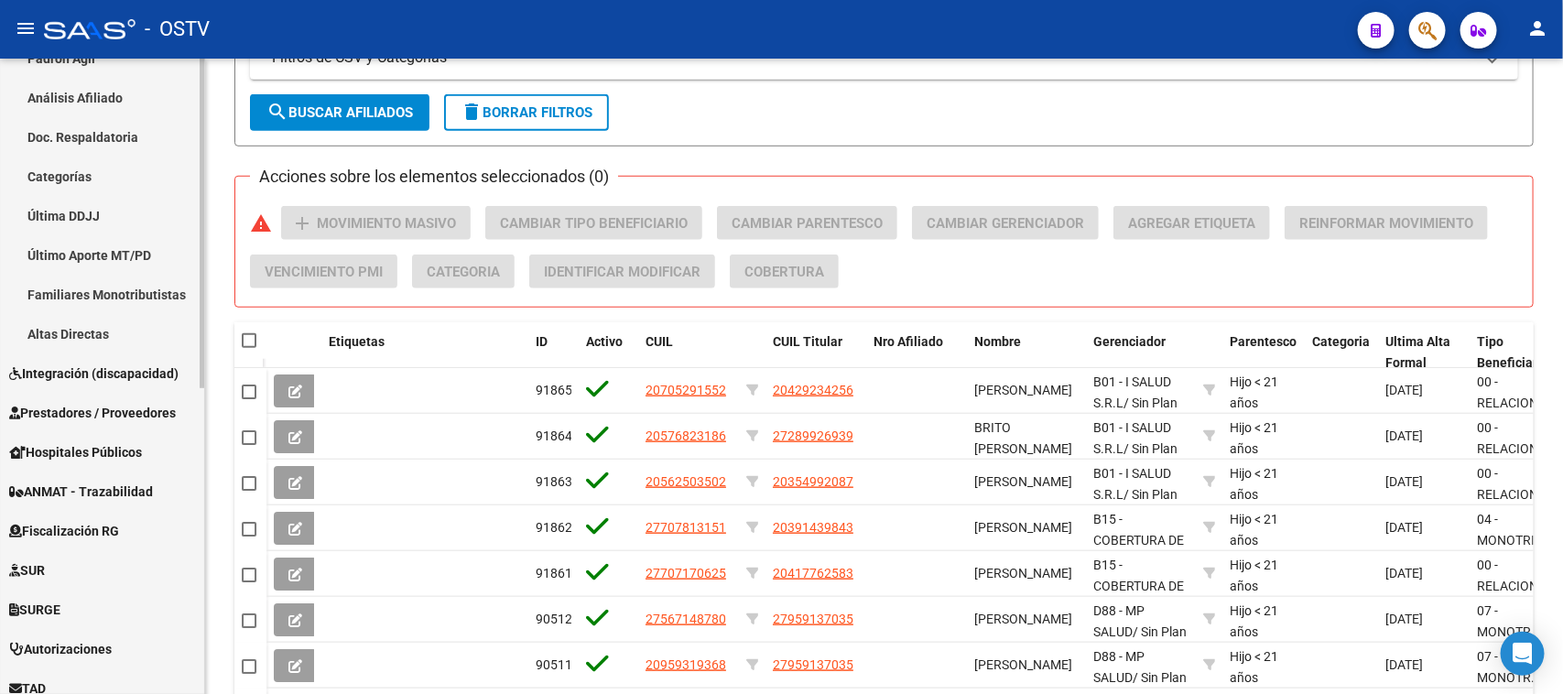
click at [195, 546] on div "Firma Express Inicio Calendario SSS Instructivos Contacto OS Reportes Tablero d…" at bounding box center [104, 251] width 209 height 1228
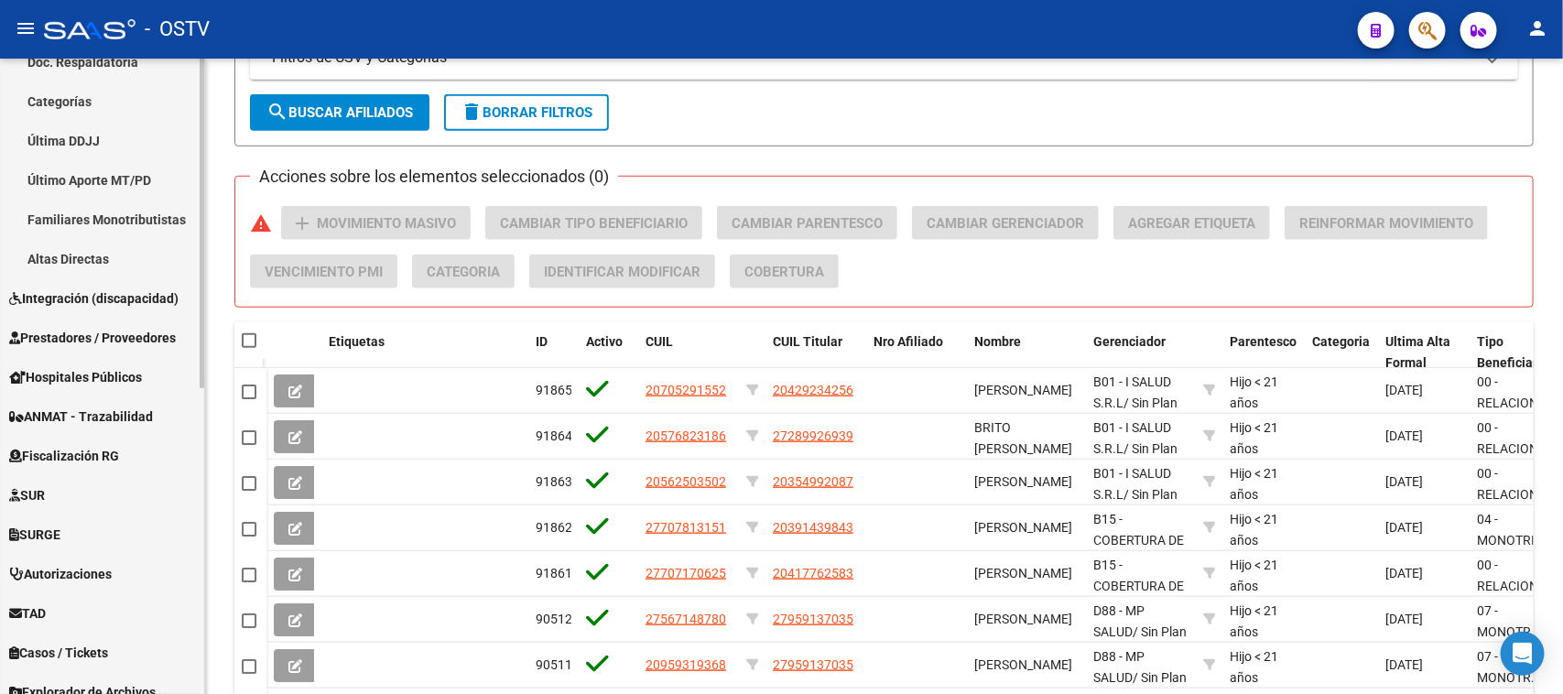
scroll to position [568, 0]
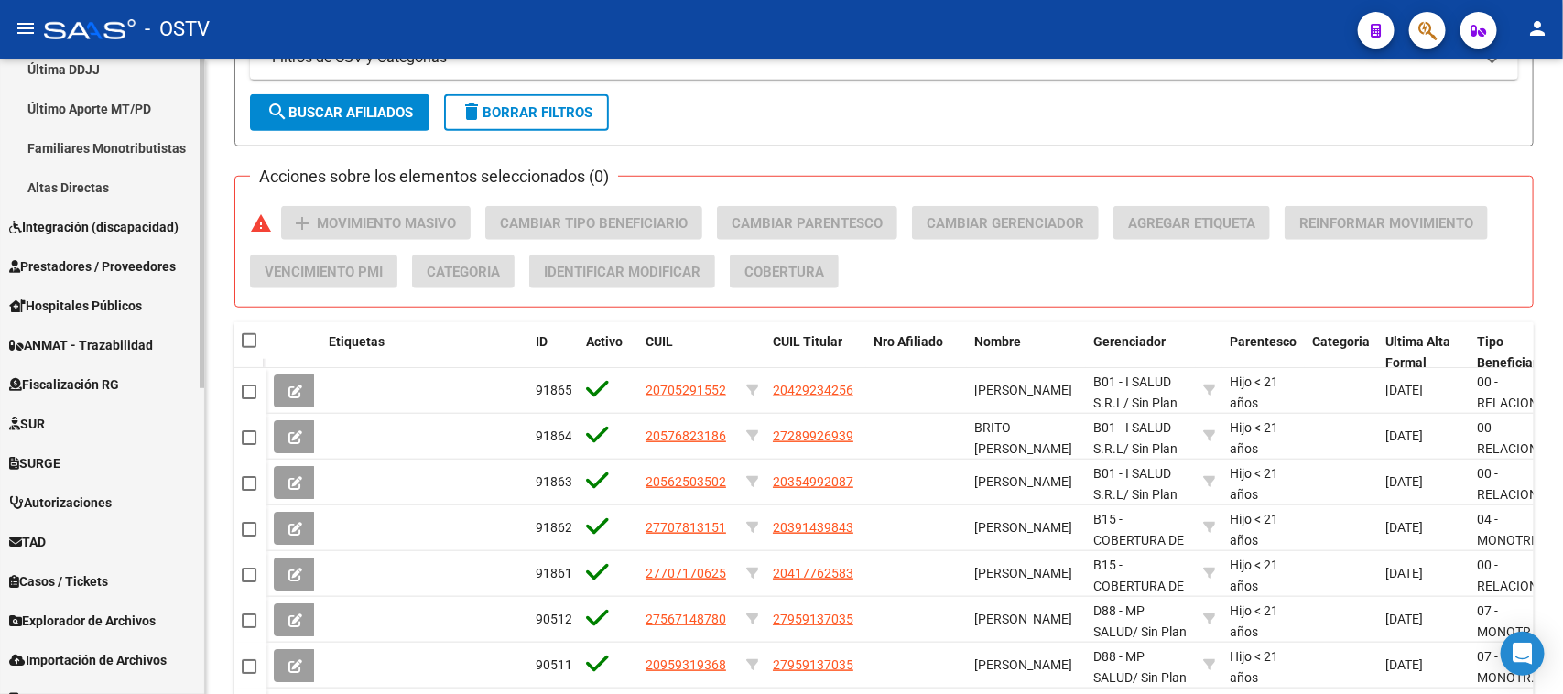
click at [208, 528] on mat-sidenav-container "Firma Express Inicio Calendario SSS Instructivos Contacto OS Reportes Tablero d…" at bounding box center [781, 376] width 1563 height 635
